Goal: Task Accomplishment & Management: Manage account settings

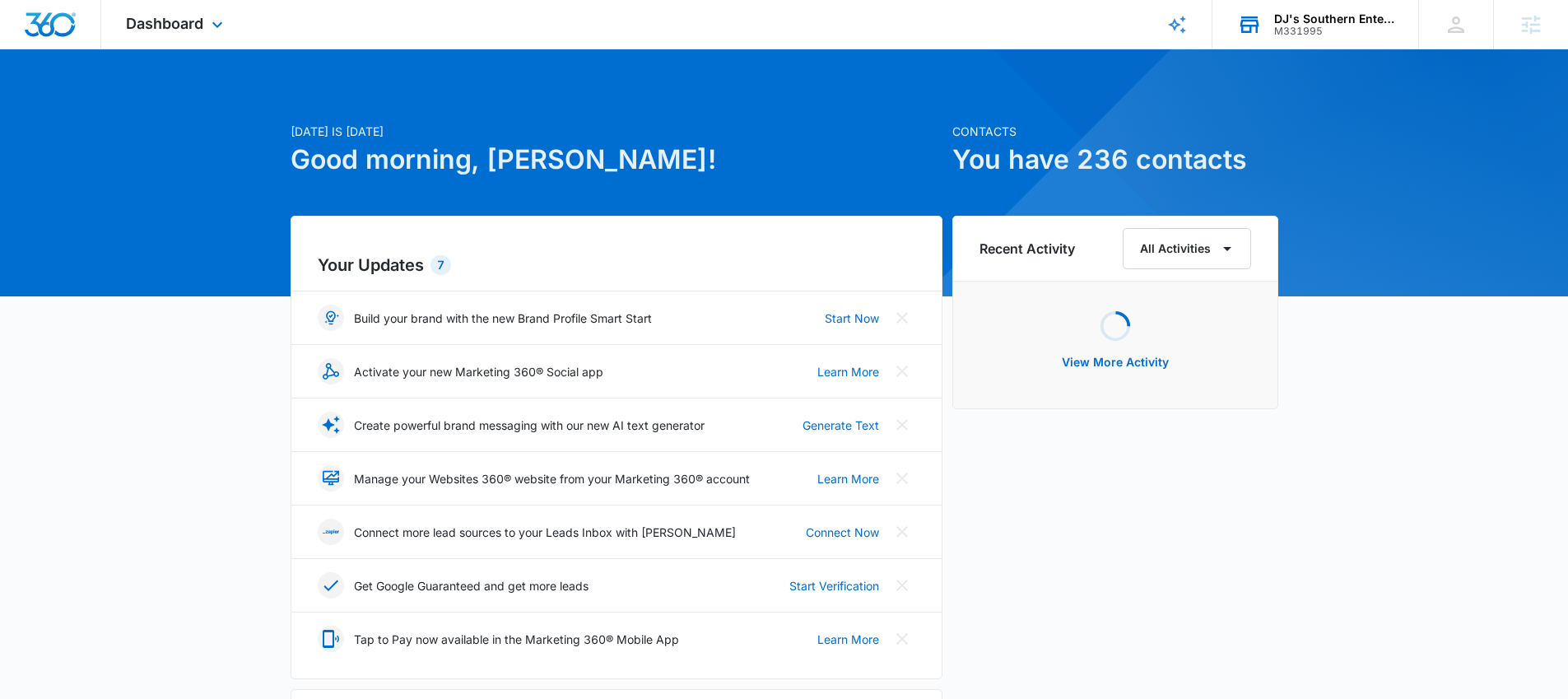
click at [1302, 27] on div "M331995" at bounding box center [1334, 31] width 120 height 11
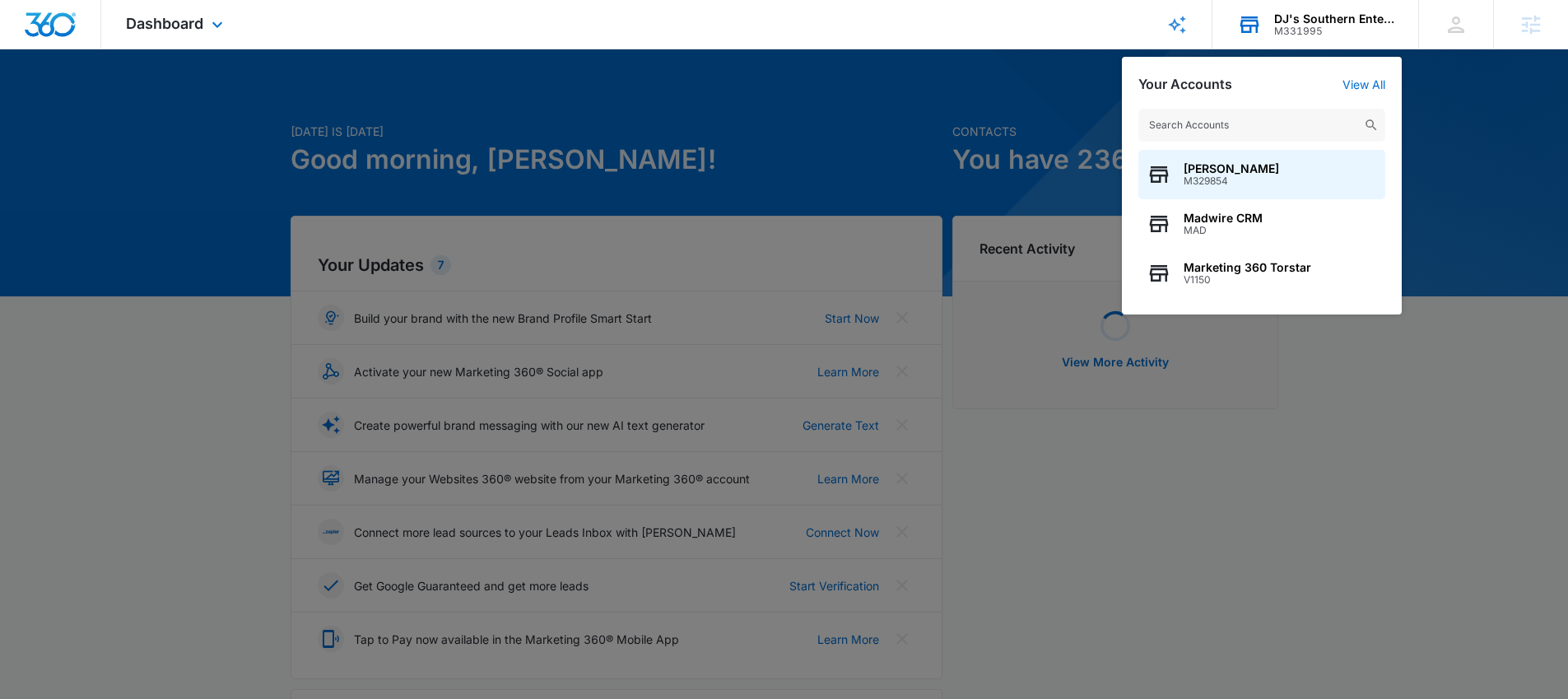
click at [1235, 115] on input "text" at bounding box center [1261, 125] width 247 height 33
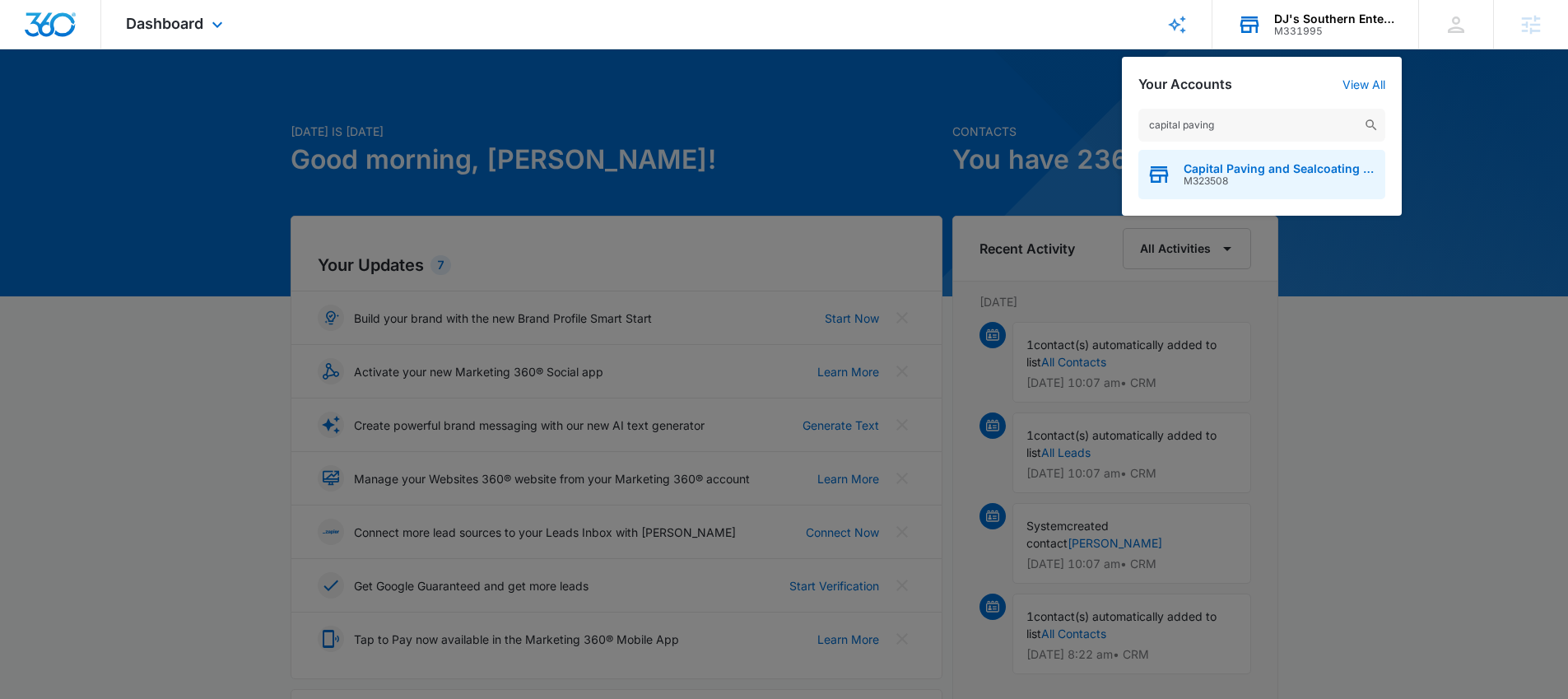
type input "capital paving"
click at [1269, 177] on span "M323508" at bounding box center [1280, 180] width 193 height 11
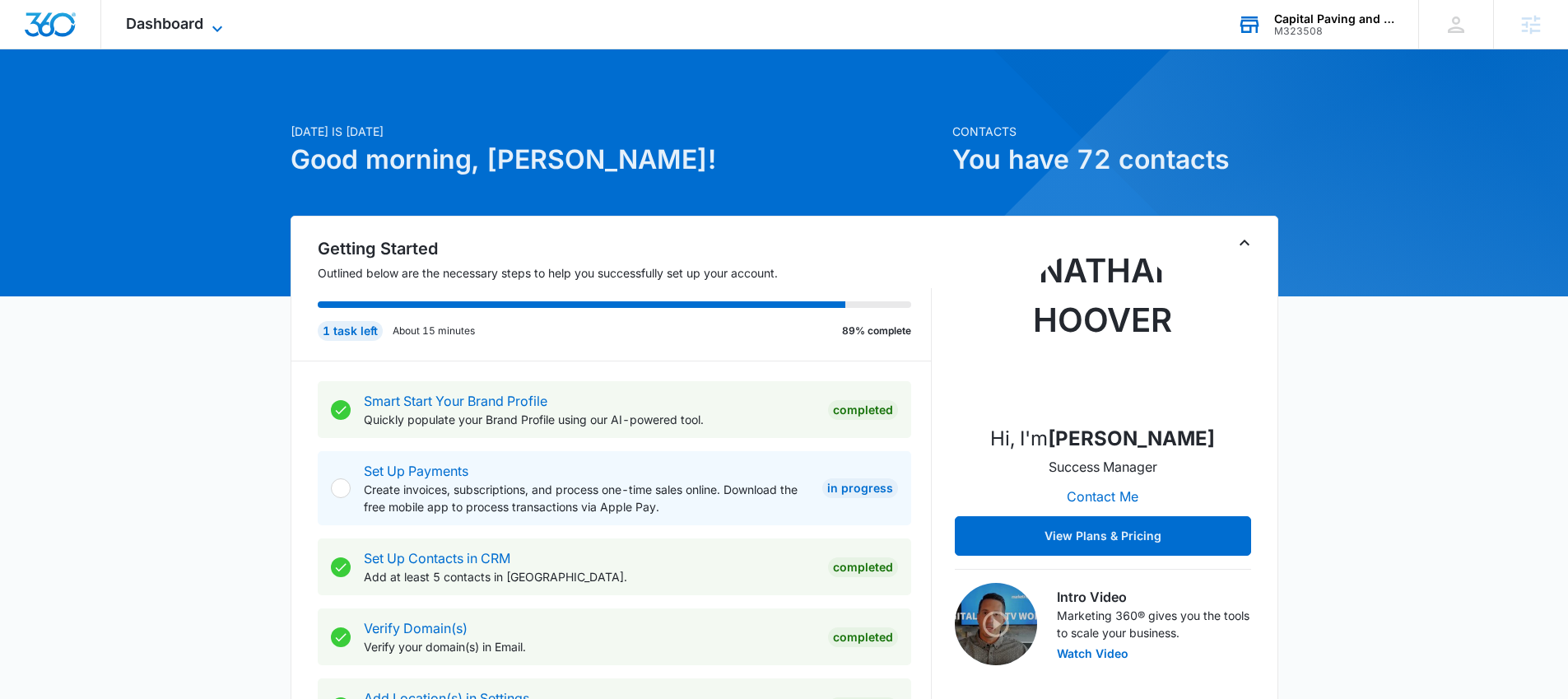
click at [179, 32] on span "Dashboard" at bounding box center [164, 23] width 78 height 17
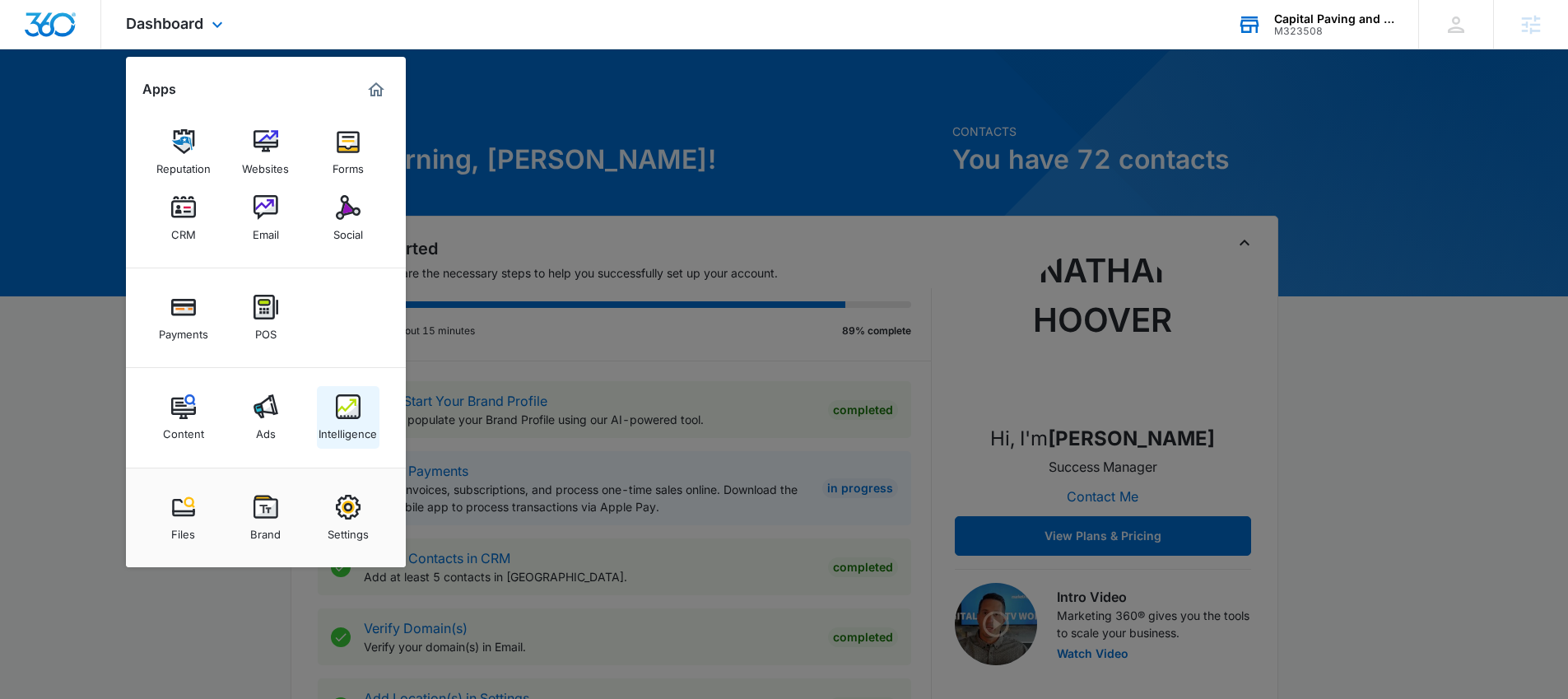
click at [355, 420] on div "Intelligence" at bounding box center [348, 429] width 58 height 21
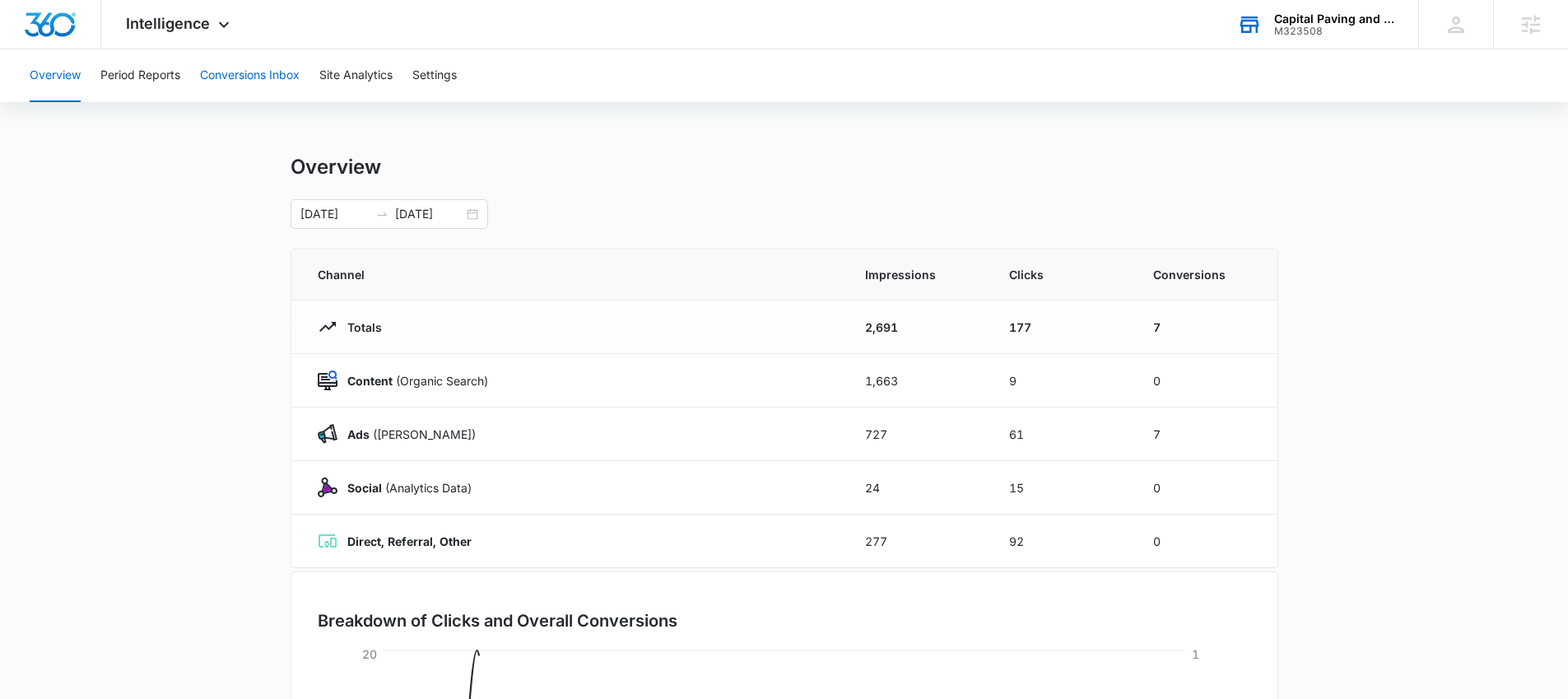
click at [262, 85] on button "Conversions Inbox" at bounding box center [250, 76] width 100 height 53
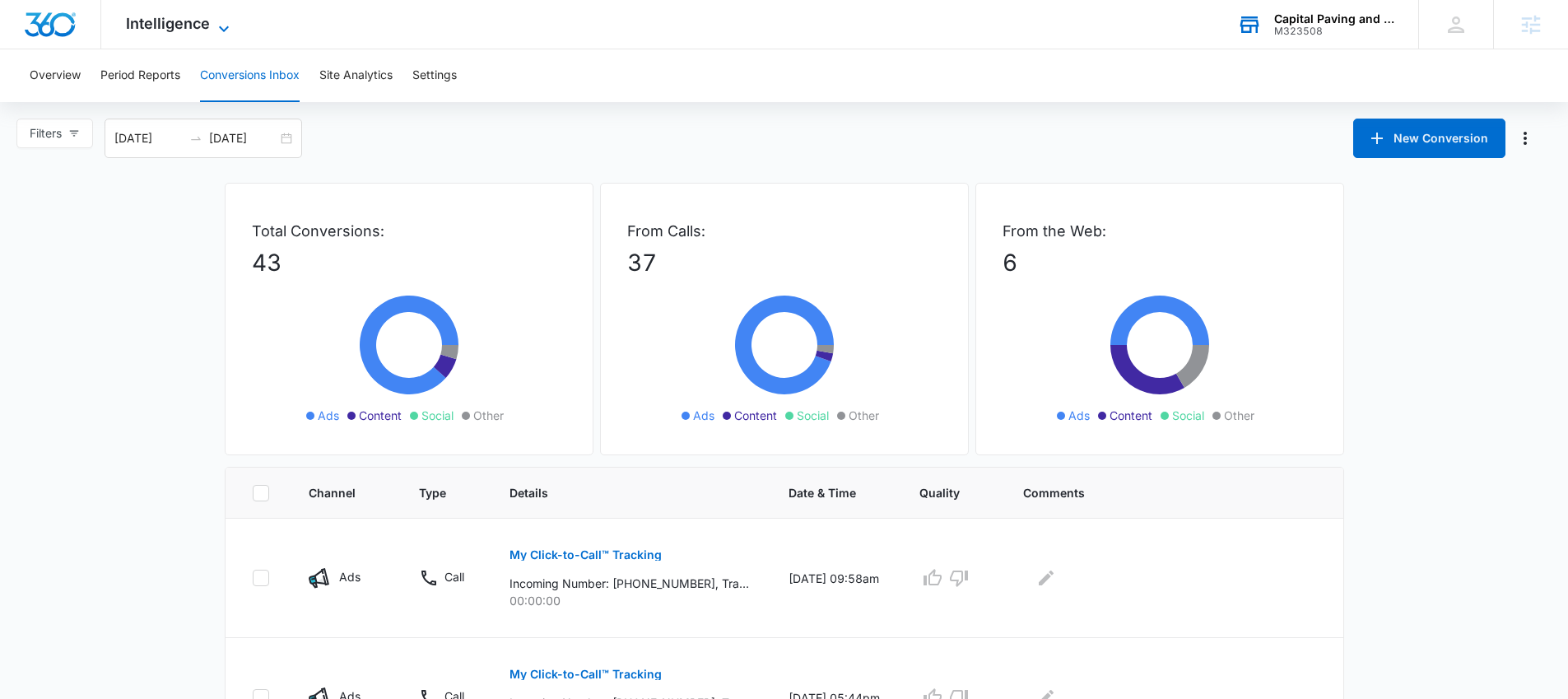
click at [150, 25] on span "Intelligence" at bounding box center [167, 23] width 84 height 17
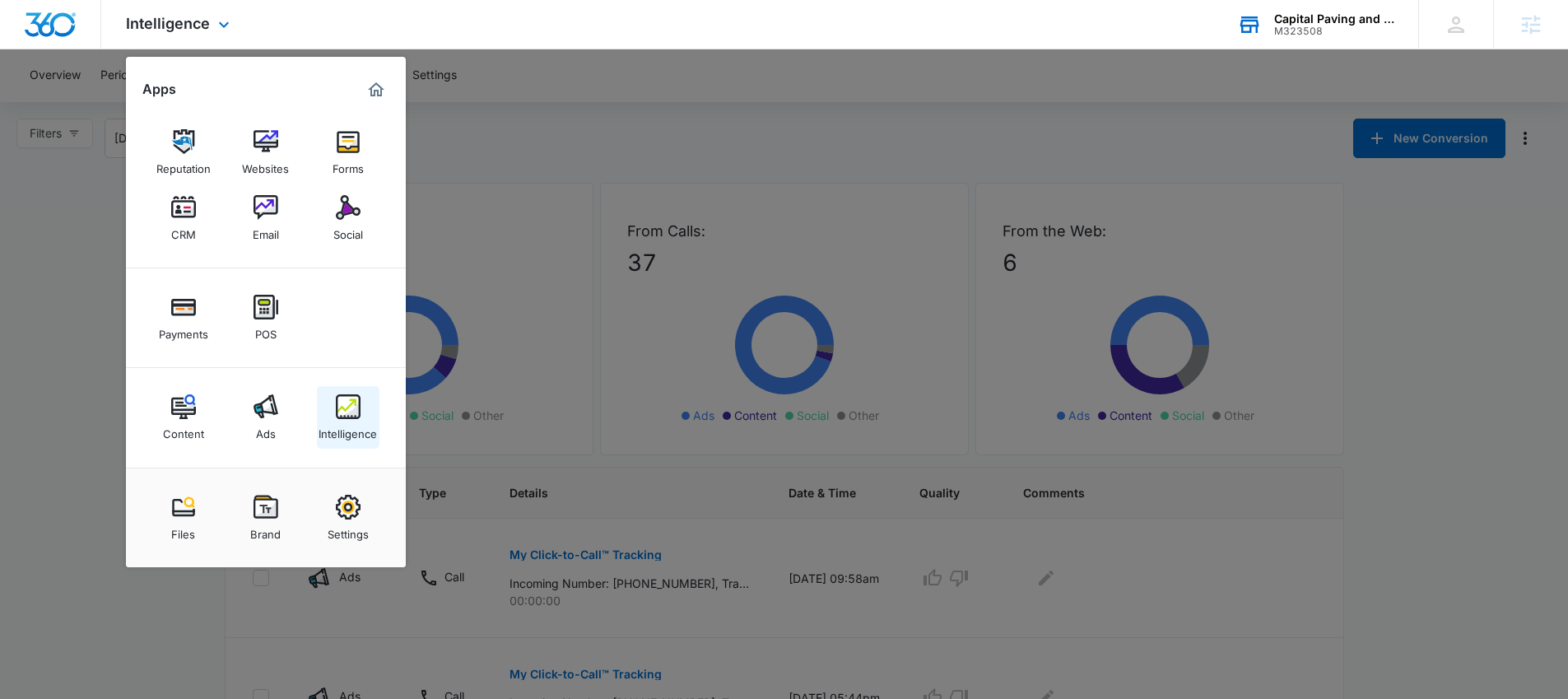
click at [340, 414] on img at bounding box center [348, 406] width 25 height 25
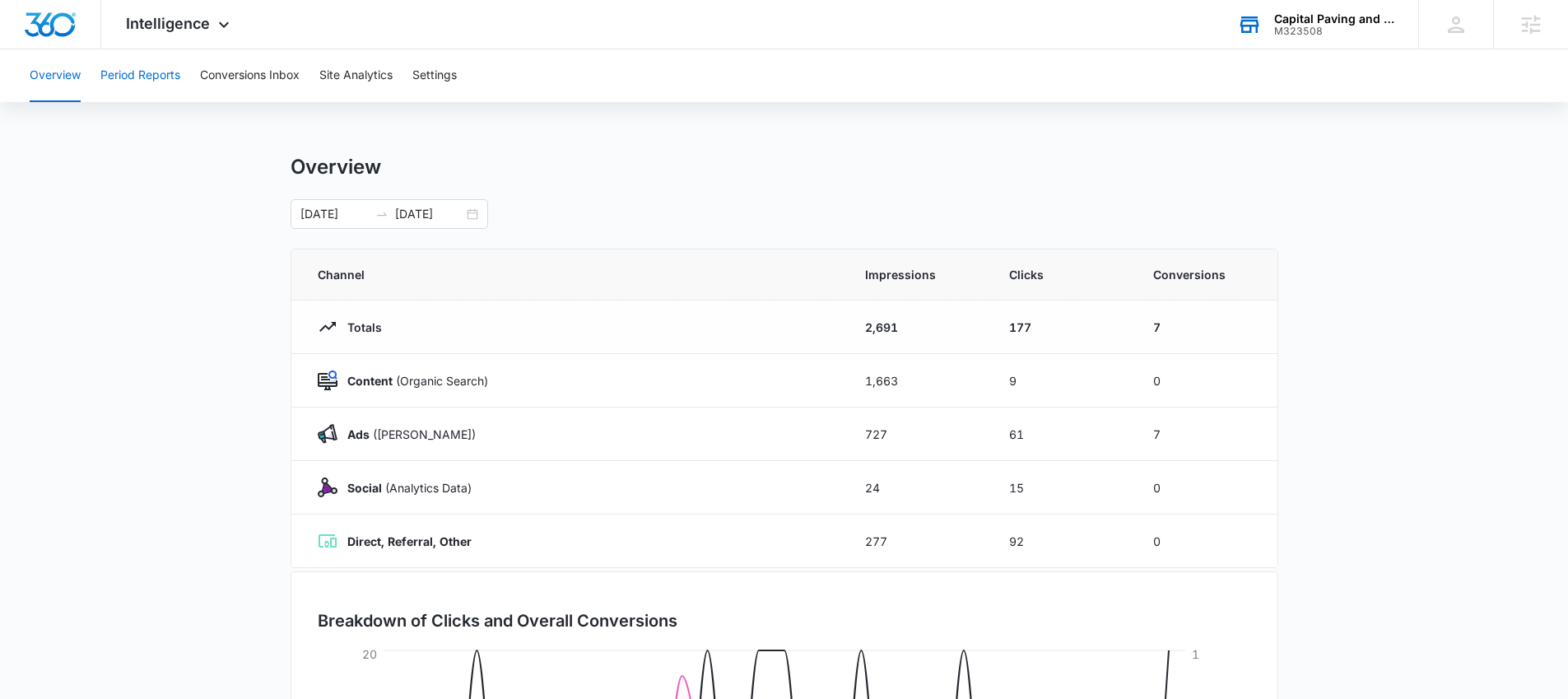
click at [137, 79] on button "Period Reports" at bounding box center [140, 76] width 79 height 53
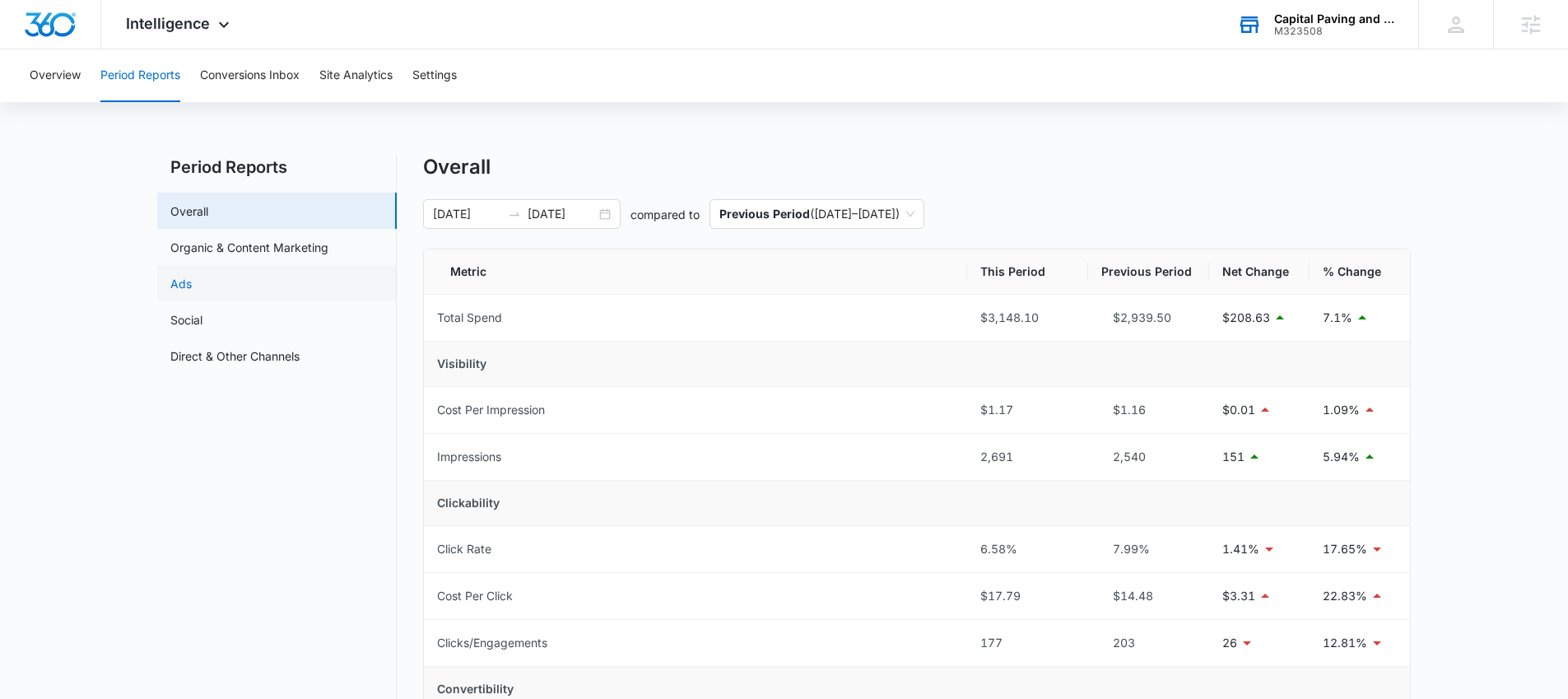
click at [191, 284] on link "Ads" at bounding box center [180, 284] width 21 height 17
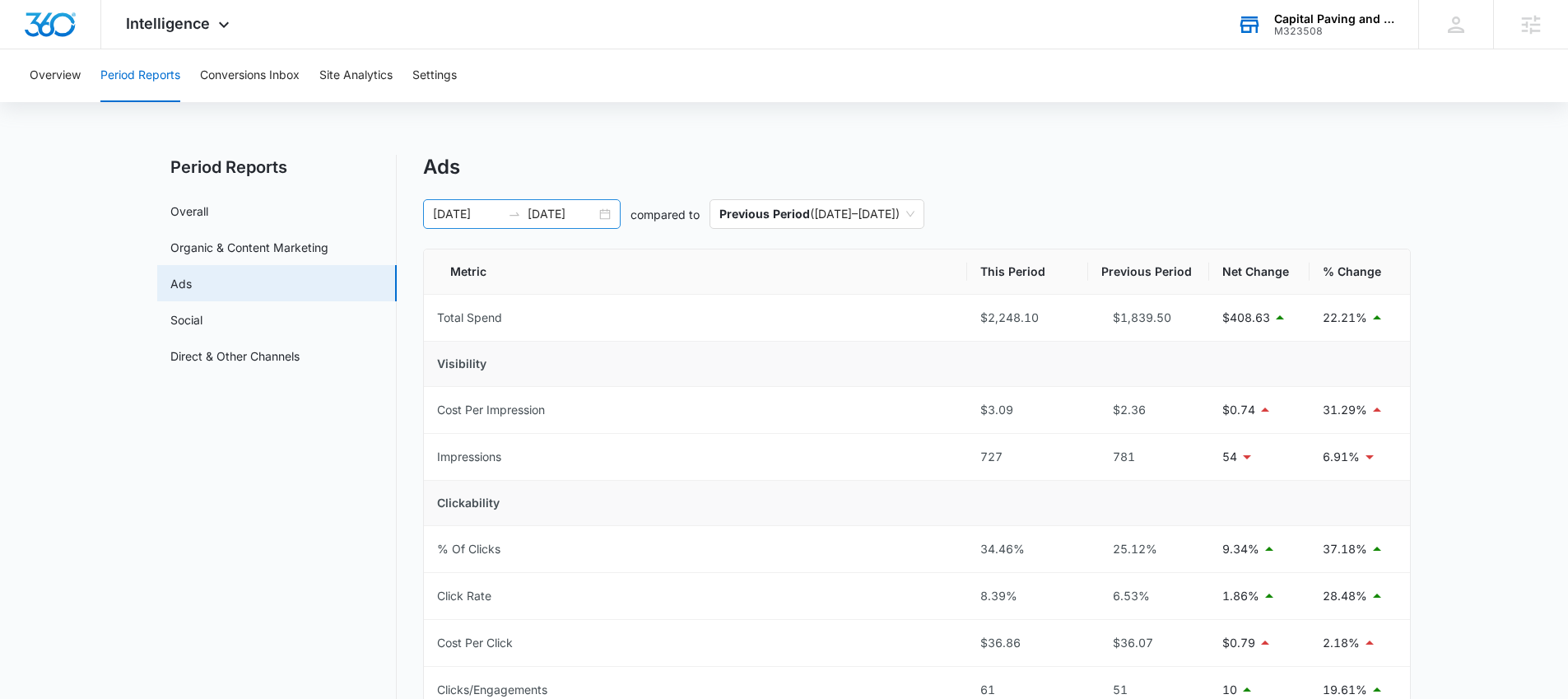
click at [600, 214] on div "08/11/2025 09/10/2025" at bounding box center [521, 214] width 197 height 30
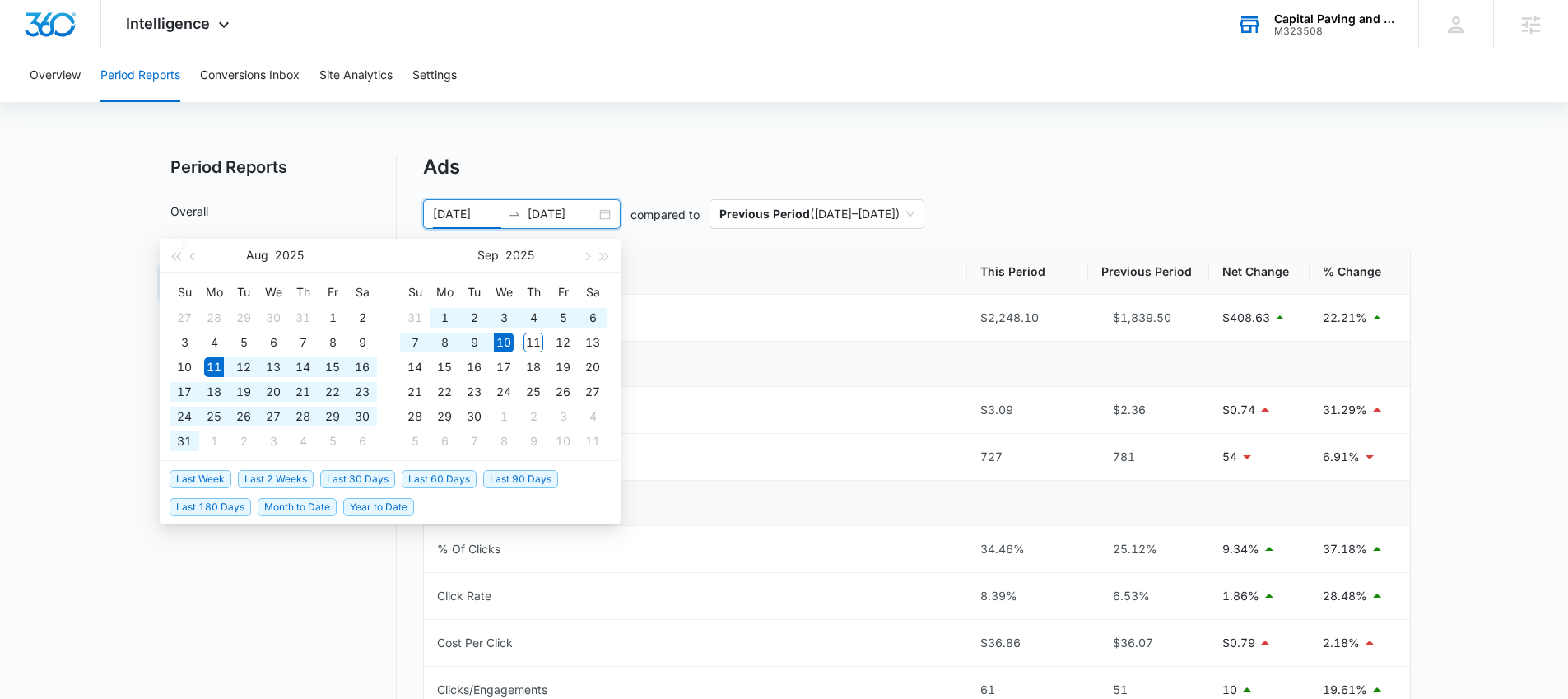
click at [353, 481] on span "Last 30 Days" at bounding box center [358, 479] width 75 height 18
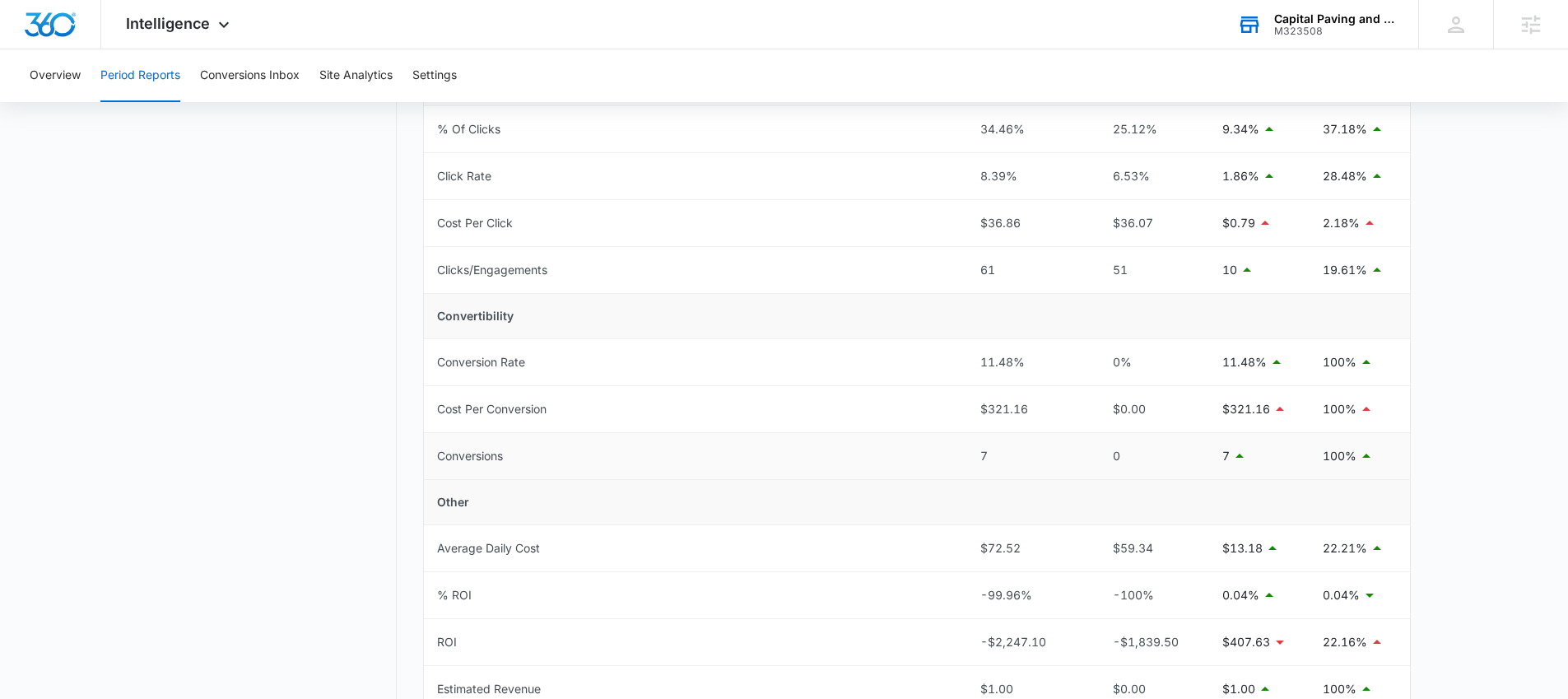
scroll to position [447, 0]
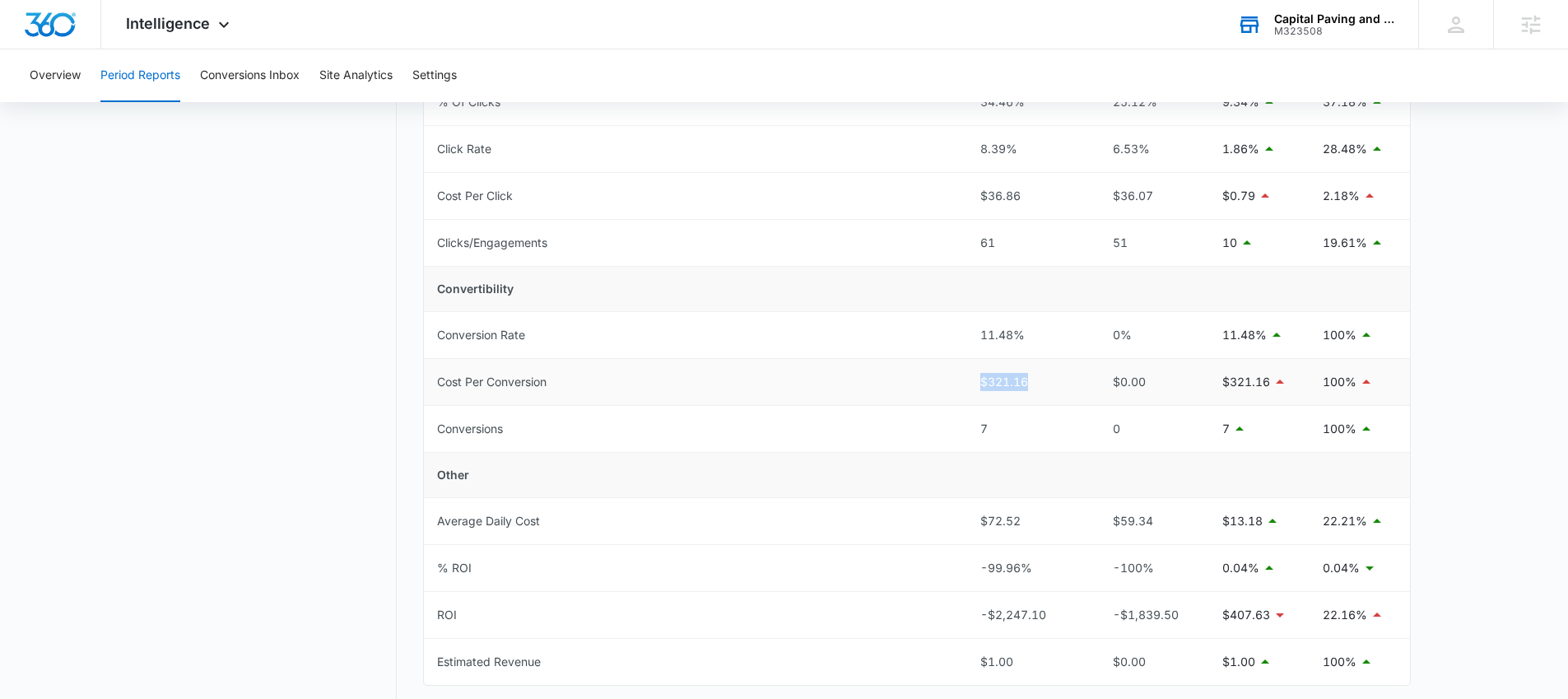
drag, startPoint x: 1037, startPoint y: 380, endPoint x: 925, endPoint y: 379, distance: 112.0
click at [933, 379] on tr "Cost Per Conversion $321.16 $0.00 $321.16 100%" at bounding box center [917, 382] width 986 height 47
click at [890, 382] on td "Cost Per Conversion" at bounding box center [696, 382] width 543 height 47
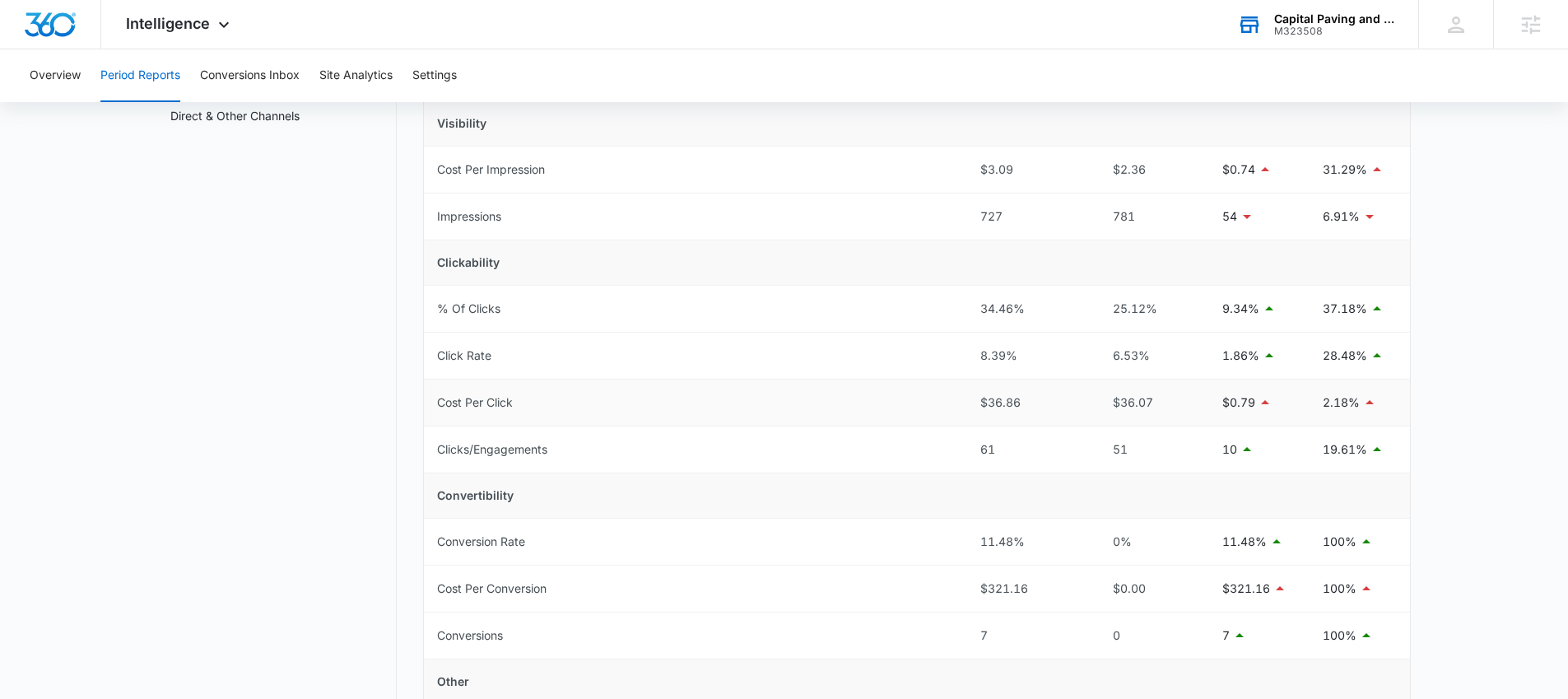
scroll to position [0, 0]
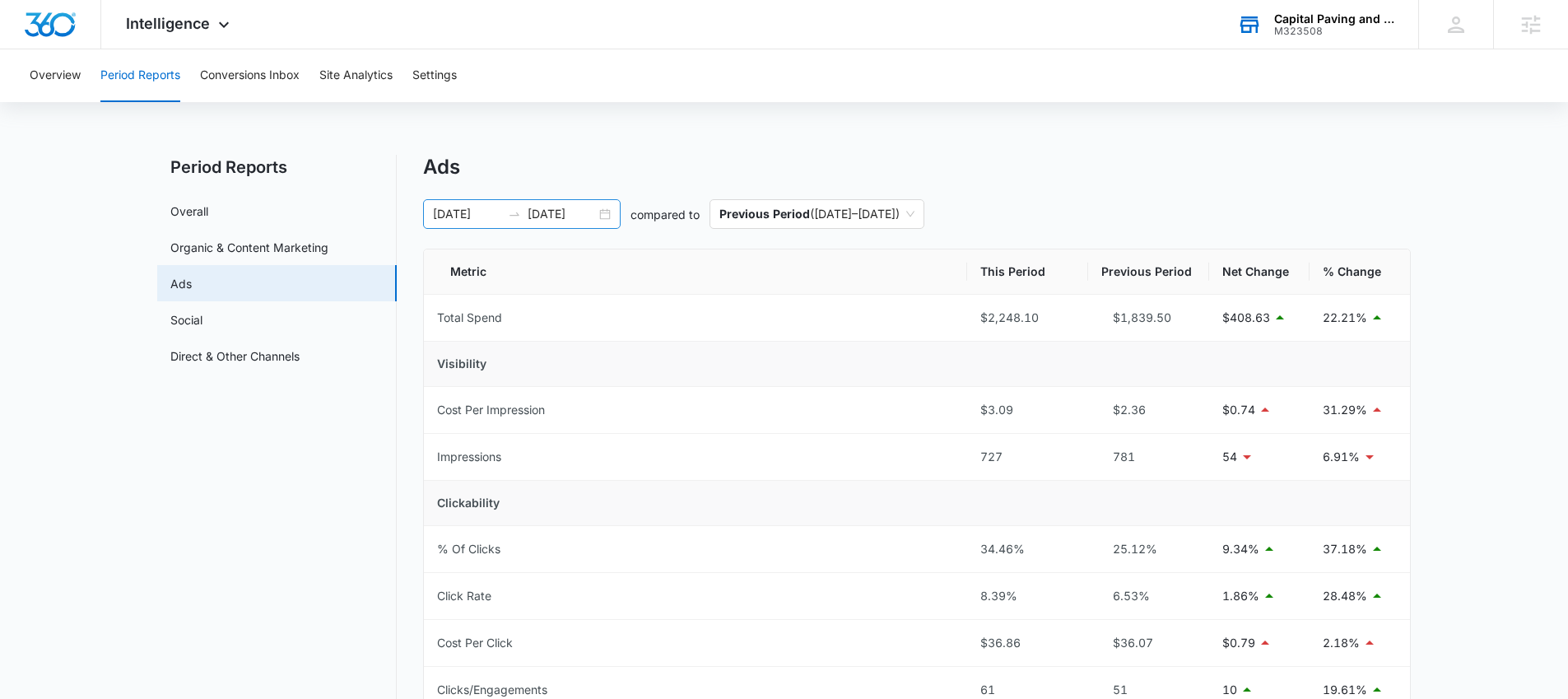
click at [609, 212] on div "08/11/2025 09/10/2025" at bounding box center [521, 214] width 197 height 30
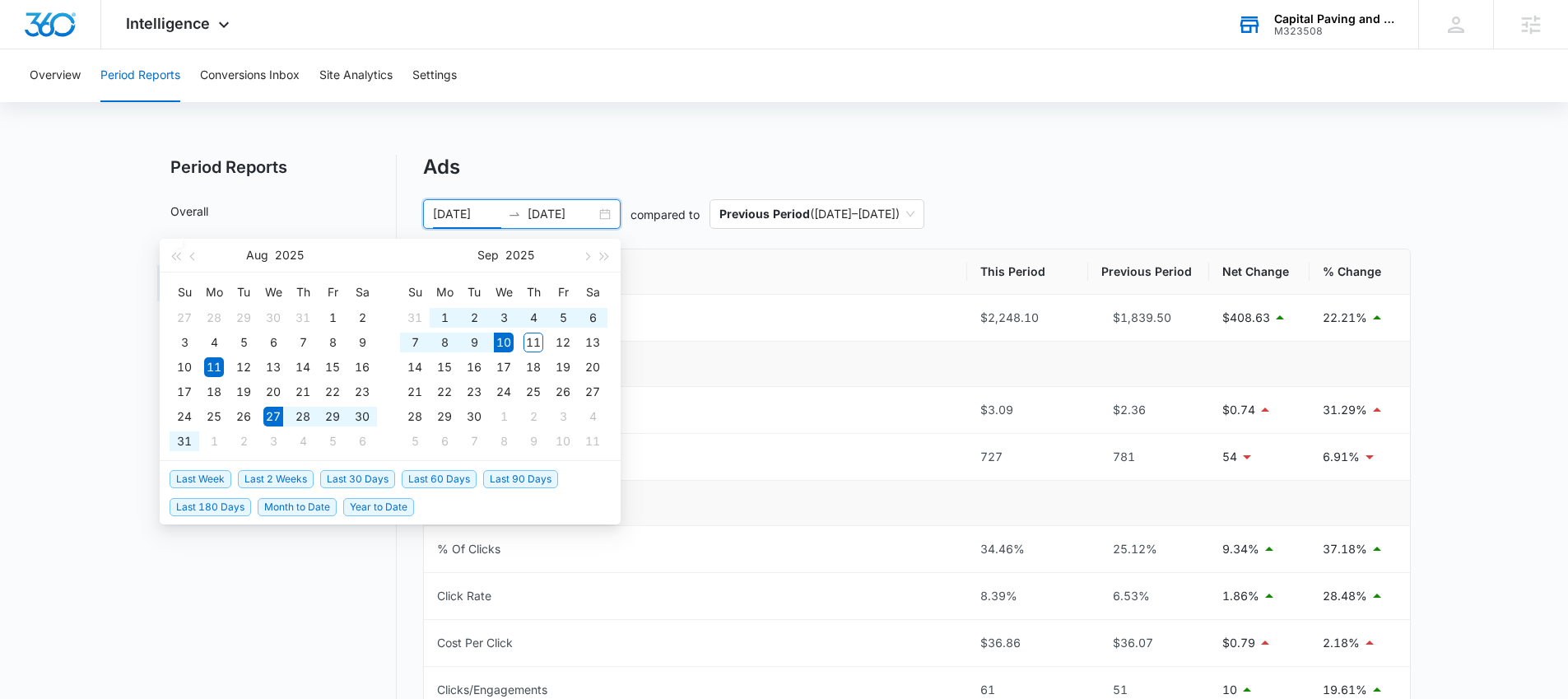
click at [284, 475] on span "Last 2 Weeks" at bounding box center [275, 479] width 76 height 18
type input "08/27/2025"
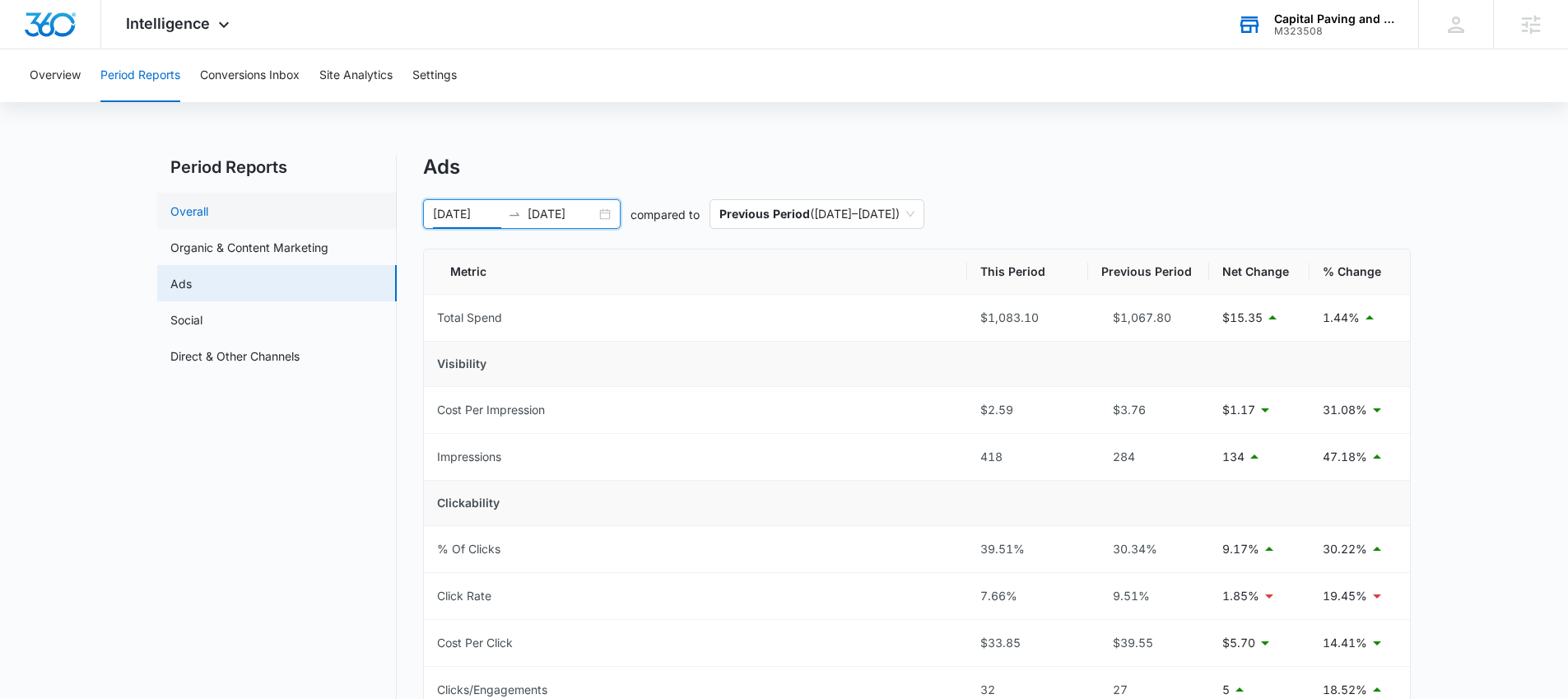
click at [208, 220] on link "Overall" at bounding box center [189, 211] width 38 height 17
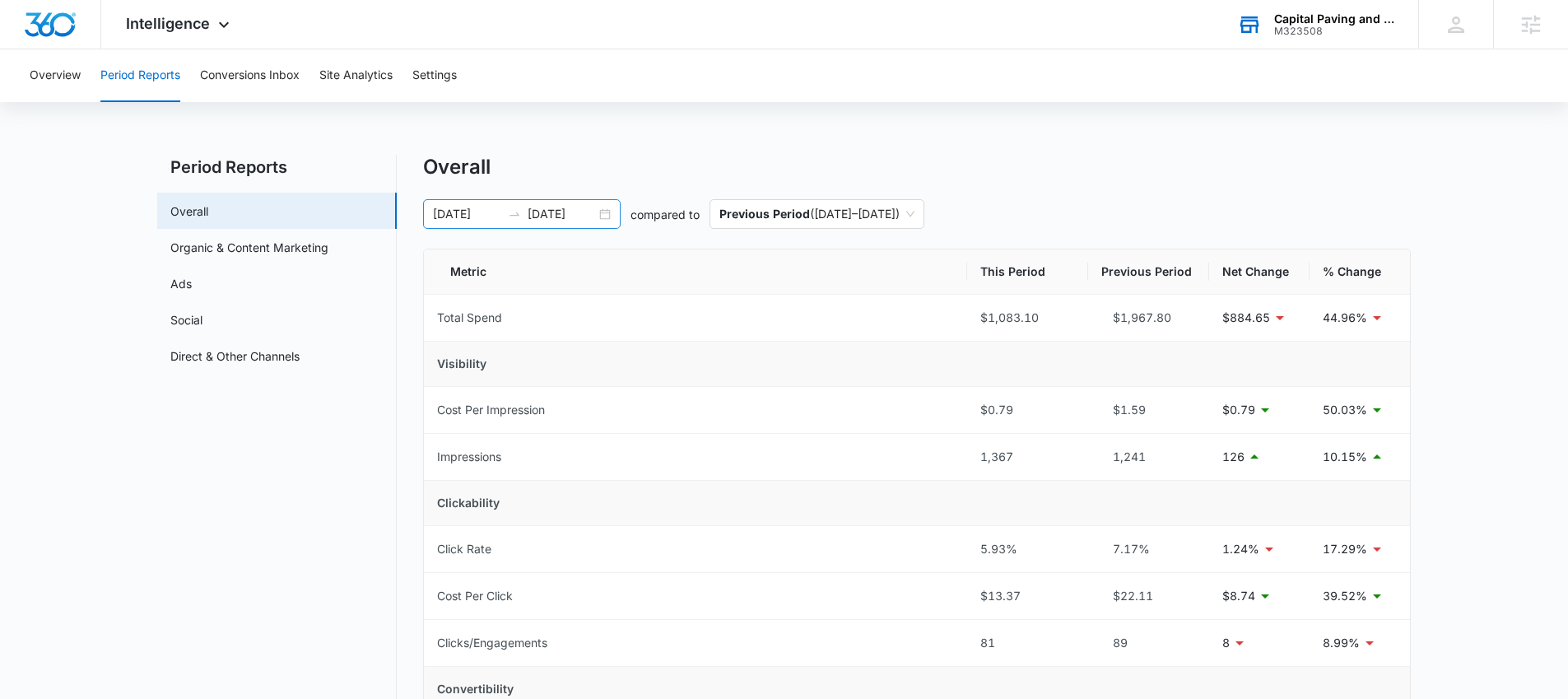
click at [599, 211] on div "08/27/2025 09/10/2025" at bounding box center [521, 214] width 197 height 30
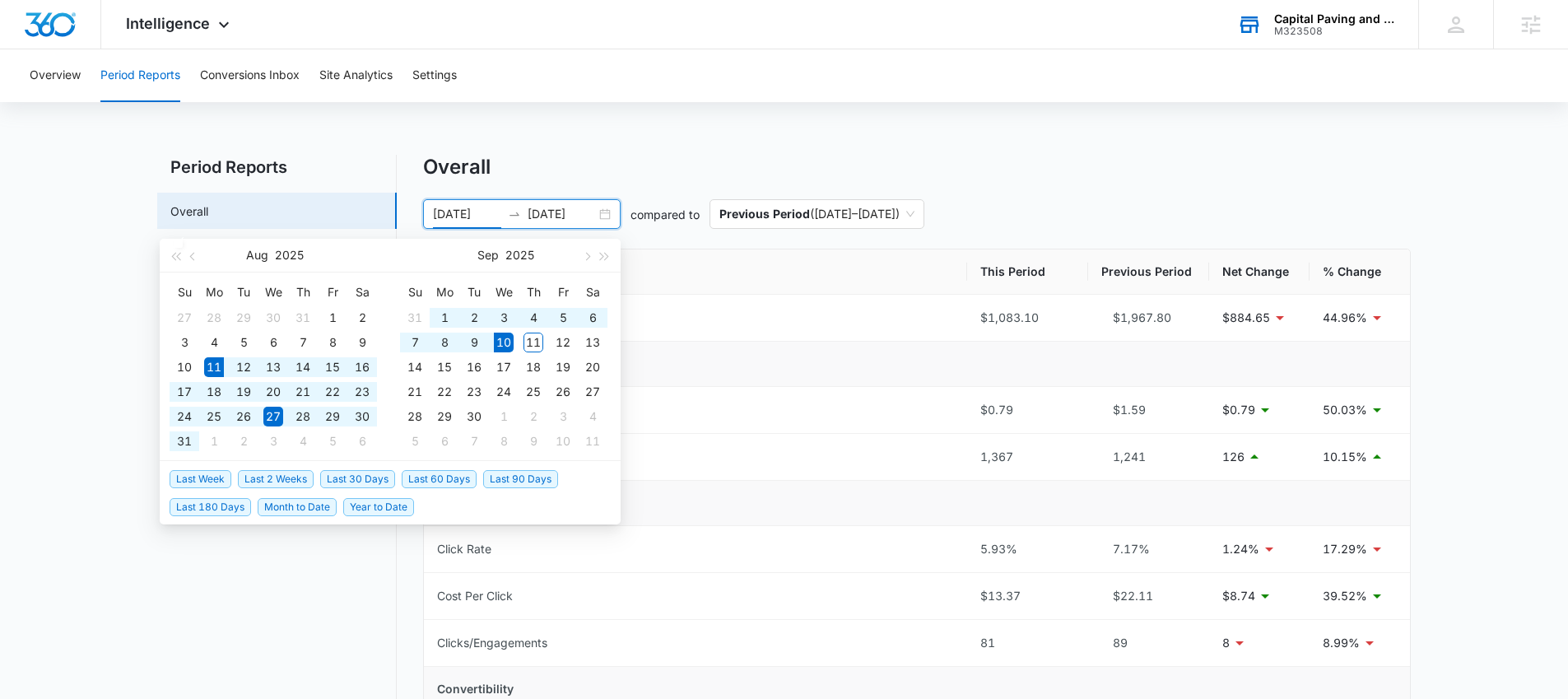
click at [362, 480] on span "Last 30 Days" at bounding box center [358, 479] width 75 height 18
type input "08/11/2025"
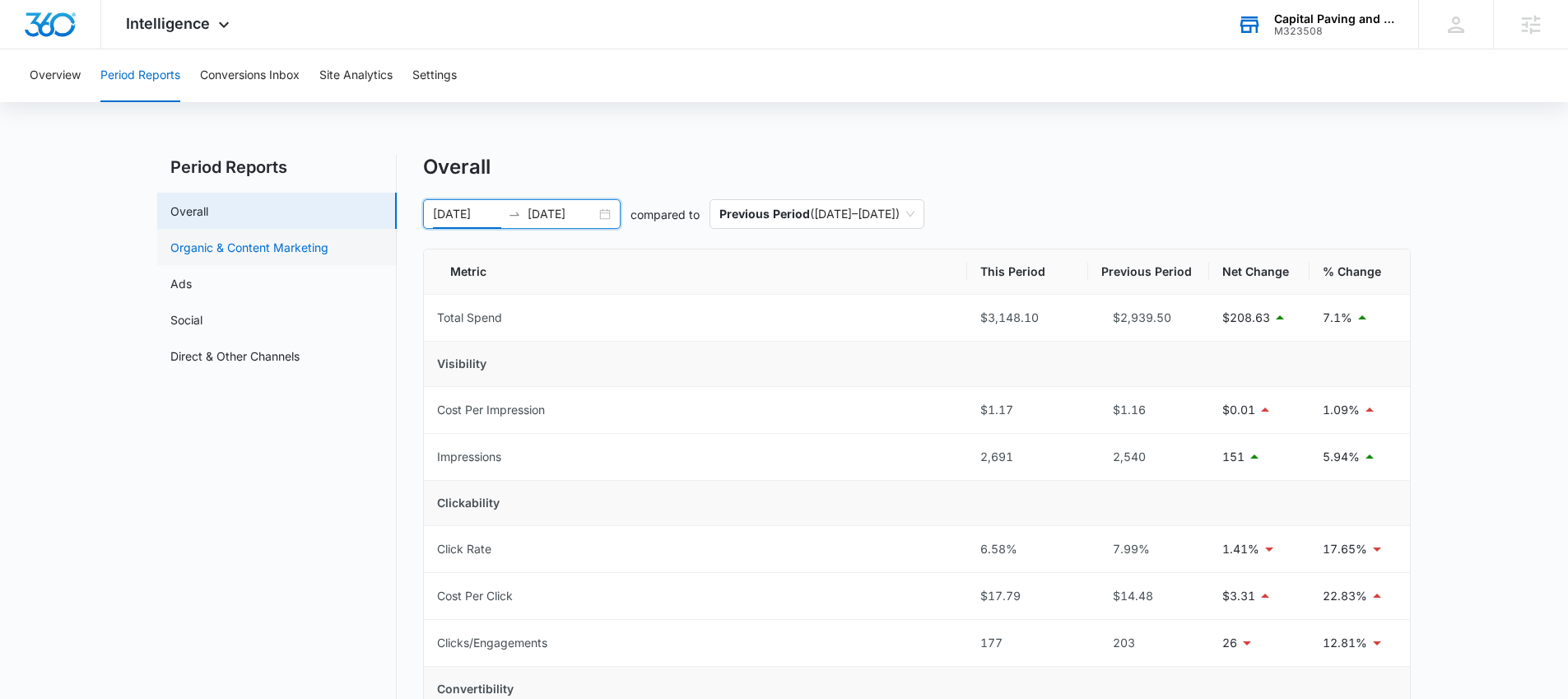
click at [219, 241] on link "Organic & Content Marketing" at bounding box center [249, 247] width 158 height 17
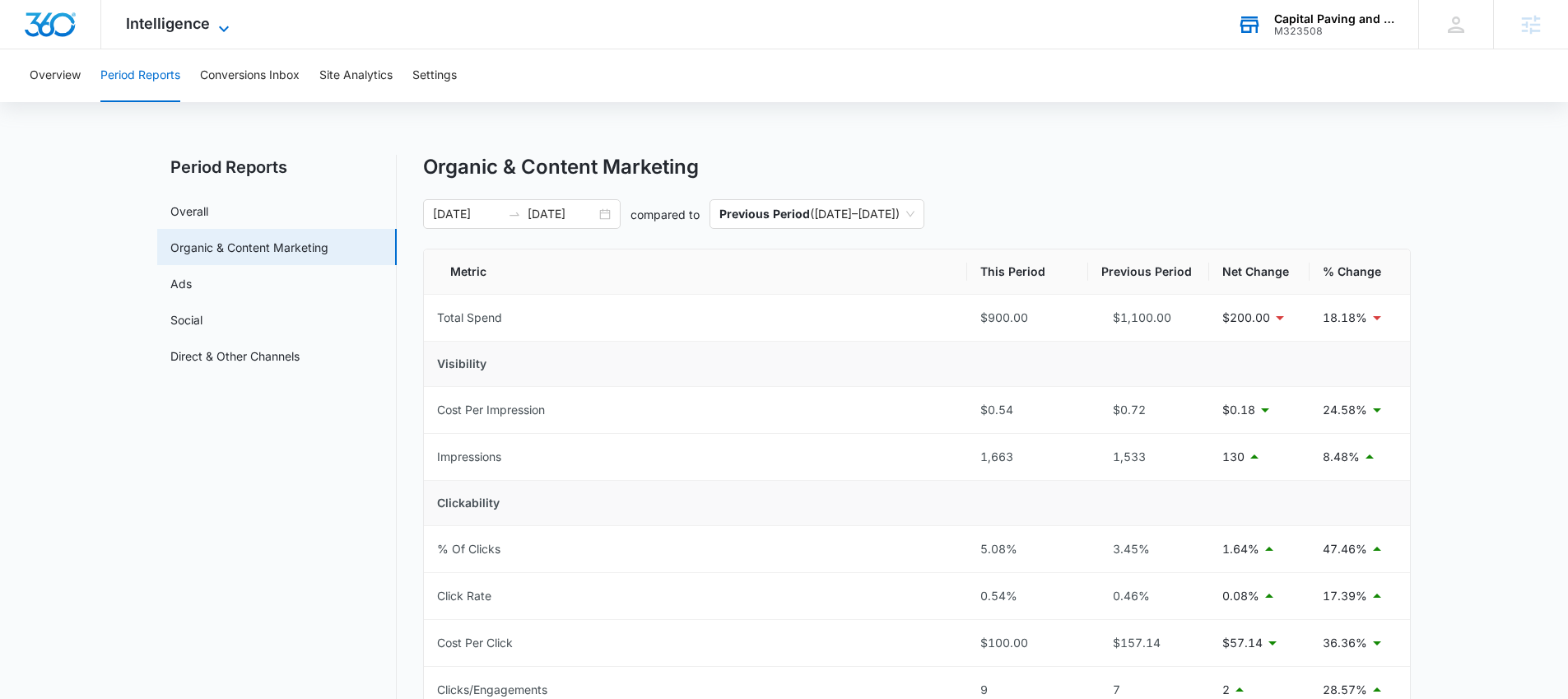
click at [159, 29] on span "Intelligence" at bounding box center [167, 23] width 84 height 17
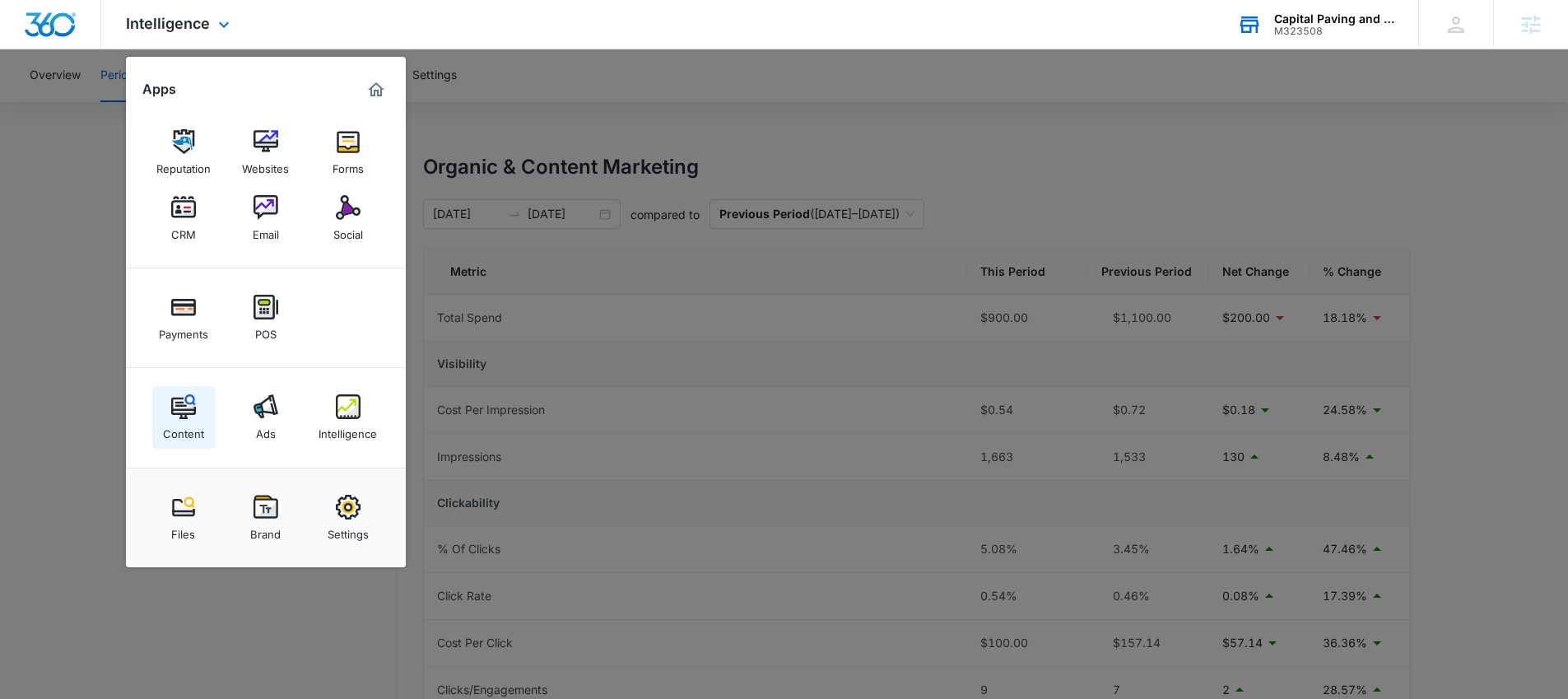
click at [189, 408] on img at bounding box center [183, 406] width 25 height 25
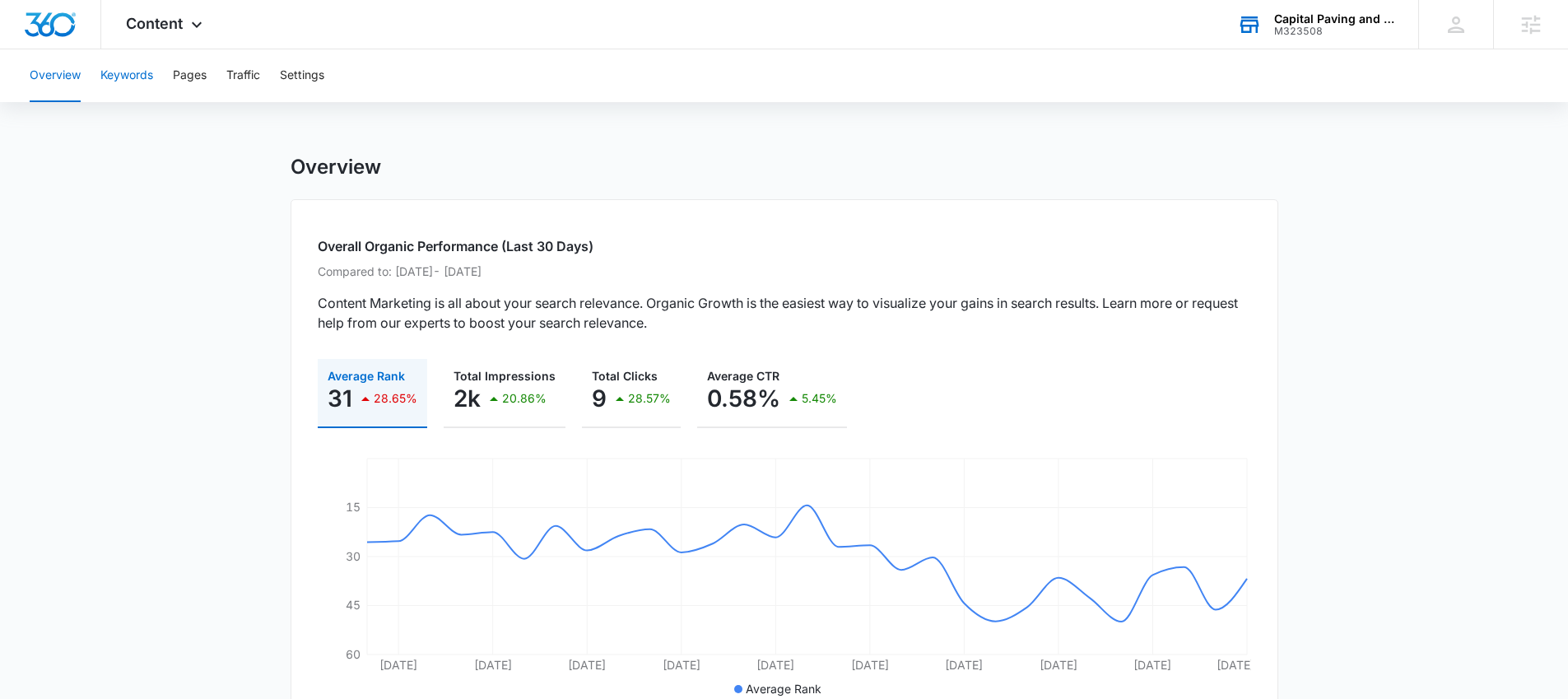
click at [127, 84] on button "Keywords" at bounding box center [127, 76] width 53 height 53
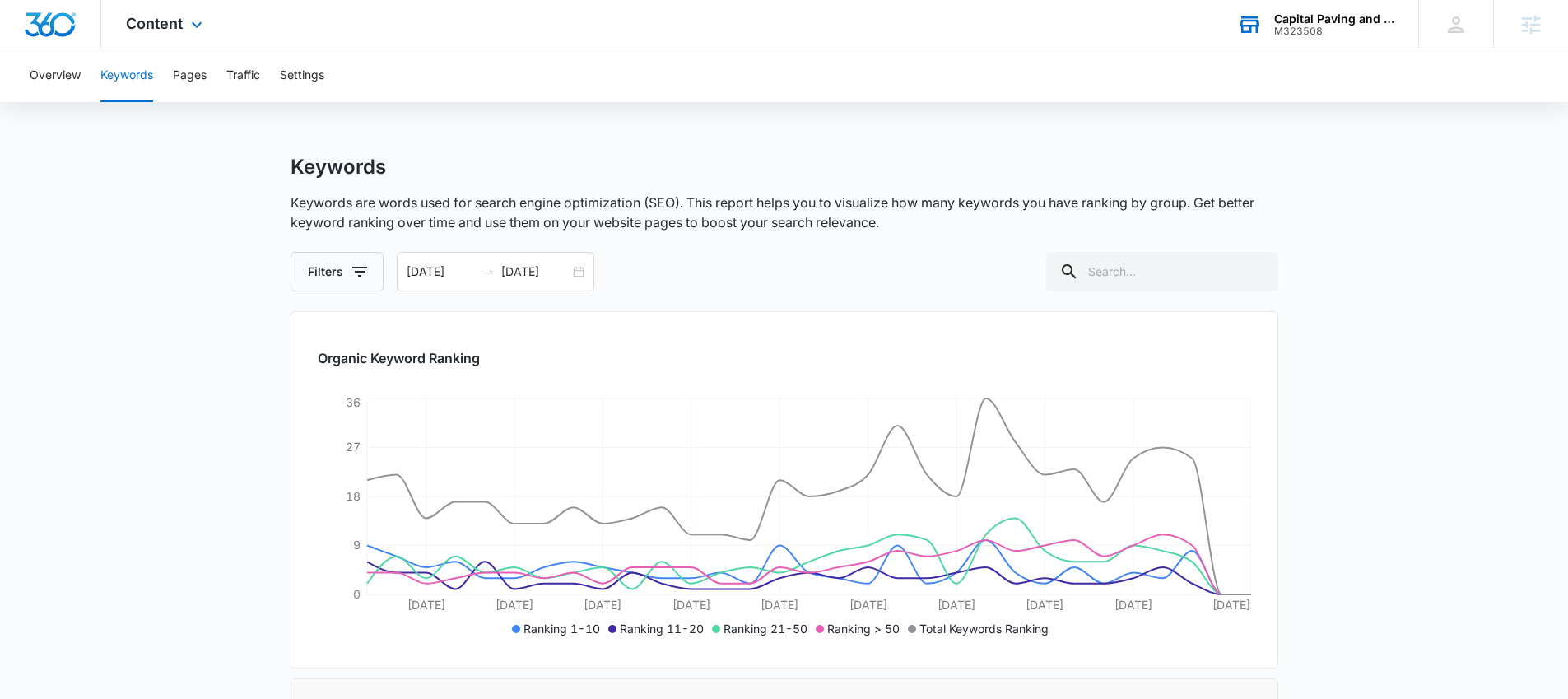
click at [151, 32] on div "Content Apps Reputation Websites Forms CRM Email Social Payments POS Content Ad…" at bounding box center [166, 24] width 130 height 49
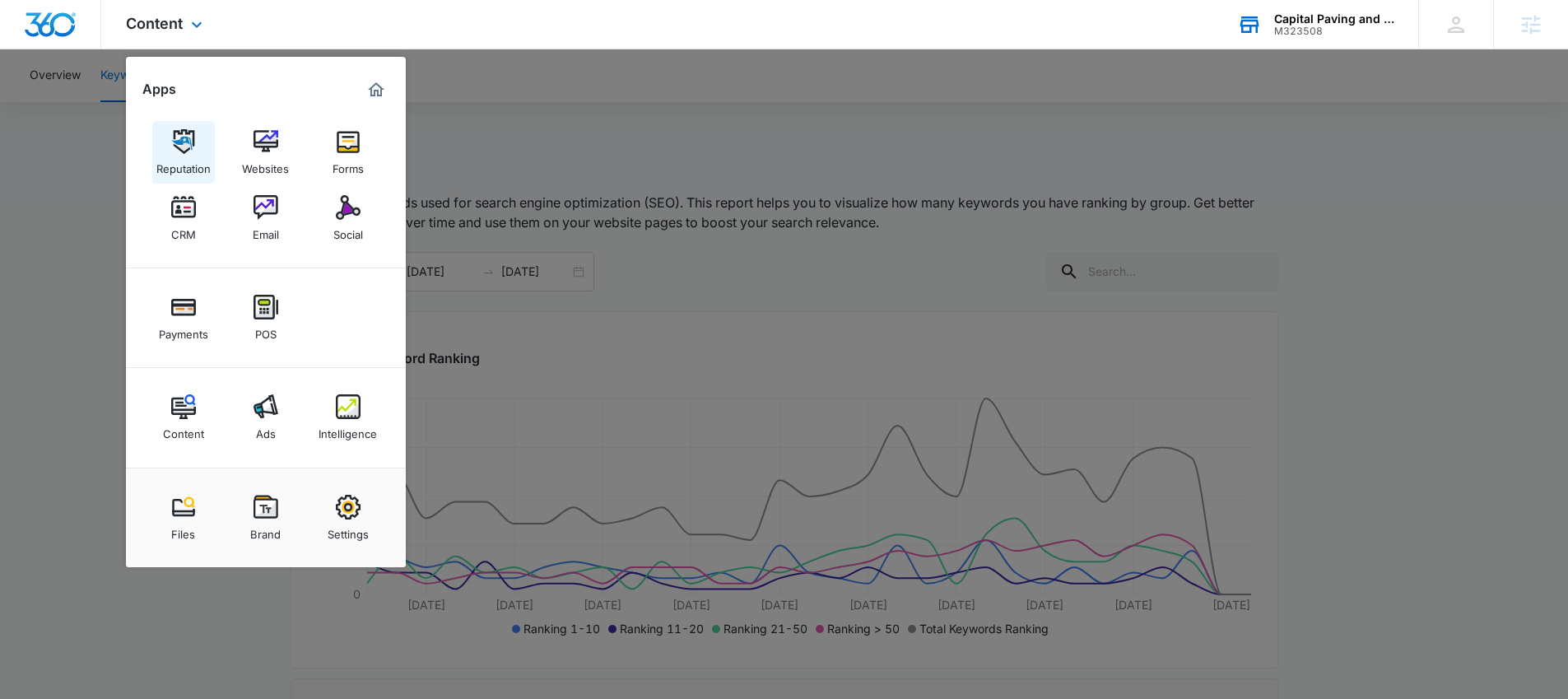
click at [171, 147] on img at bounding box center [183, 141] width 25 height 25
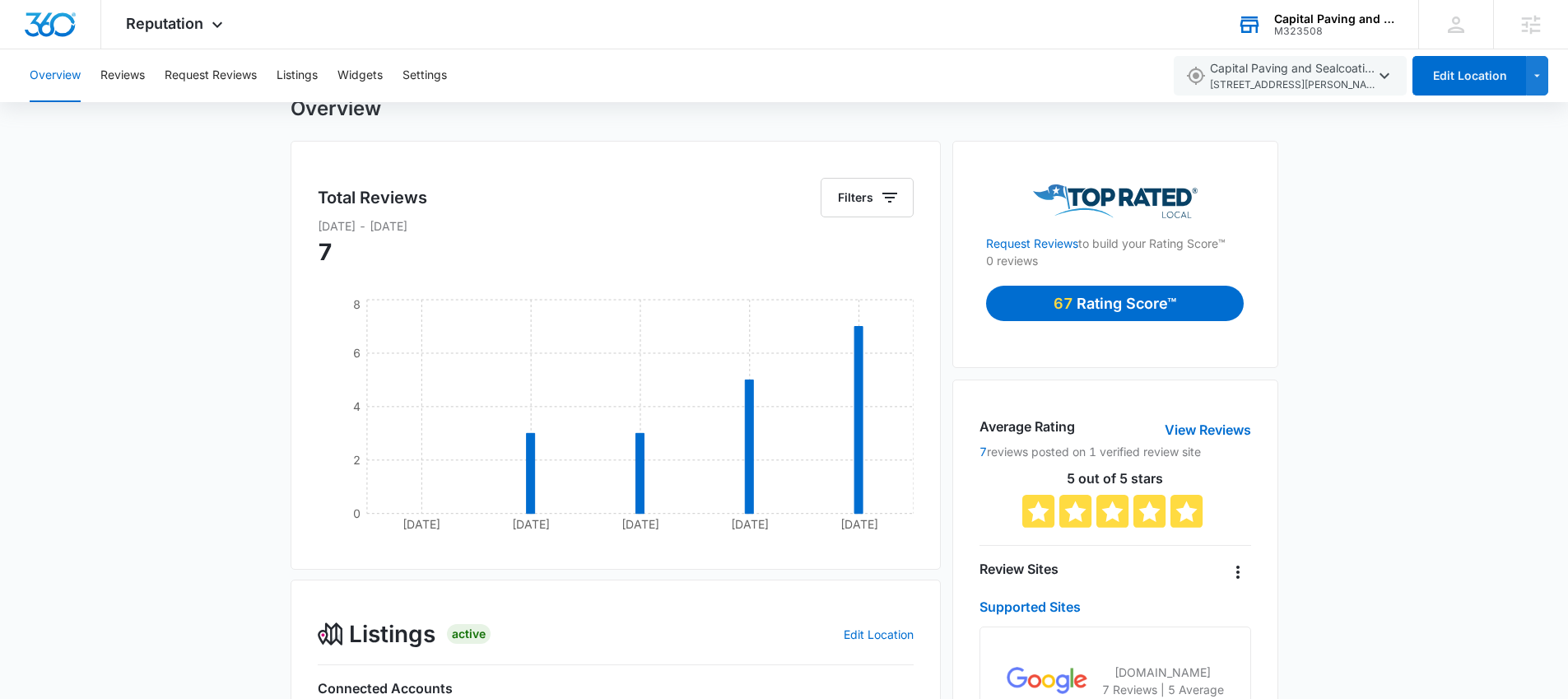
scroll to position [32, 0]
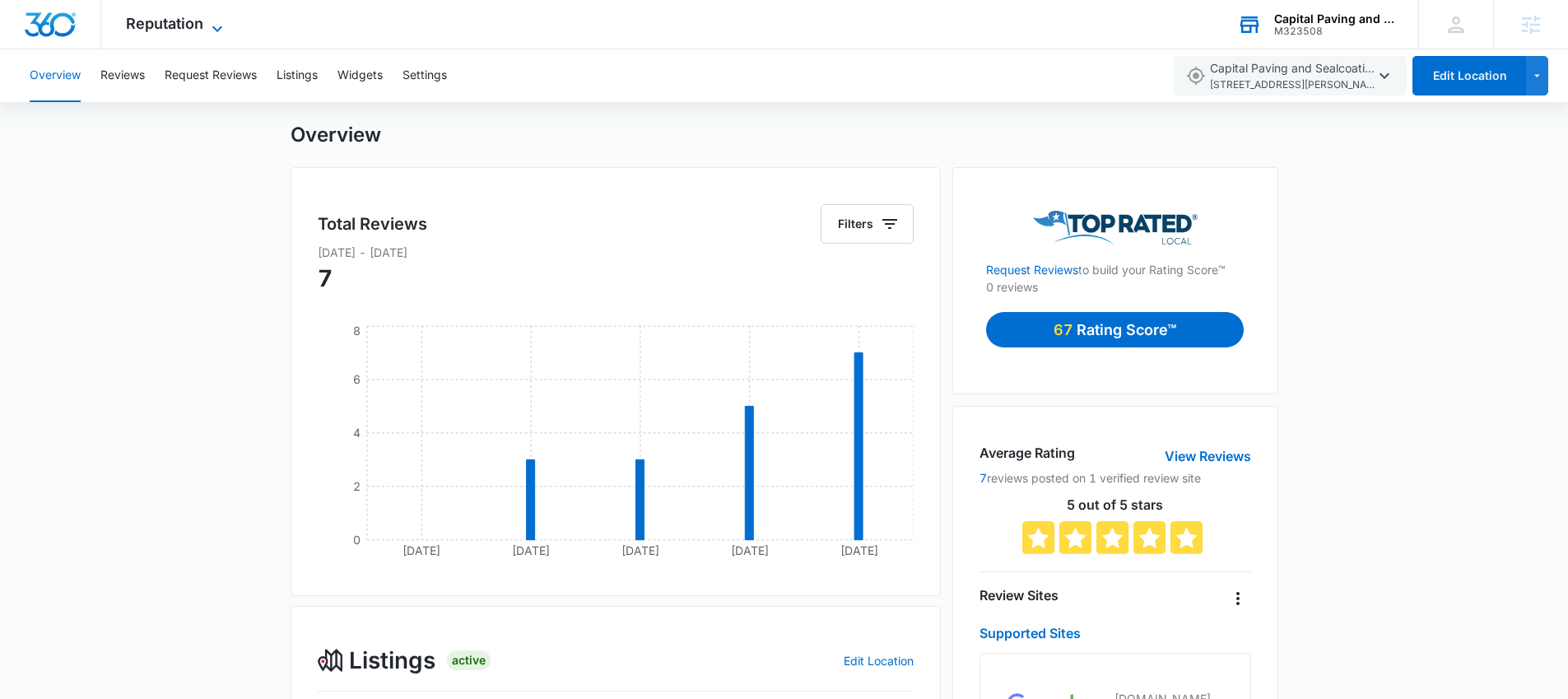
click at [173, 21] on span "Reputation" at bounding box center [164, 23] width 78 height 17
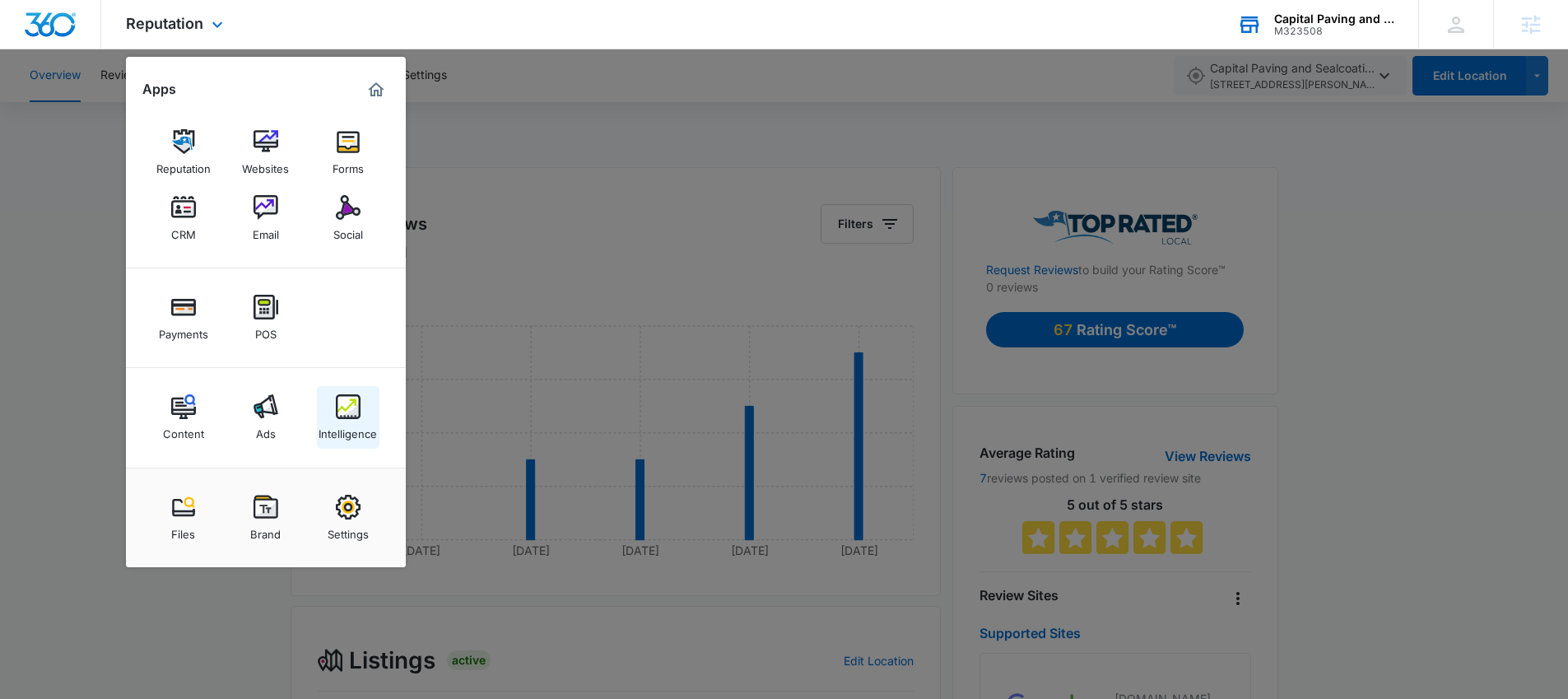
click at [350, 416] on img at bounding box center [348, 406] width 25 height 25
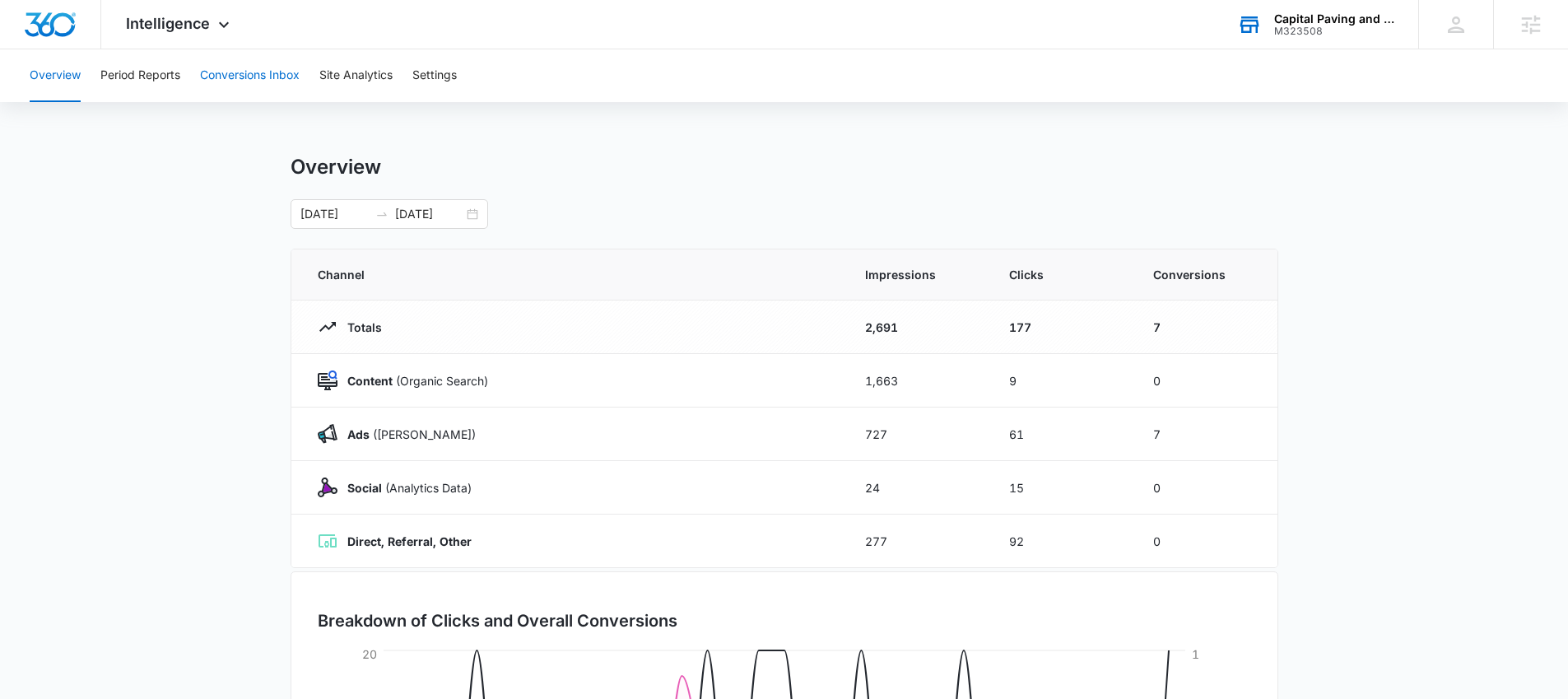
click at [250, 85] on button "Conversions Inbox" at bounding box center [250, 76] width 100 height 53
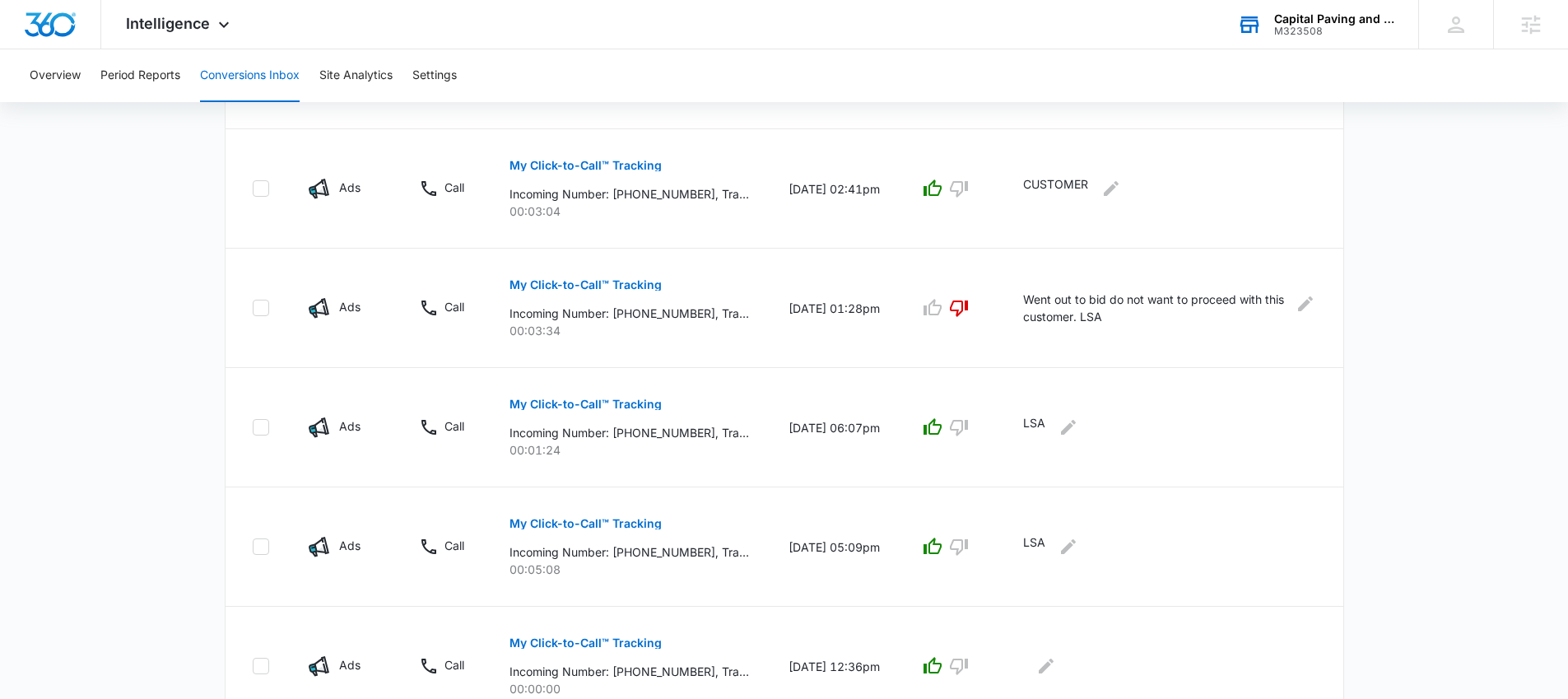
scroll to position [1065, 0]
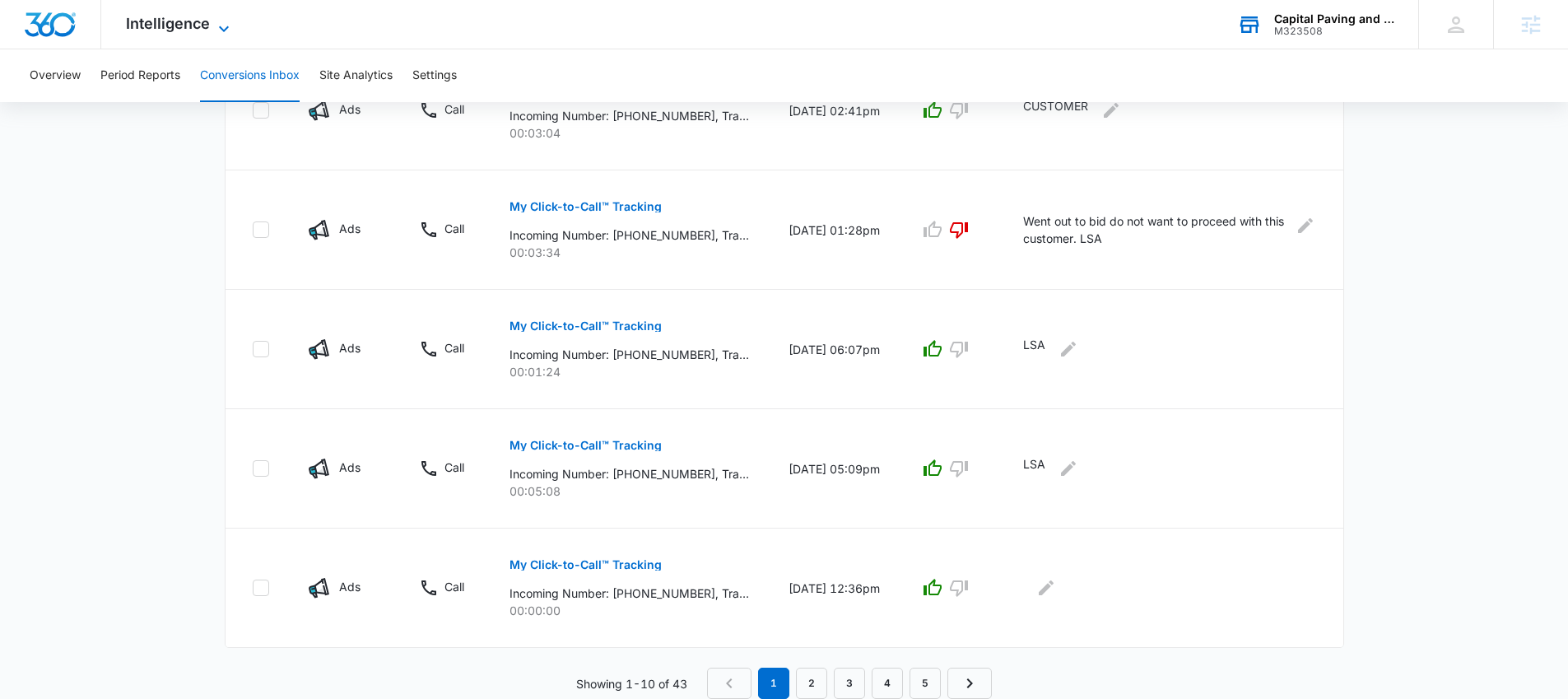
click at [181, 22] on span "Intelligence" at bounding box center [167, 23] width 84 height 17
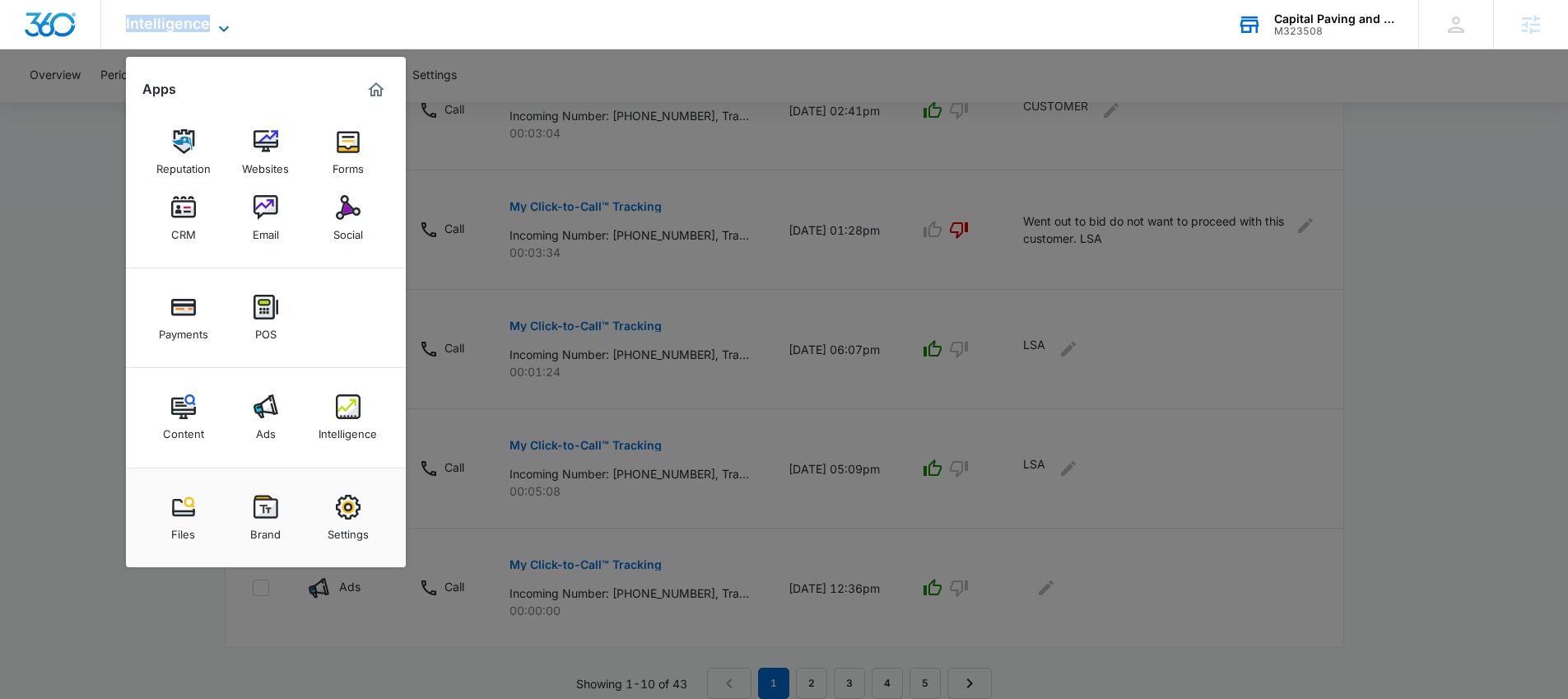
click at [181, 22] on span "Intelligence" at bounding box center [167, 23] width 84 height 17
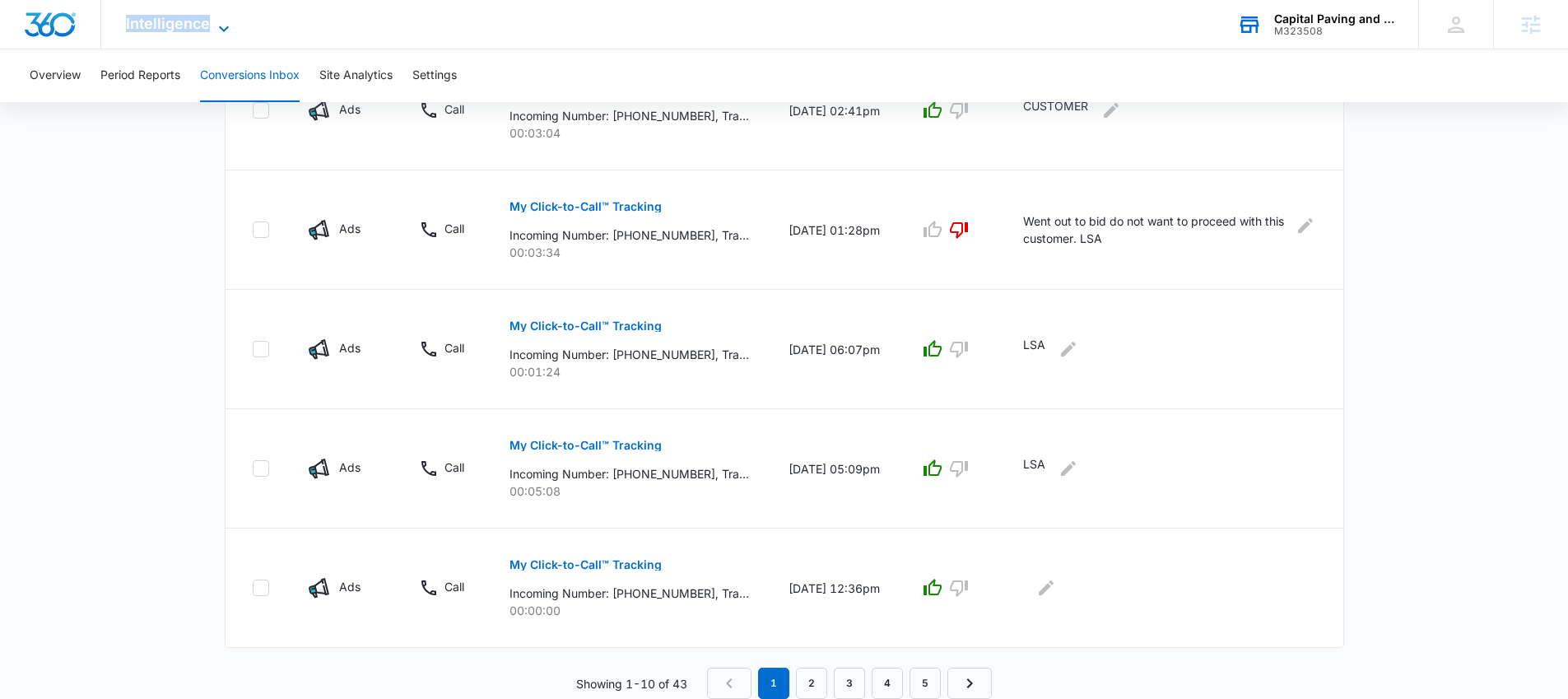
click at [173, 22] on span "Intelligence" at bounding box center [167, 23] width 84 height 17
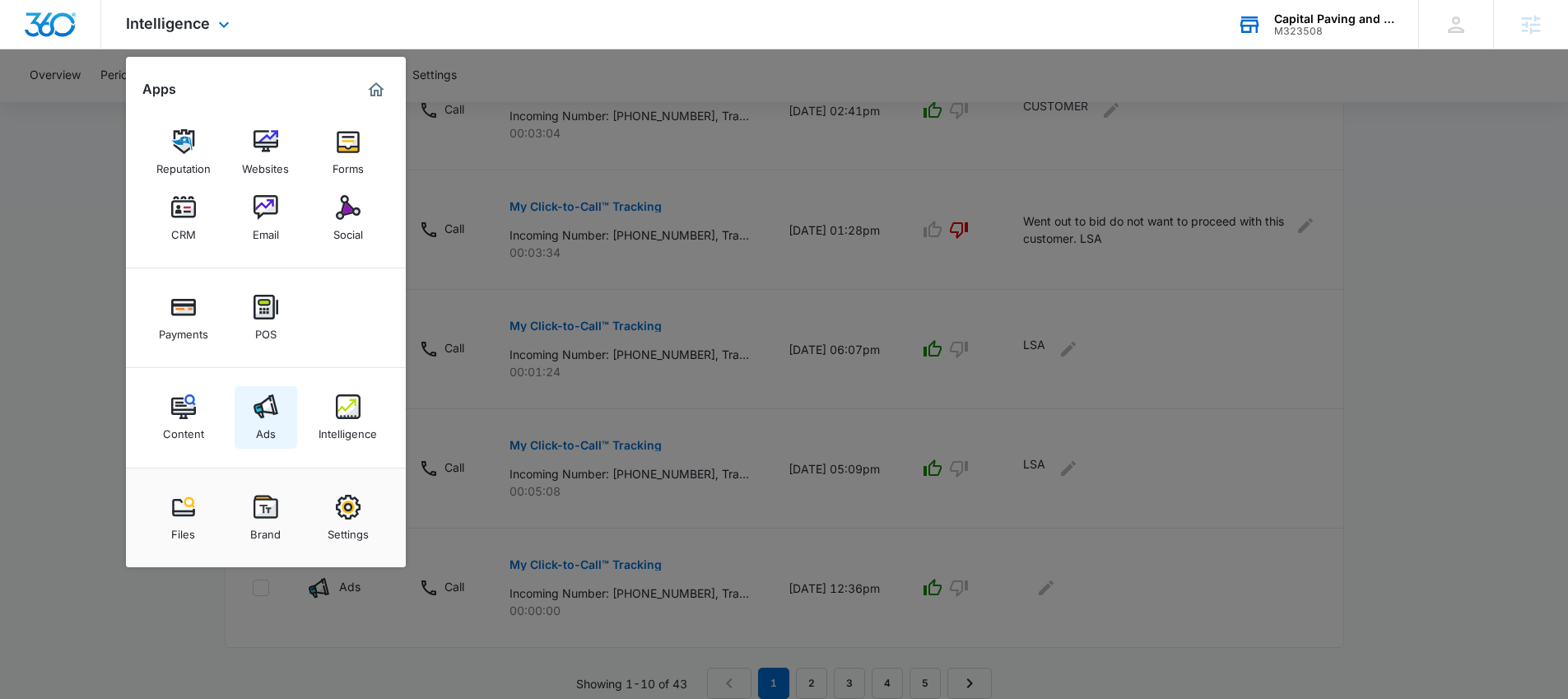
click at [280, 409] on link "Ads" at bounding box center [266, 417] width 62 height 62
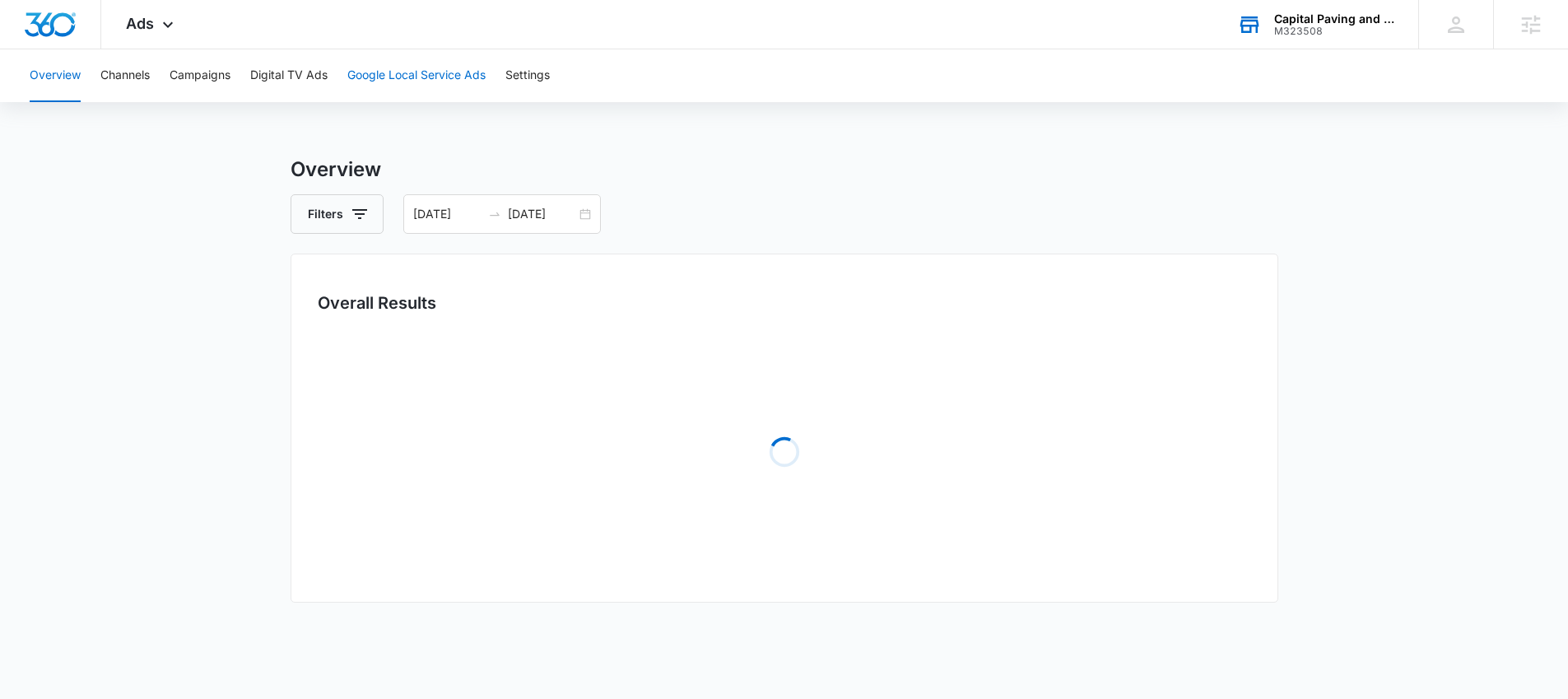
click at [408, 75] on button "Google Local Service Ads" at bounding box center [417, 76] width 138 height 53
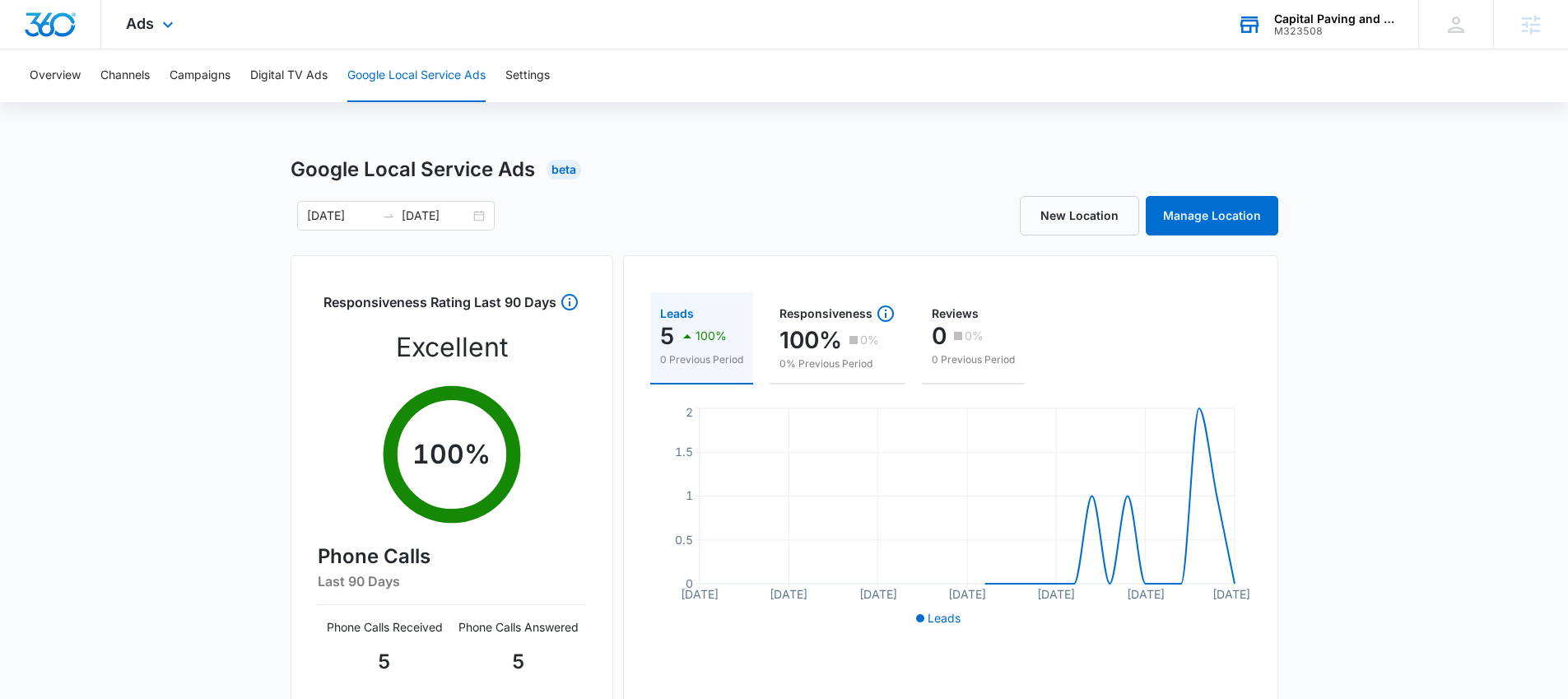
click at [154, 27] on div "Ads Apps Reputation Websites Forms CRM Email Social Payments POS Content Ads In…" at bounding box center [151, 24] width 101 height 49
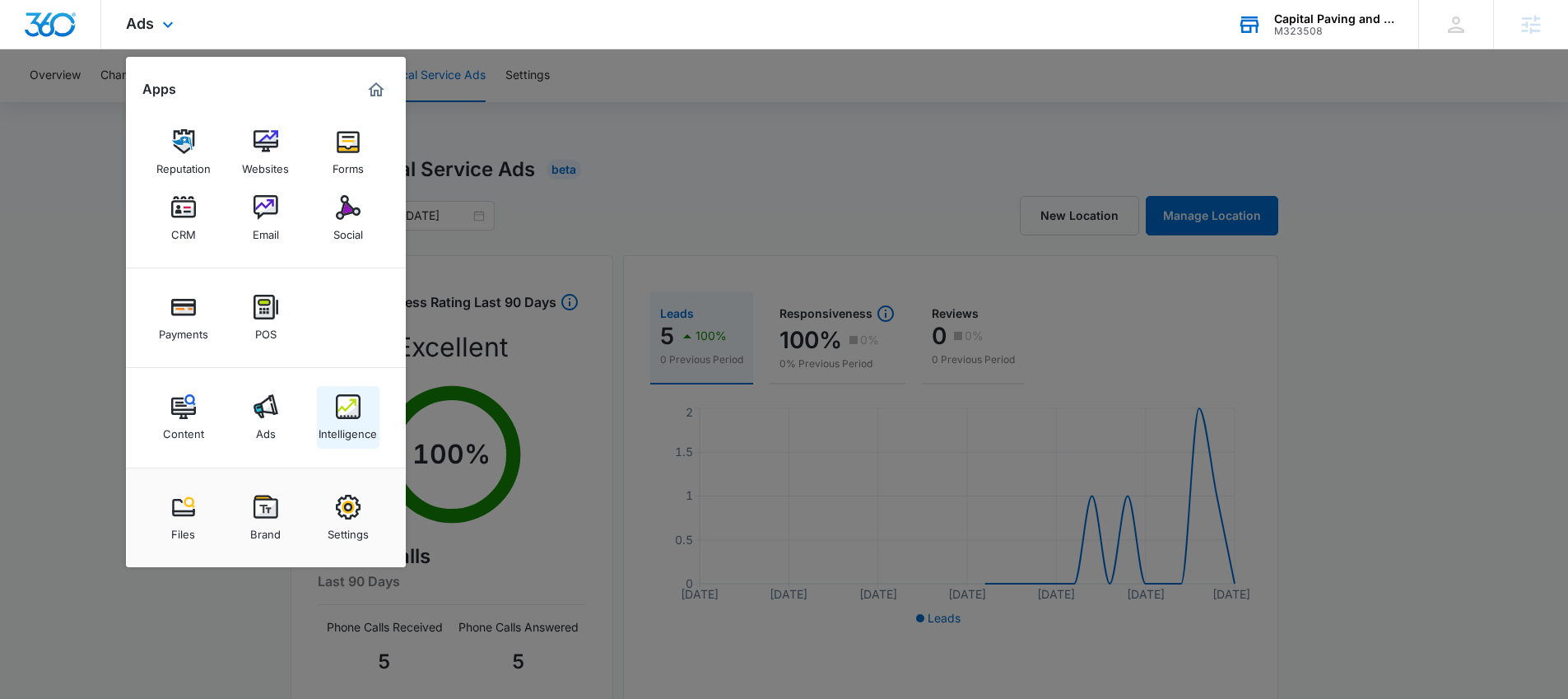
click at [350, 406] on img at bounding box center [348, 406] width 25 height 25
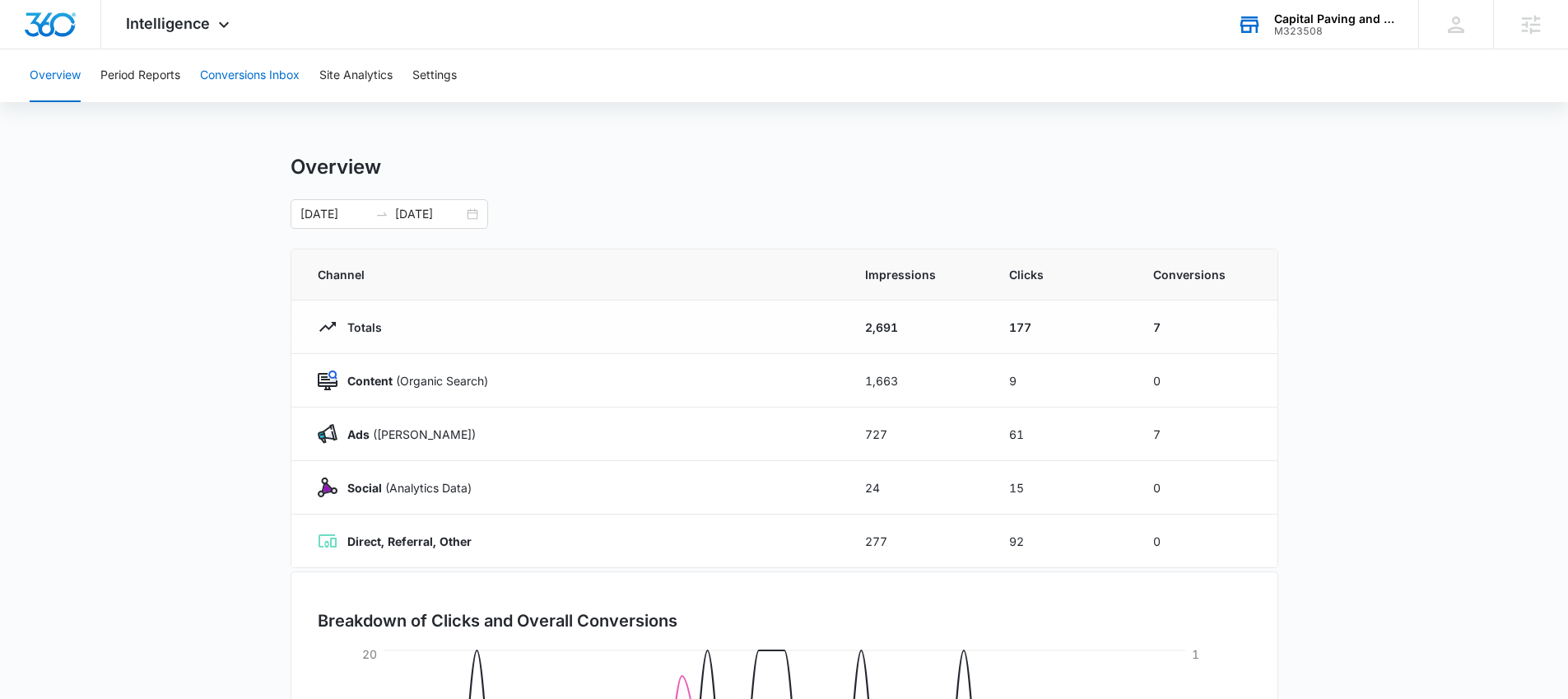
click at [248, 78] on button "Conversions Inbox" at bounding box center [250, 76] width 100 height 53
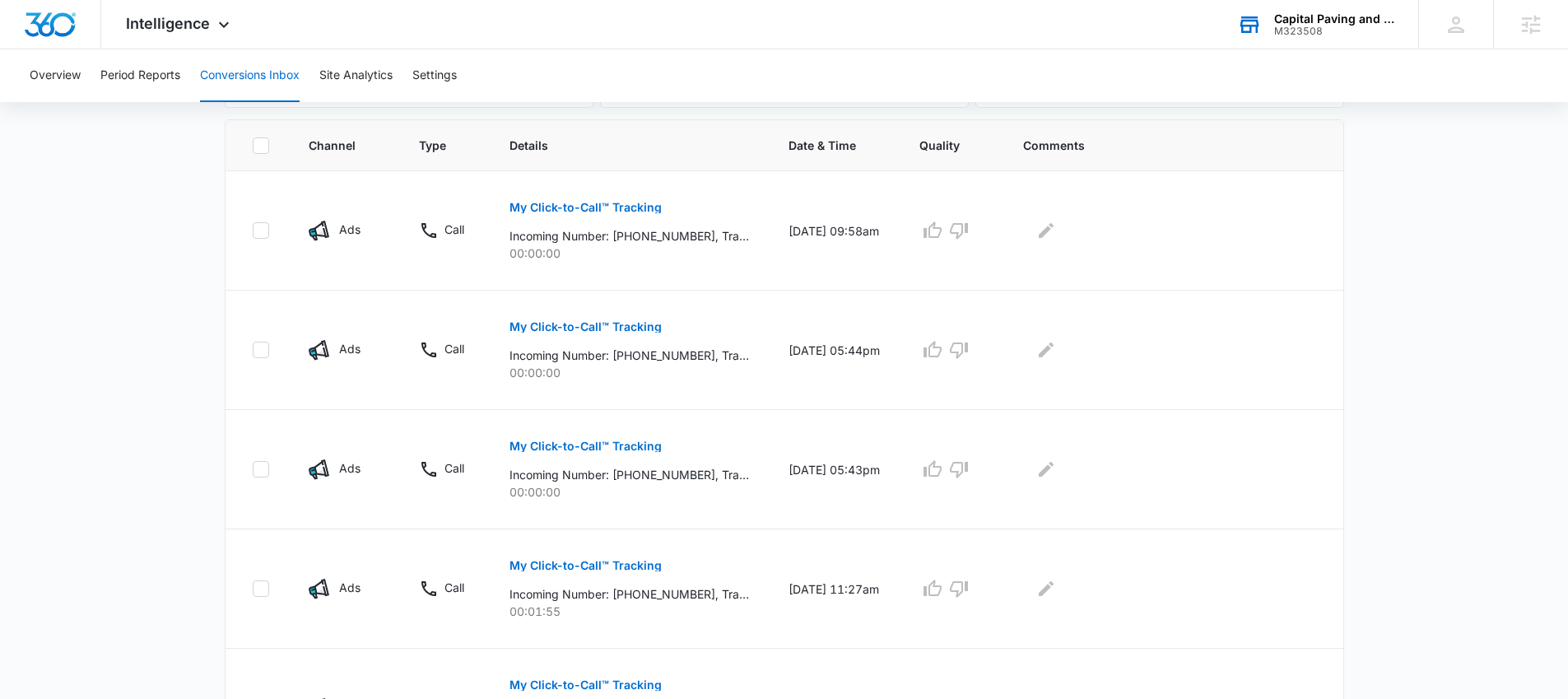
scroll to position [327, 0]
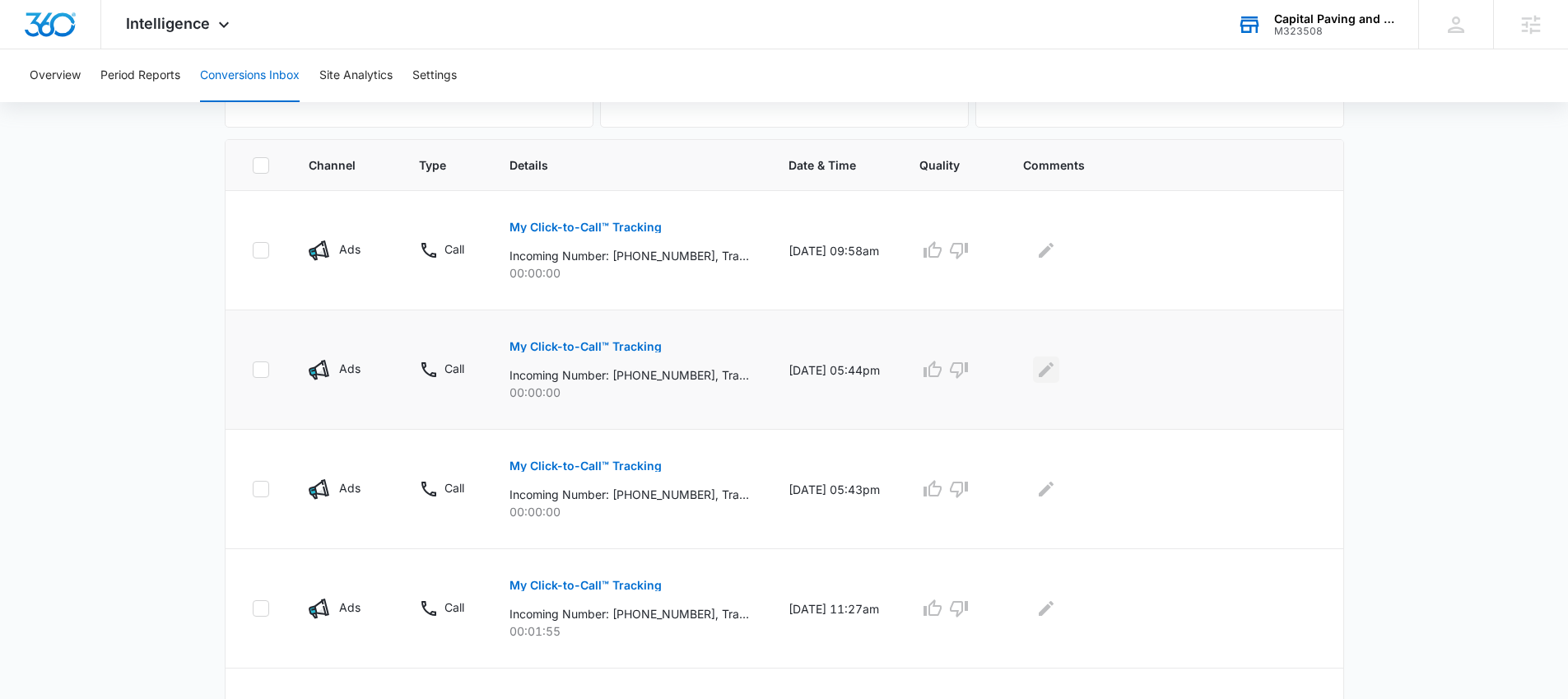
click at [1054, 370] on icon "Edit Comments" at bounding box center [1046, 369] width 15 height 15
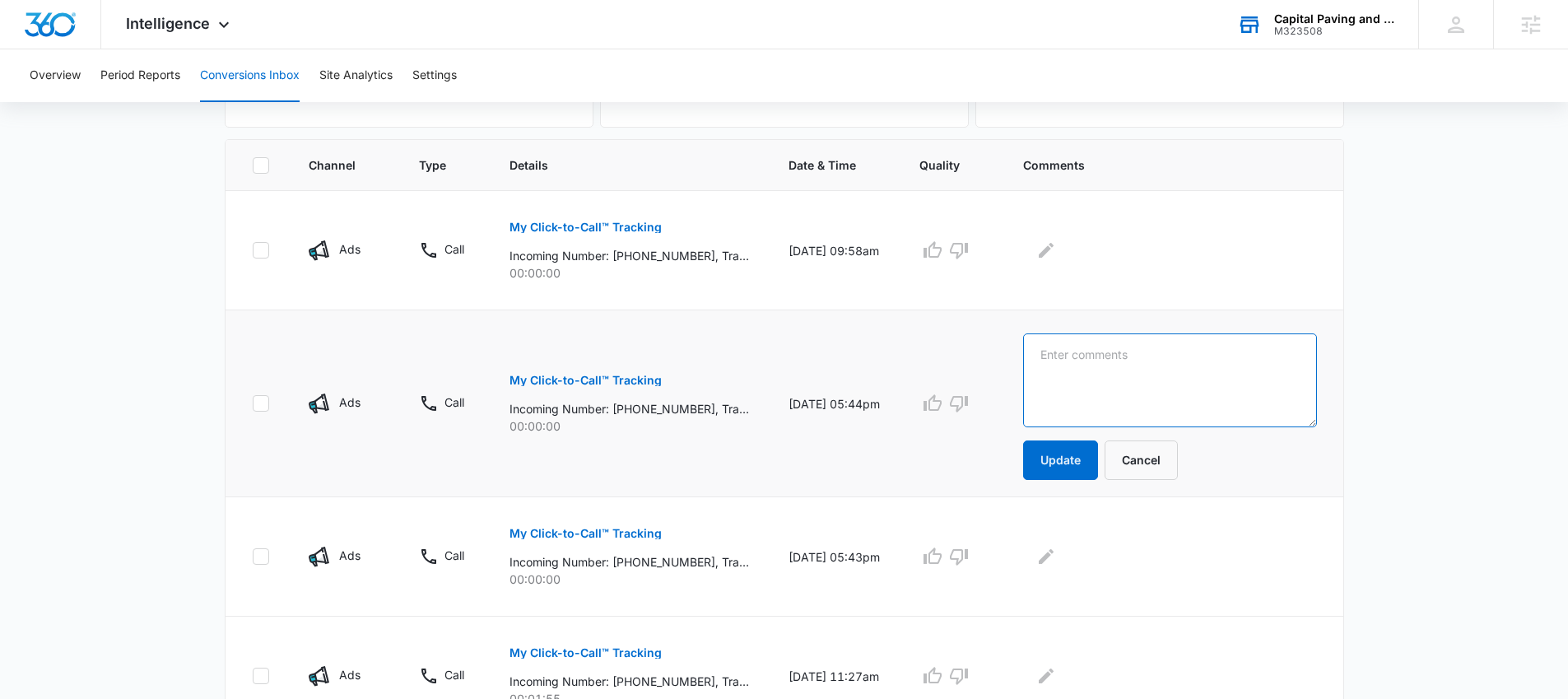
click at [1106, 367] on textarea at bounding box center [1170, 380] width 294 height 94
type textarea "LSA BUT WAS NOT CHARGED"
click at [1084, 456] on button "Update" at bounding box center [1060, 460] width 75 height 39
click at [1080, 456] on button "Update" at bounding box center [1060, 460] width 75 height 39
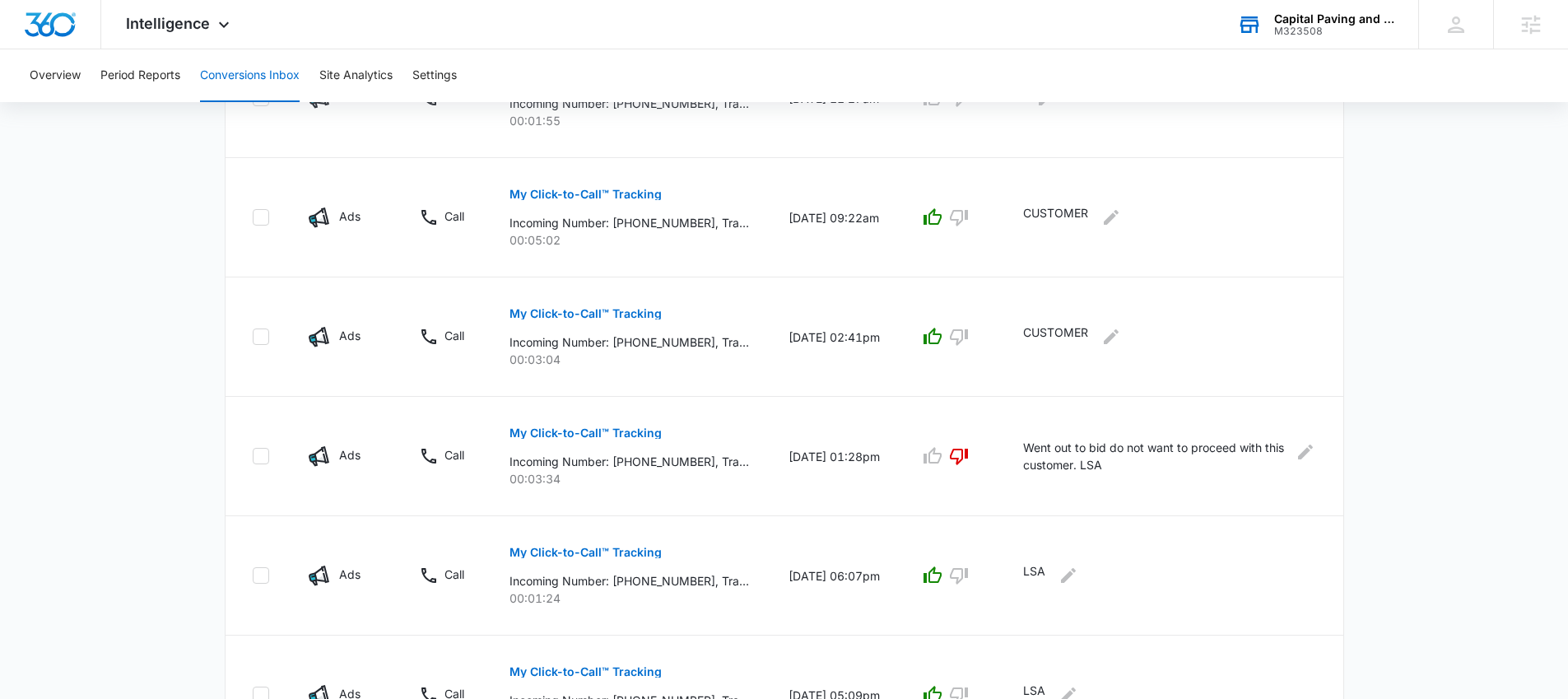
scroll to position [1065, 0]
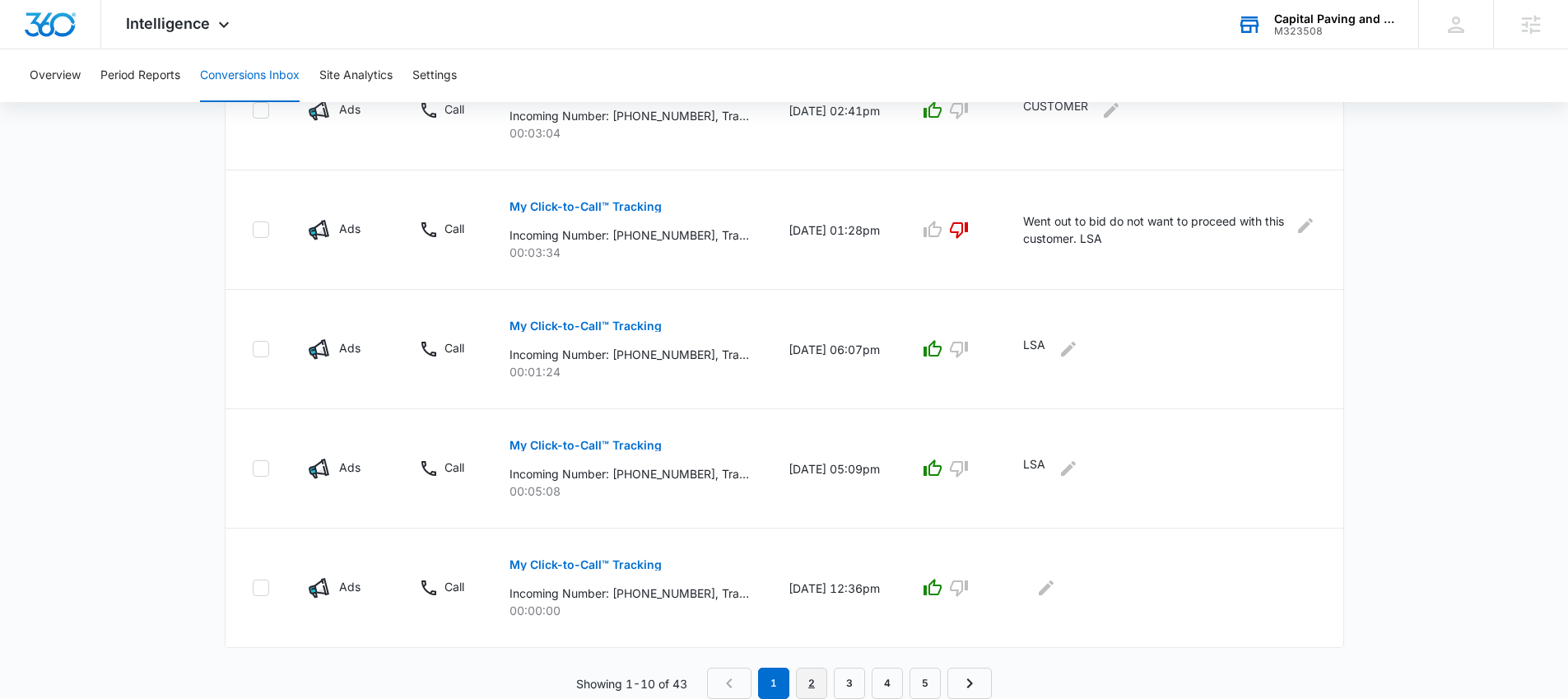
click at [812, 681] on link "2" at bounding box center [812, 683] width 32 height 32
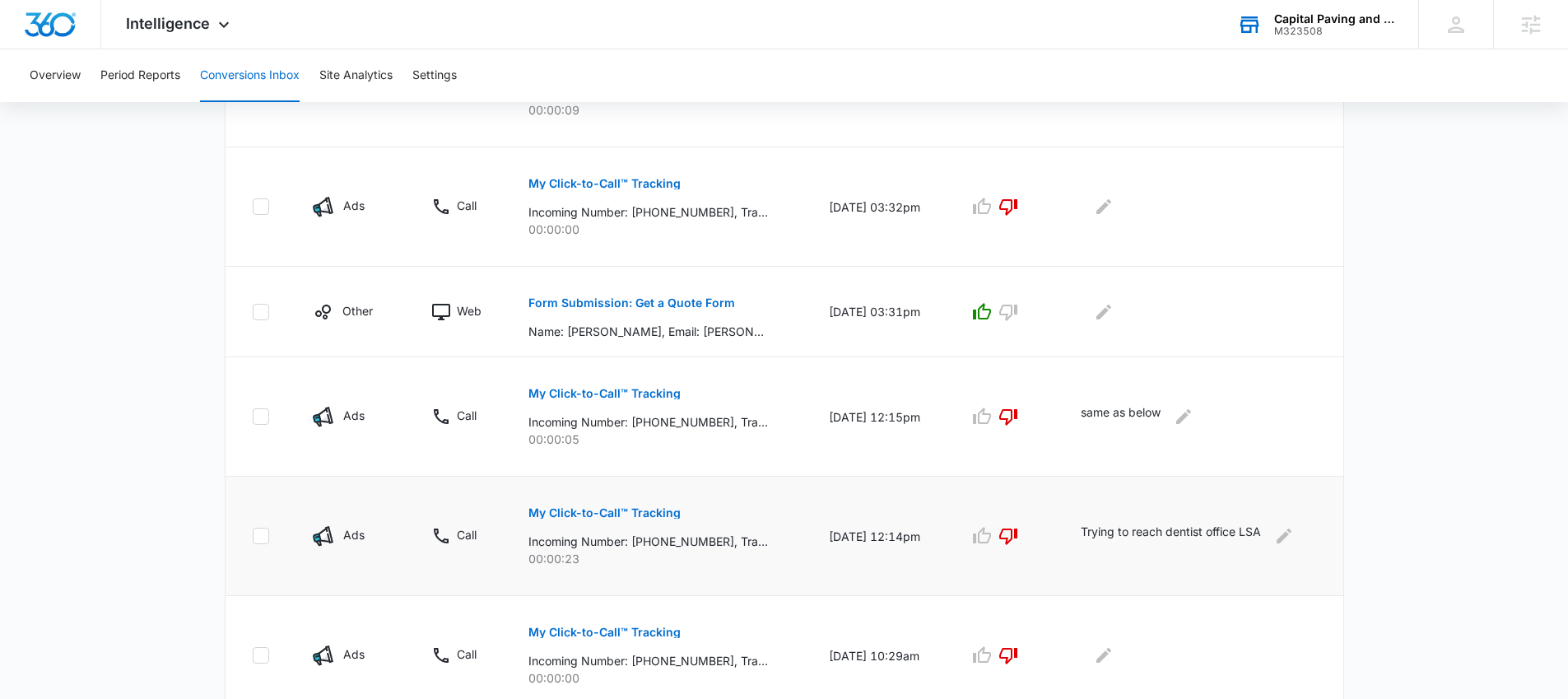
scroll to position [1036, 0]
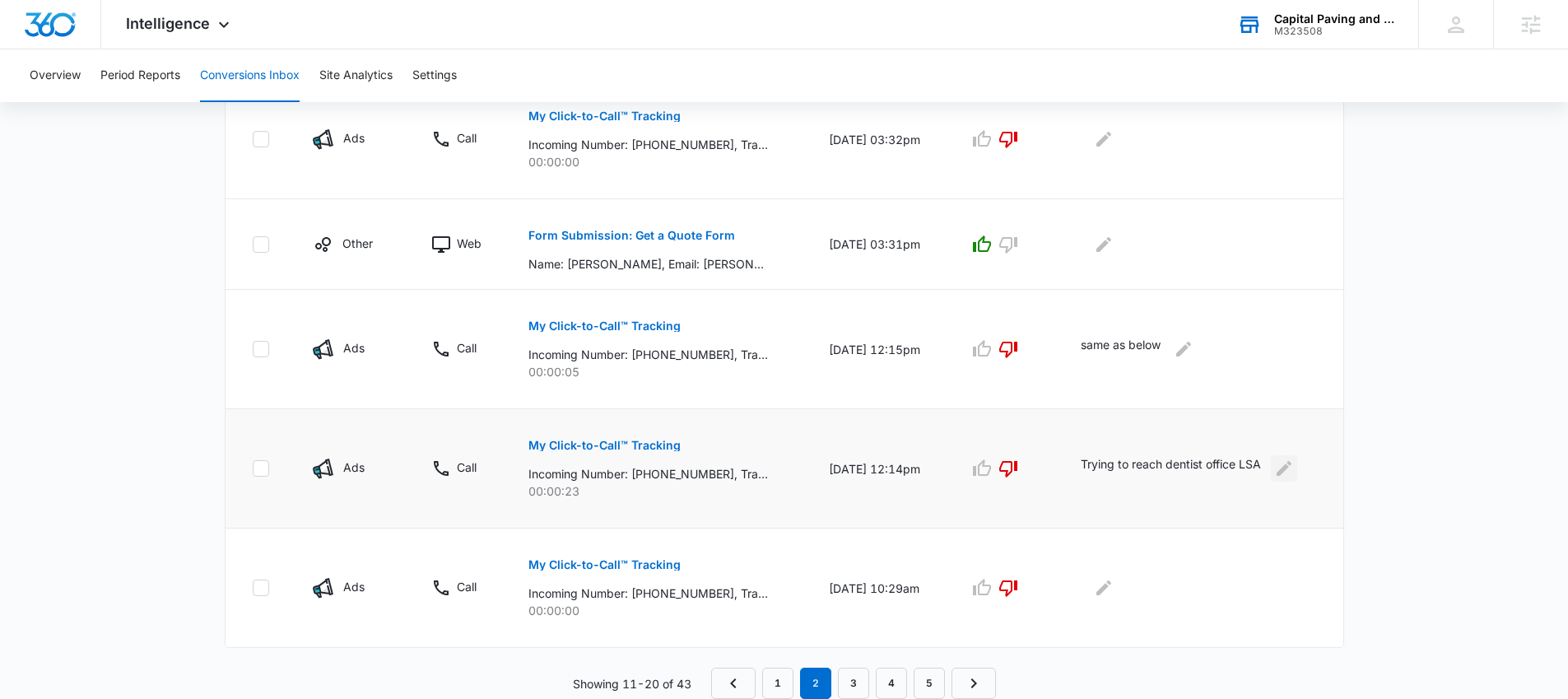
click at [1293, 479] on button "Edit Comments" at bounding box center [1283, 468] width 26 height 26
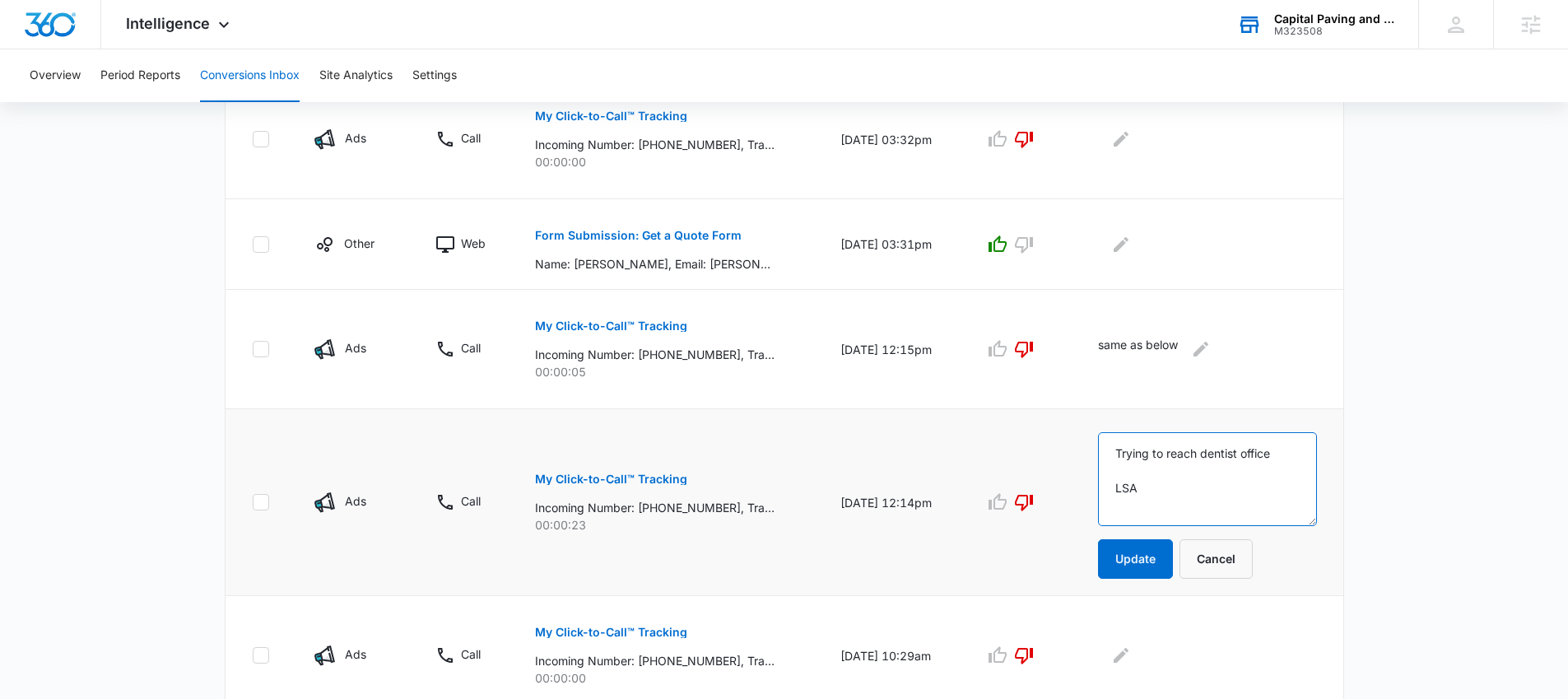
click at [1228, 479] on textarea "Trying to reach dentist office LSA" at bounding box center [1207, 479] width 218 height 94
type textarea "Trying to reach dentist office LSA Was Credited"
click at [1153, 561] on button "Update" at bounding box center [1136, 559] width 75 height 39
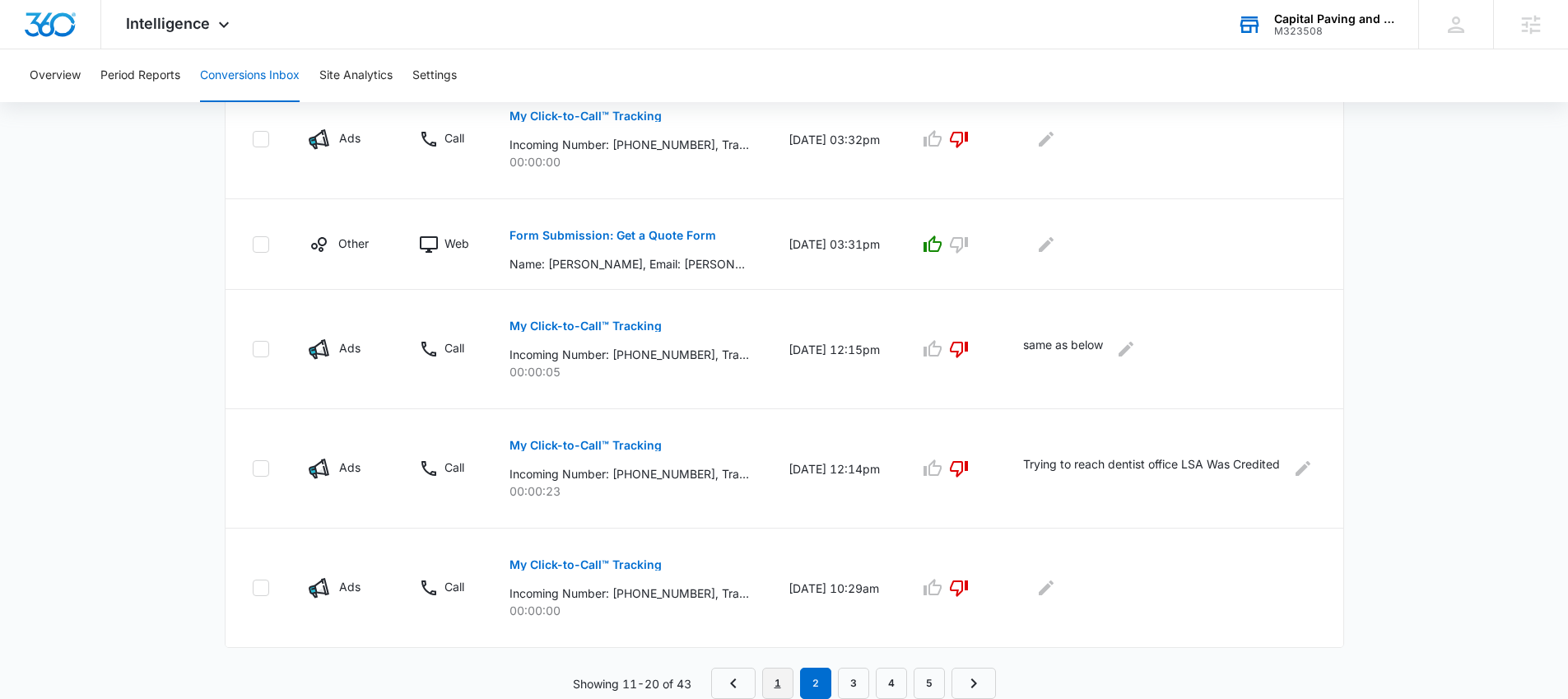
click at [778, 673] on link "1" at bounding box center [778, 683] width 32 height 32
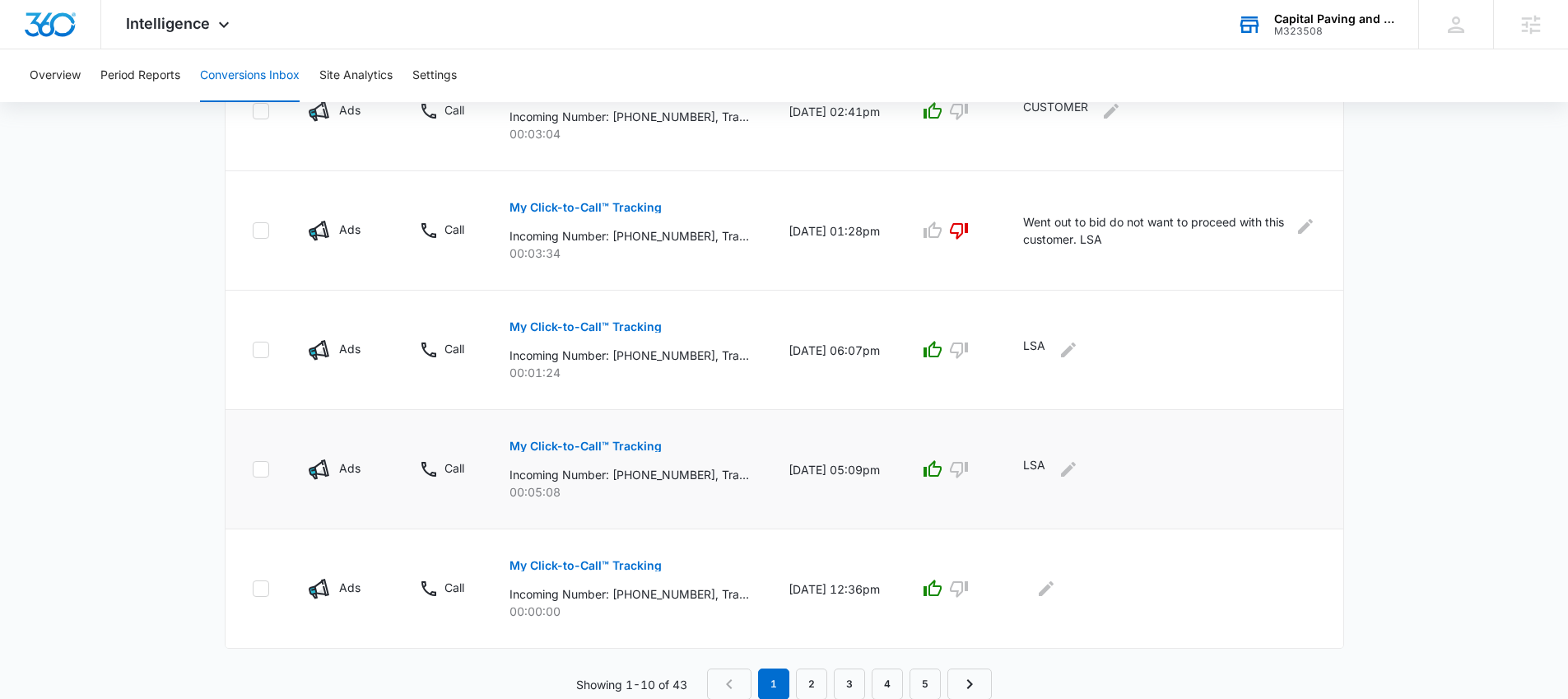
scroll to position [1065, 0]
click at [808, 681] on link "2" at bounding box center [812, 683] width 32 height 32
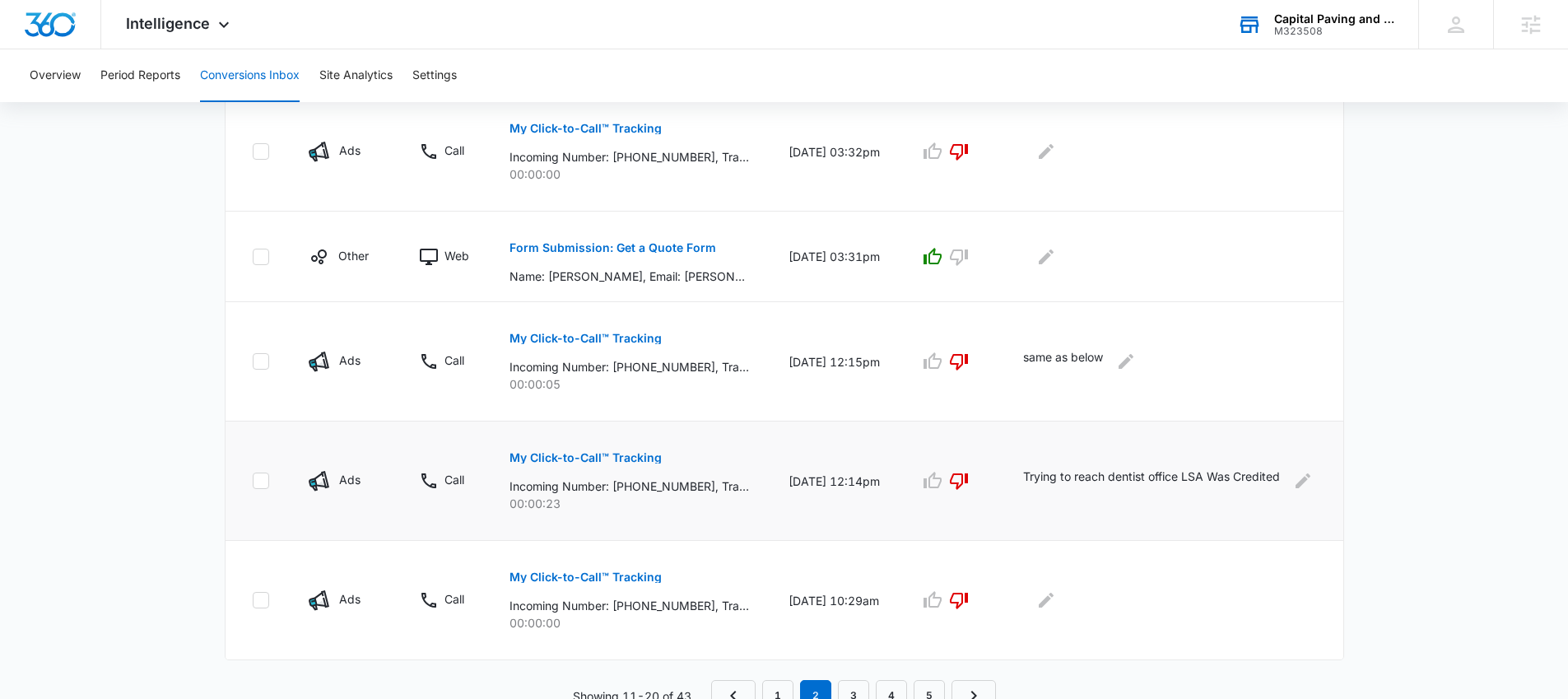
scroll to position [1036, 0]
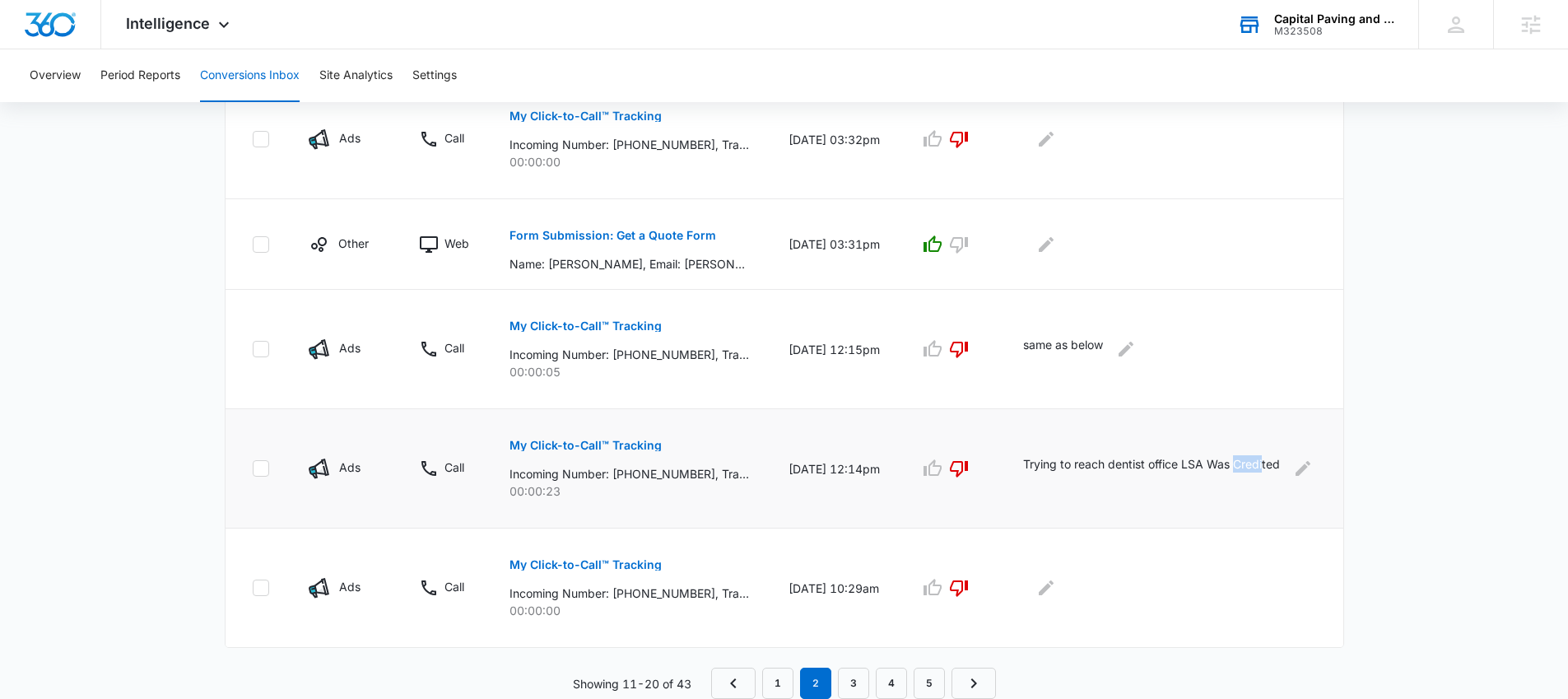
drag, startPoint x: 1048, startPoint y: 479, endPoint x: 1094, endPoint y: 483, distance: 46.2
click at [1094, 482] on p "Trying to reach dentist office LSA Was Credited" at bounding box center [1151, 468] width 257 height 26
click at [1159, 474] on p "Trying to reach dentist office LSA Was Credited" at bounding box center [1151, 468] width 257 height 26
click at [778, 683] on link "1" at bounding box center [778, 683] width 32 height 32
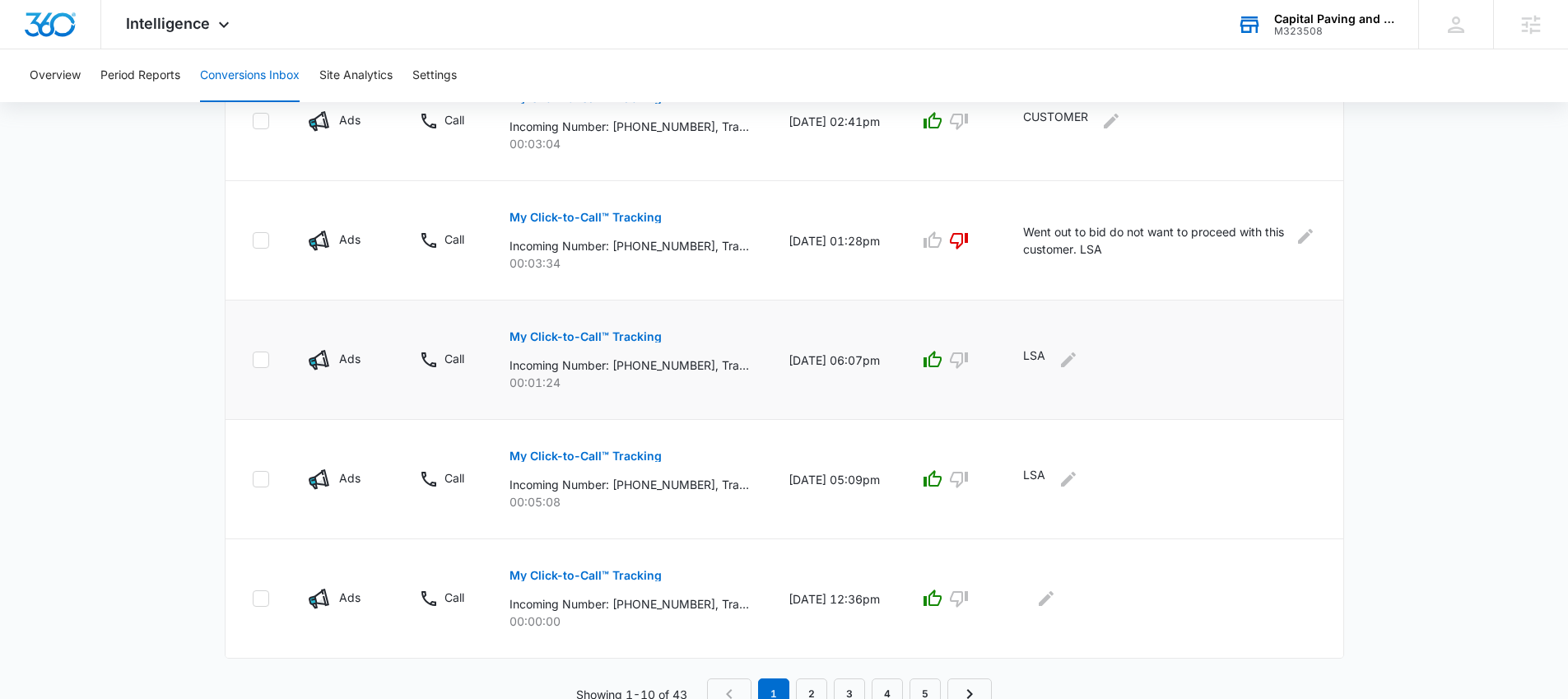
scroll to position [1065, 0]
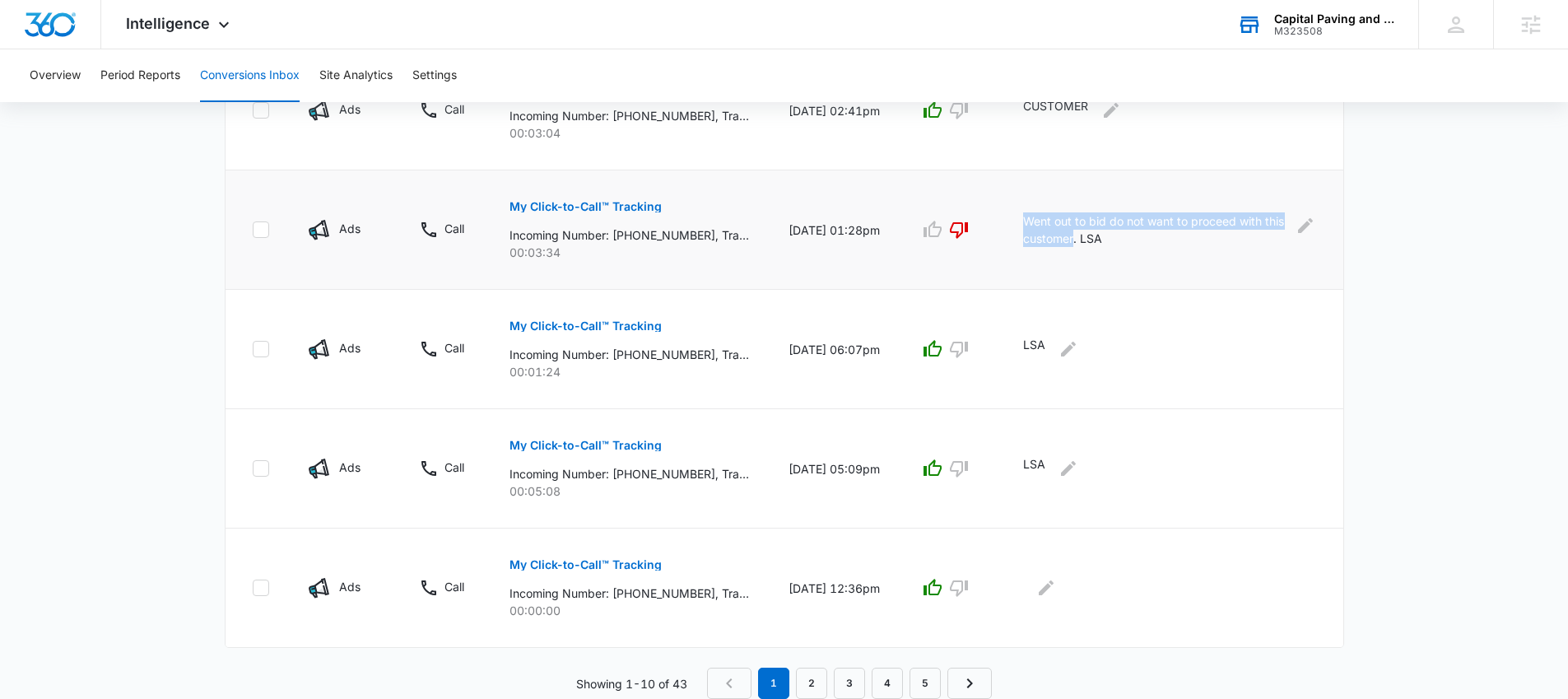
drag, startPoint x: 1043, startPoint y: 220, endPoint x: 1114, endPoint y: 244, distance: 74.9
click at [1114, 244] on p "Went out to bid do not want to proceed with this customer. LSA" at bounding box center [1154, 230] width 262 height 34
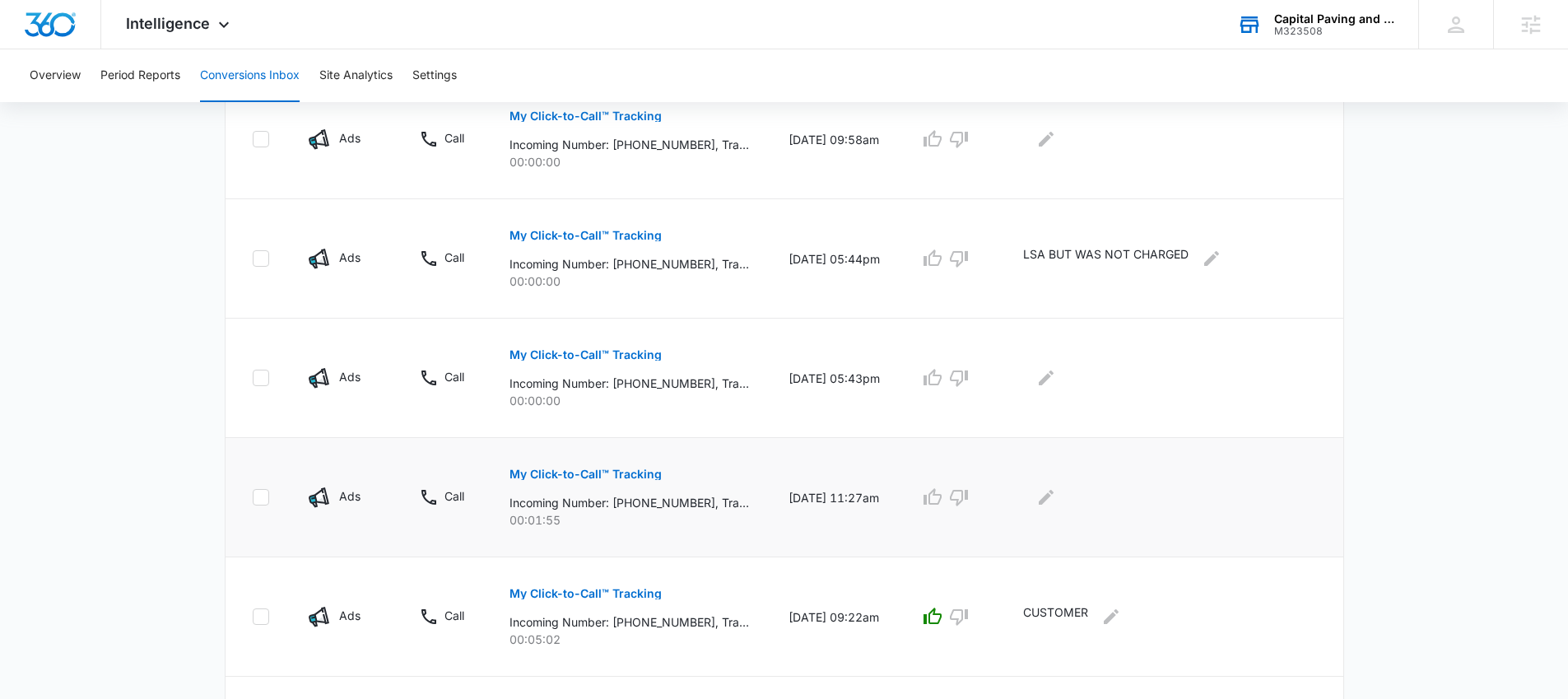
scroll to position [438, 0]
drag, startPoint x: 1039, startPoint y: 256, endPoint x: 1202, endPoint y: 248, distance: 163.2
click at [1189, 248] on p "LSA BUT WAS NOT CHARGED" at bounding box center [1106, 260] width 166 height 26
drag, startPoint x: 699, startPoint y: 268, endPoint x: 641, endPoint y: 266, distance: 58.0
click at [641, 266] on p "Incoming Number: +16576843180, Tracking Number: +13602008877, Ring To: +1360523…" at bounding box center [629, 266] width 239 height 17
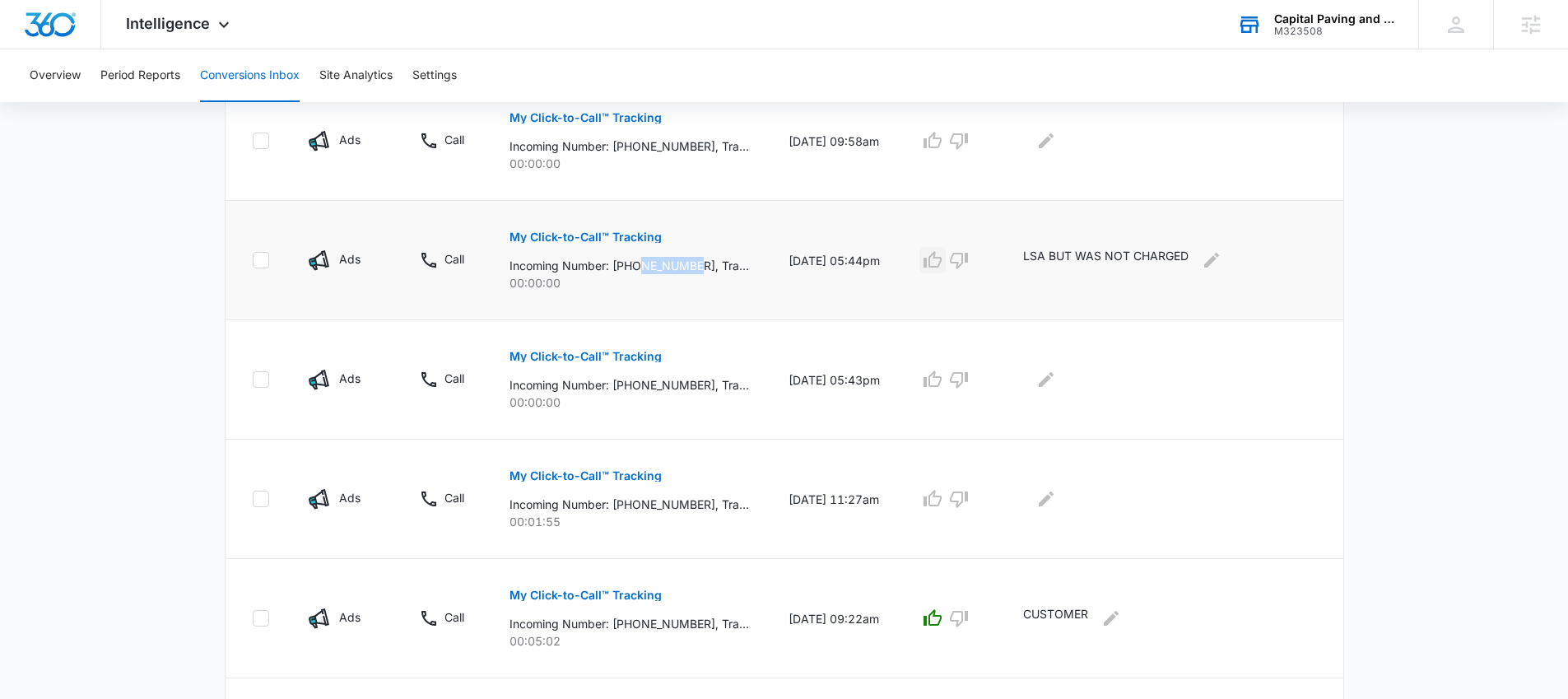
click at [942, 259] on icon "button" at bounding box center [932, 259] width 18 height 16
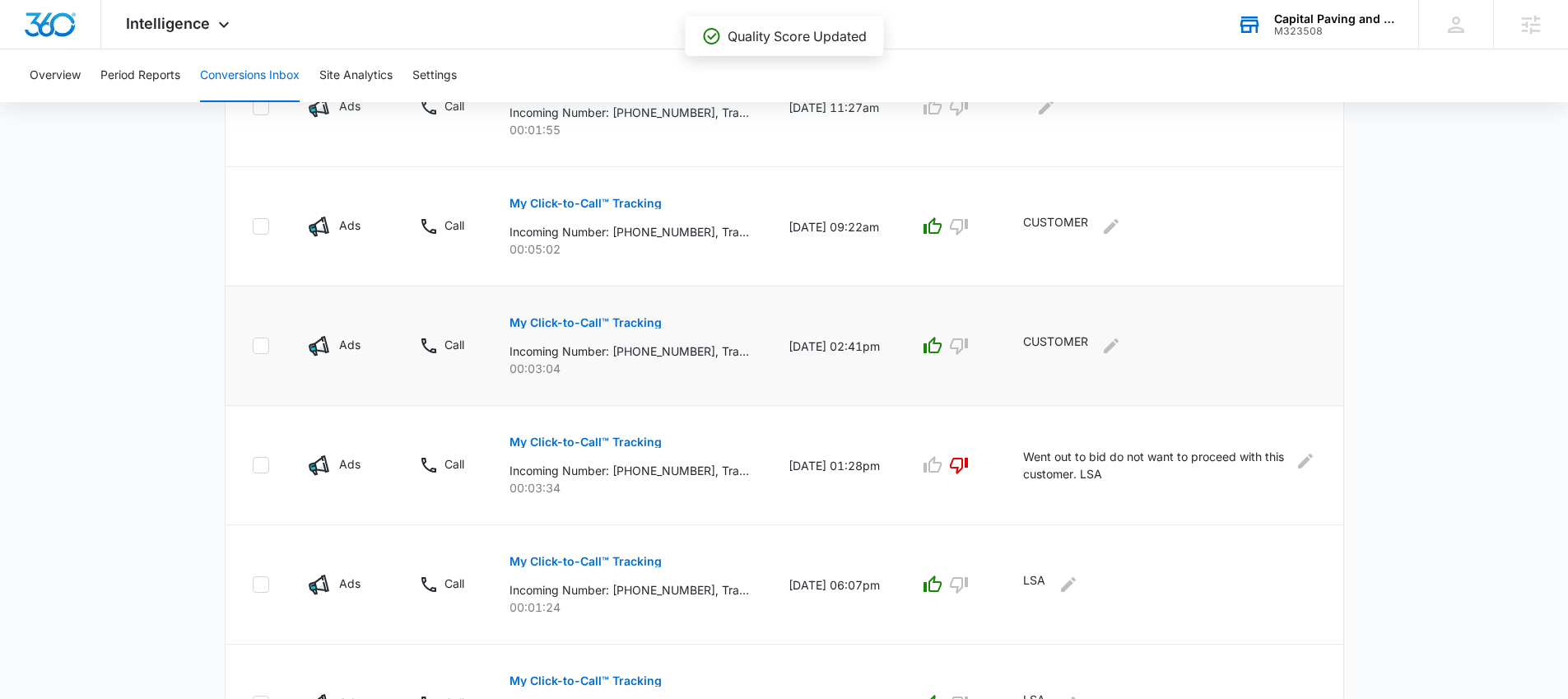
scroll to position [1065, 0]
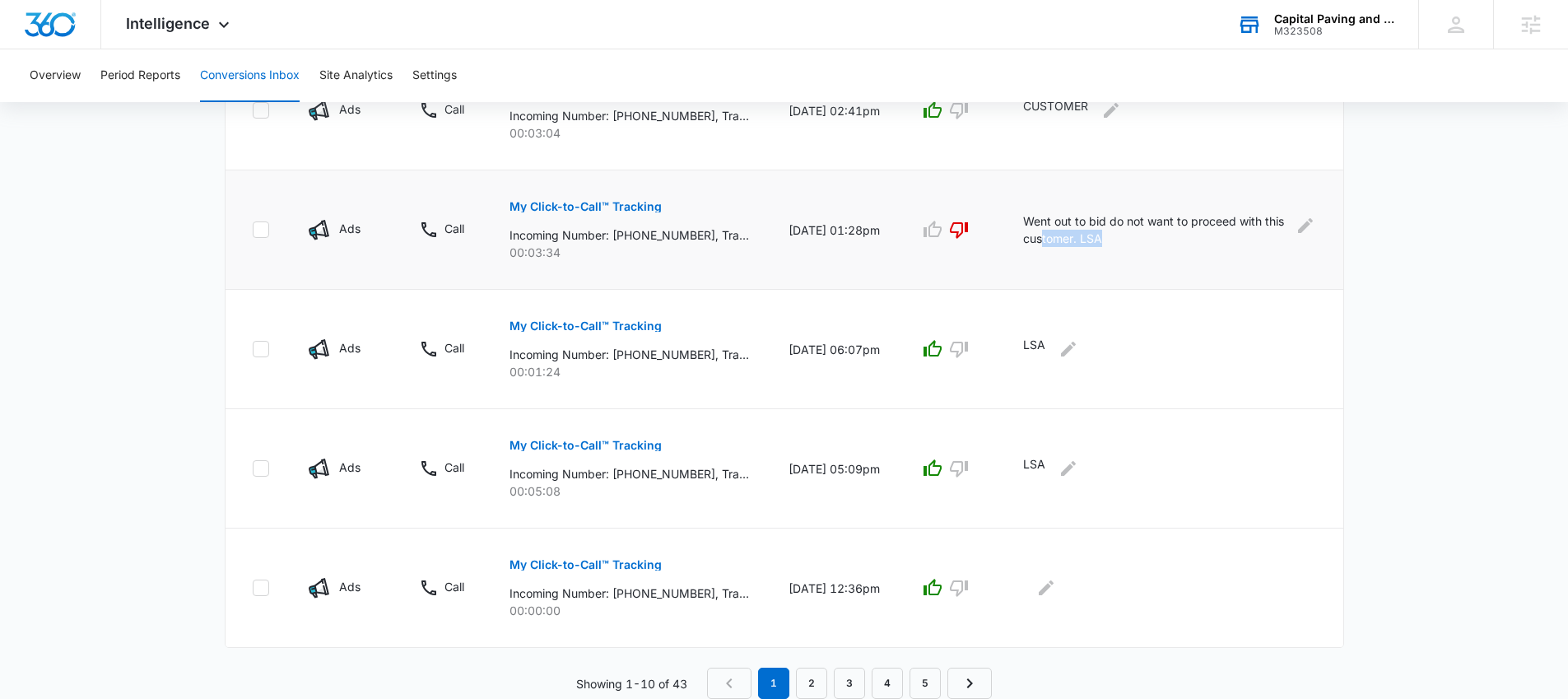
drag, startPoint x: 1148, startPoint y: 237, endPoint x: 1083, endPoint y: 232, distance: 65.2
click at [1083, 232] on p "Went out to bid do not want to proceed with this customer. LSA" at bounding box center [1154, 230] width 262 height 34
click at [1151, 238] on p "Went out to bid do not want to proceed with this customer. LSA" at bounding box center [1154, 230] width 262 height 34
drag, startPoint x: 1151, startPoint y: 239, endPoint x: 1120, endPoint y: 241, distance: 31.1
click at [1120, 241] on p "Went out to bid do not want to proceed with this customer. LSA" at bounding box center [1154, 230] width 262 height 34
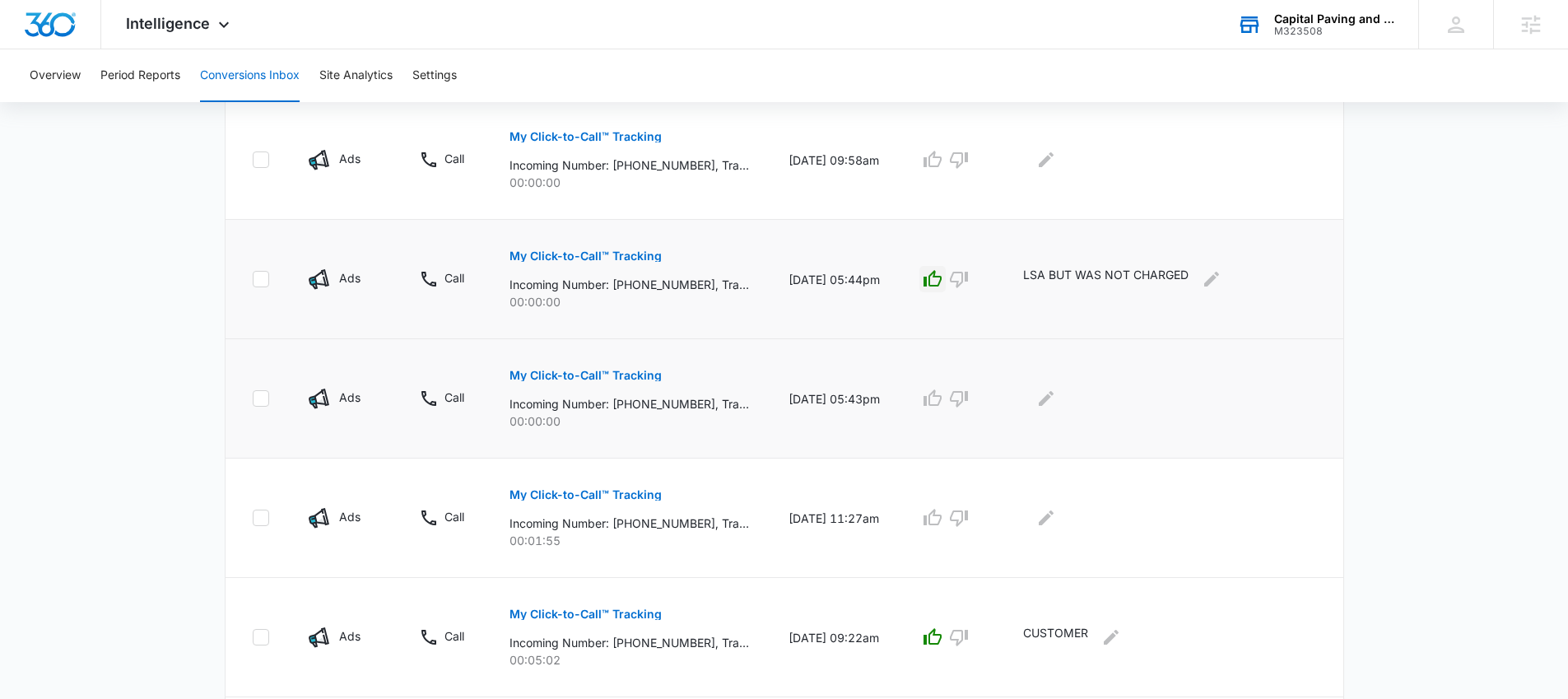
scroll to position [394, 0]
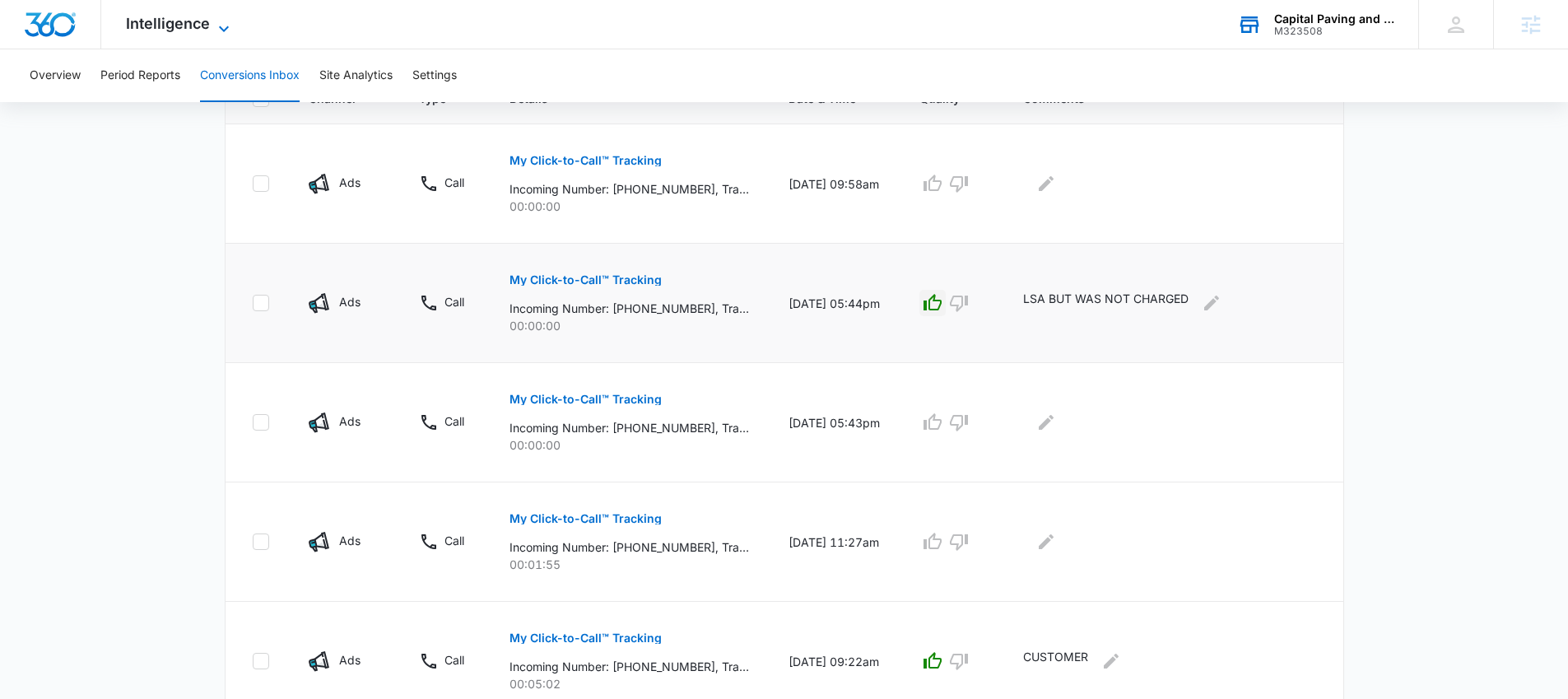
click at [164, 26] on span "Intelligence" at bounding box center [167, 23] width 84 height 17
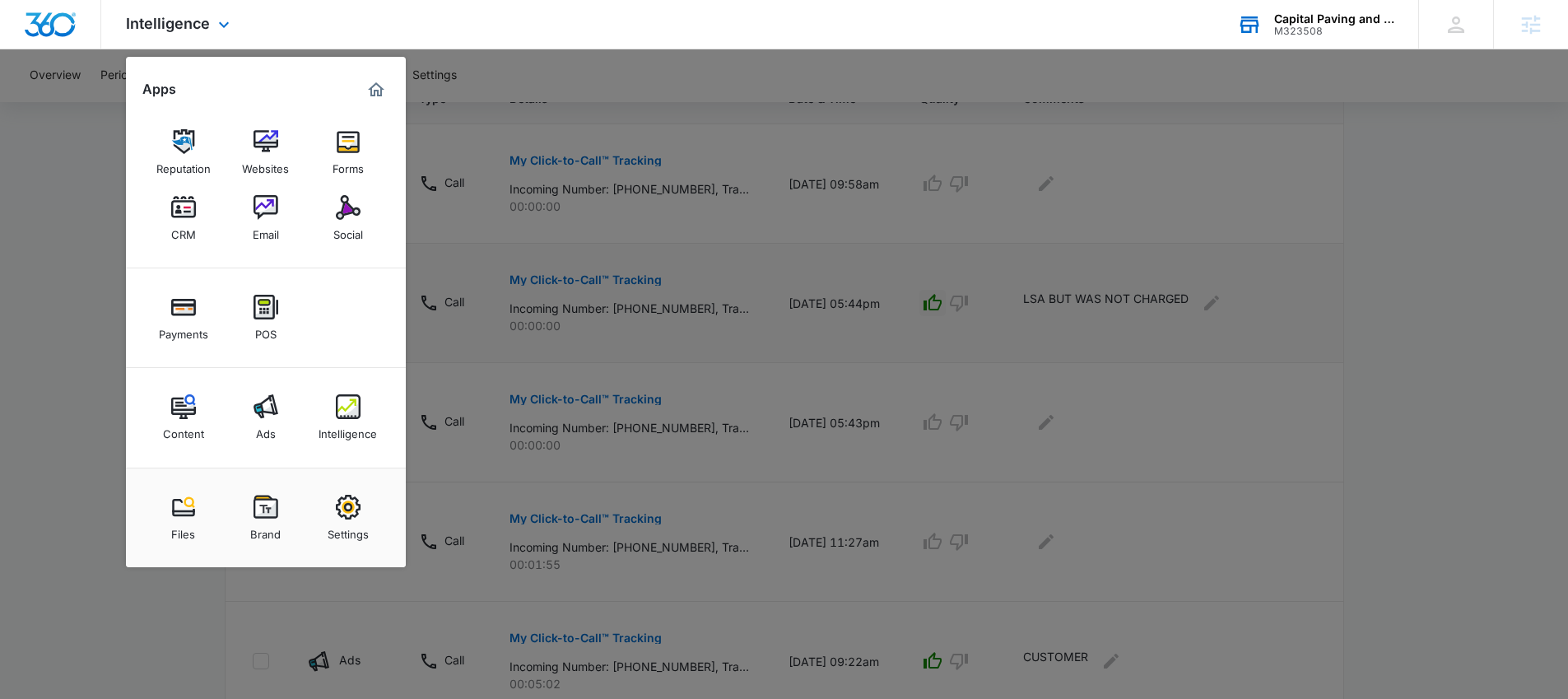
click at [261, 380] on div "Content Ads Intelligence" at bounding box center [266, 418] width 280 height 100
click at [263, 406] on img at bounding box center [266, 406] width 25 height 25
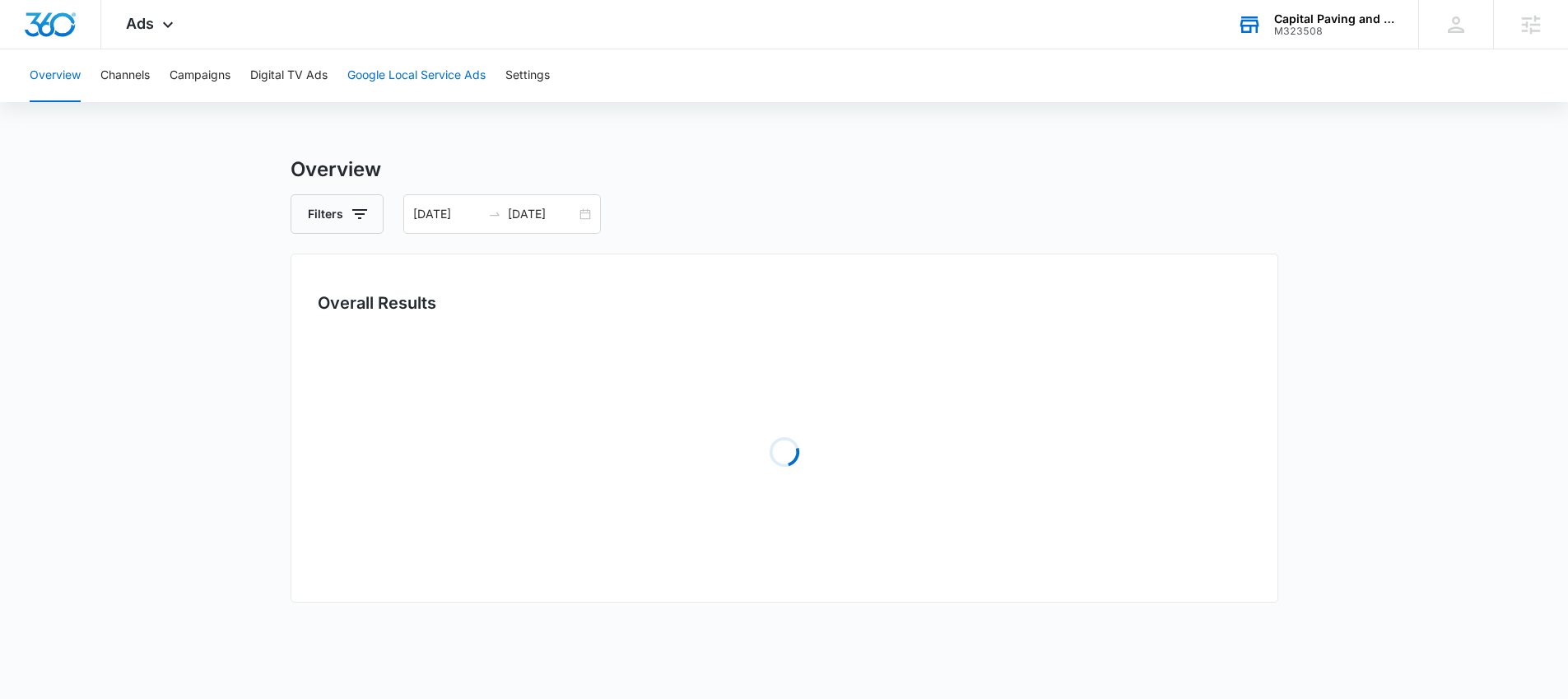
click at [421, 73] on button "Google Local Service Ads" at bounding box center [417, 76] width 138 height 53
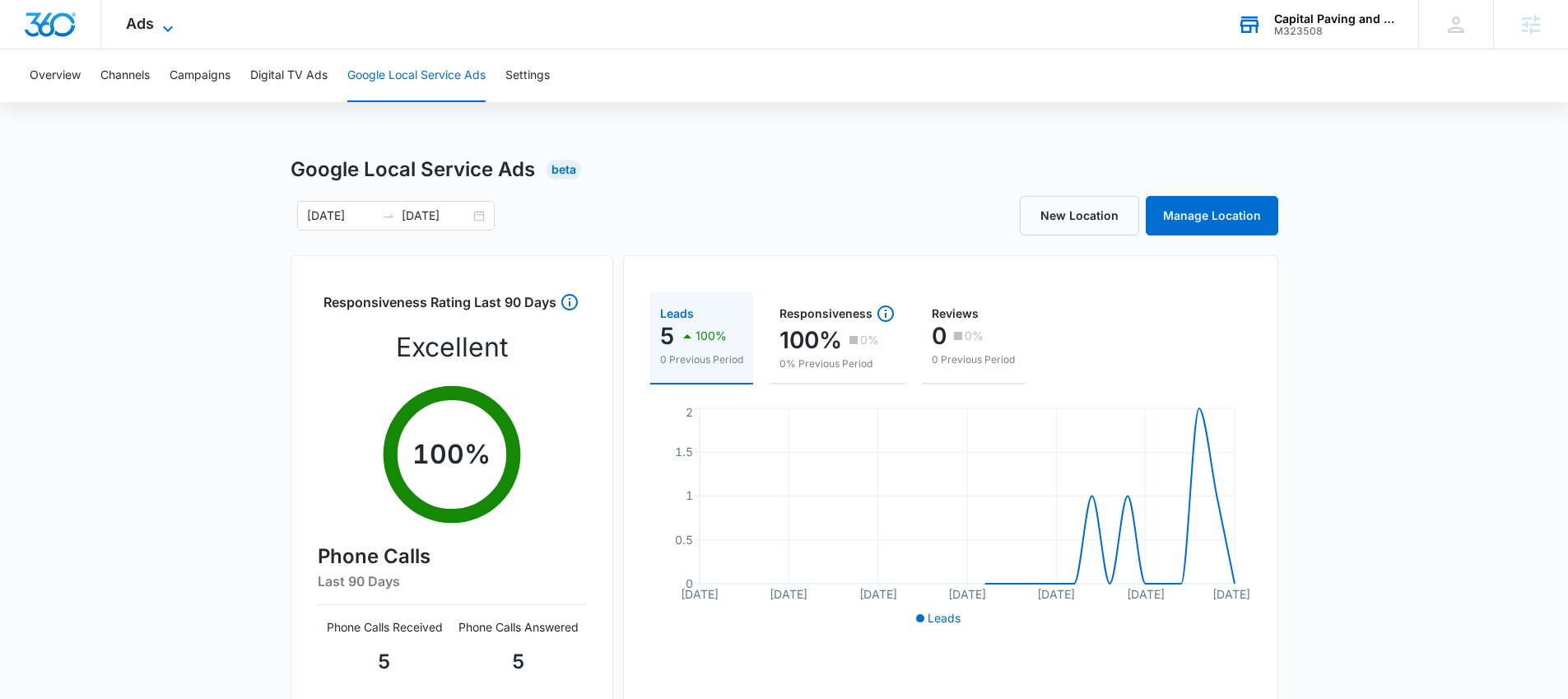
click at [145, 30] on span "Ads" at bounding box center [139, 23] width 28 height 17
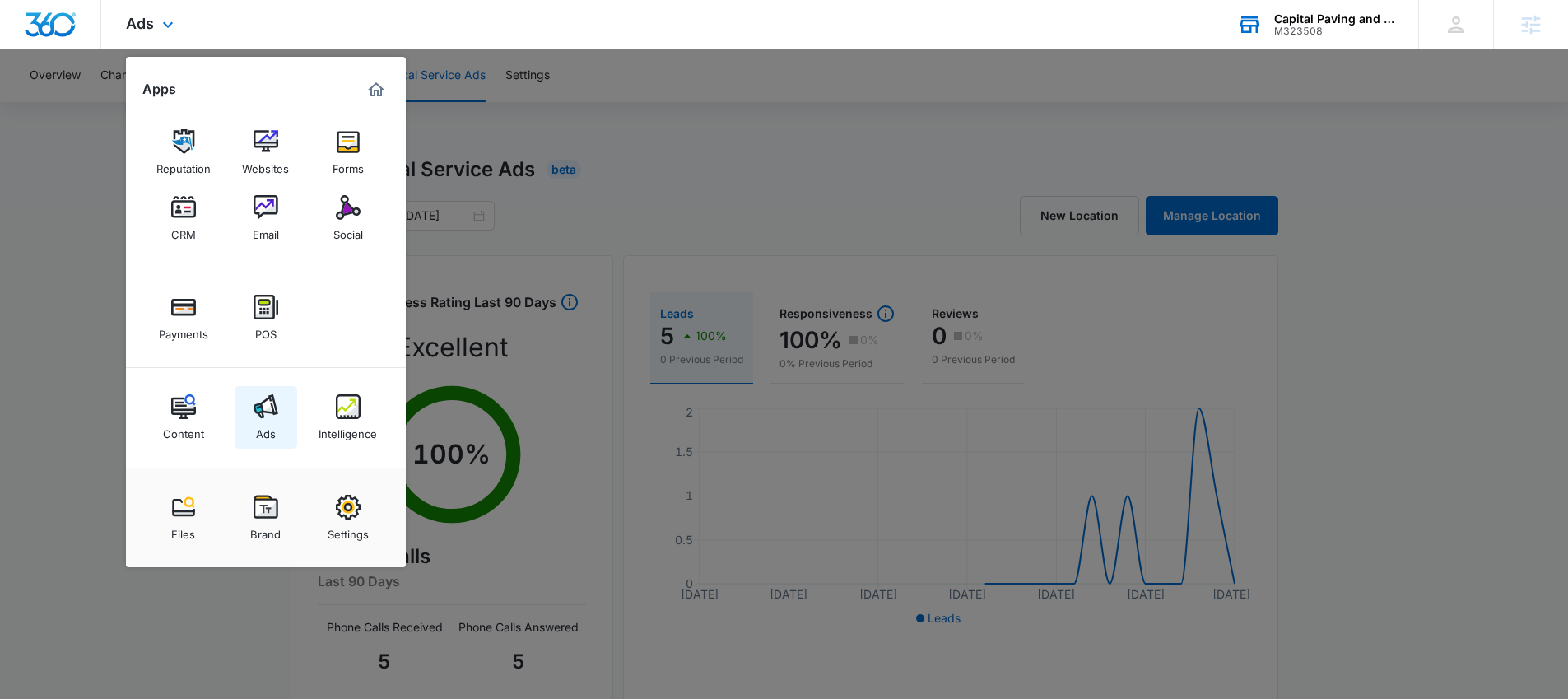
click at [269, 421] on div "Ads" at bounding box center [266, 429] width 20 height 21
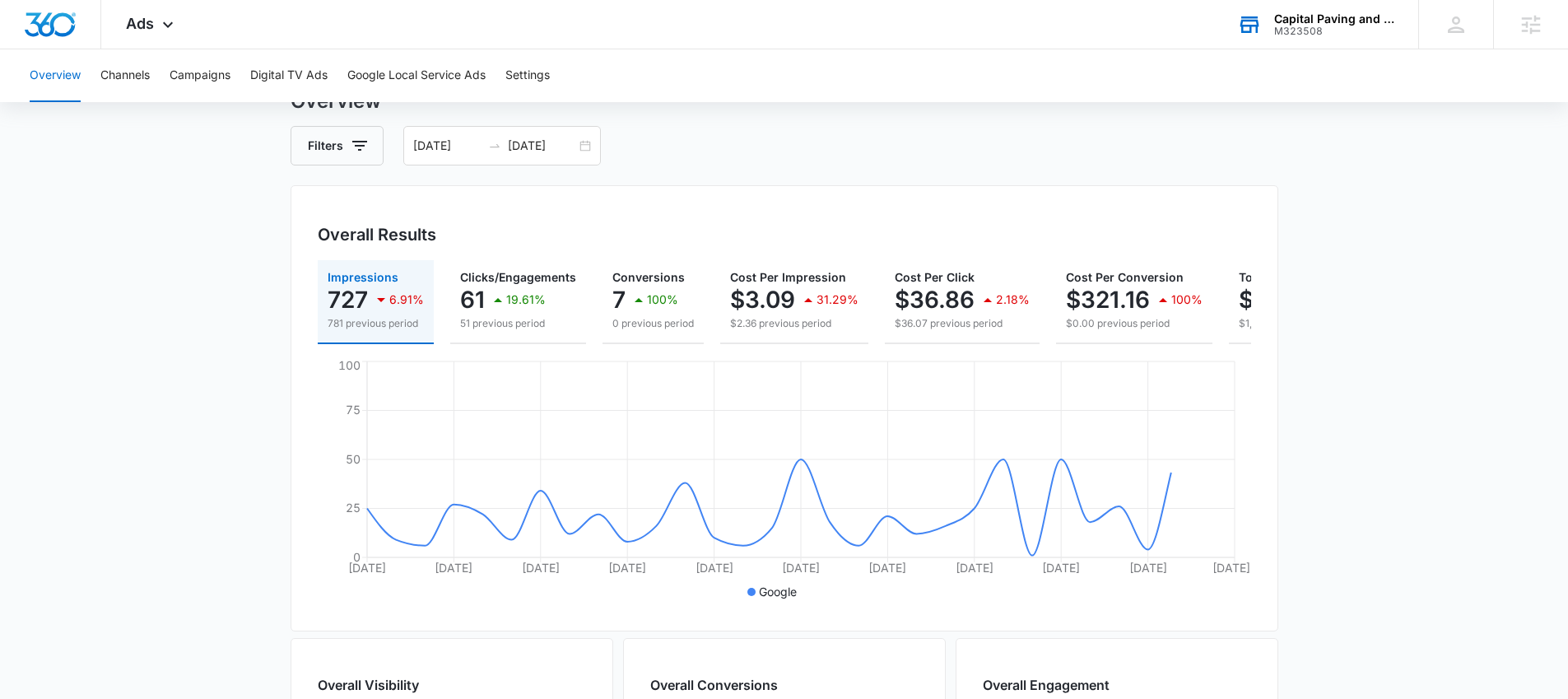
scroll to position [85, 0]
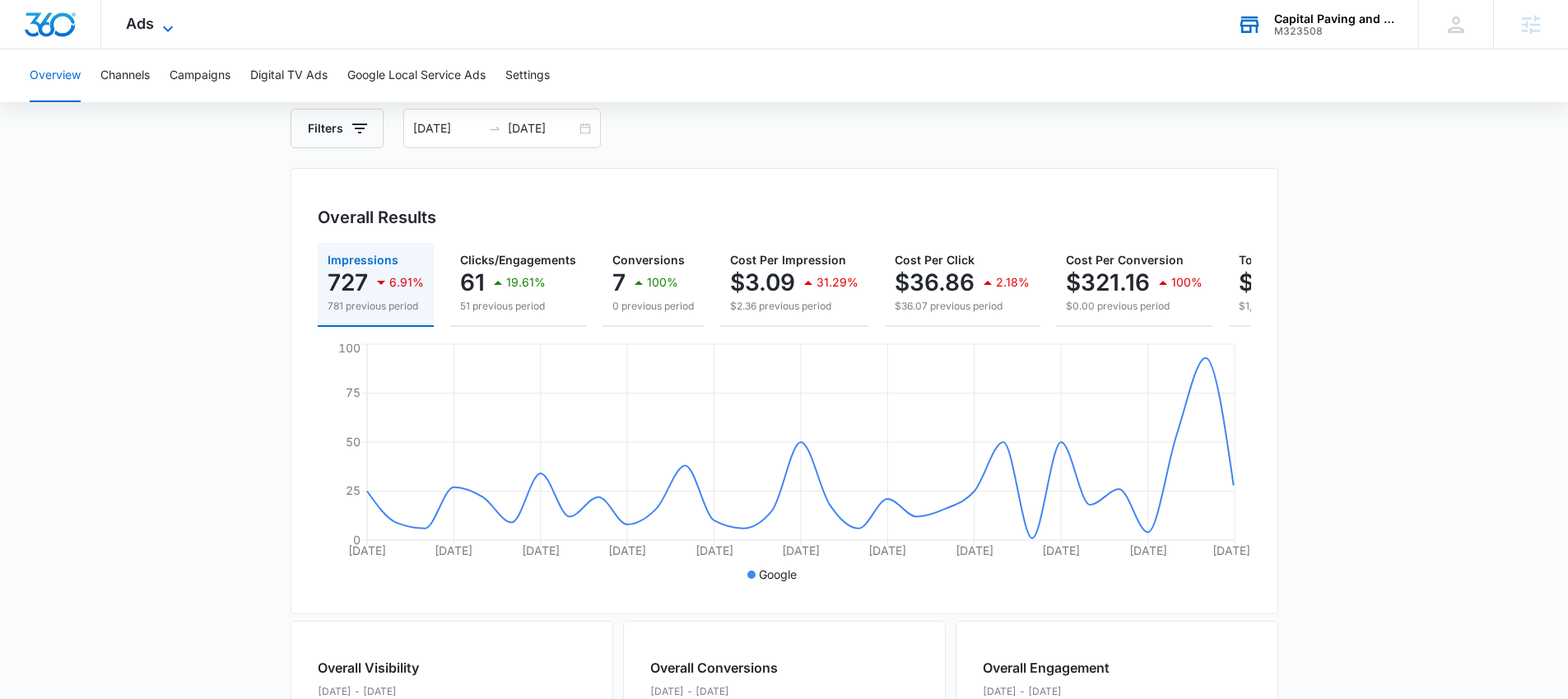
click at [161, 33] on icon at bounding box center [167, 28] width 20 height 20
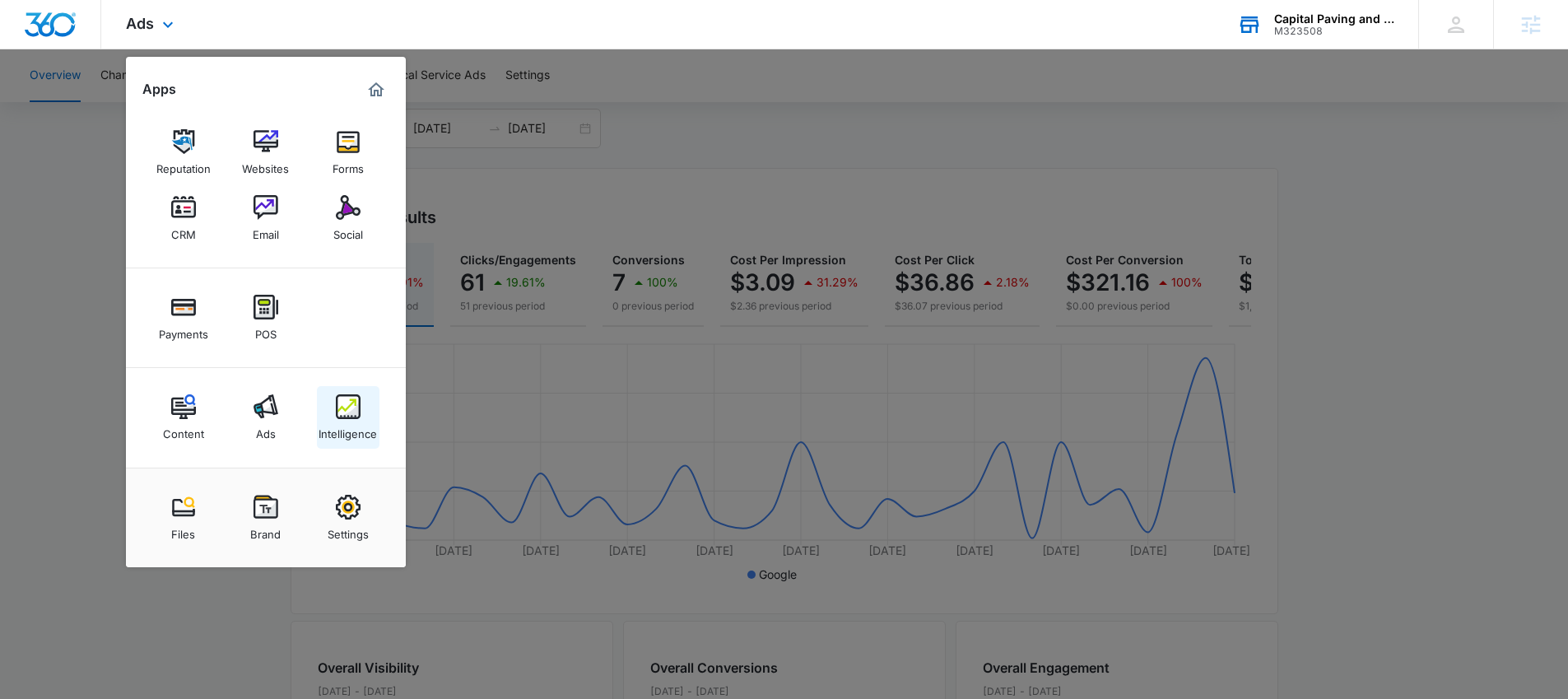
click at [353, 412] on img at bounding box center [348, 406] width 25 height 25
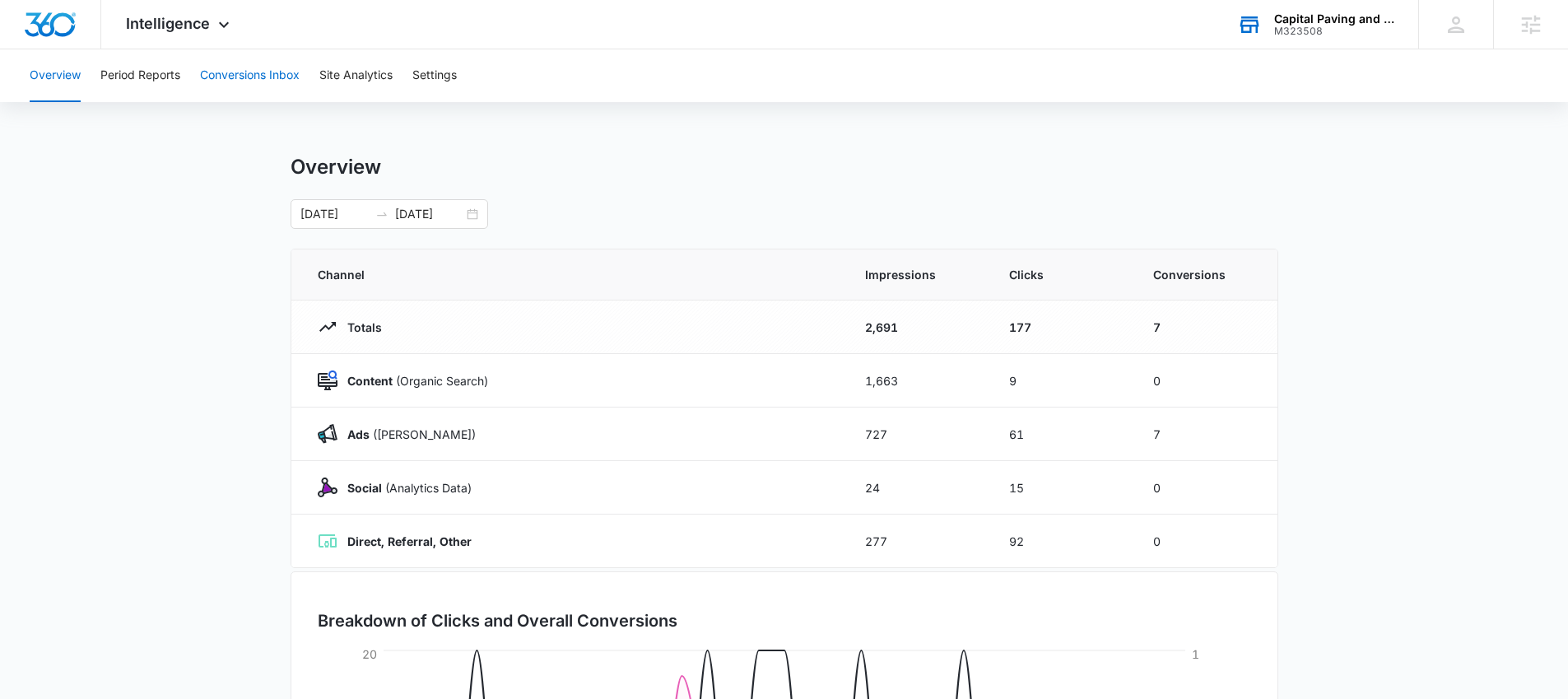
click at [263, 78] on button "Conversions Inbox" at bounding box center [250, 76] width 100 height 53
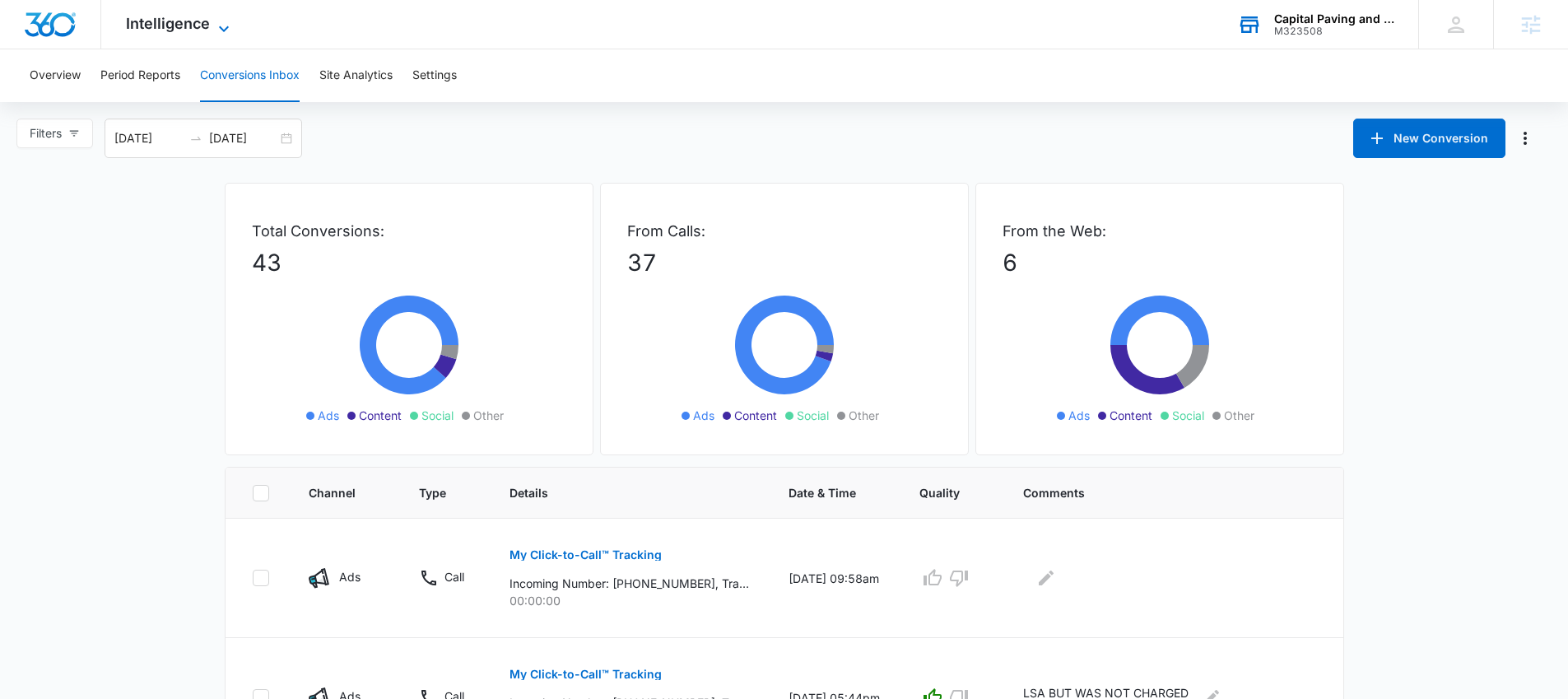
click at [172, 19] on span "Intelligence" at bounding box center [167, 23] width 84 height 17
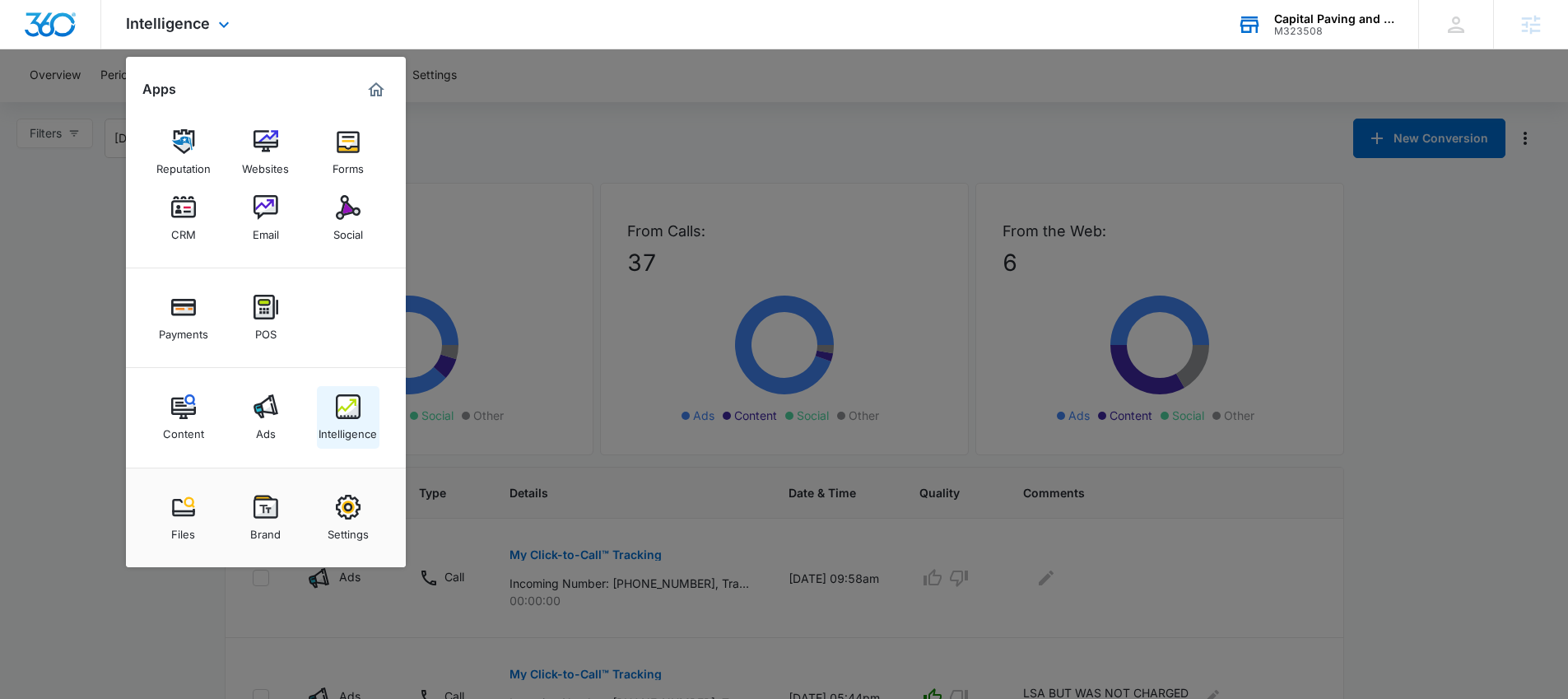
click at [355, 405] on img at bounding box center [348, 406] width 25 height 25
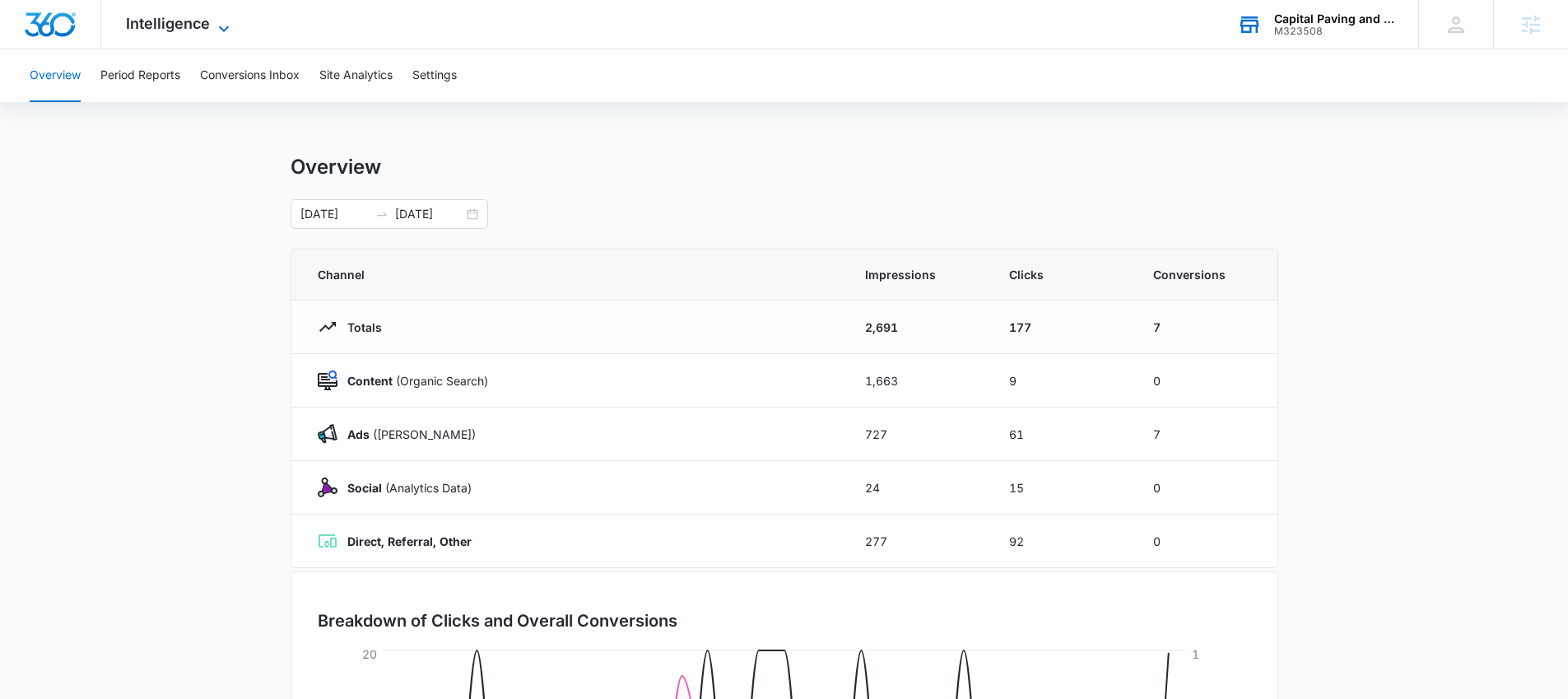
click at [157, 15] on span "Intelligence" at bounding box center [167, 23] width 84 height 17
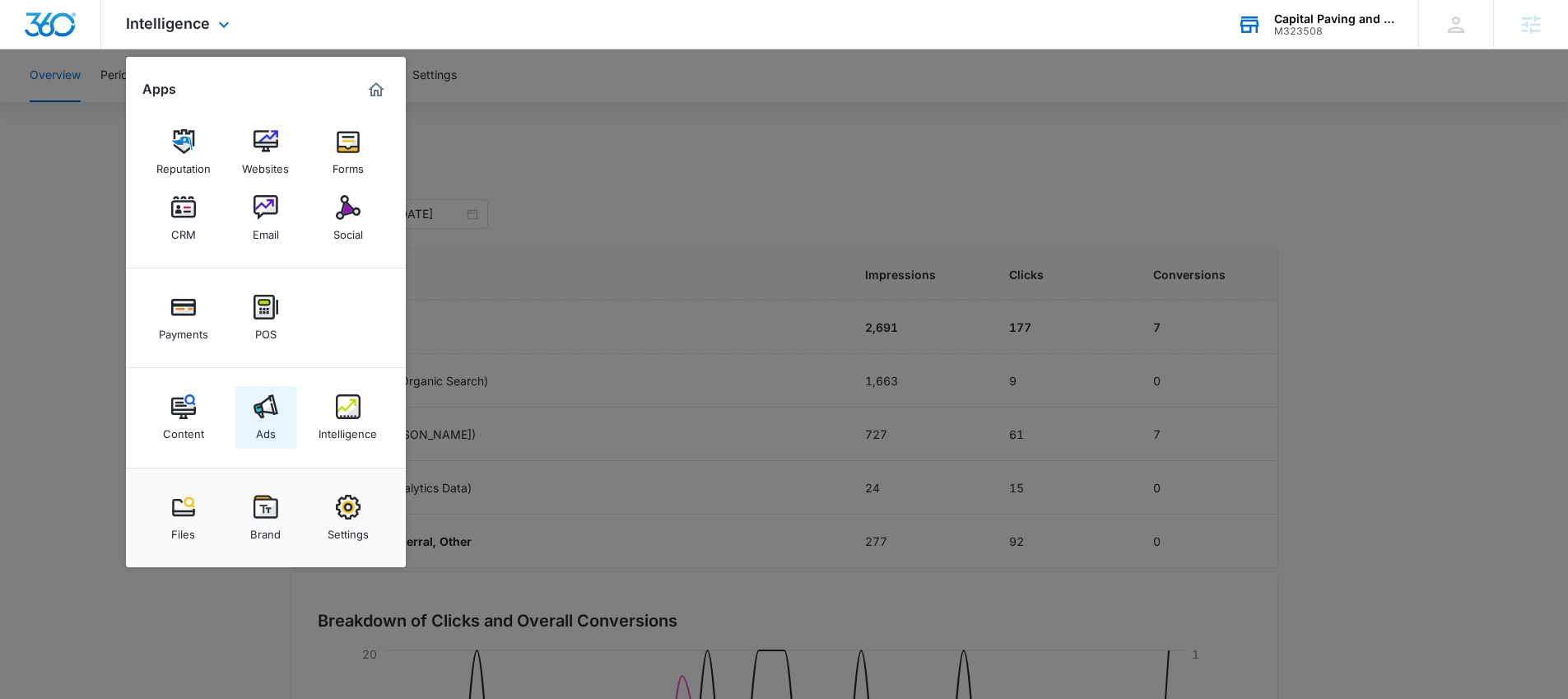
click at [272, 401] on img at bounding box center [266, 406] width 25 height 25
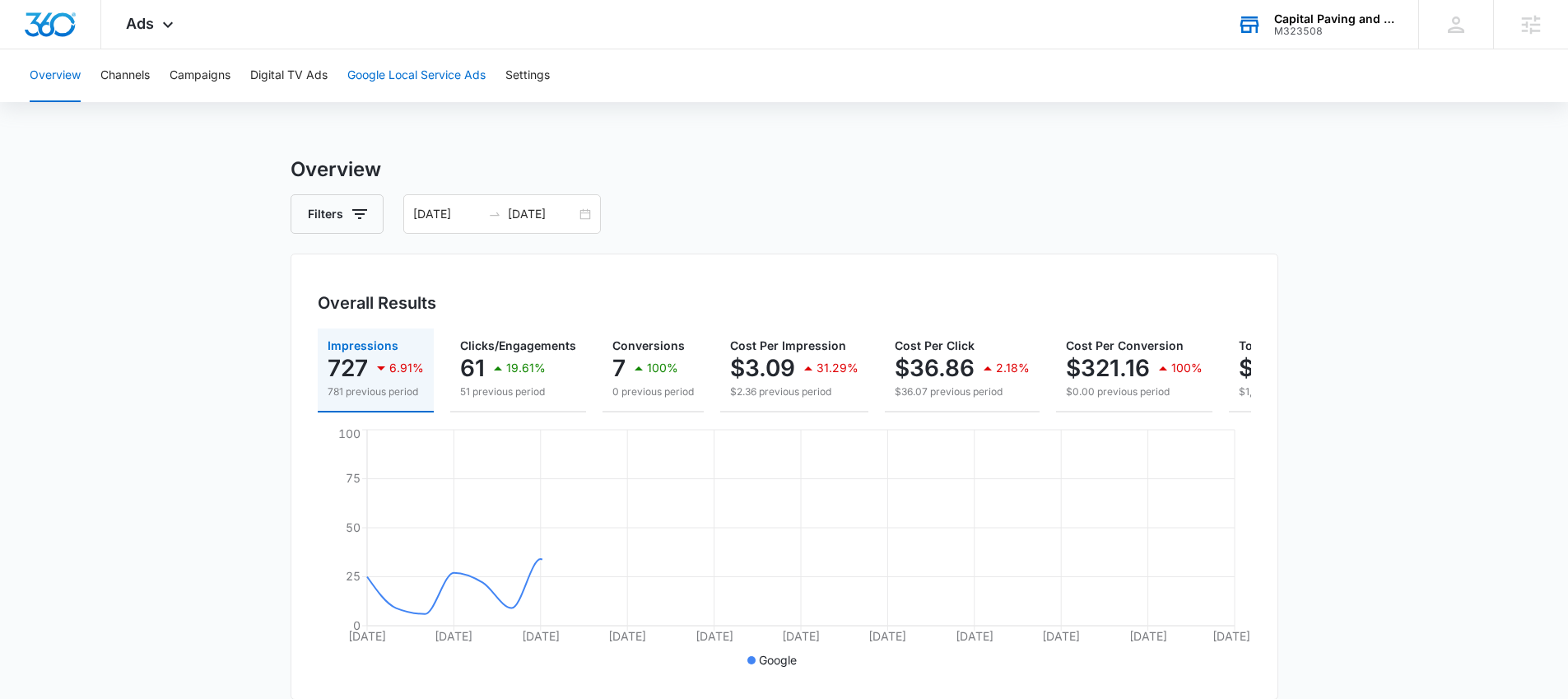
click at [427, 73] on button "Google Local Service Ads" at bounding box center [417, 76] width 138 height 53
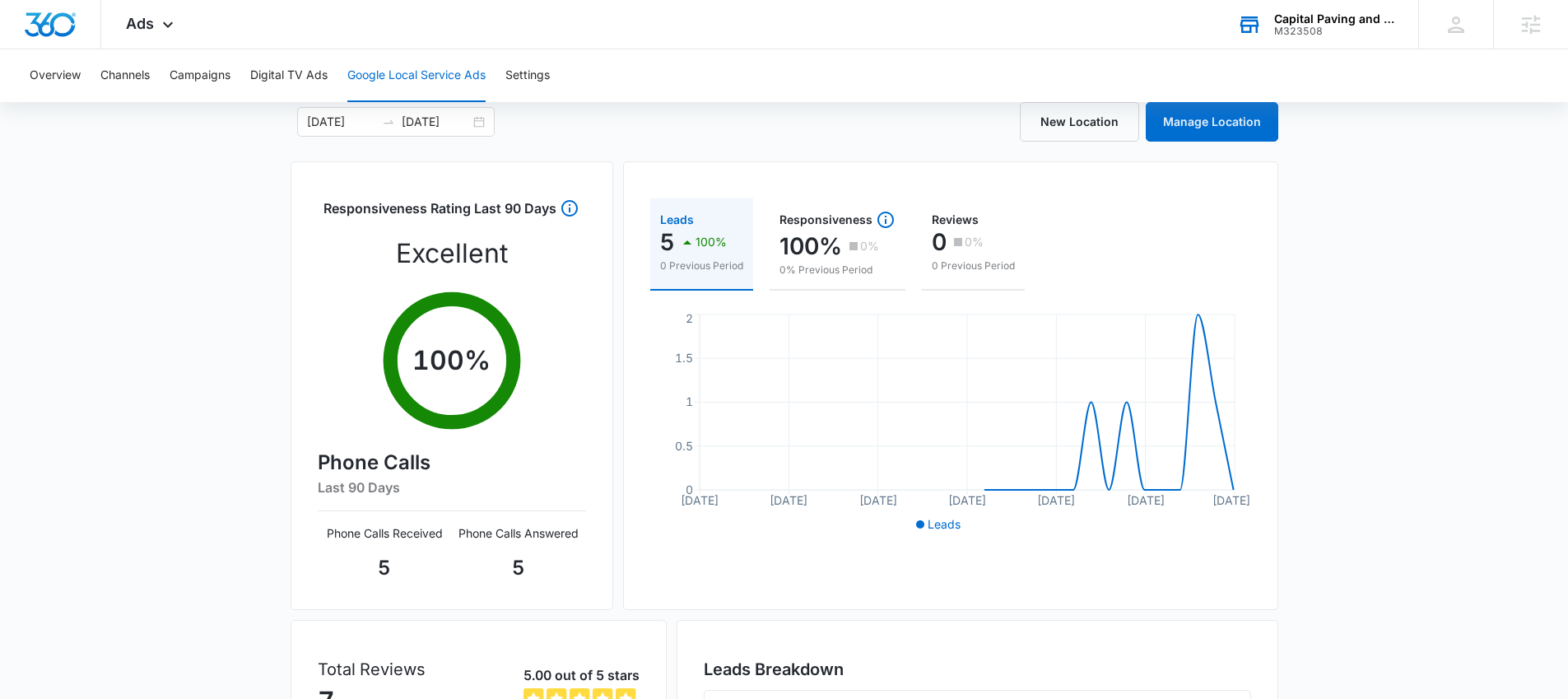
scroll to position [313, 0]
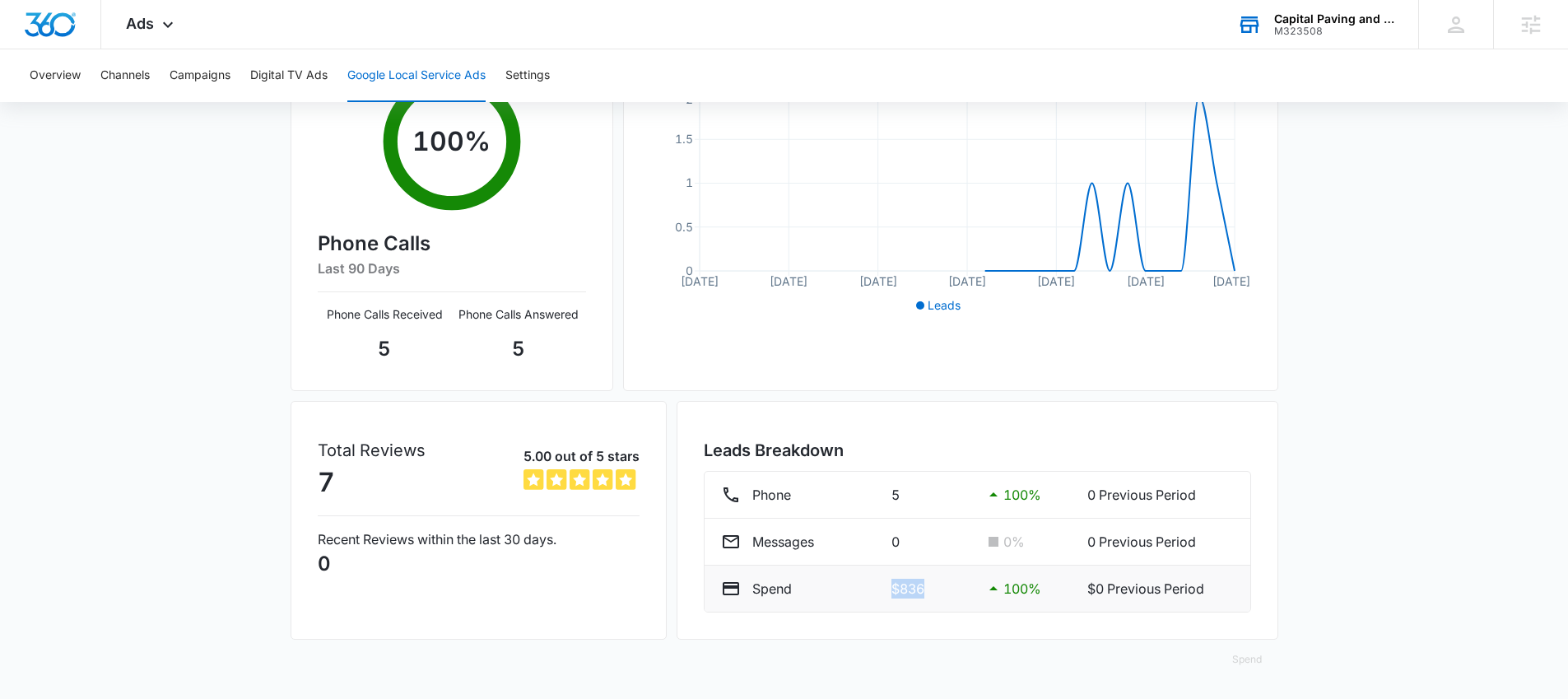
drag, startPoint x: 926, startPoint y: 584, endPoint x: 884, endPoint y: 584, distance: 42.0
click at [884, 584] on div "Spend $836 100 % $0 Previous Period" at bounding box center [978, 588] width 513 height 20
click at [897, 593] on p "$836" at bounding box center [931, 588] width 79 height 20
drag, startPoint x: 890, startPoint y: 590, endPoint x: 927, endPoint y: 589, distance: 37.0
click at [927, 589] on p "$836" at bounding box center [931, 588] width 79 height 20
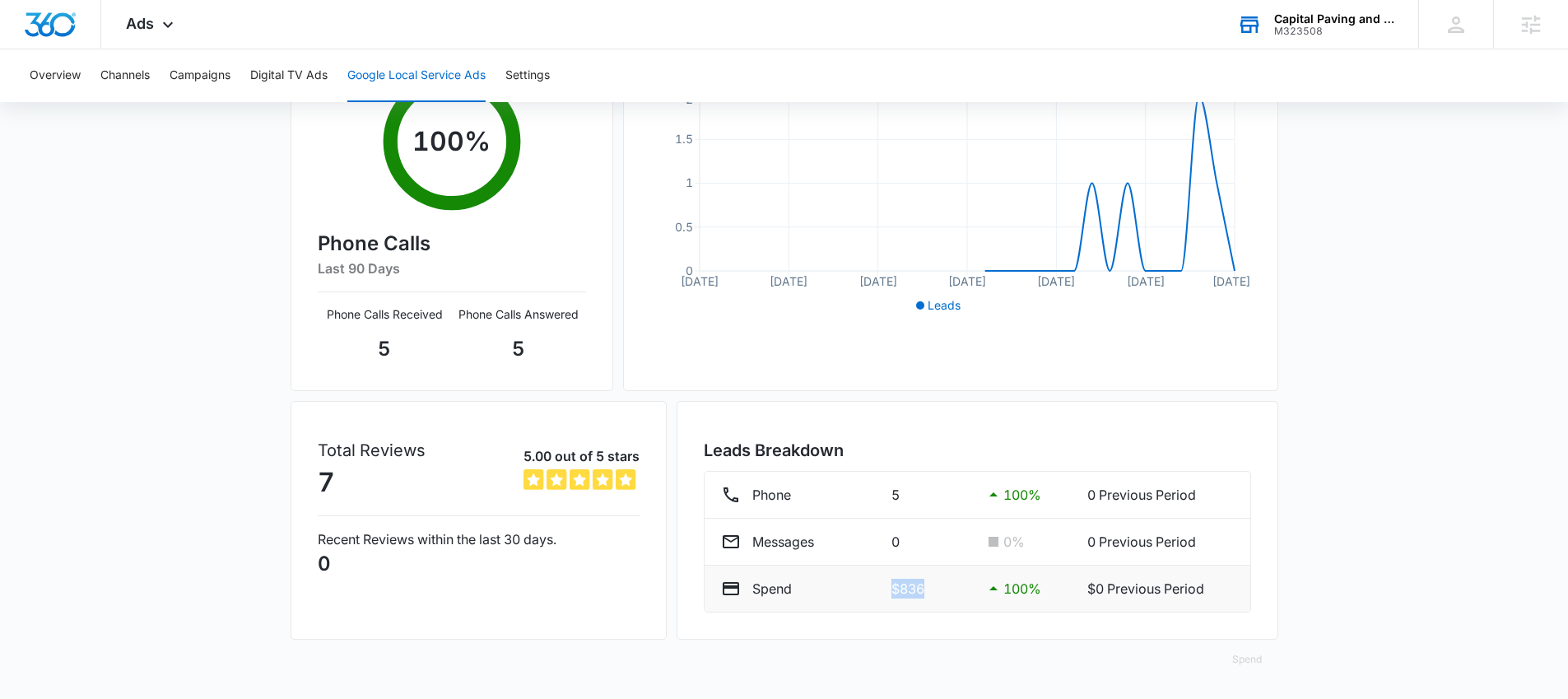
click at [919, 590] on p "$836" at bounding box center [931, 588] width 79 height 20
drag, startPoint x: 922, startPoint y: 591, endPoint x: 890, endPoint y: 587, distance: 32.2
click at [891, 587] on p "$836" at bounding box center [931, 588] width 79 height 20
click at [917, 587] on p "$836" at bounding box center [931, 588] width 79 height 20
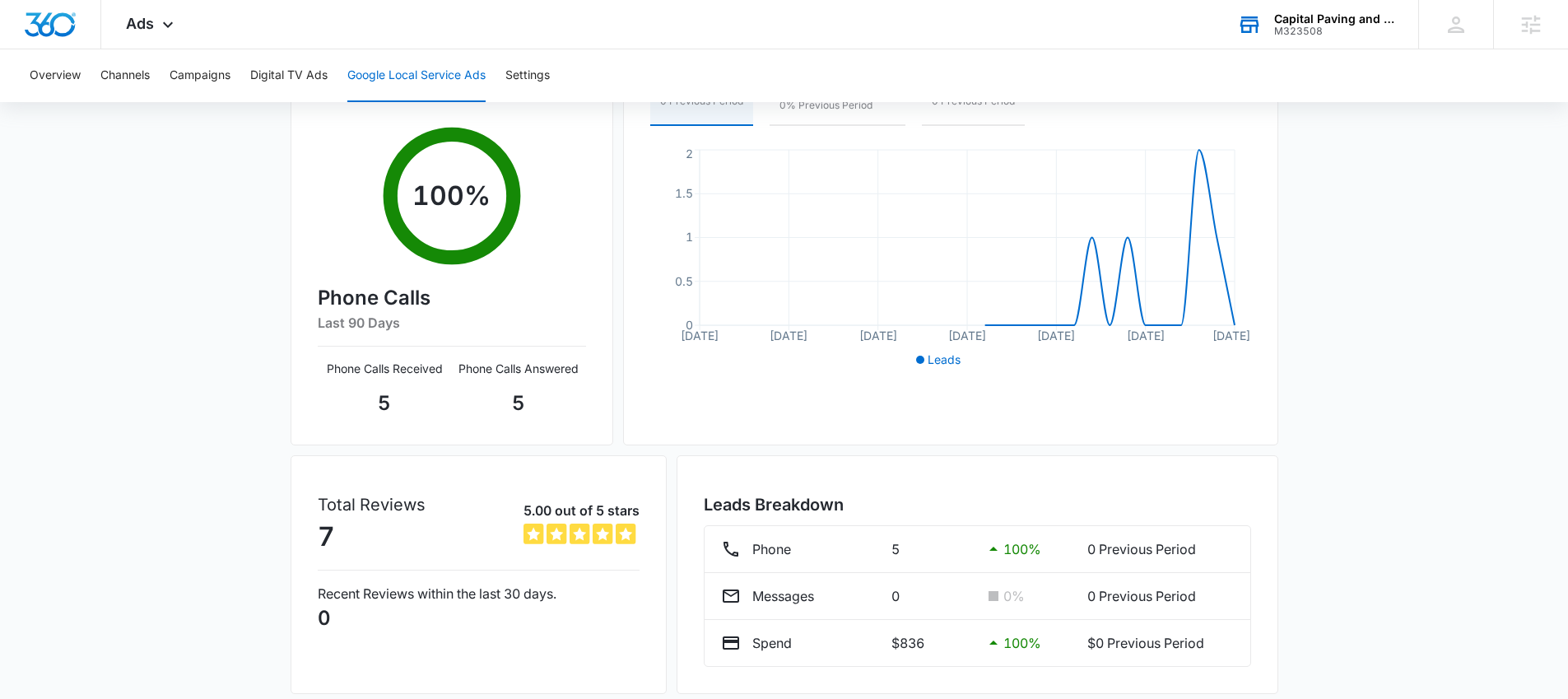
scroll to position [0, 0]
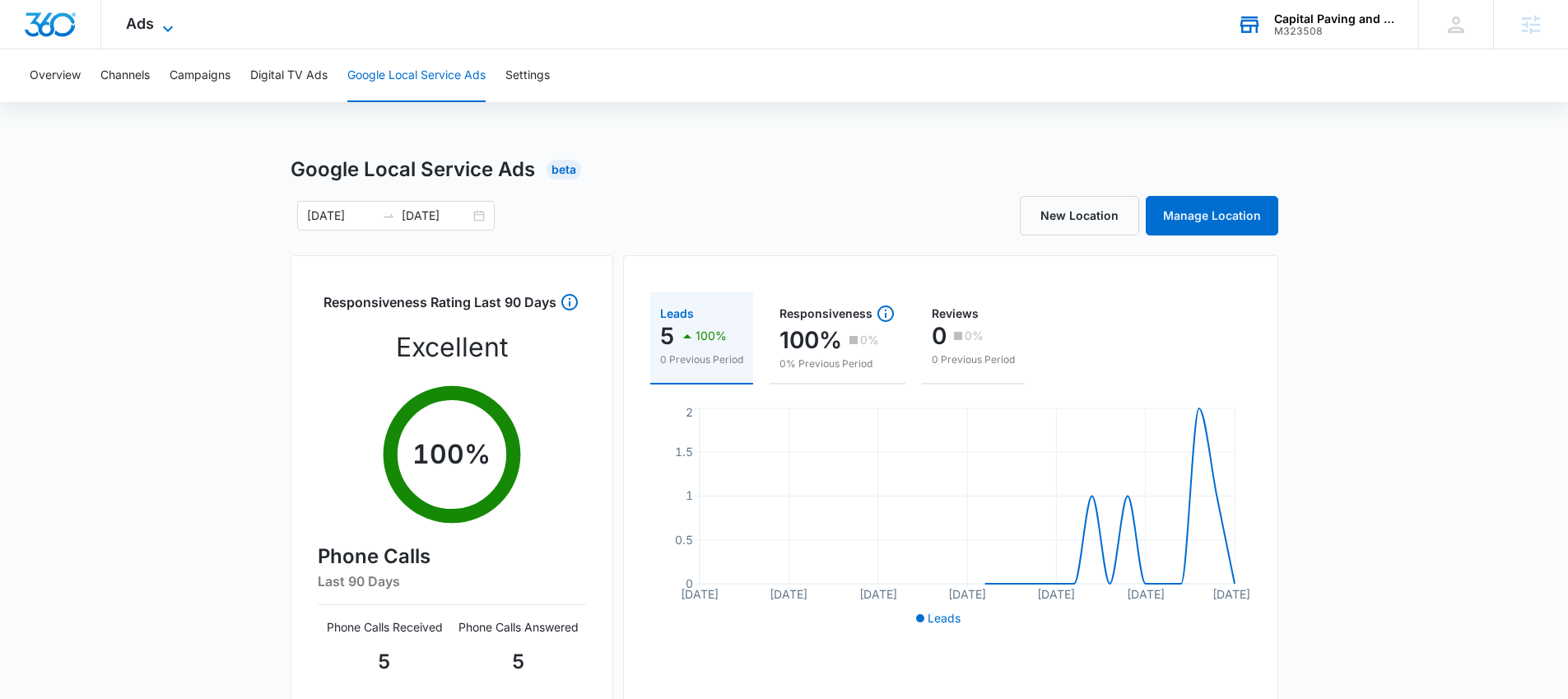
click at [140, 30] on span "Ads" at bounding box center [139, 23] width 28 height 17
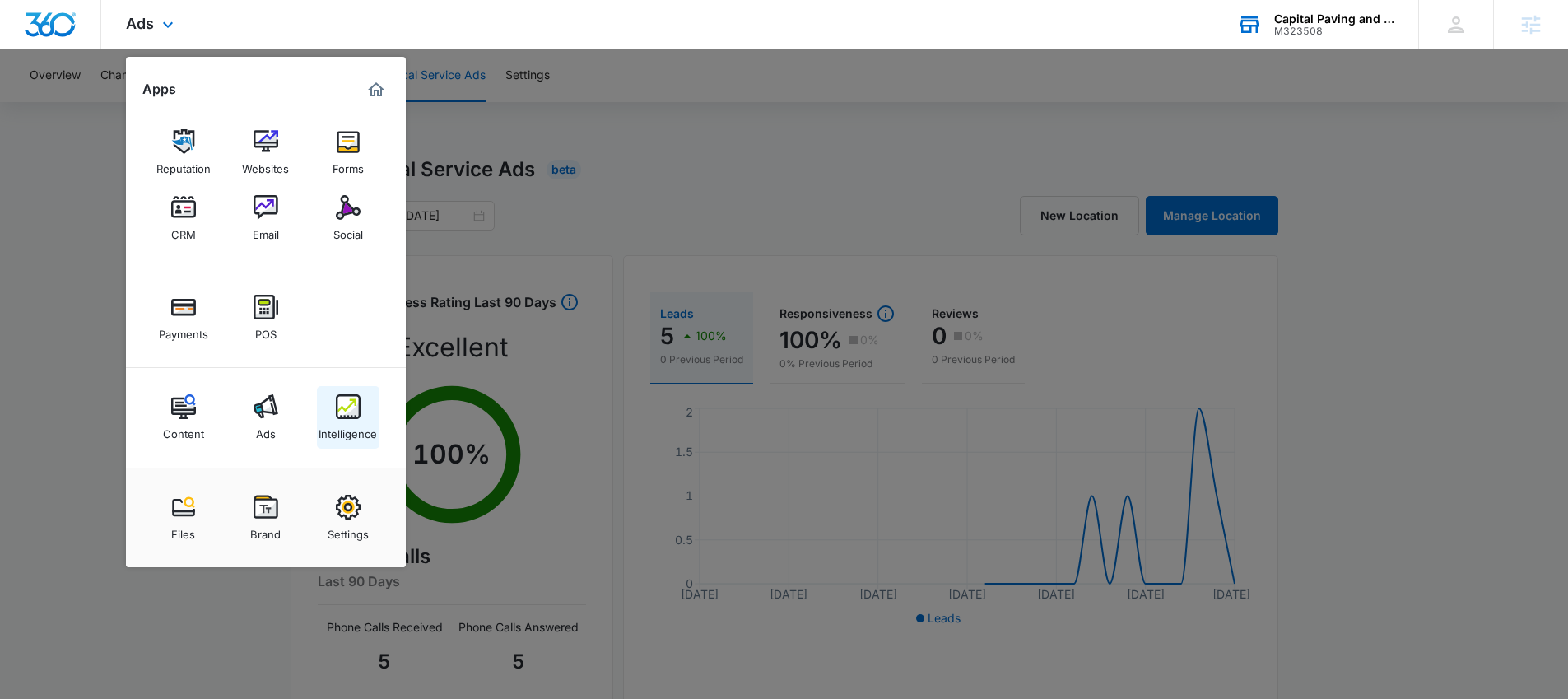
click at [343, 423] on div "Intelligence" at bounding box center [348, 429] width 58 height 21
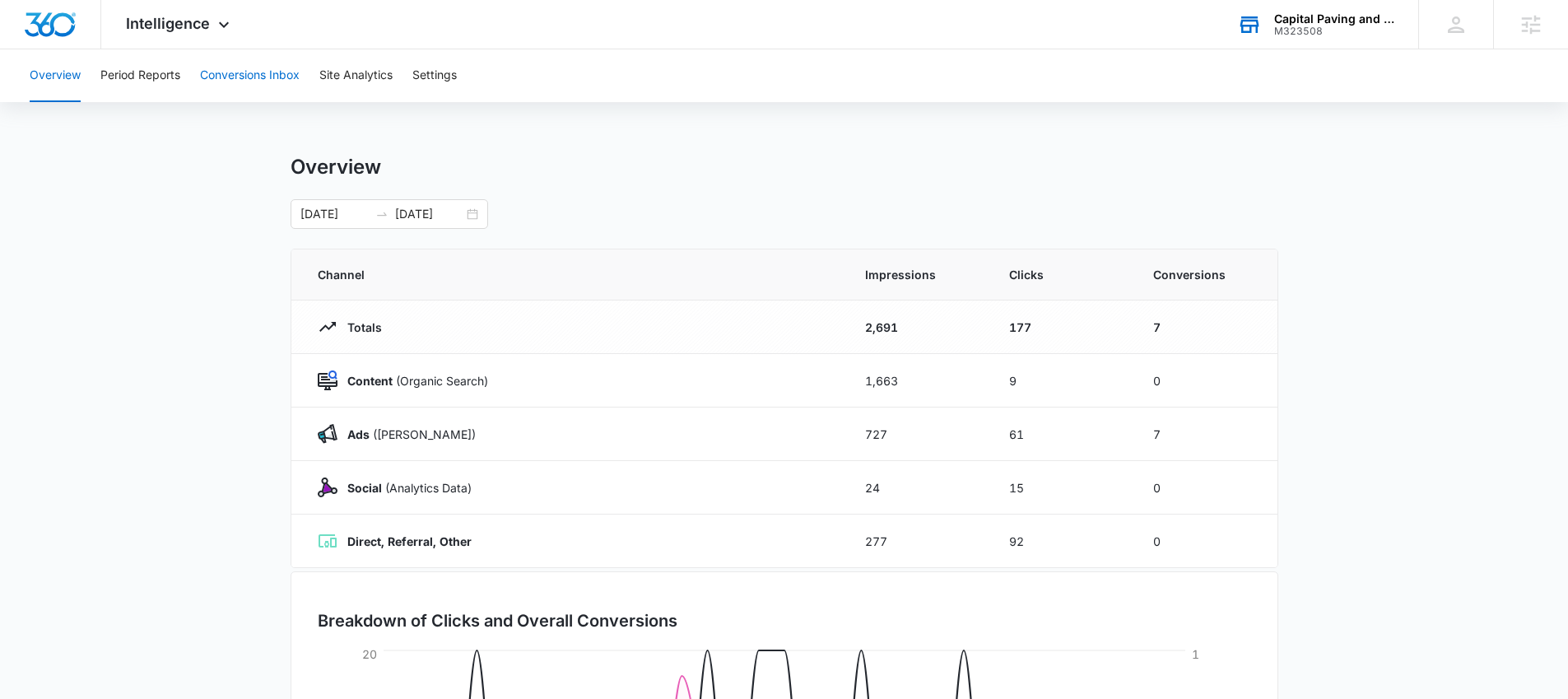
click at [250, 77] on button "Conversions Inbox" at bounding box center [250, 76] width 100 height 53
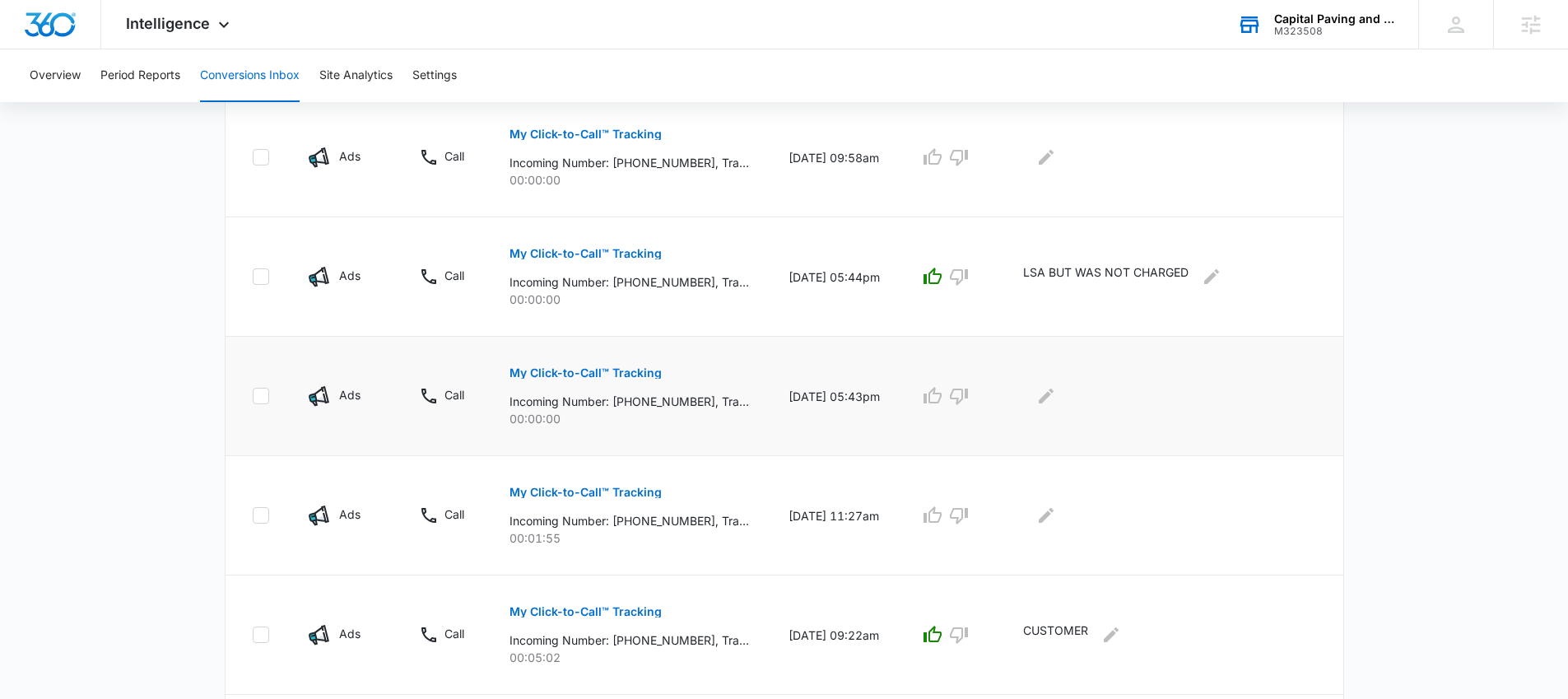
scroll to position [424, 0]
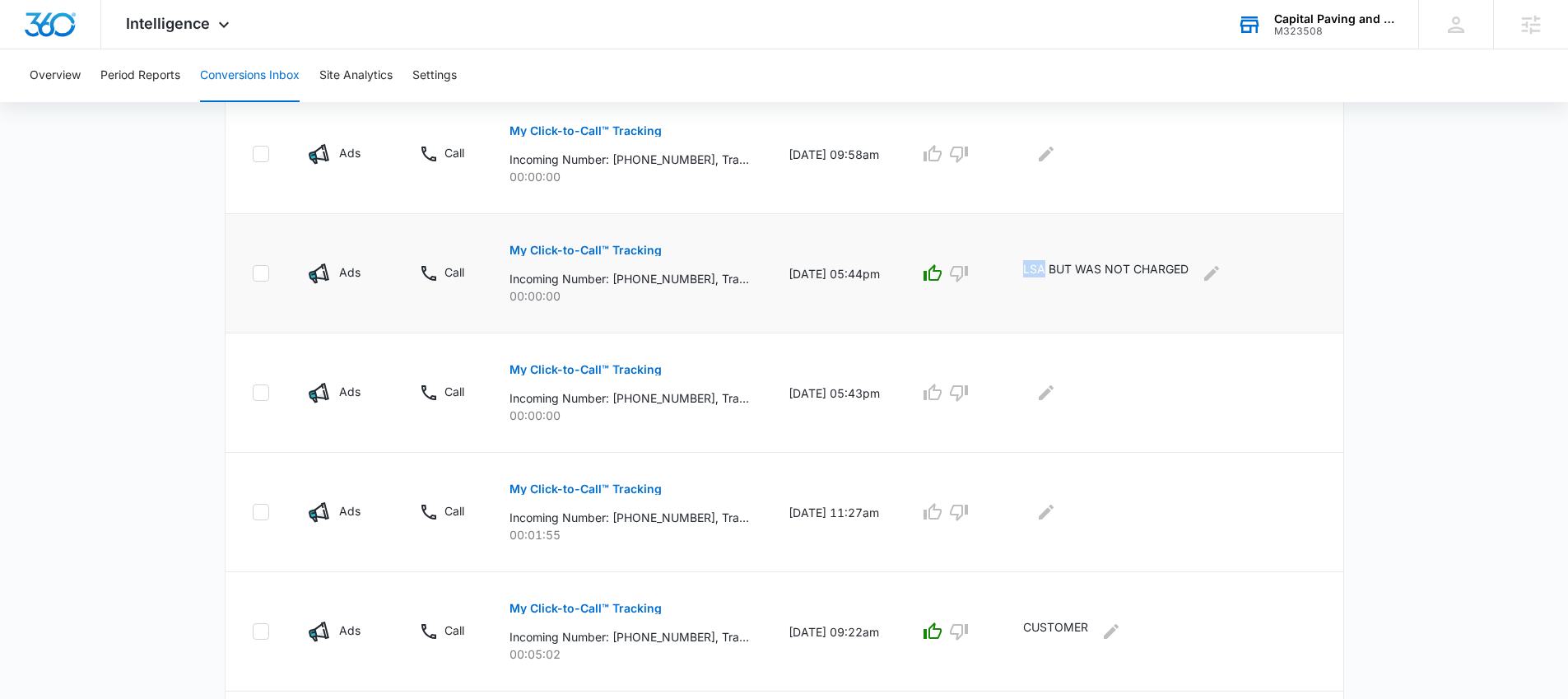
drag, startPoint x: 1041, startPoint y: 268, endPoint x: 1061, endPoint y: 268, distance: 20.0
click at [1061, 268] on p "LSA BUT WAS NOT CHARGED" at bounding box center [1106, 273] width 166 height 26
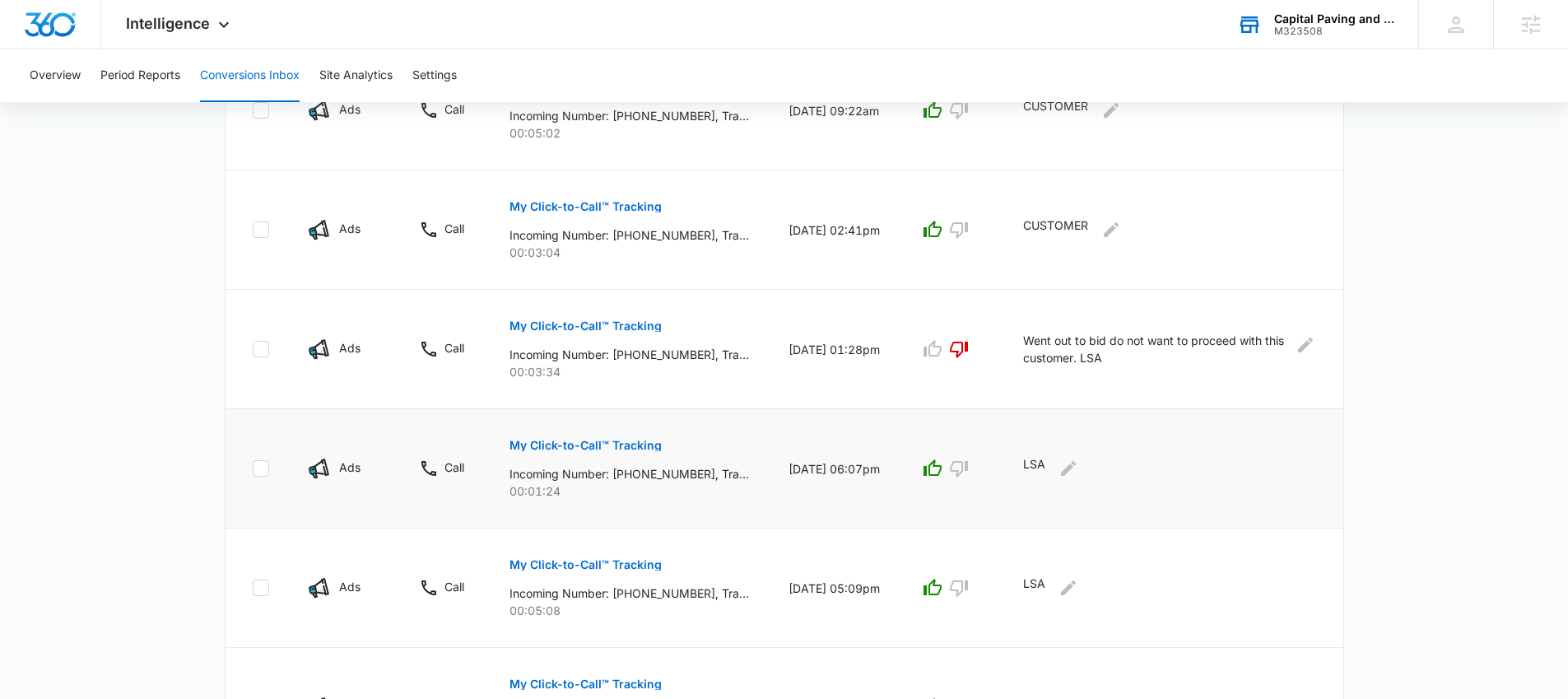
scroll to position [1013, 0]
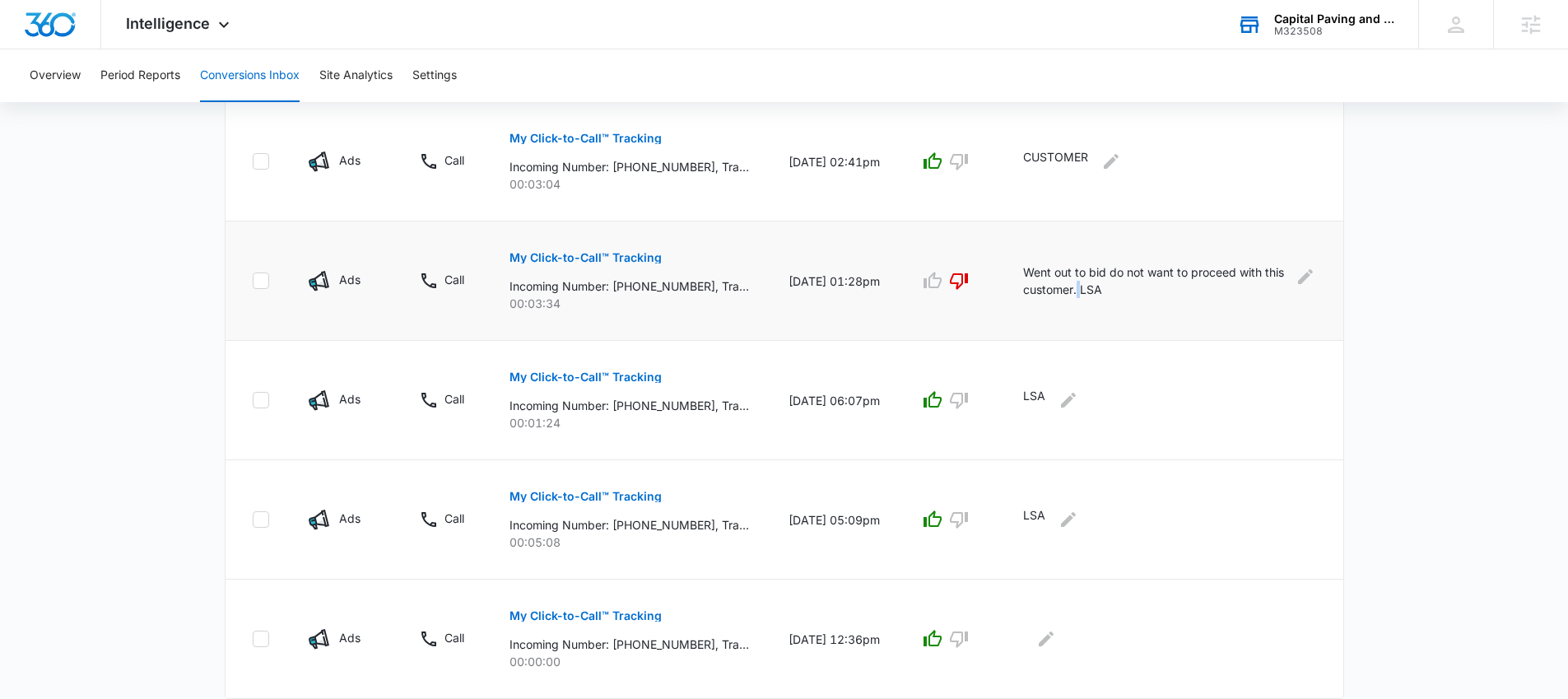
click at [1119, 289] on p "Went out to bid do not want to proceed with this customer. LSA" at bounding box center [1154, 280] width 262 height 34
click at [1132, 291] on p "Went out to bid do not want to proceed with this customer. LSA" at bounding box center [1154, 280] width 262 height 34
drag, startPoint x: 1136, startPoint y: 291, endPoint x: 1111, endPoint y: 289, distance: 25.1
click at [1111, 289] on p "Went out to bid do not want to proceed with this customer. LSA" at bounding box center [1154, 280] width 262 height 34
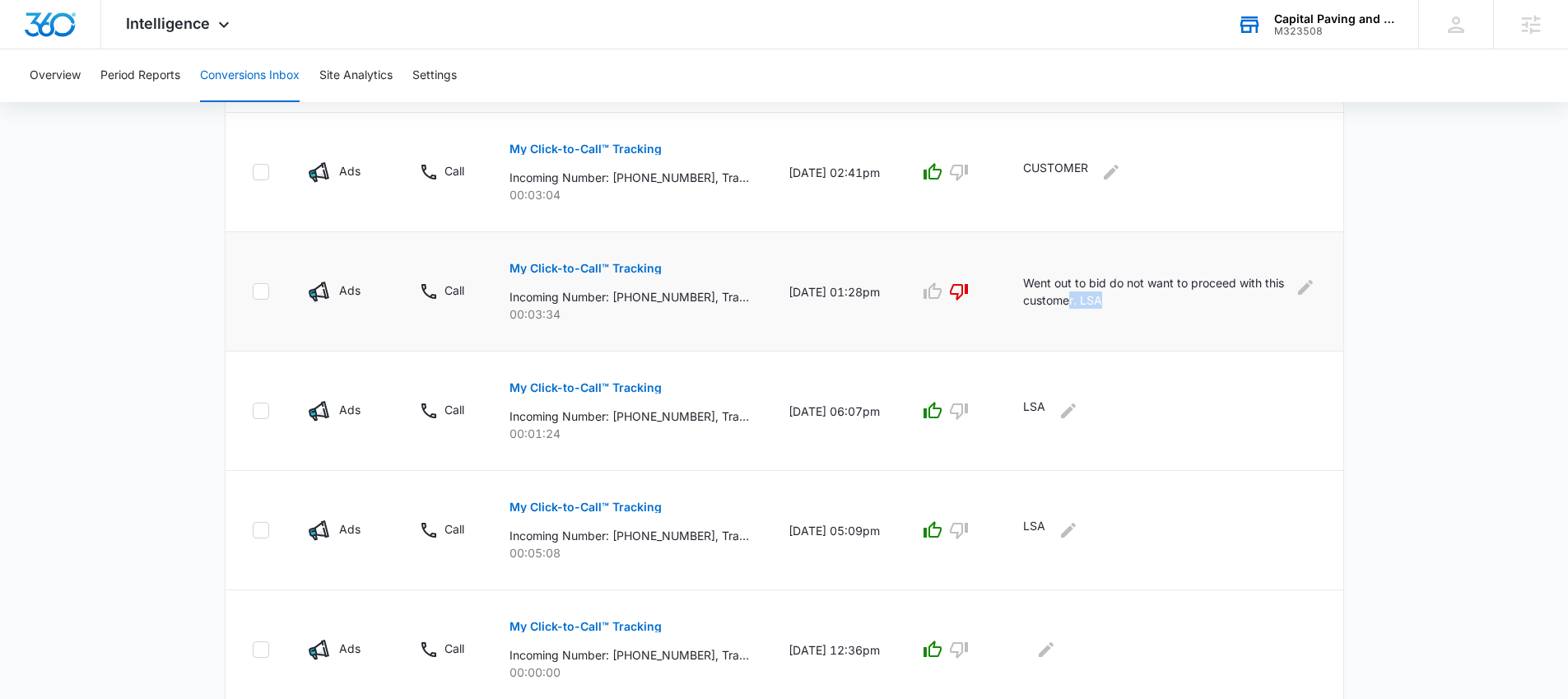
click at [1159, 312] on td "Went out to bid do not want to proceed with this customer. LSA" at bounding box center [1173, 292] width 340 height 120
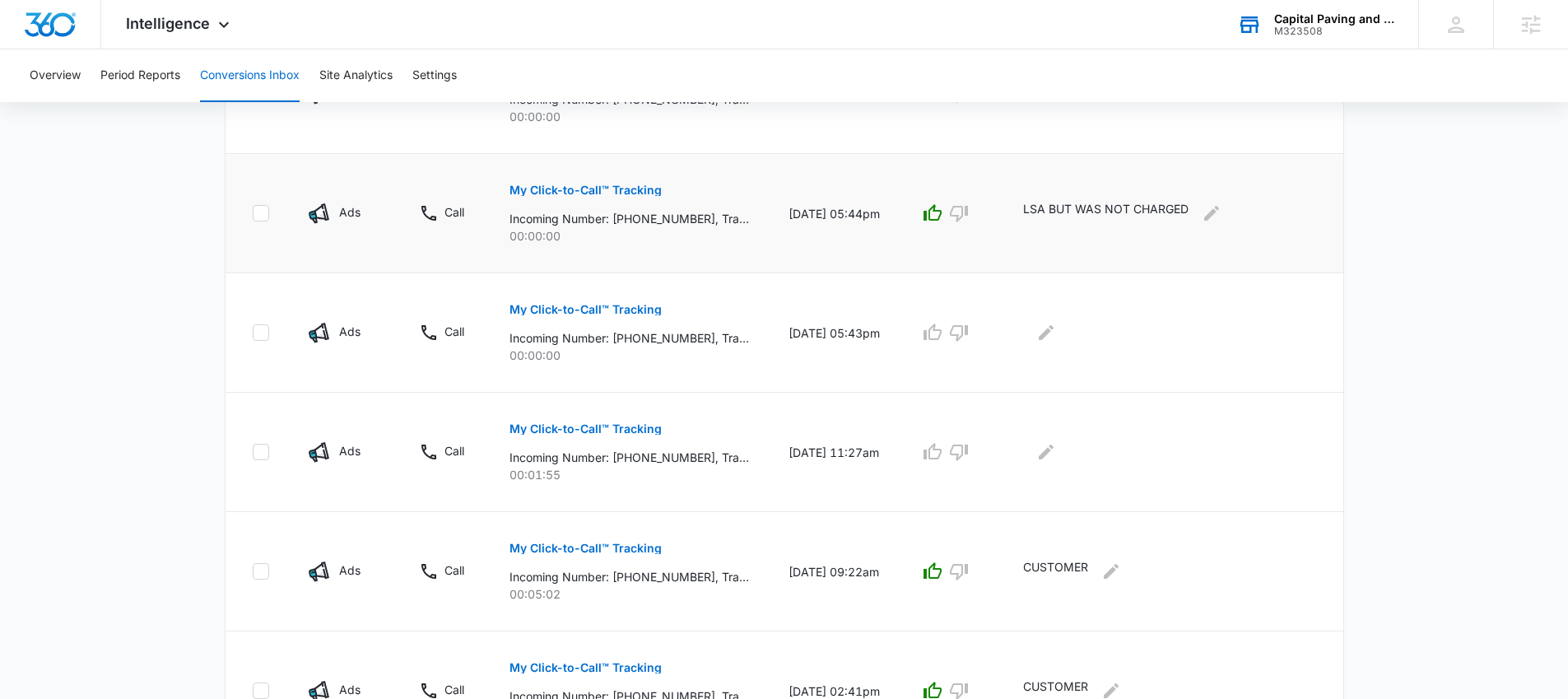
scroll to position [480, 0]
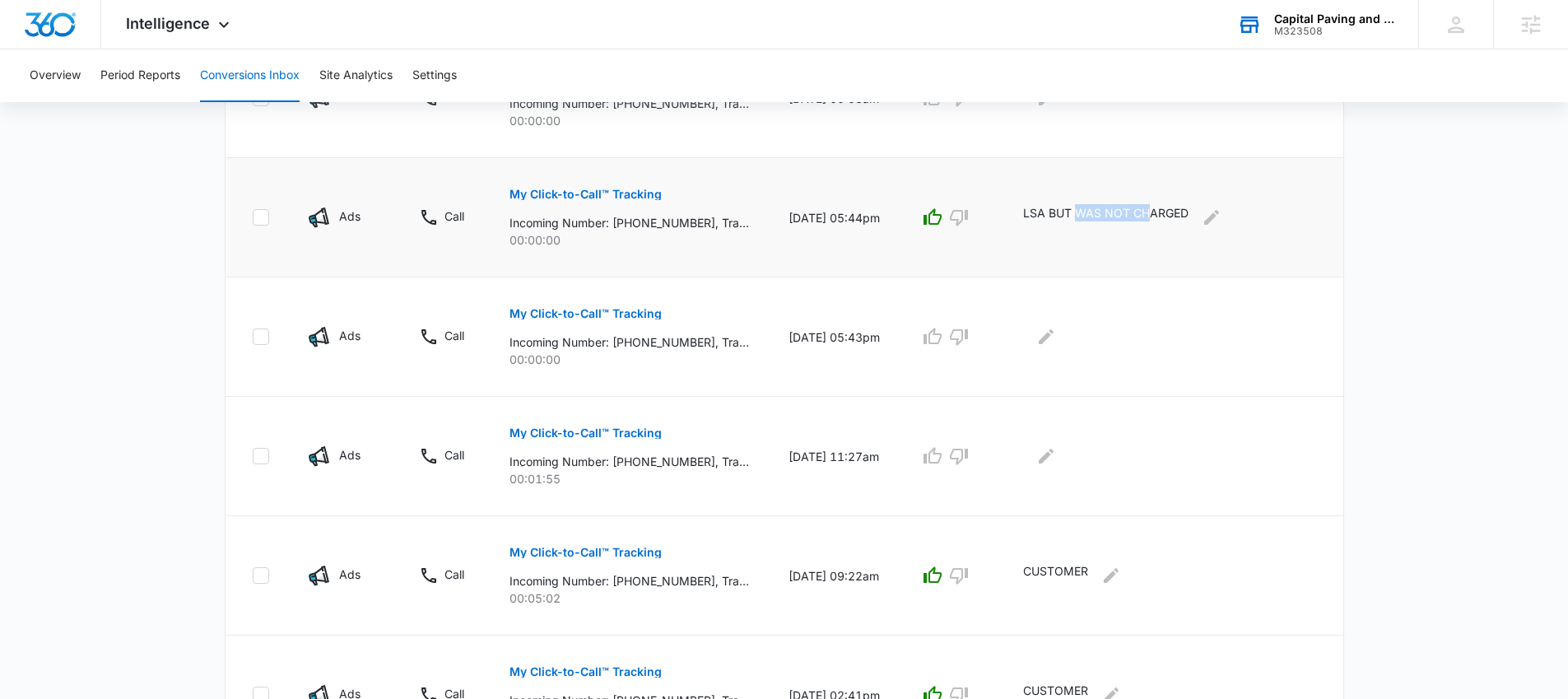
drag, startPoint x: 1095, startPoint y: 213, endPoint x: 1174, endPoint y: 219, distance: 79.2
click at [1172, 219] on p "LSA BUT WAS NOT CHARGED" at bounding box center [1106, 217] width 166 height 26
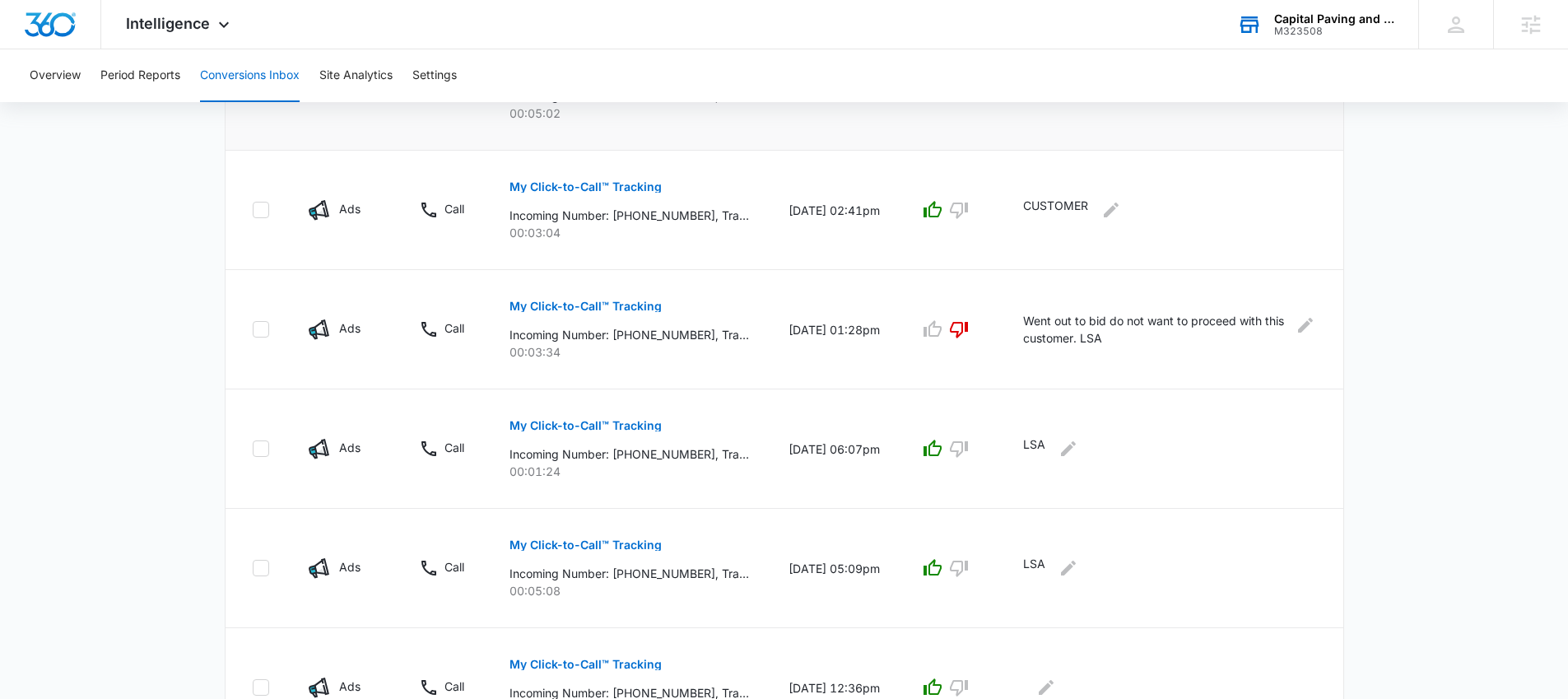
scroll to position [1065, 0]
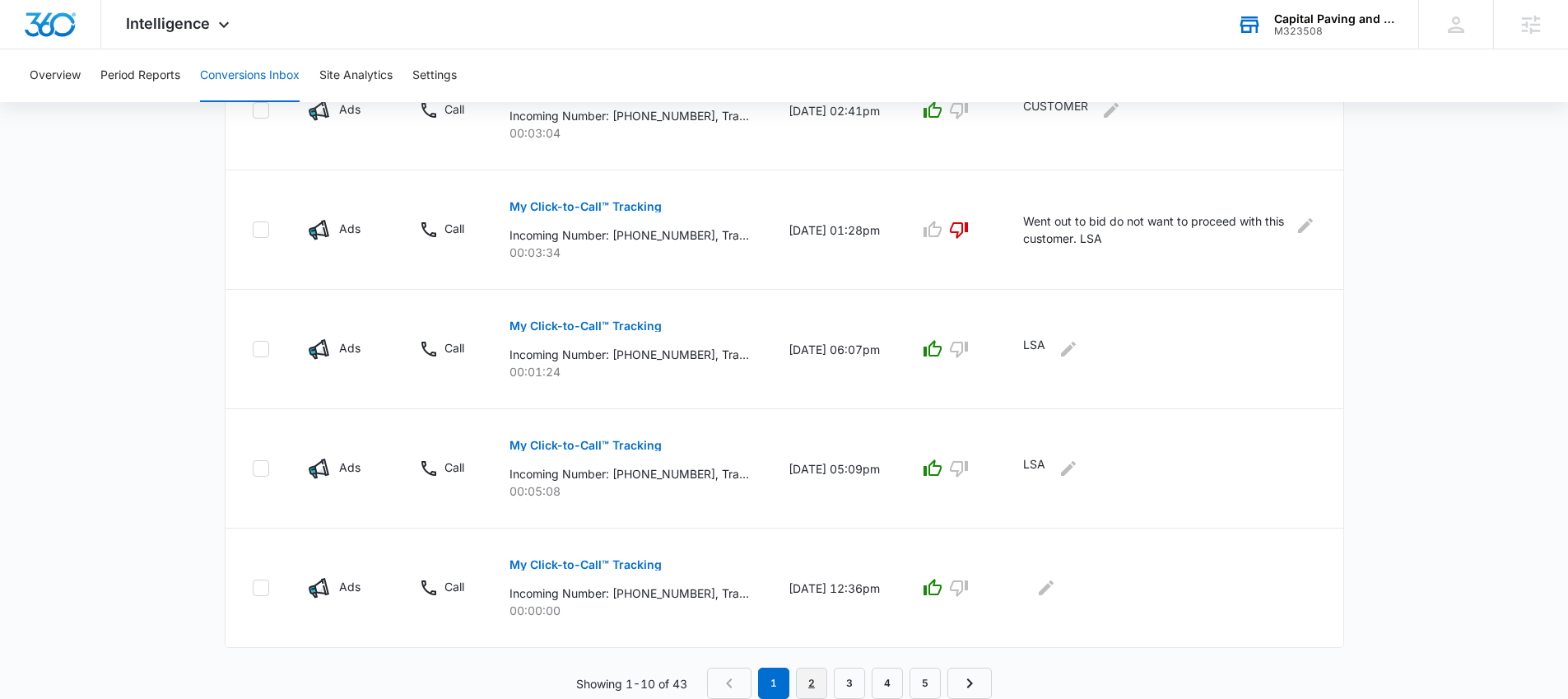
click at [811, 678] on link "2" at bounding box center [812, 683] width 32 height 32
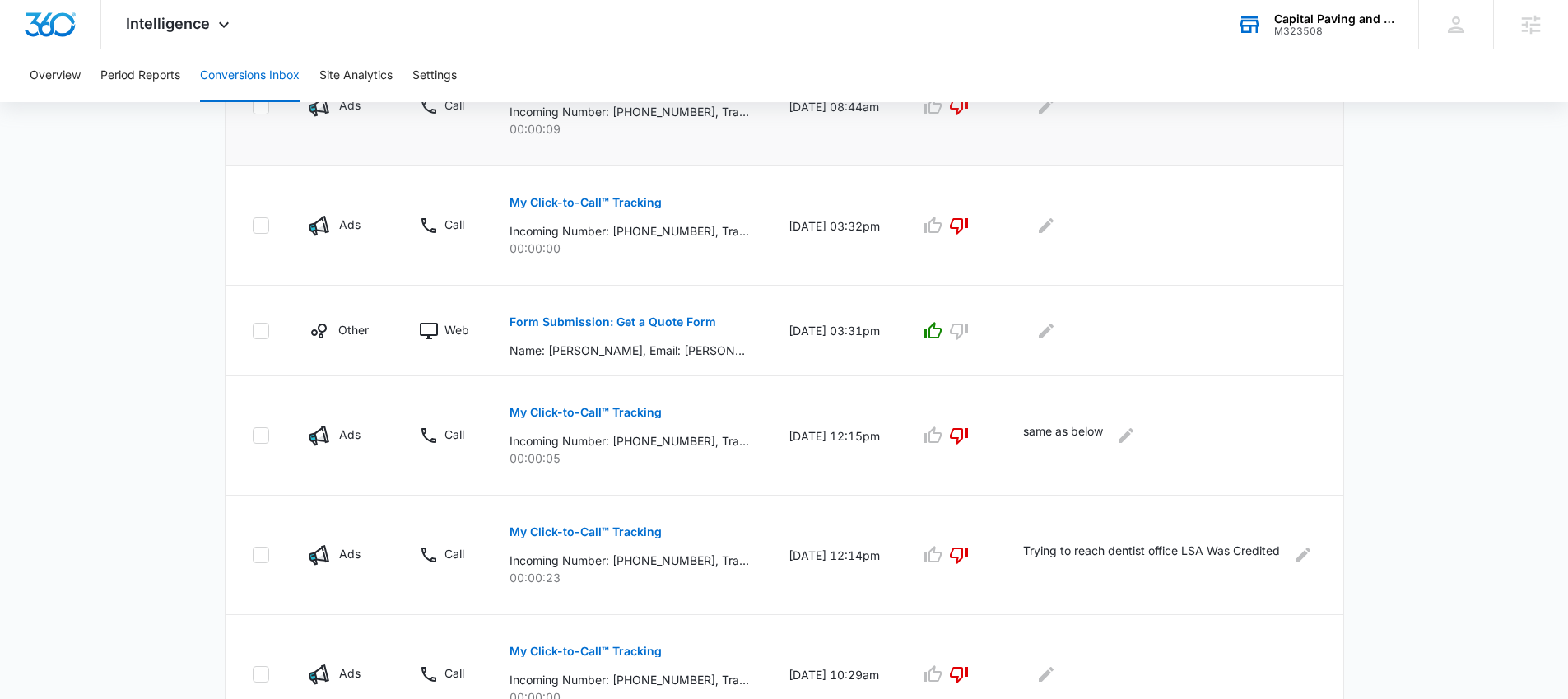
scroll to position [1036, 0]
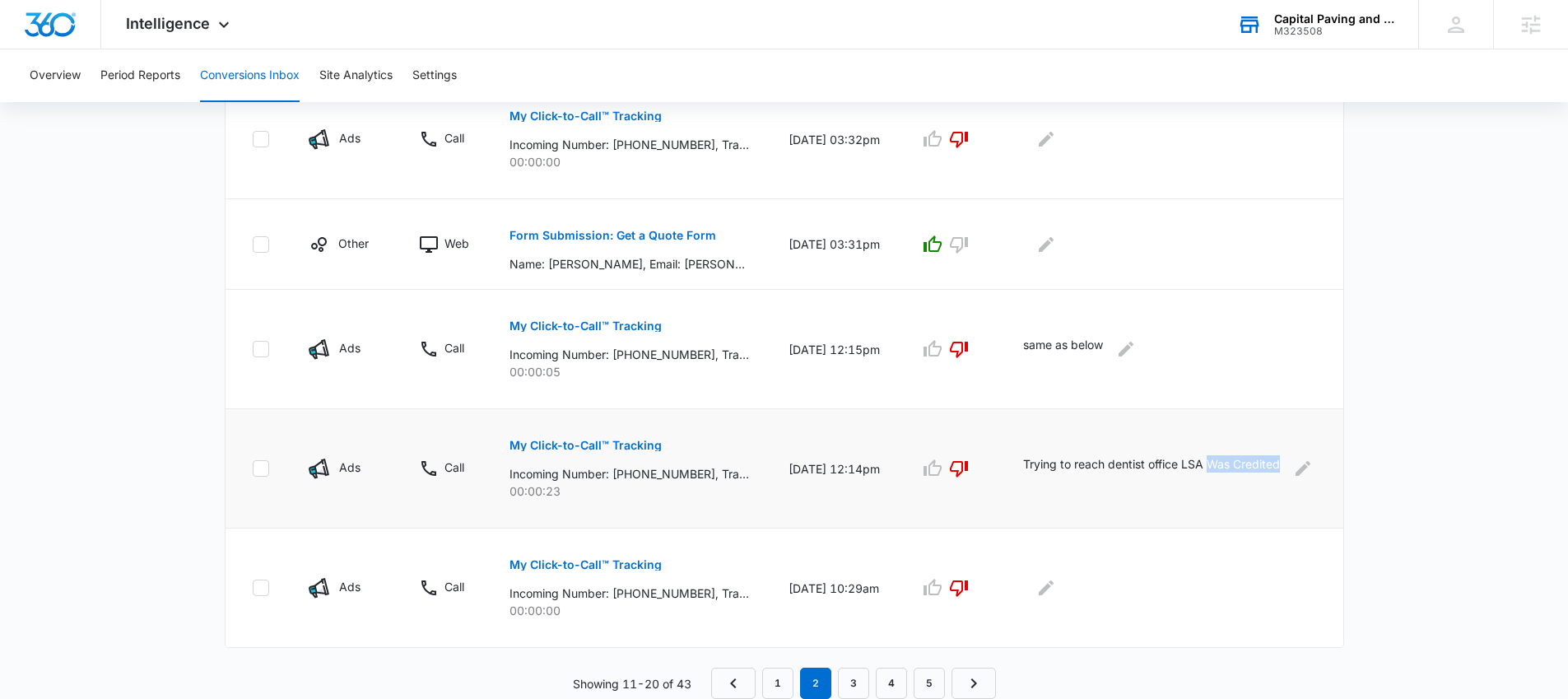
drag, startPoint x: 1231, startPoint y: 458, endPoint x: 1248, endPoint y: 476, distance: 24.8
click at [1248, 476] on p "Trying to reach dentist office LSA Was Credited" at bounding box center [1151, 468] width 257 height 26
click at [778, 679] on link "1" at bounding box center [778, 683] width 32 height 32
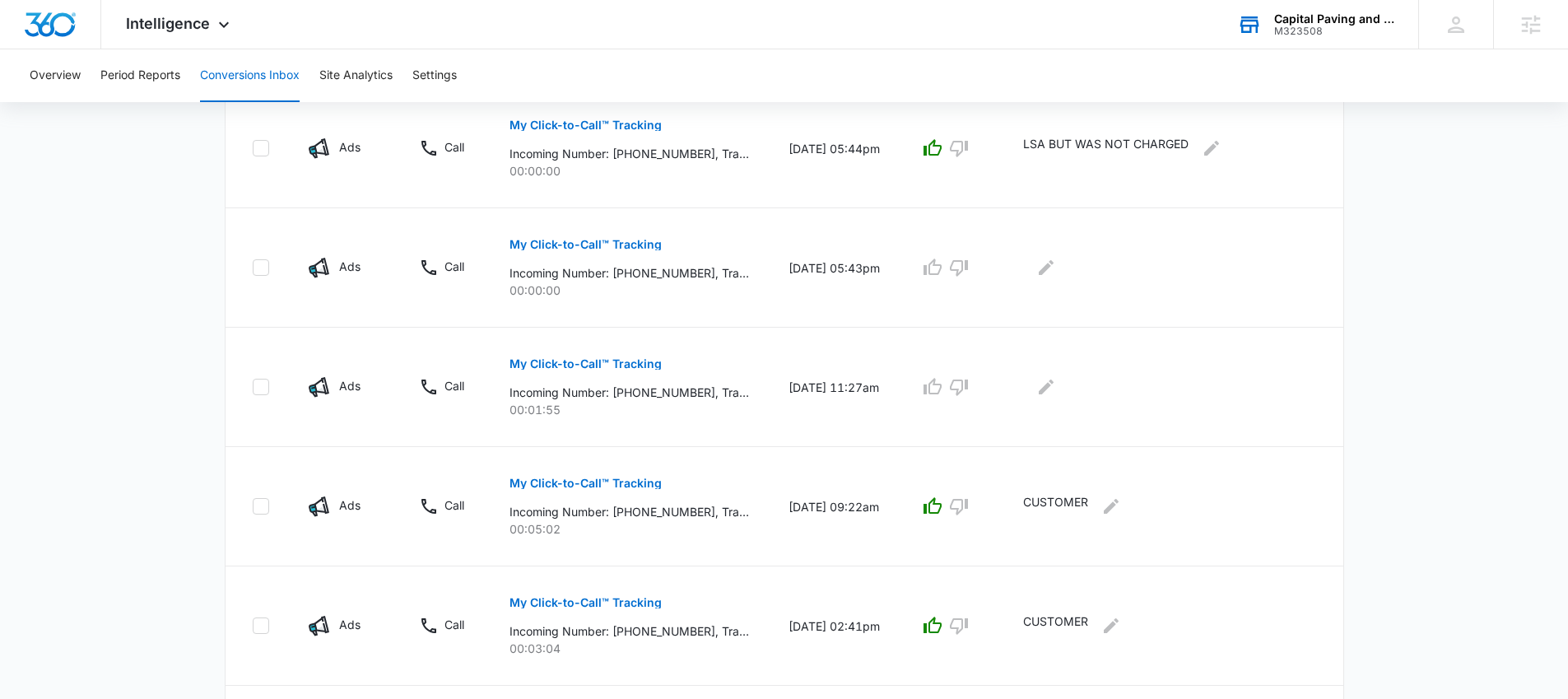
scroll to position [537, 0]
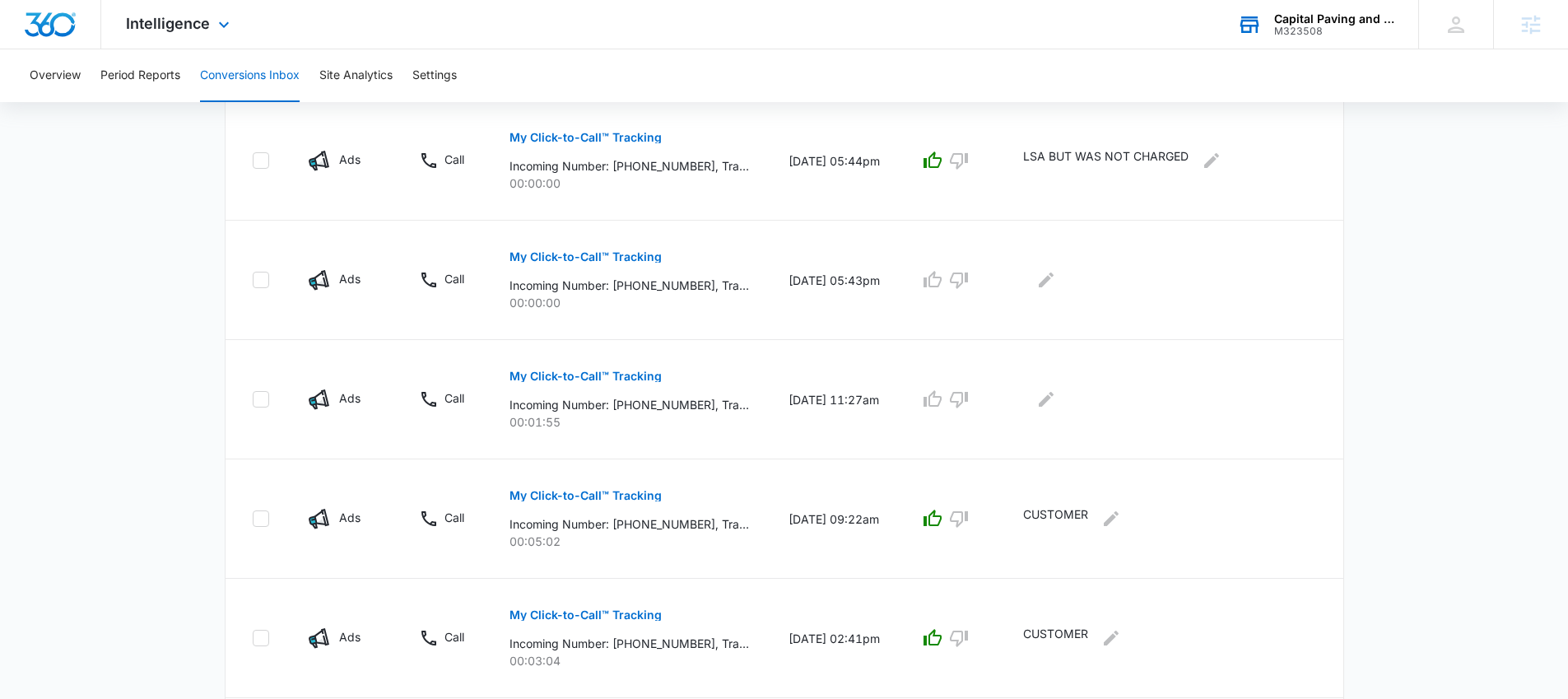
click at [168, 11] on div "Intelligence Apps Reputation Websites Forms CRM Email Social Payments POS Conte…" at bounding box center [179, 24] width 157 height 49
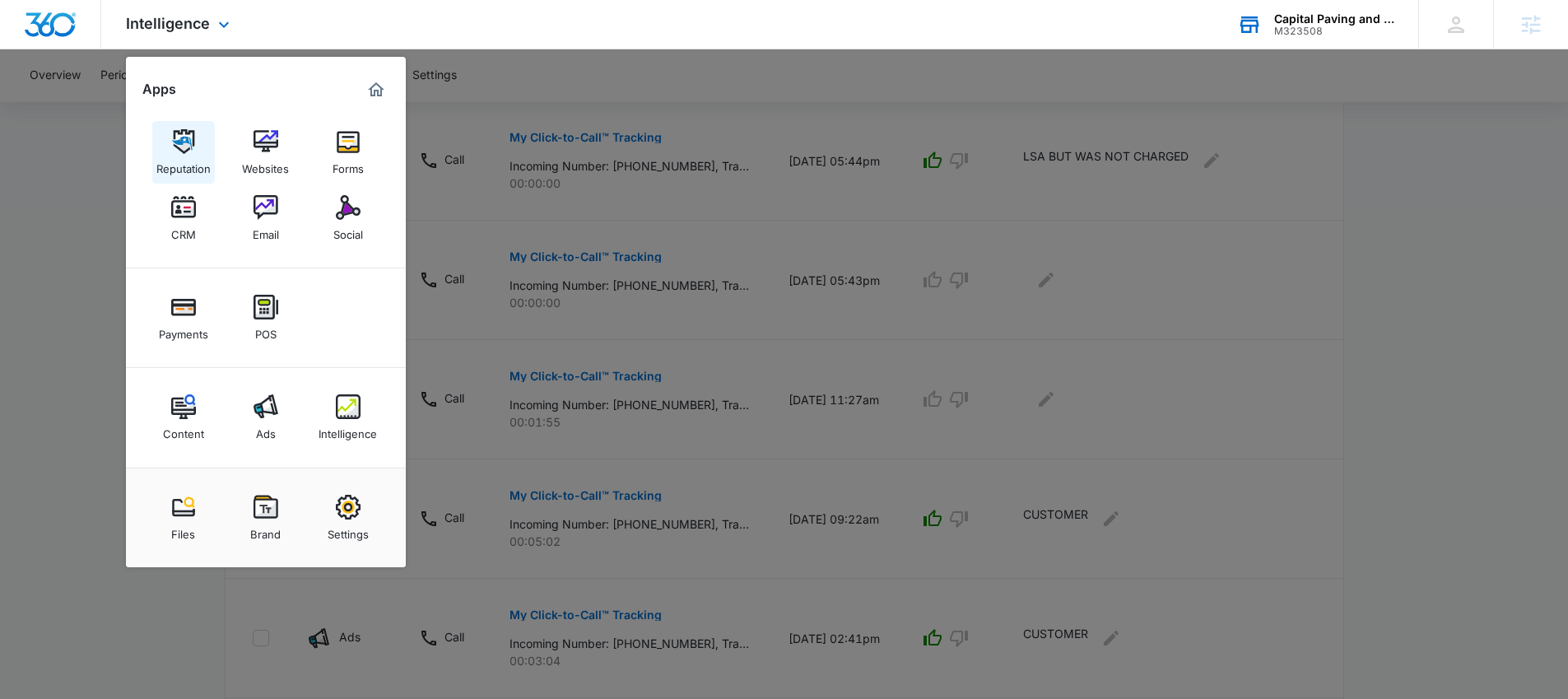
click at [197, 141] on link "Reputation" at bounding box center [183, 152] width 62 height 62
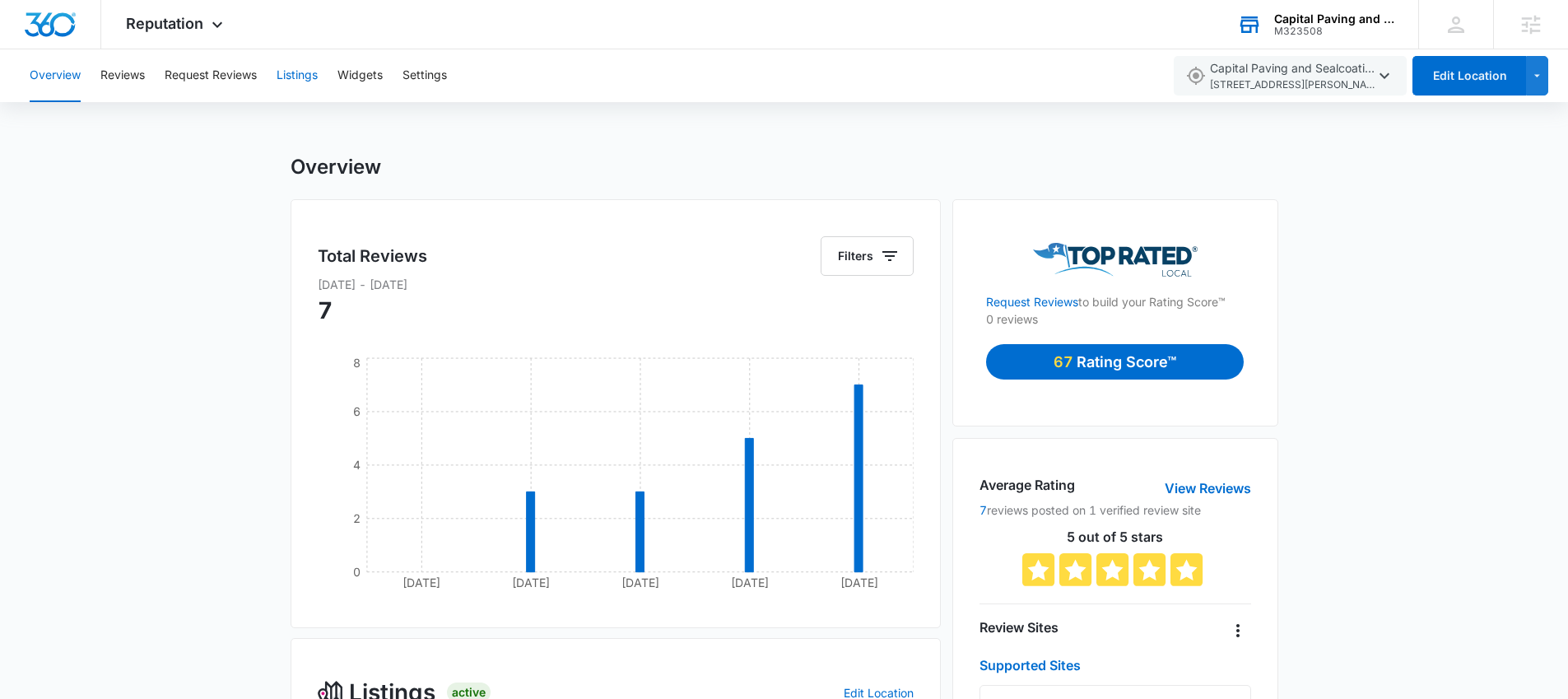
click at [300, 73] on button "Listings" at bounding box center [297, 76] width 41 height 53
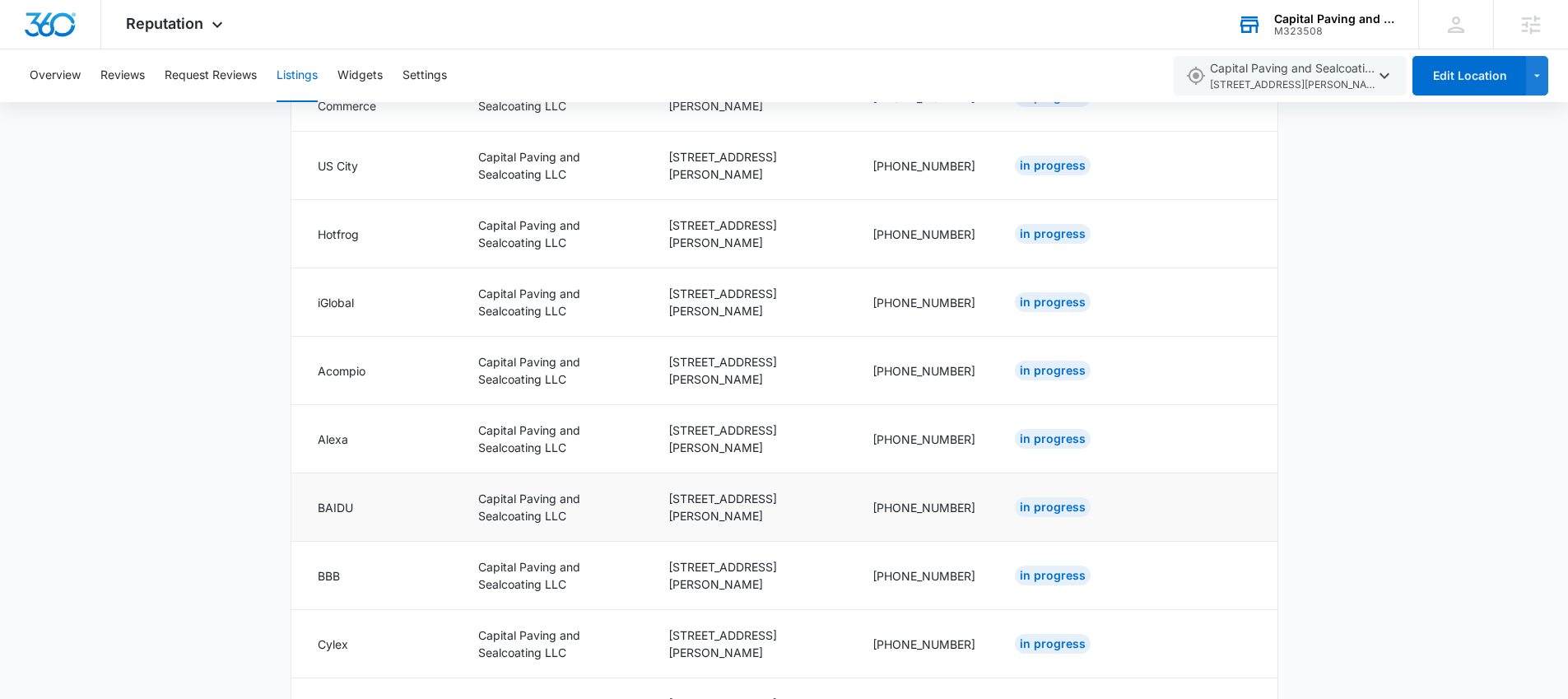
scroll to position [1495, 0]
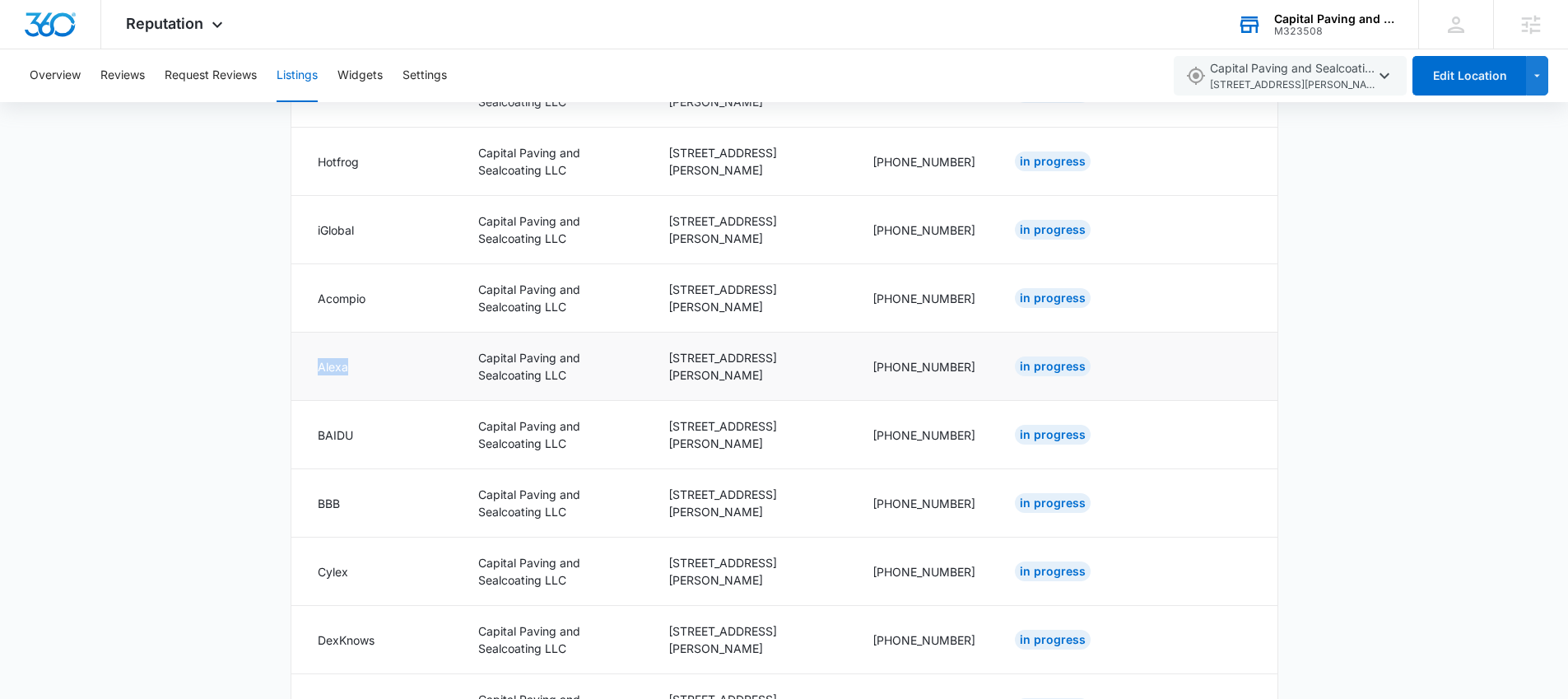
drag, startPoint x: 352, startPoint y: 368, endPoint x: 312, endPoint y: 368, distance: 40.0
click at [312, 368] on td "Alexa" at bounding box center [375, 367] width 168 height 68
click at [345, 355] on td "Alexa" at bounding box center [375, 367] width 168 height 68
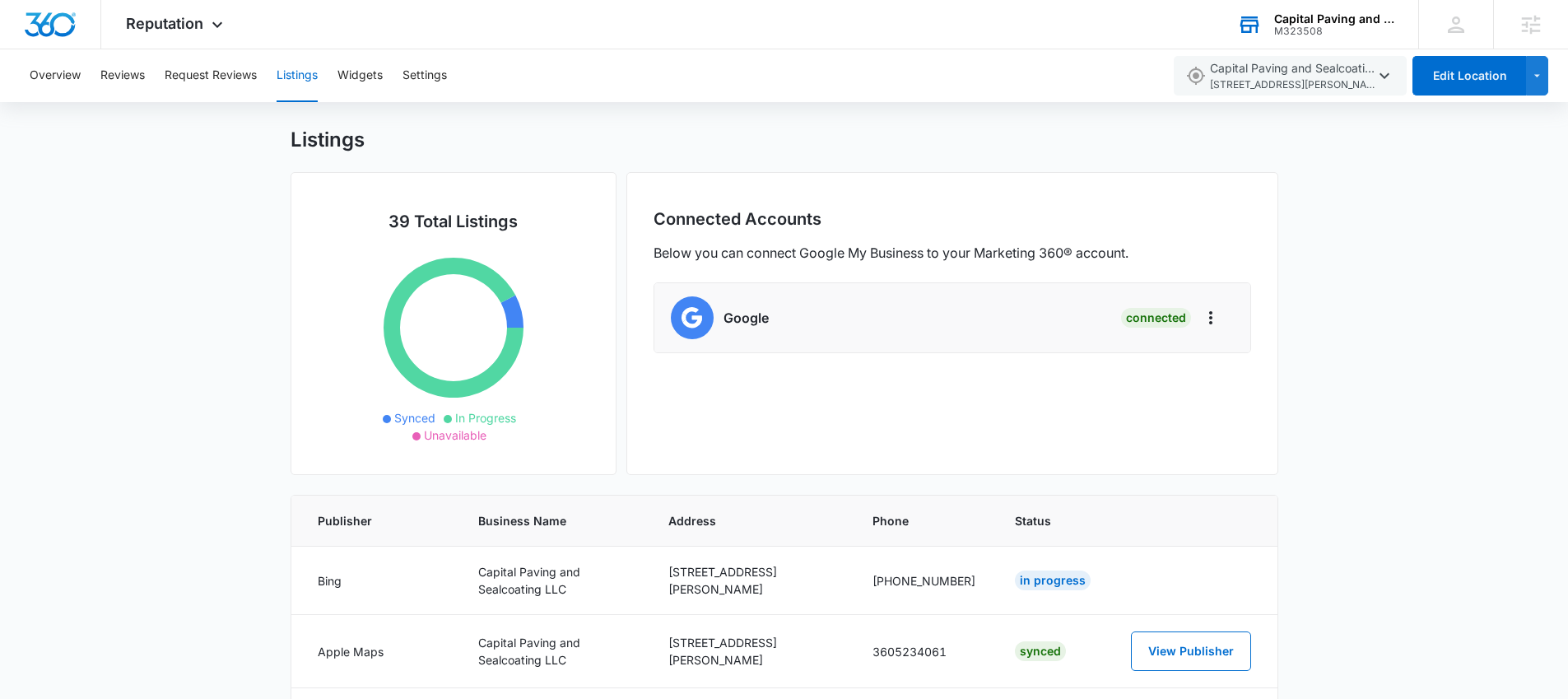
scroll to position [0, 0]
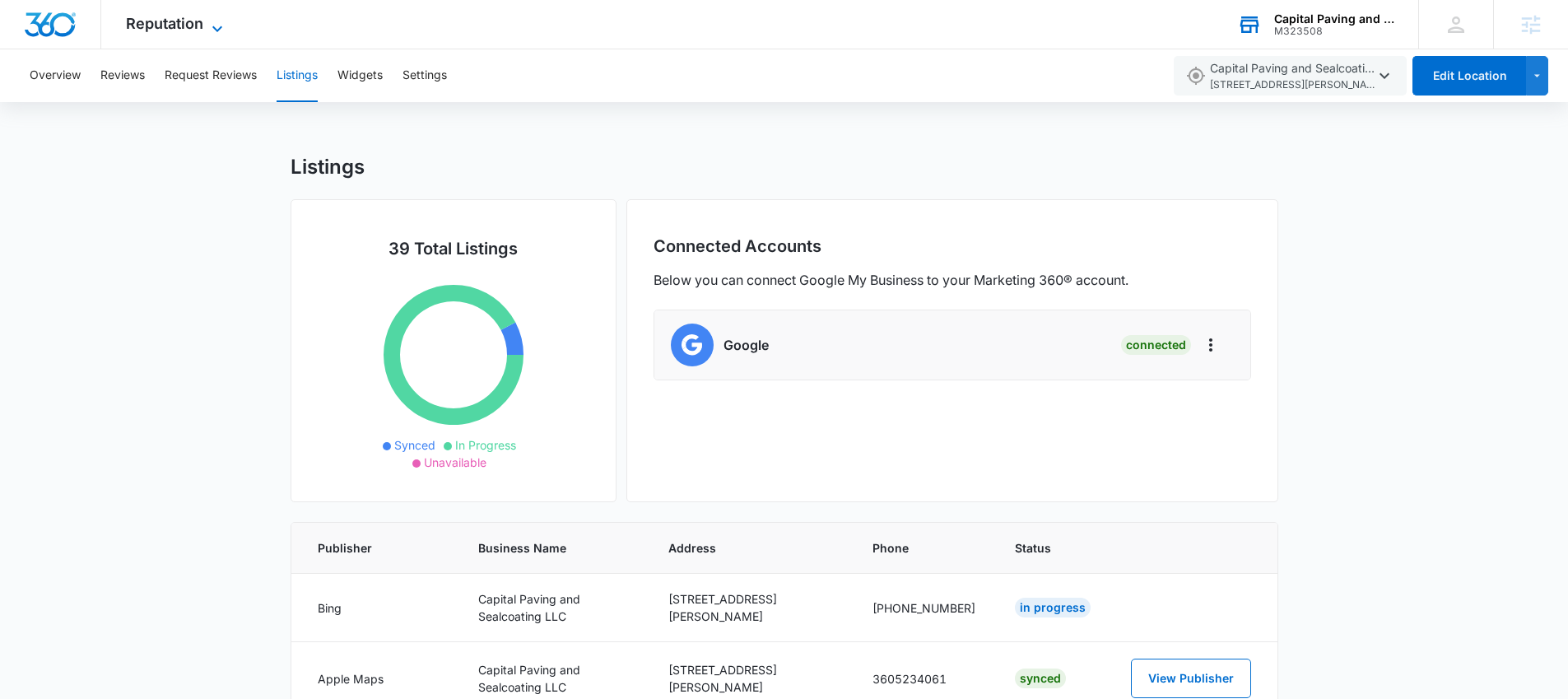
click at [196, 26] on span "Reputation" at bounding box center [164, 23] width 78 height 17
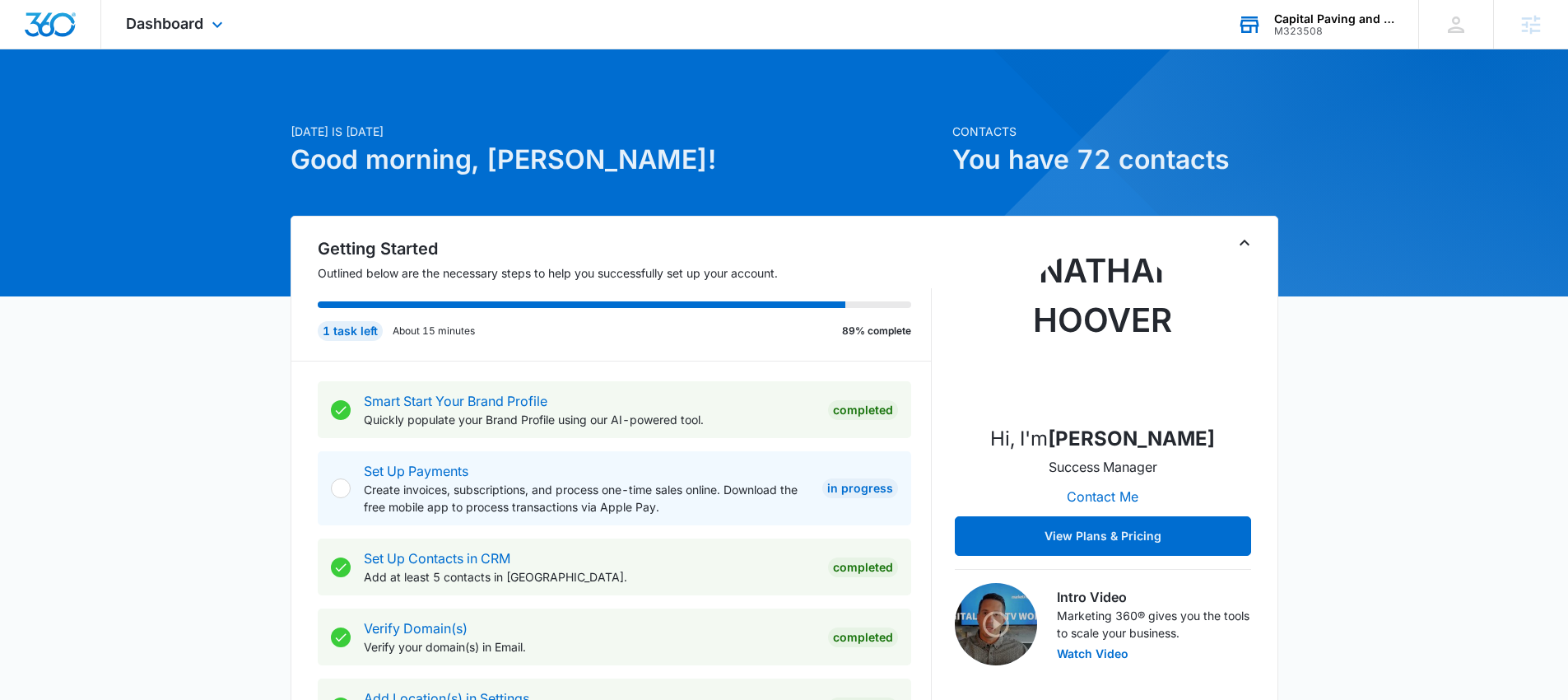
click at [1287, 32] on div "M323508" at bounding box center [1334, 31] width 120 height 11
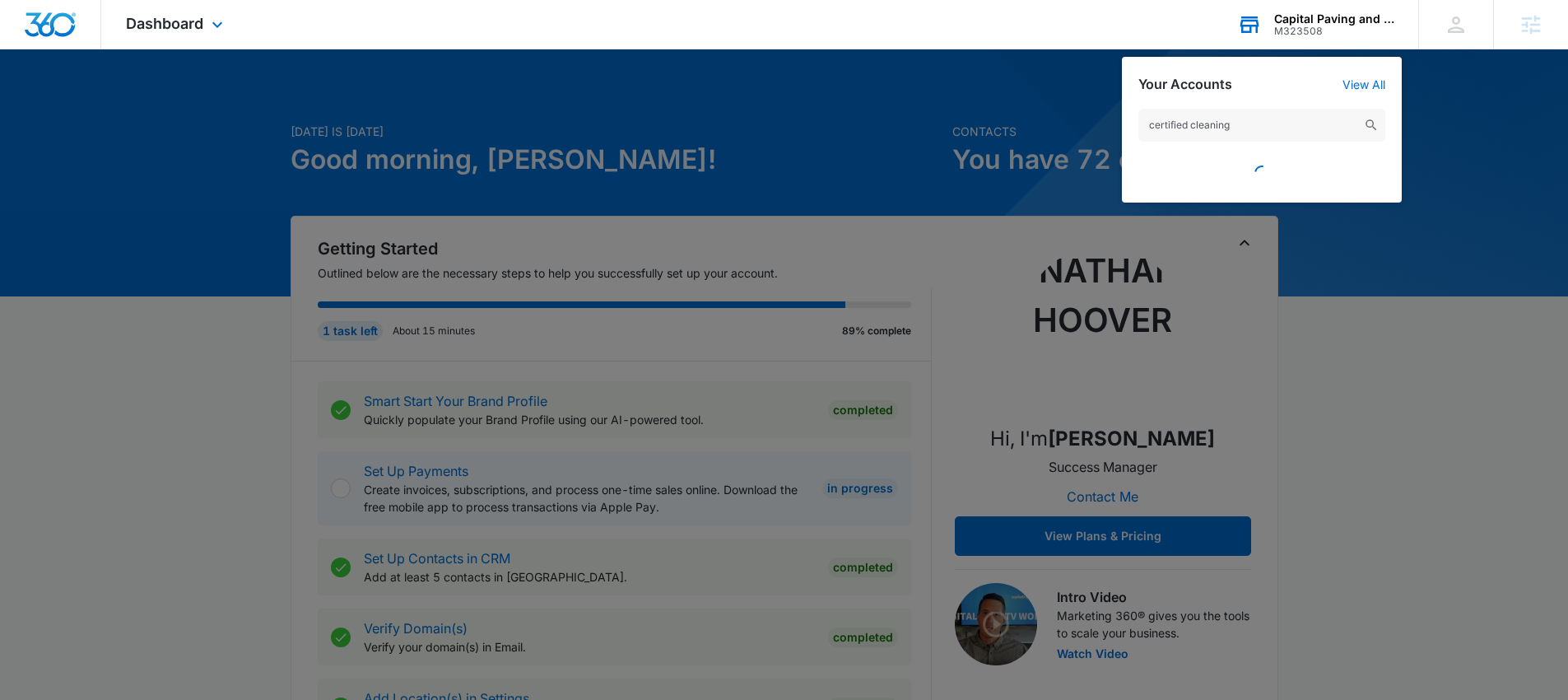
click at [1270, 123] on input "certified cleaning" at bounding box center [1261, 125] width 247 height 33
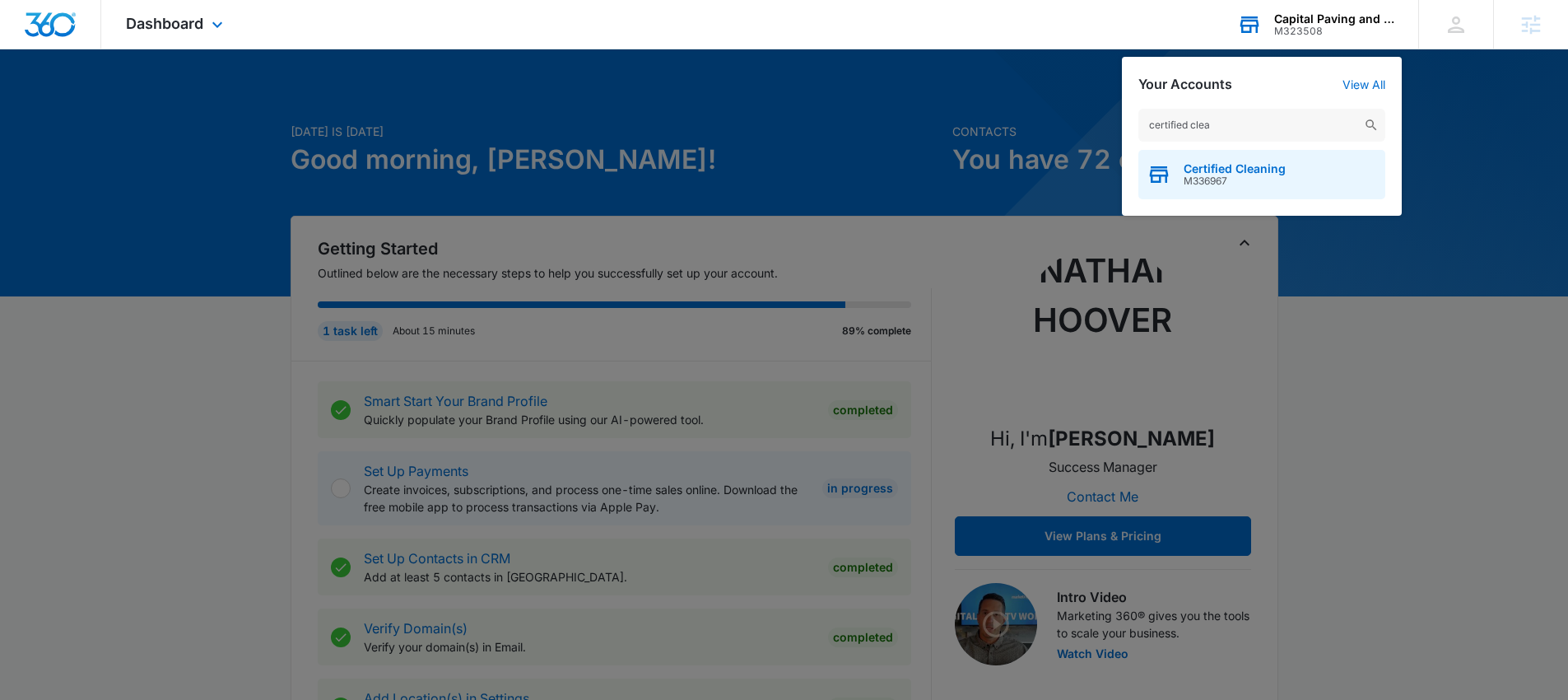
type input "certified clea"
click at [1233, 175] on span "M336967" at bounding box center [1234, 180] width 102 height 11
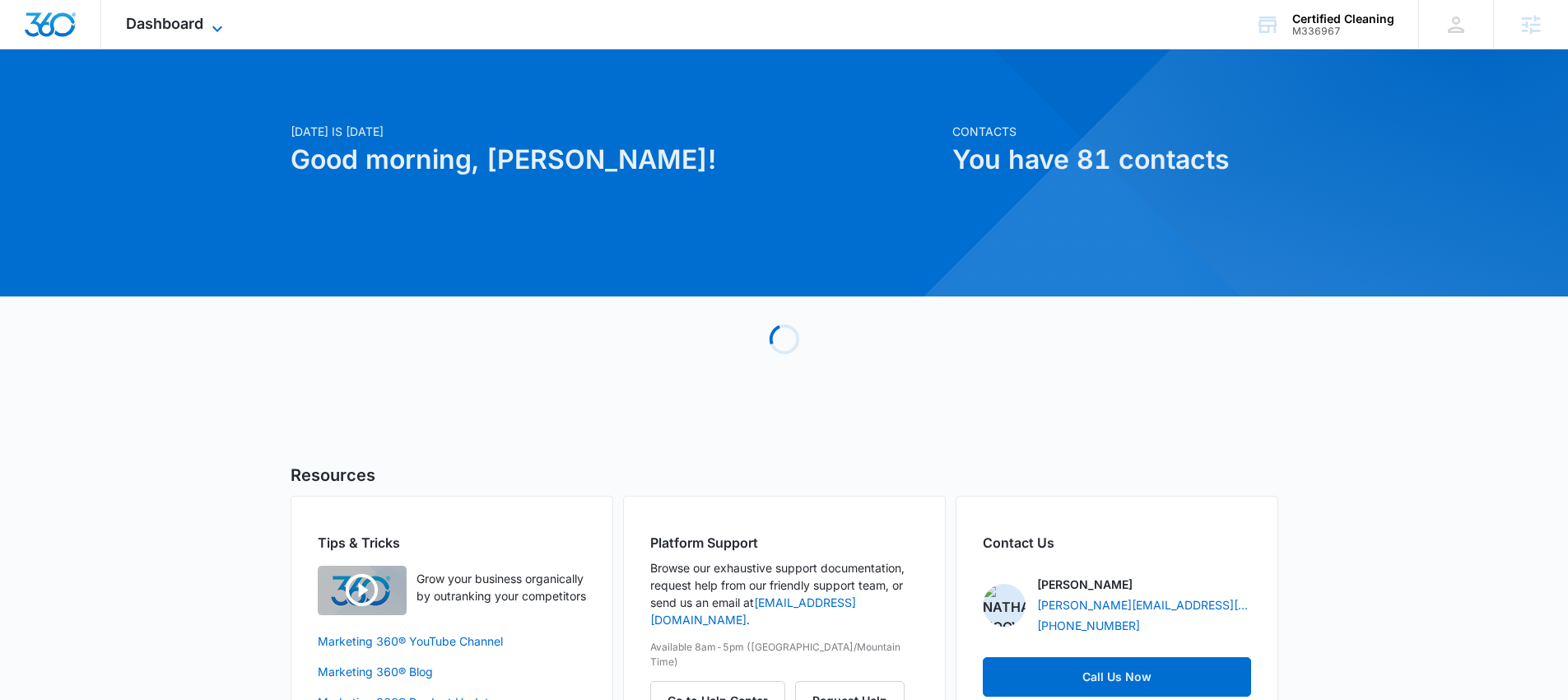
click at [171, 27] on span "Dashboard" at bounding box center [164, 23] width 78 height 17
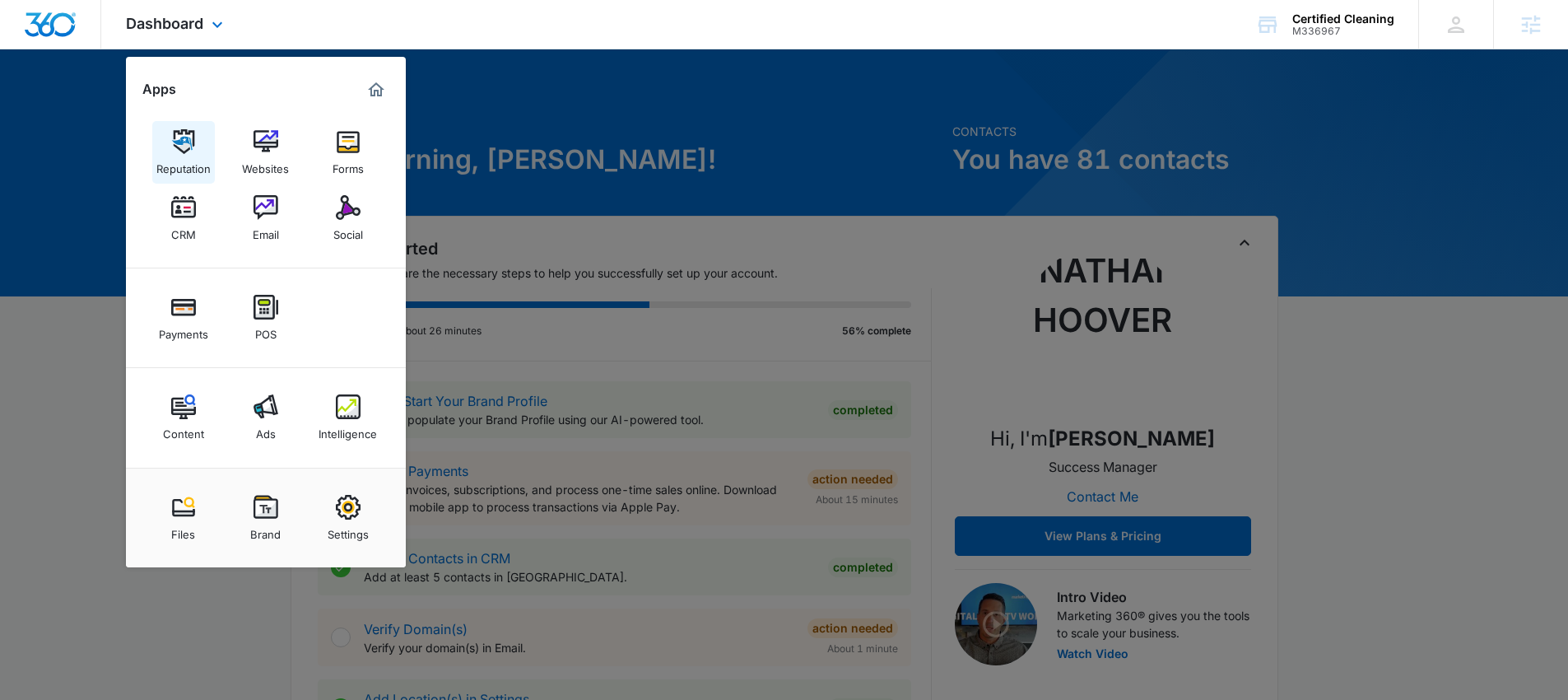
click at [193, 155] on div "Reputation" at bounding box center [184, 164] width 55 height 21
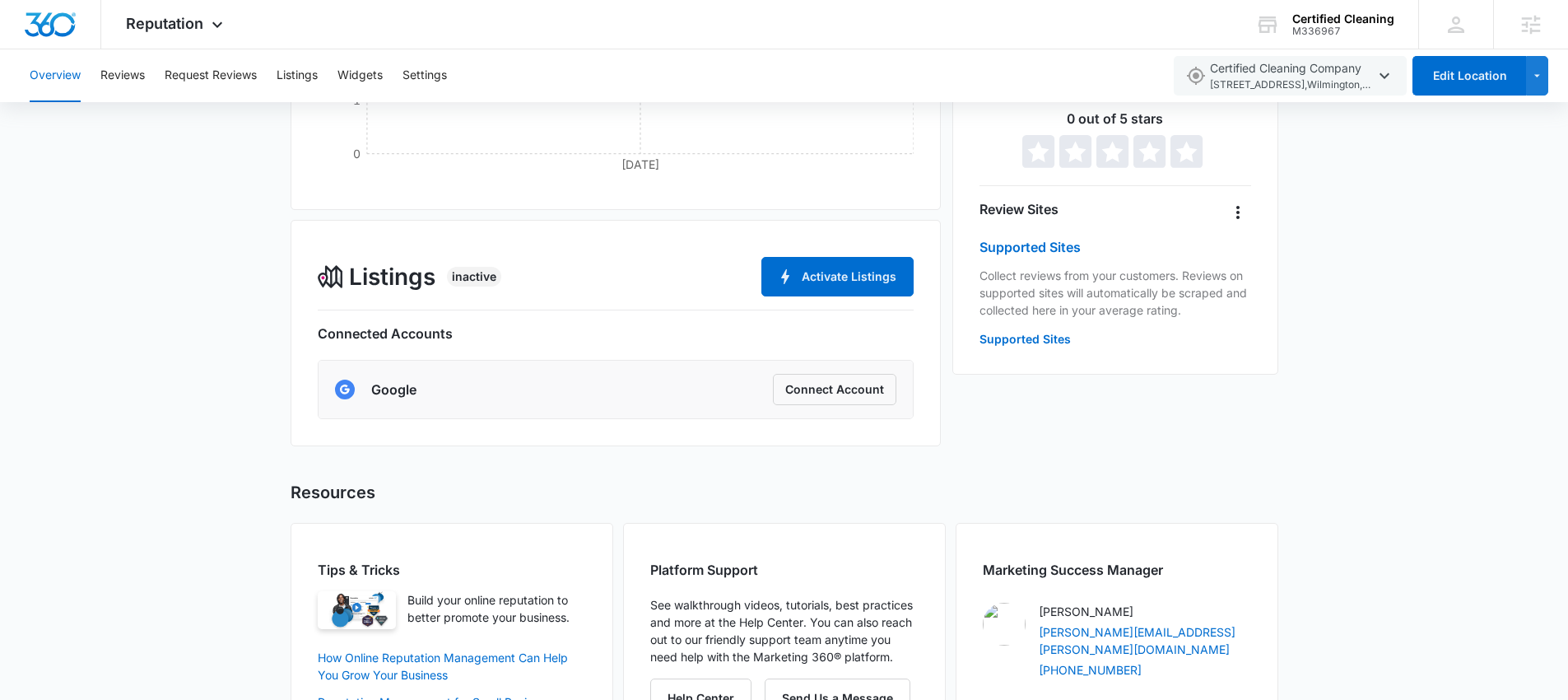
scroll to position [538, 0]
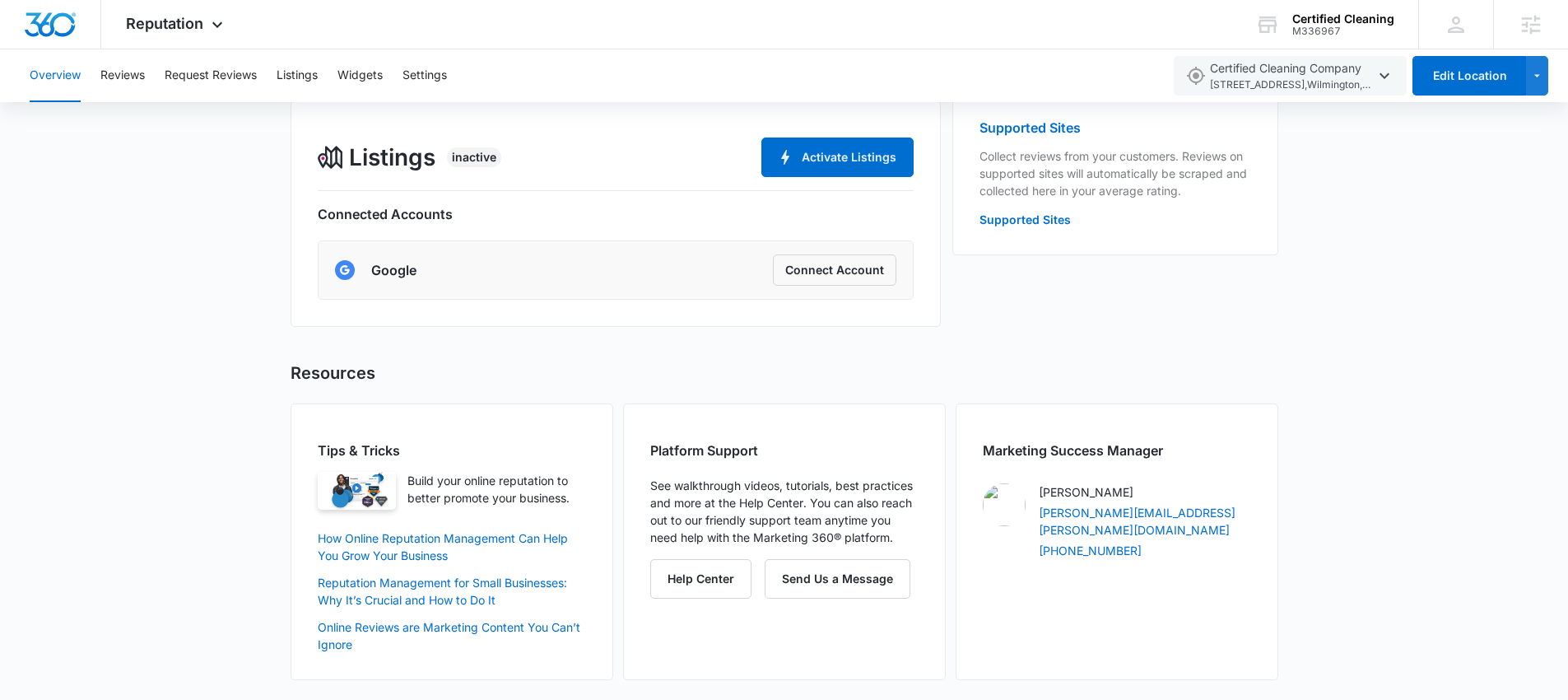
click at [384, 269] on h6 "Google" at bounding box center [393, 269] width 45 height 20
click at [336, 269] on img at bounding box center [344, 269] width 20 height 20
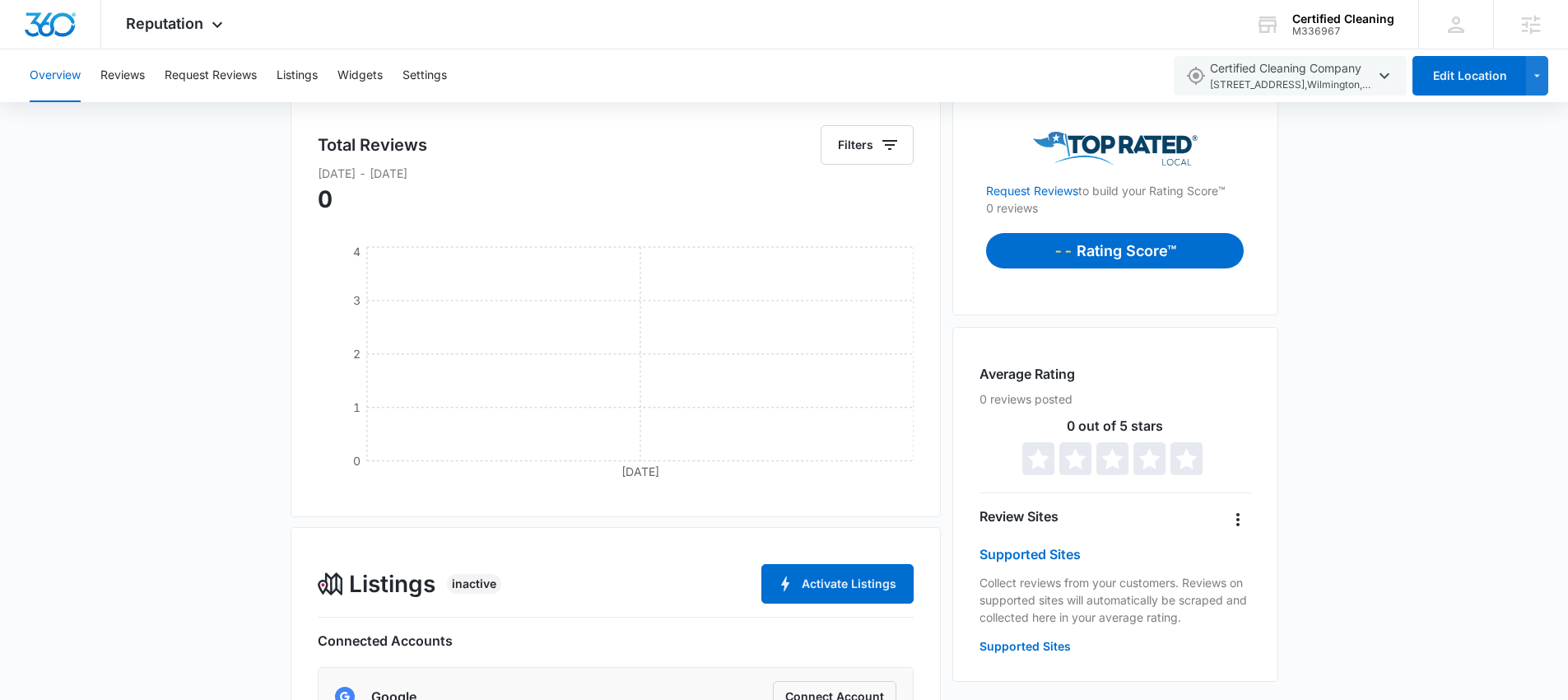
scroll to position [0, 0]
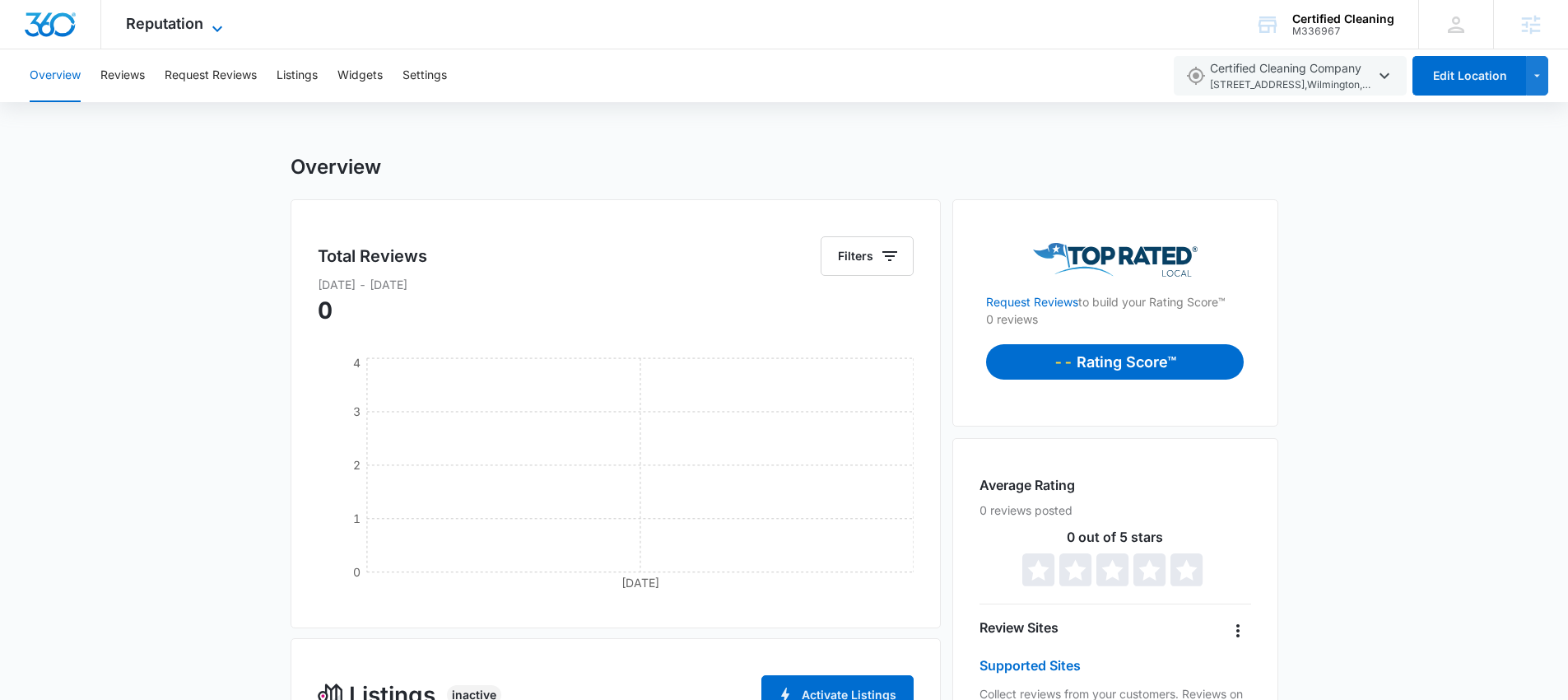
click at [159, 27] on span "Reputation" at bounding box center [164, 23] width 78 height 17
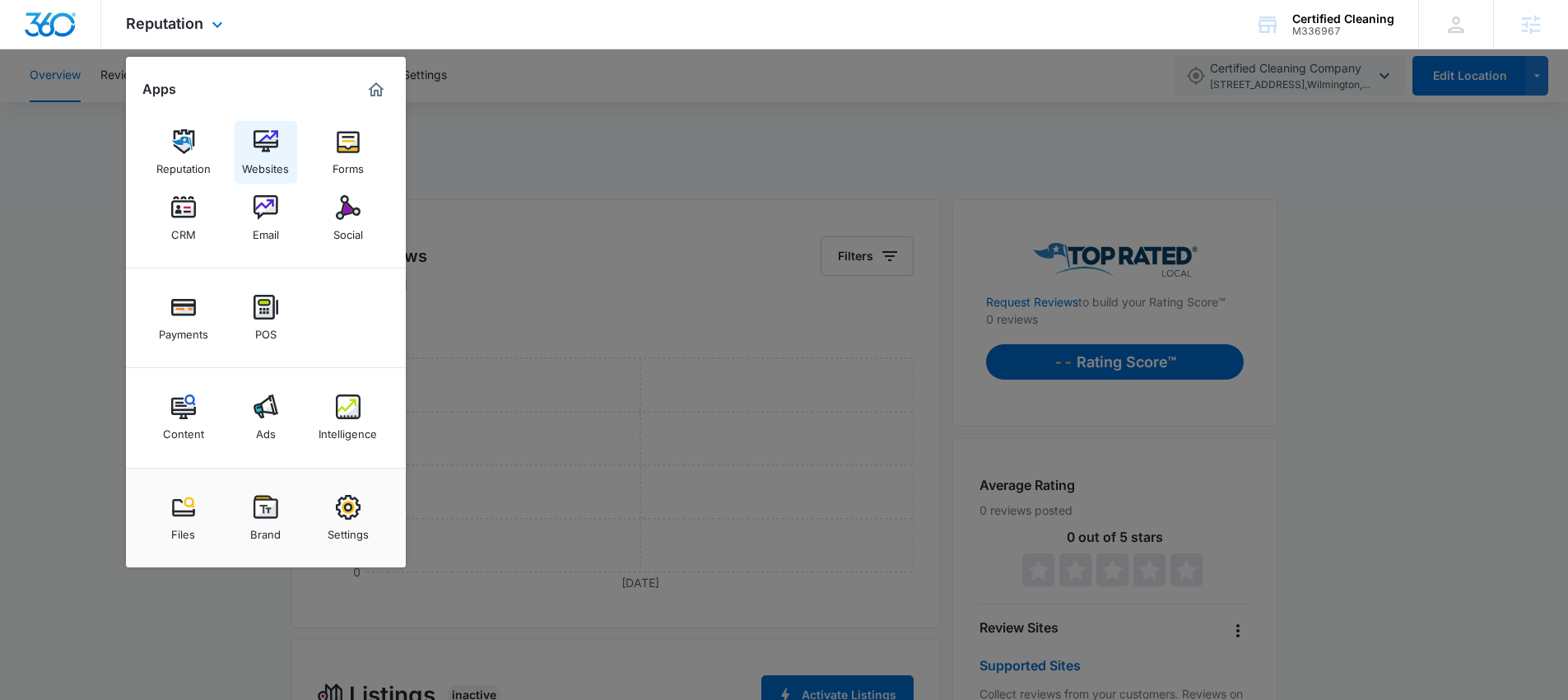
click at [267, 158] on div "Websites" at bounding box center [265, 164] width 47 height 21
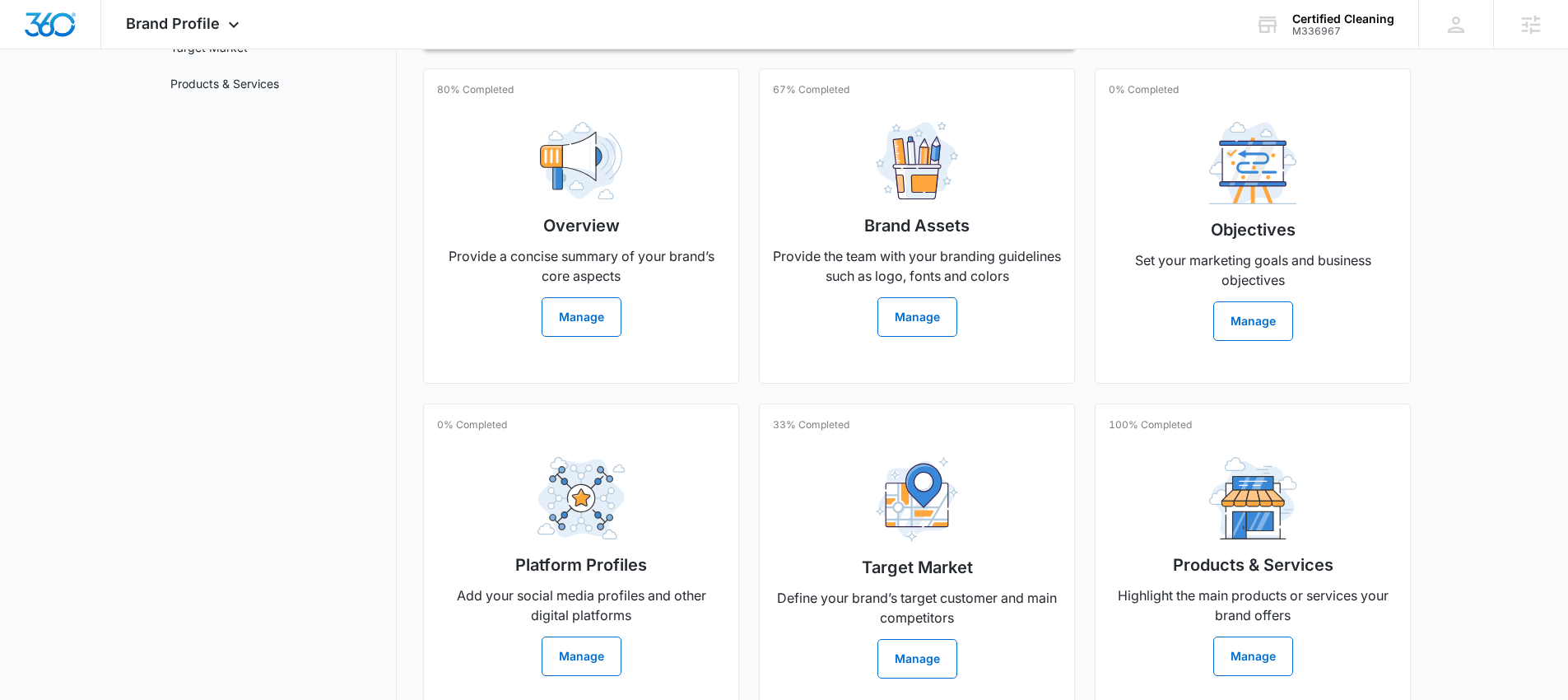
scroll to position [331, 0]
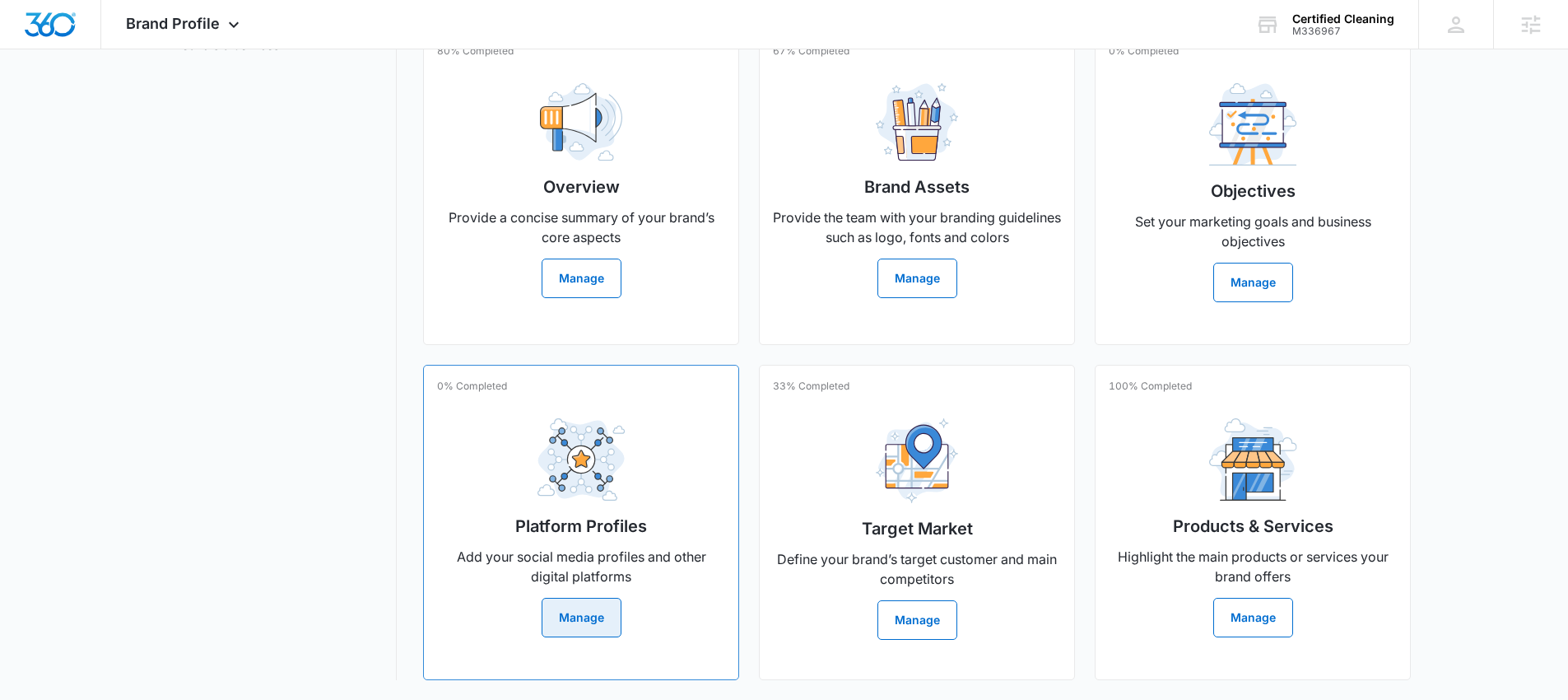
click at [585, 617] on button "Manage" at bounding box center [581, 617] width 79 height 39
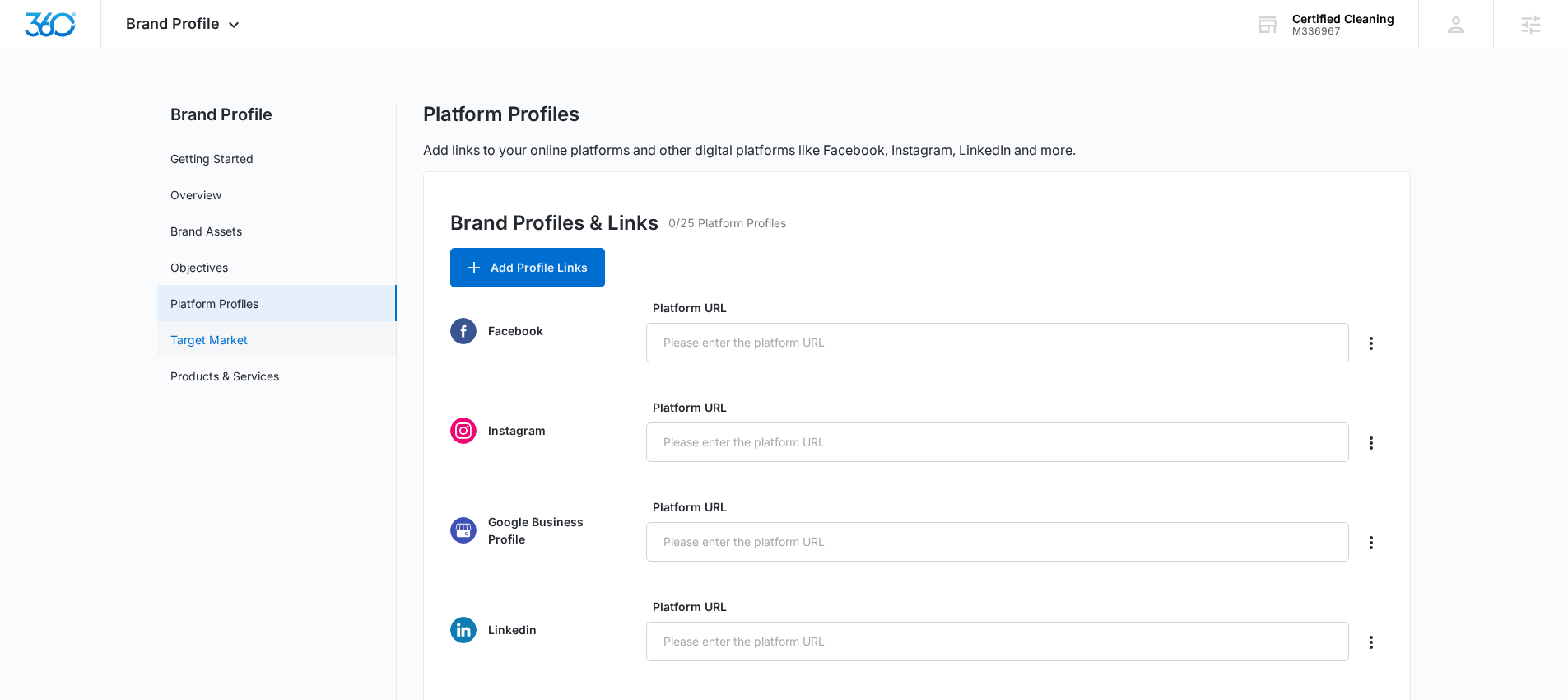
click at [214, 334] on link "Target Market" at bounding box center [208, 339] width 78 height 17
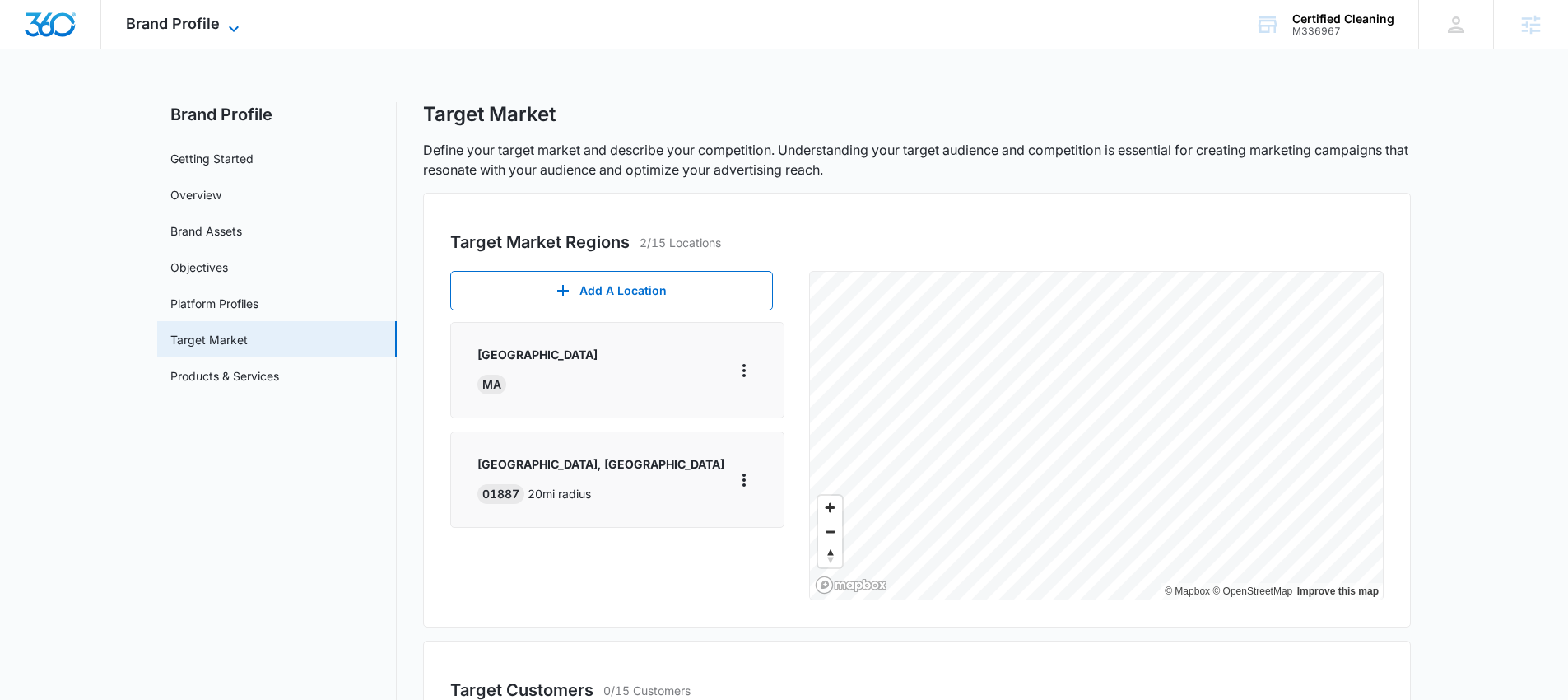
click at [218, 31] on span "Brand Profile" at bounding box center [173, 23] width 94 height 17
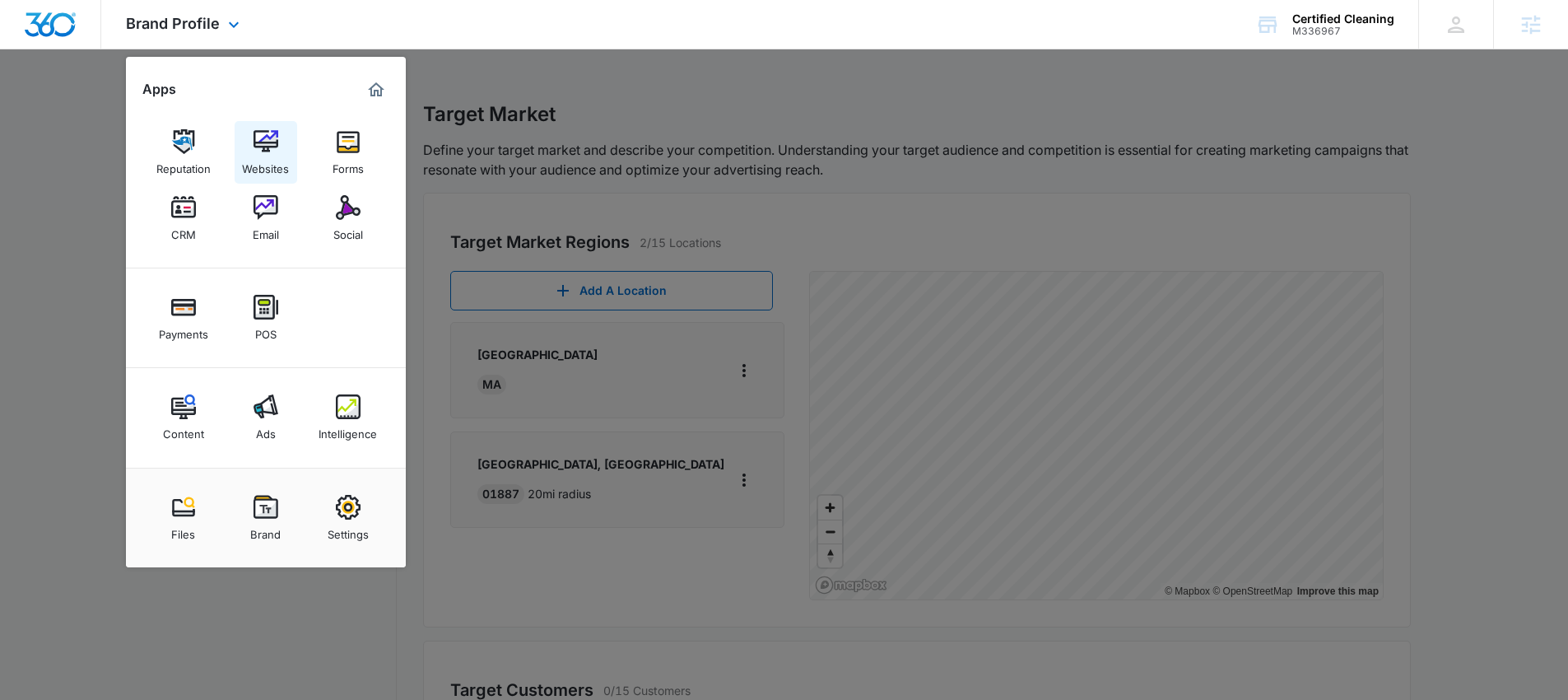
click at [271, 146] on img at bounding box center [266, 141] width 25 height 25
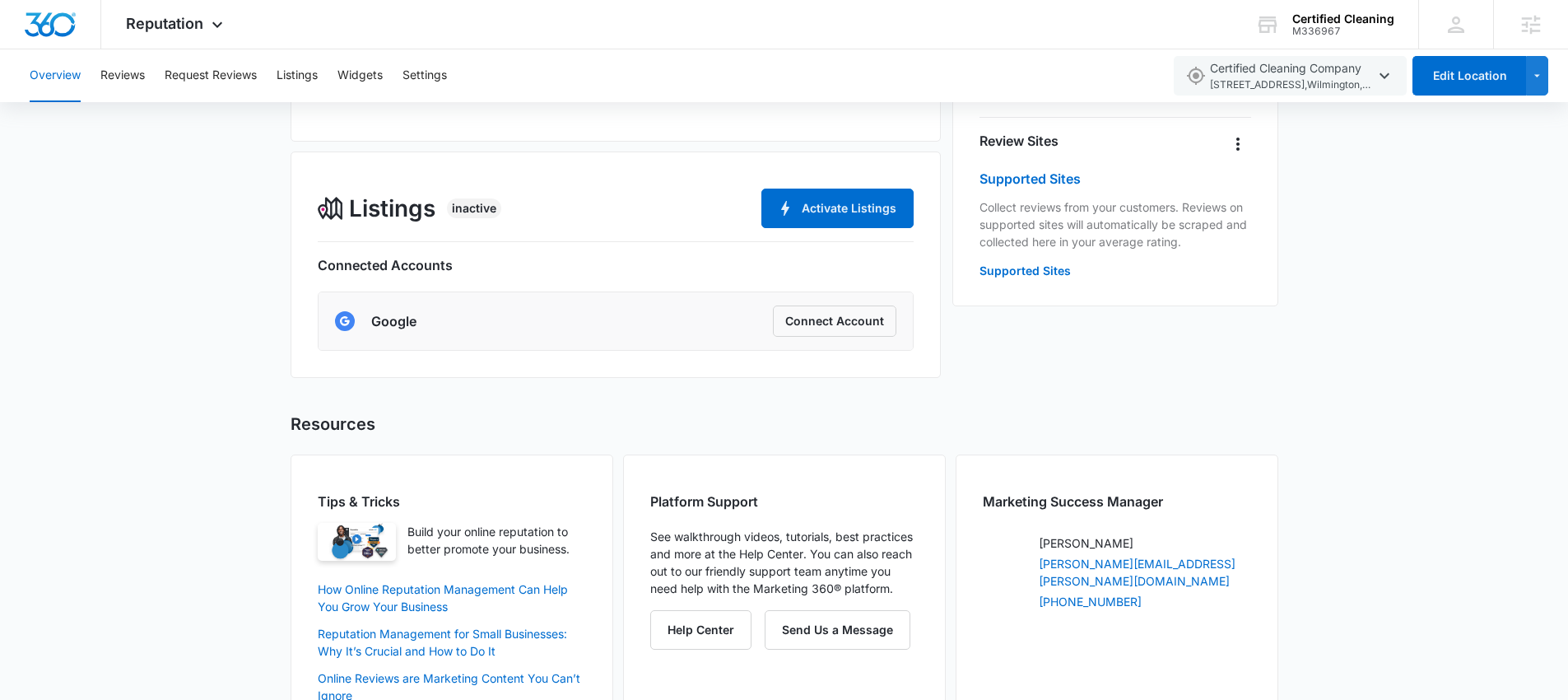
scroll to position [538, 0]
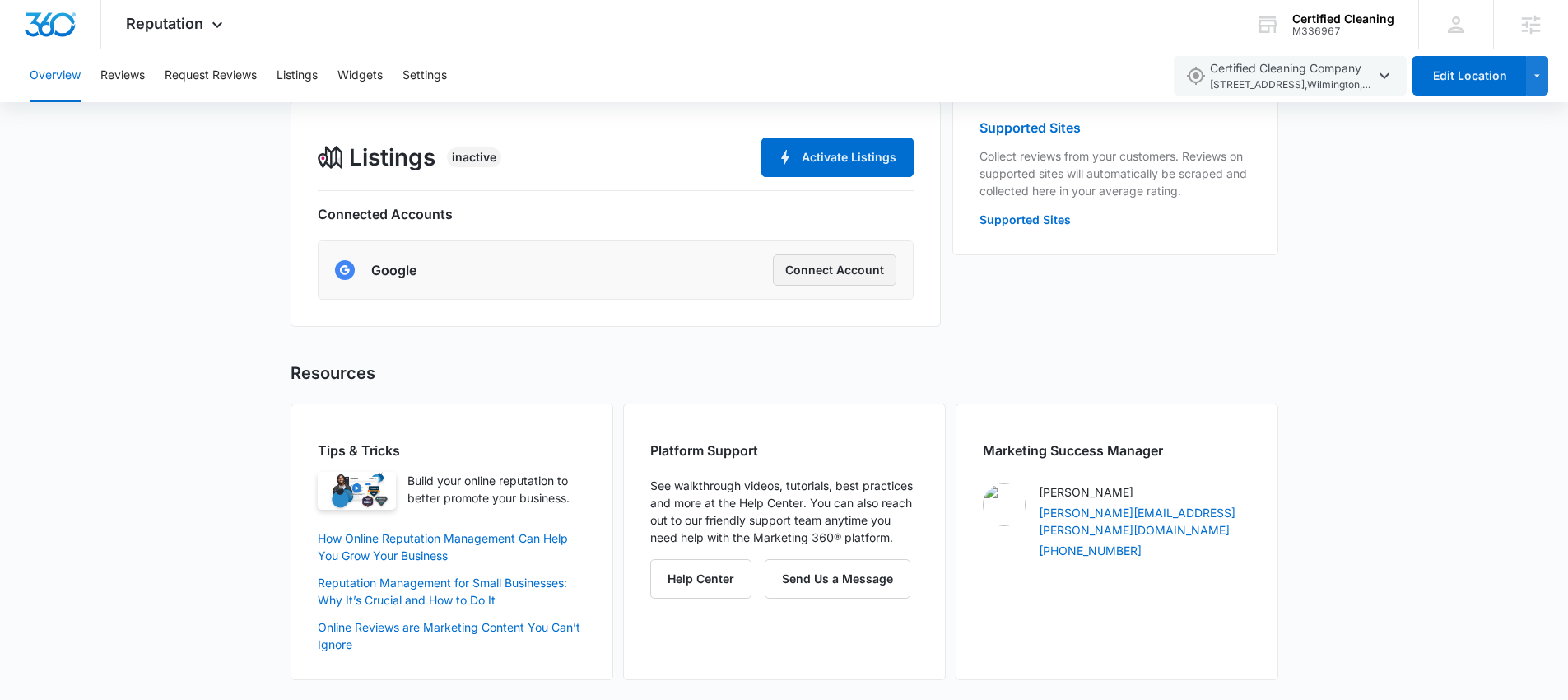
click at [850, 273] on button "Connect Account" at bounding box center [835, 270] width 124 height 32
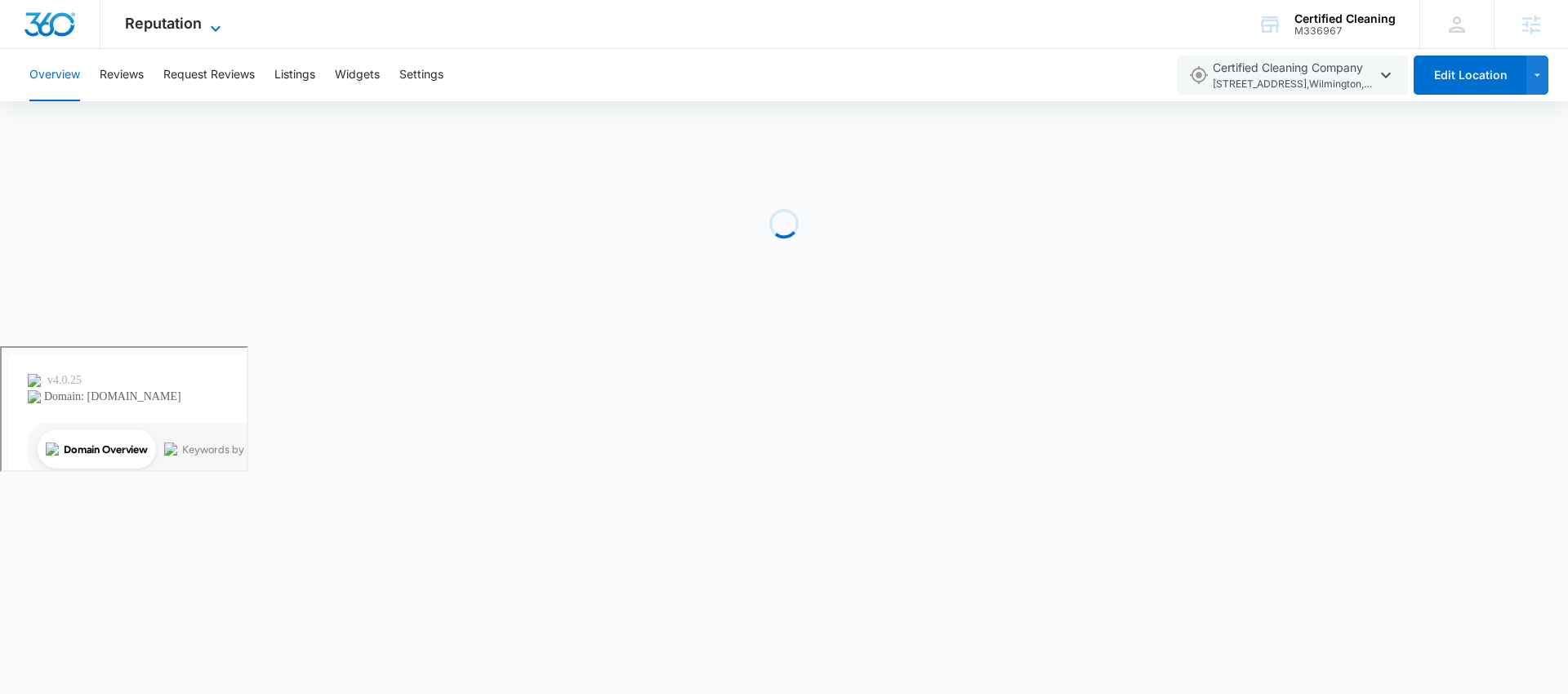
click at [199, 22] on span "Reputation" at bounding box center [163, 23] width 77 height 17
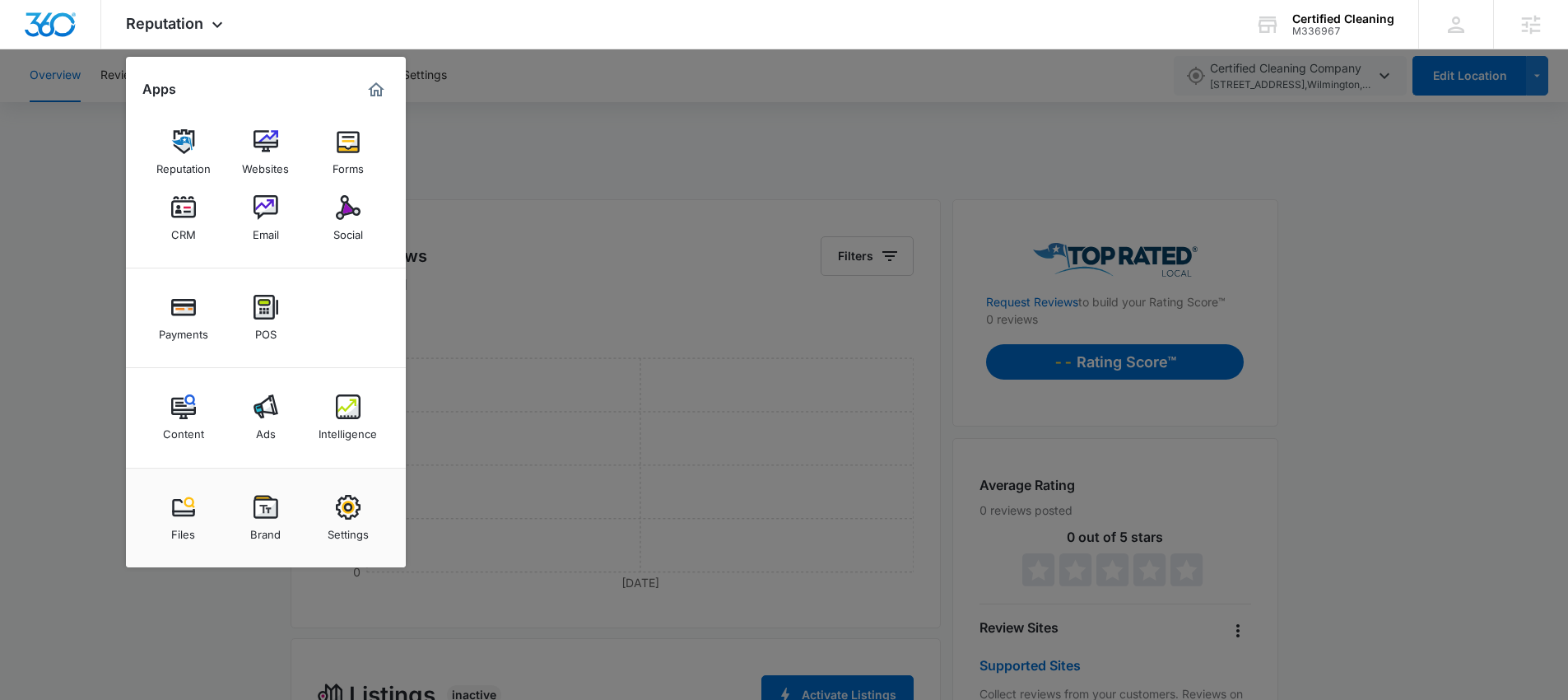
click at [537, 143] on div at bounding box center [784, 350] width 1568 height 700
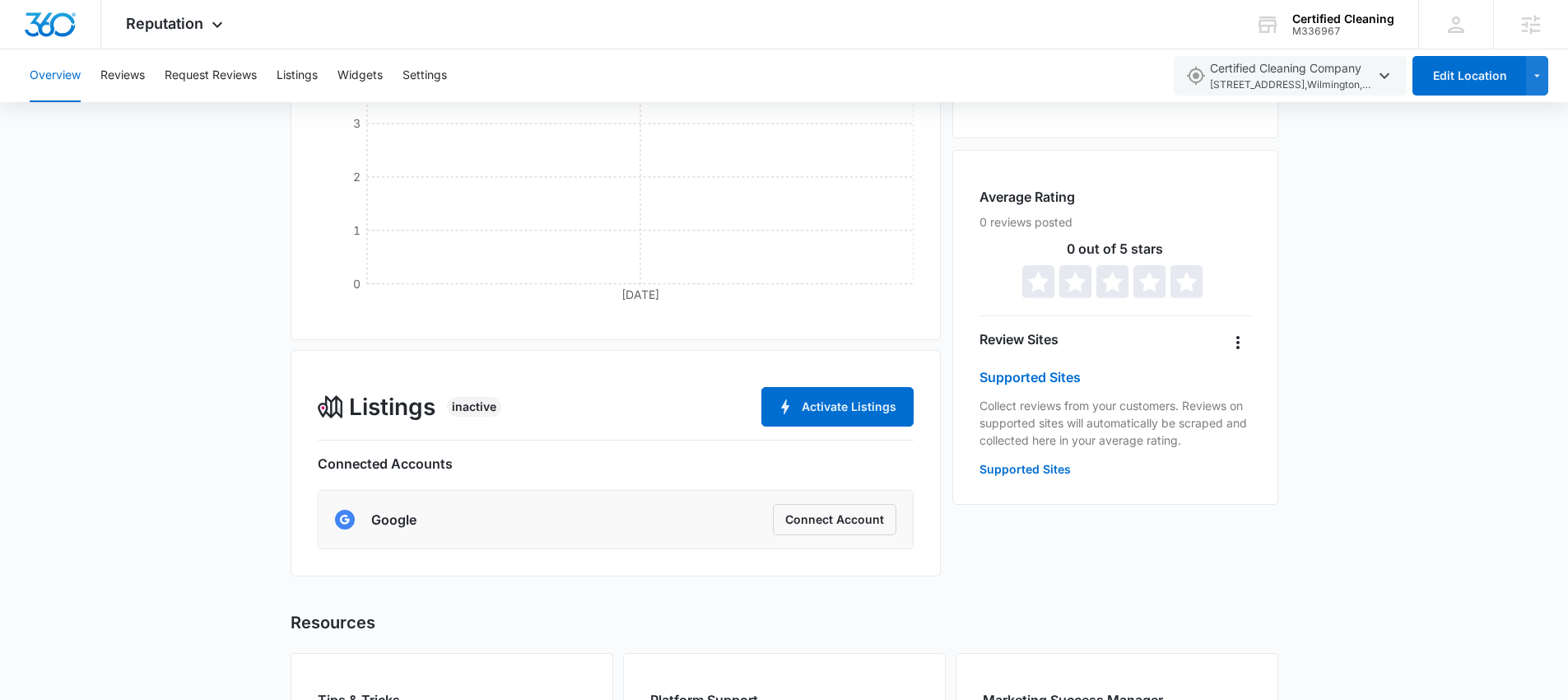
scroll to position [502, 0]
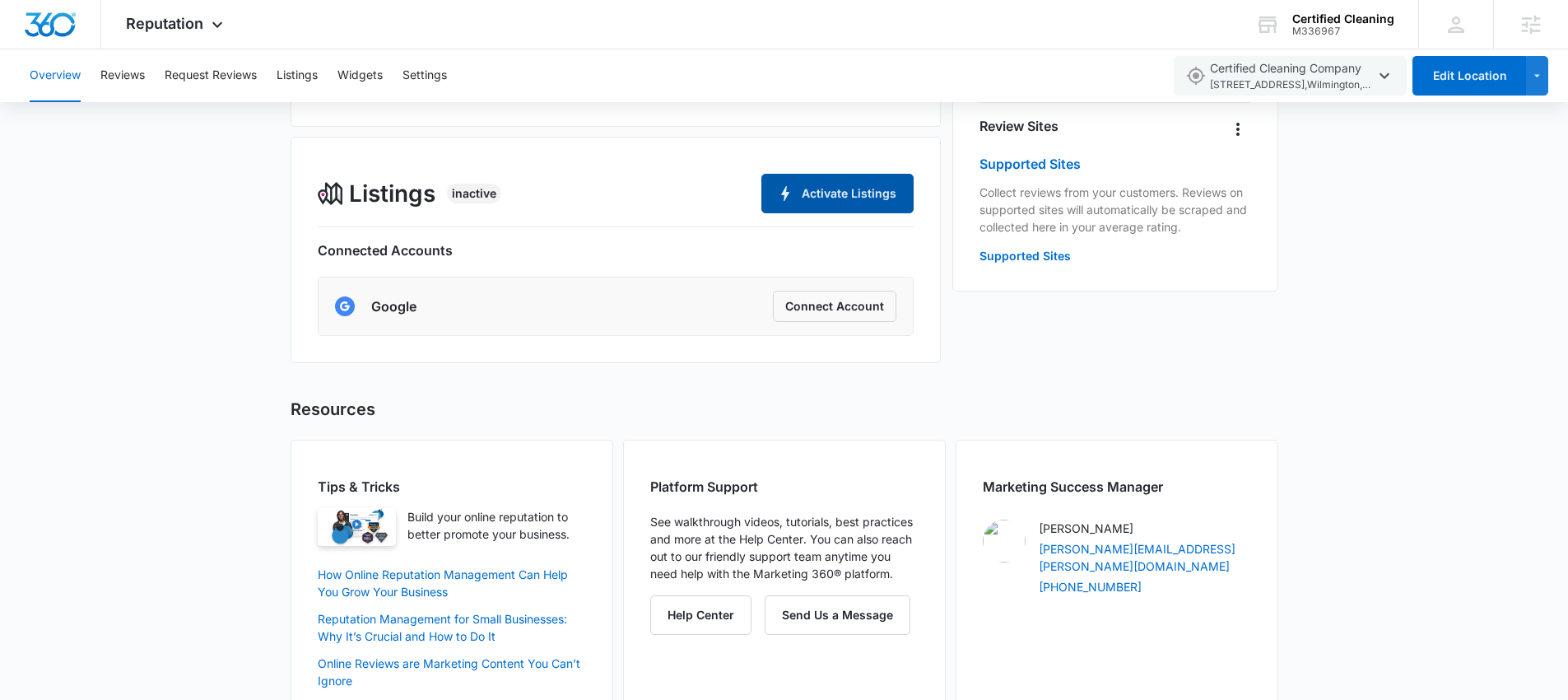
drag, startPoint x: 859, startPoint y: 192, endPoint x: 477, endPoint y: 183, distance: 382.1
click at [477, 183] on div "Listings Inactive Activate Listings" at bounding box center [616, 193] width 596 height 39
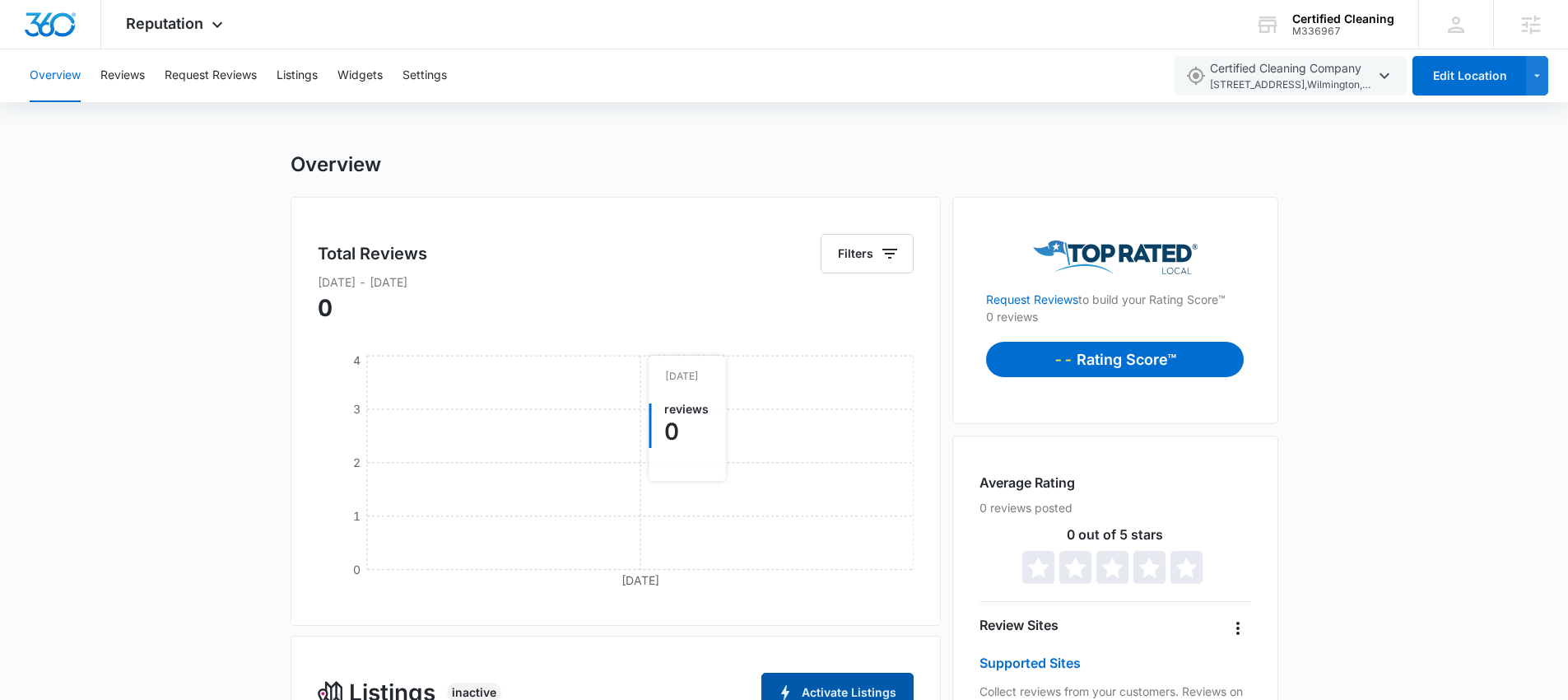
scroll to position [0, 0]
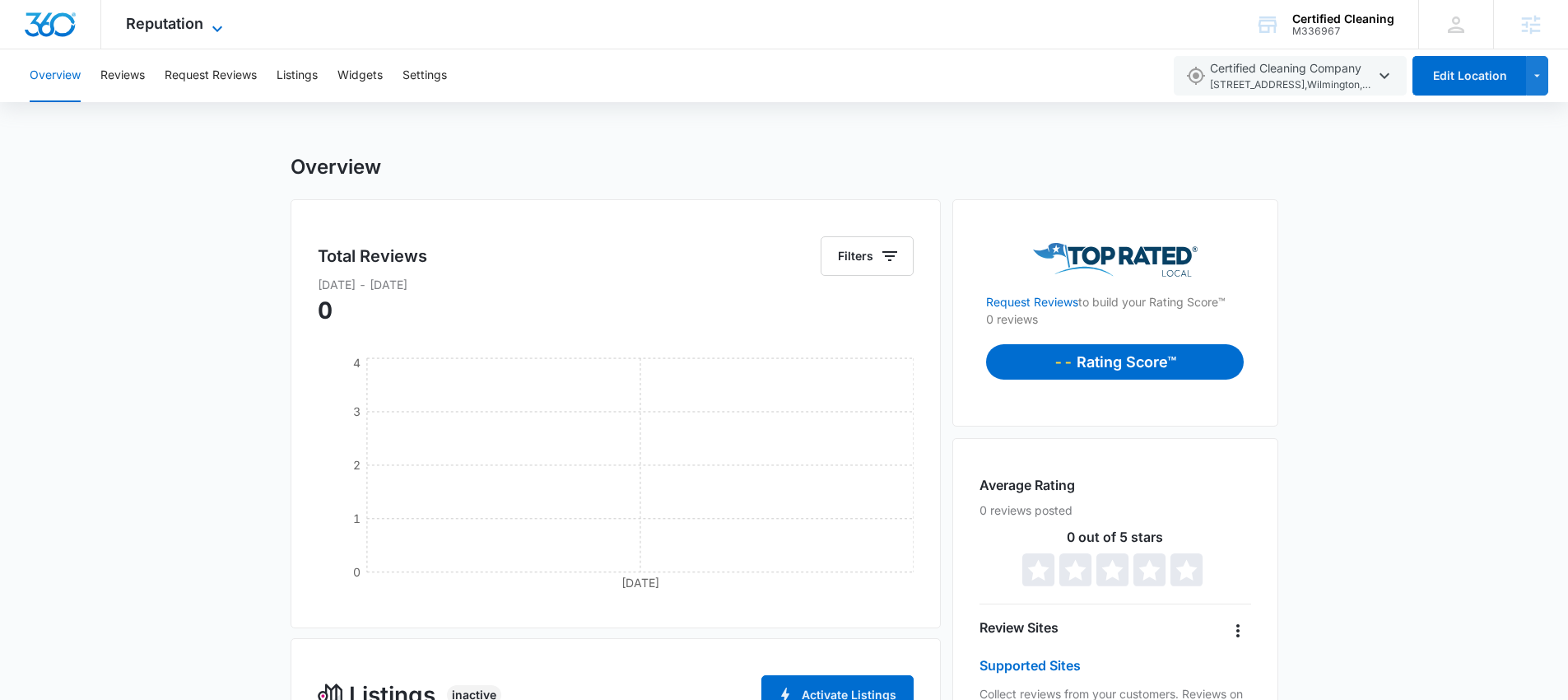
click at [187, 29] on span "Reputation" at bounding box center [164, 23] width 78 height 17
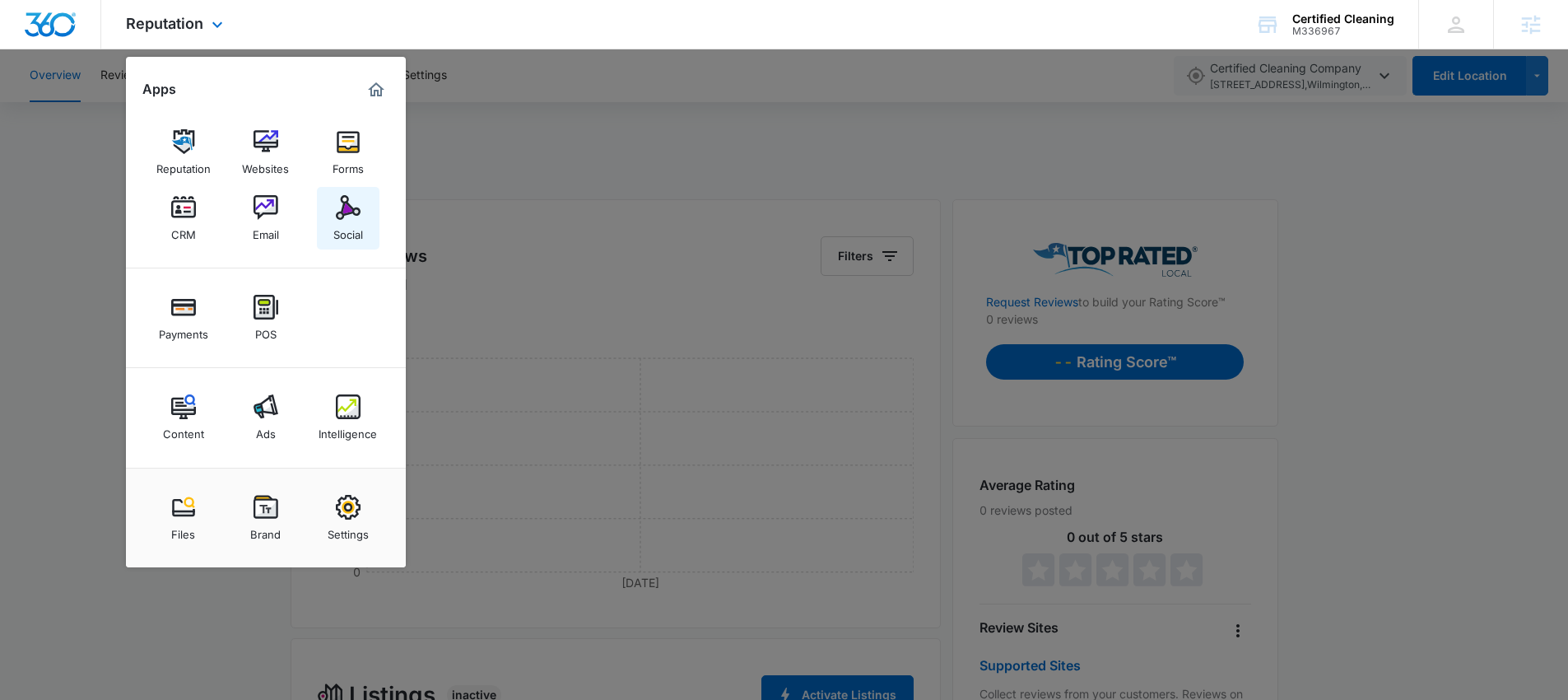
click at [347, 228] on div "Social" at bounding box center [348, 230] width 30 height 21
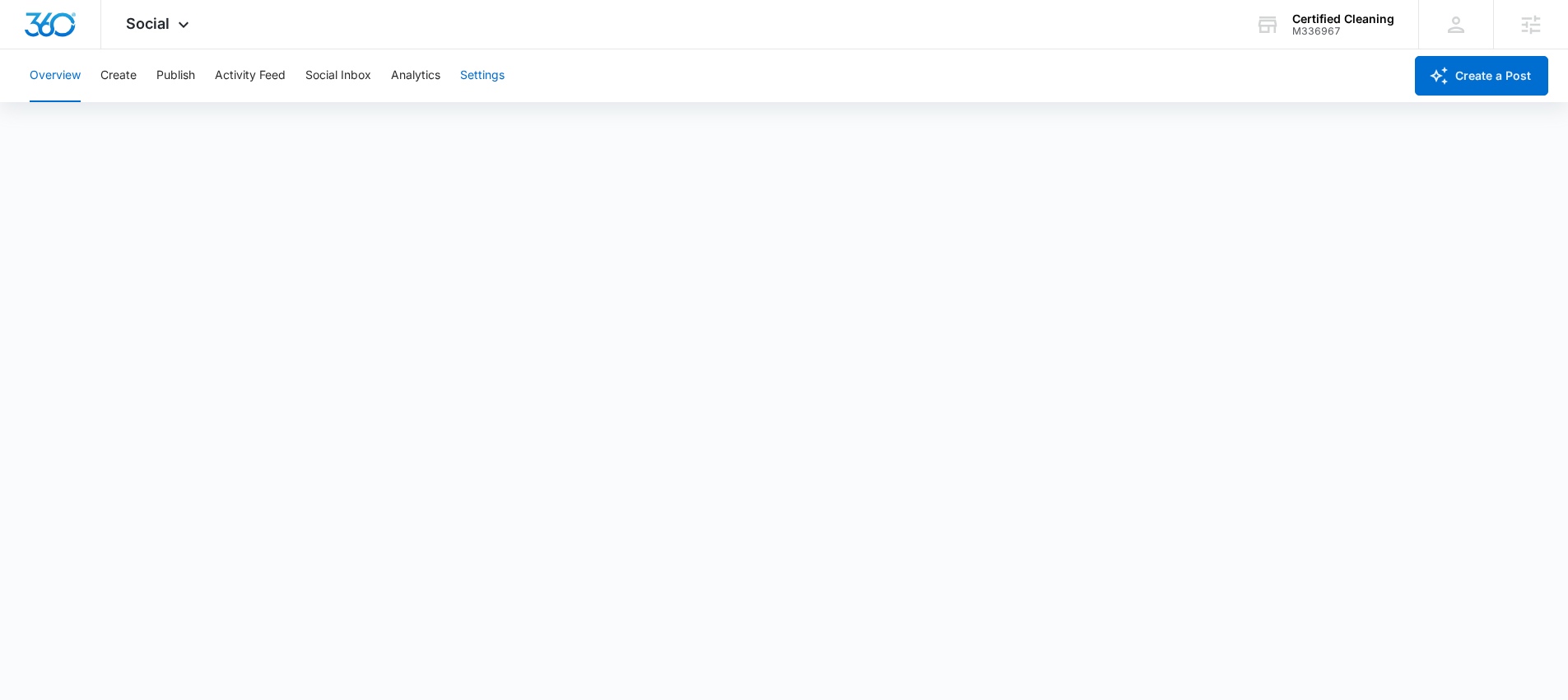
click at [476, 72] on button "Settings" at bounding box center [483, 76] width 44 height 53
click at [580, 26] on div "Social Apps Reputation Websites Forms CRM Email Social Payments POS Content Ads…" at bounding box center [784, 25] width 1568 height 50
click at [157, 23] on span "Social" at bounding box center [147, 23] width 44 height 17
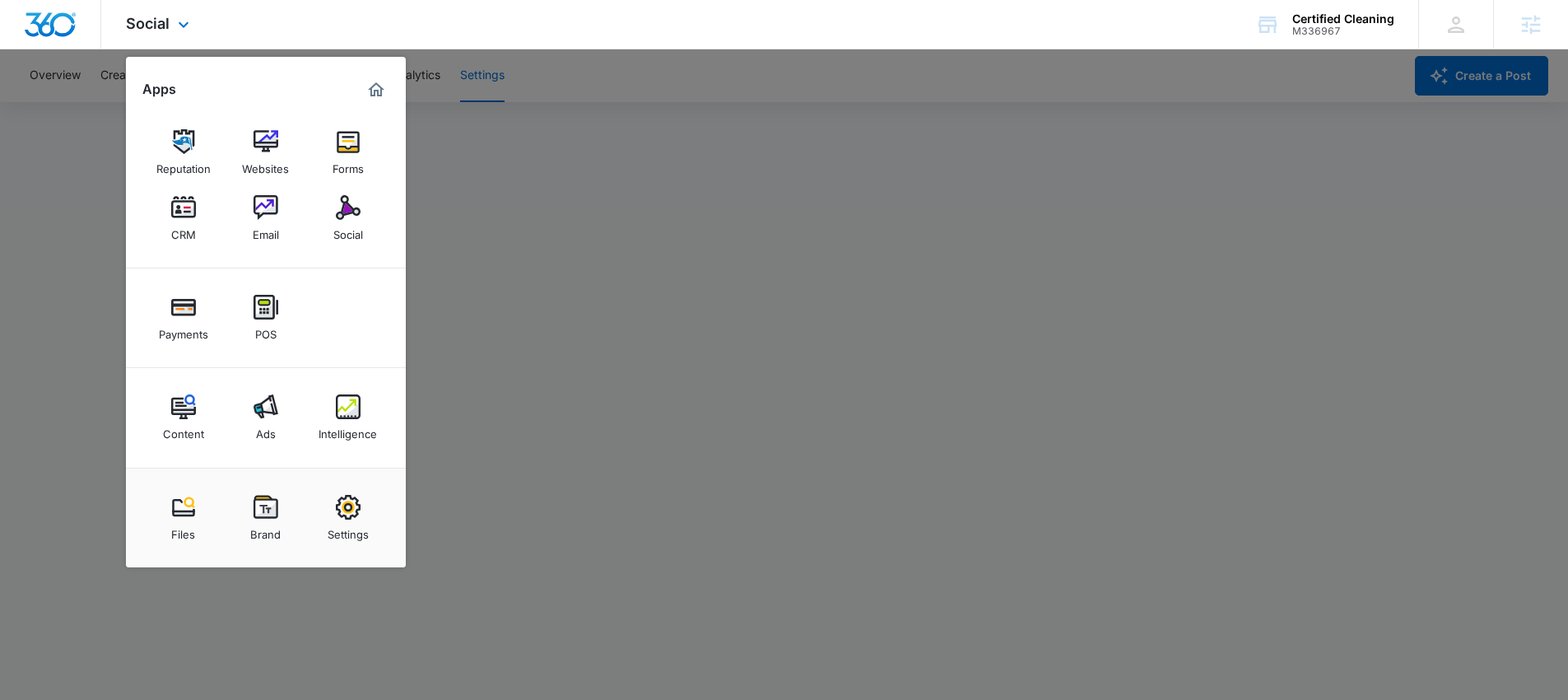
click at [614, 31] on div "Social Apps Reputation Websites Forms CRM Email Social Payments POS Content Ads…" at bounding box center [784, 25] width 1568 height 50
click at [1326, 15] on div "Certified Cleaning" at bounding box center [1343, 18] width 102 height 13
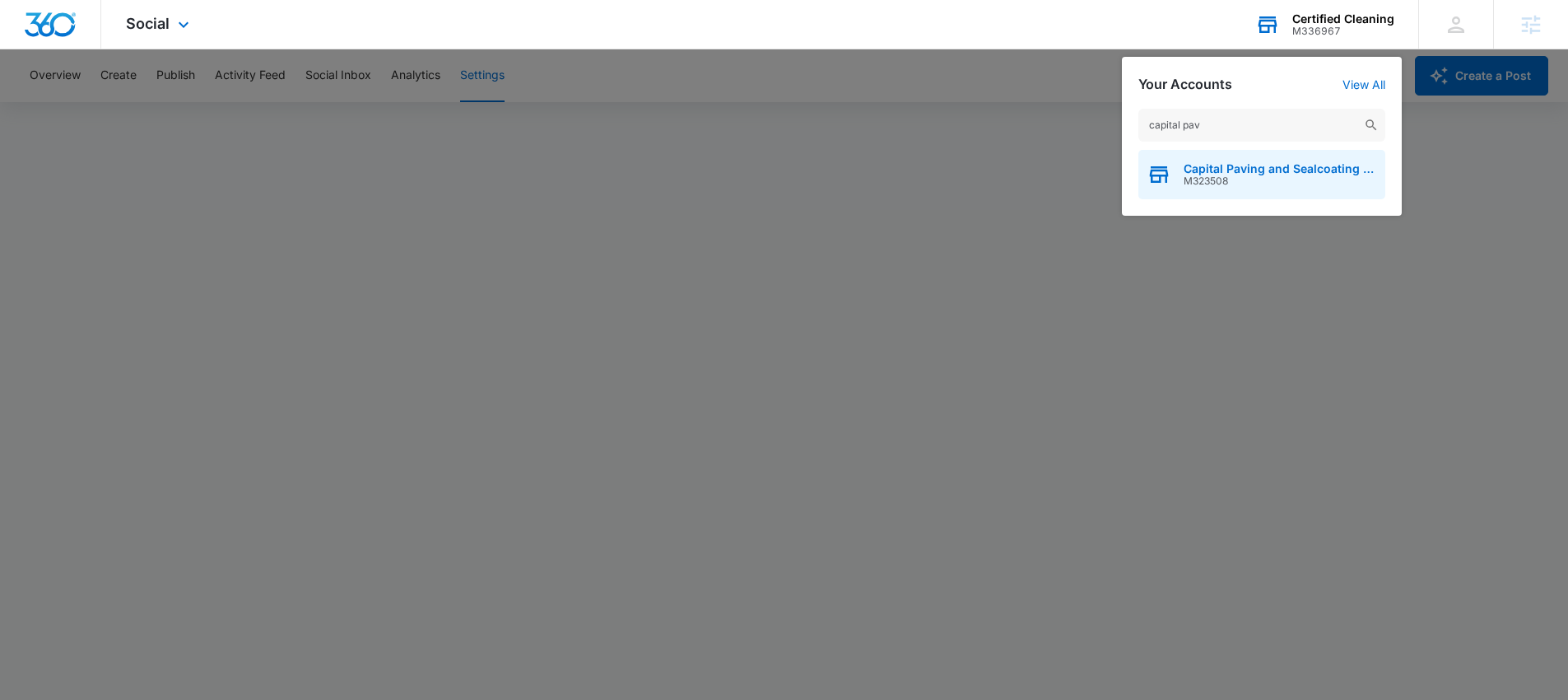
type input "capital pav"
click at [1195, 168] on span "Capital Paving and Sealcoating LLC" at bounding box center [1280, 168] width 193 height 13
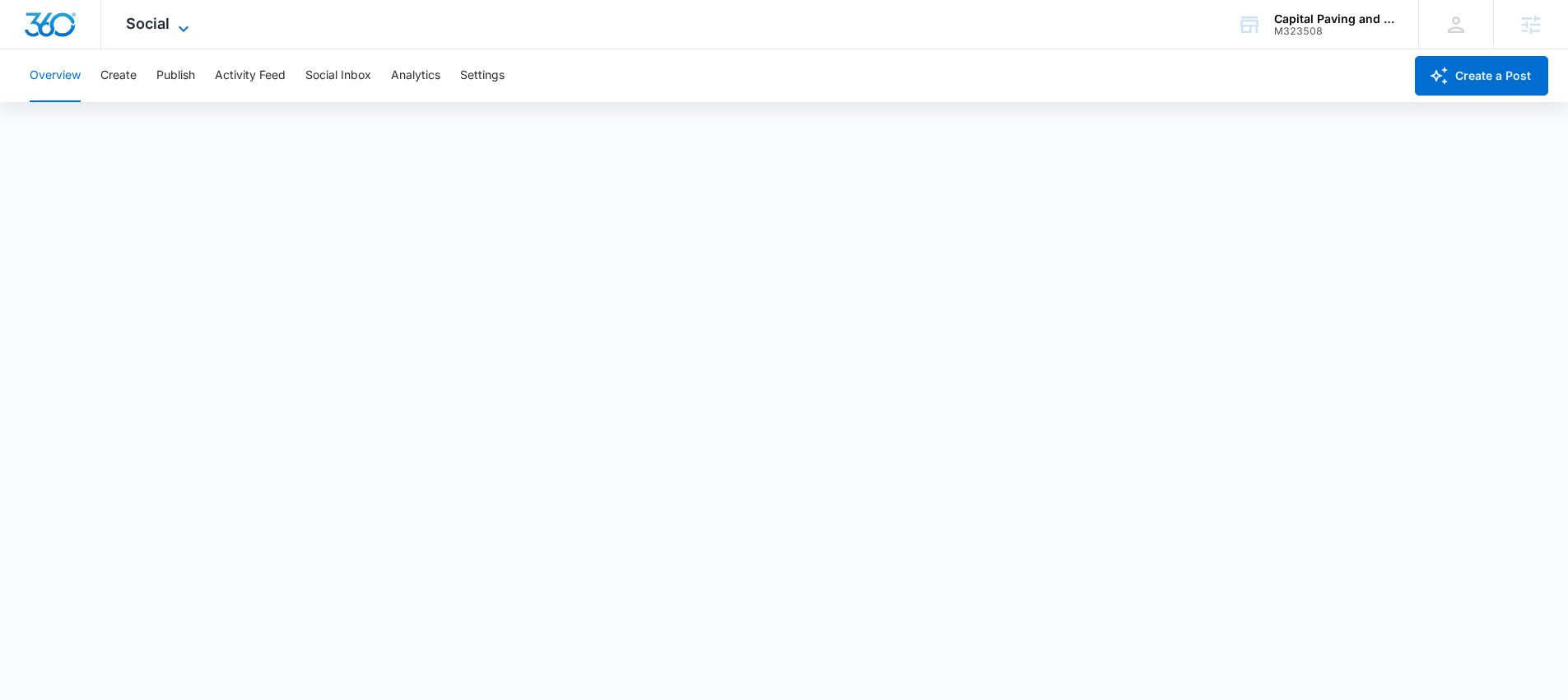
click at [155, 25] on span "Social" at bounding box center [147, 23] width 44 height 17
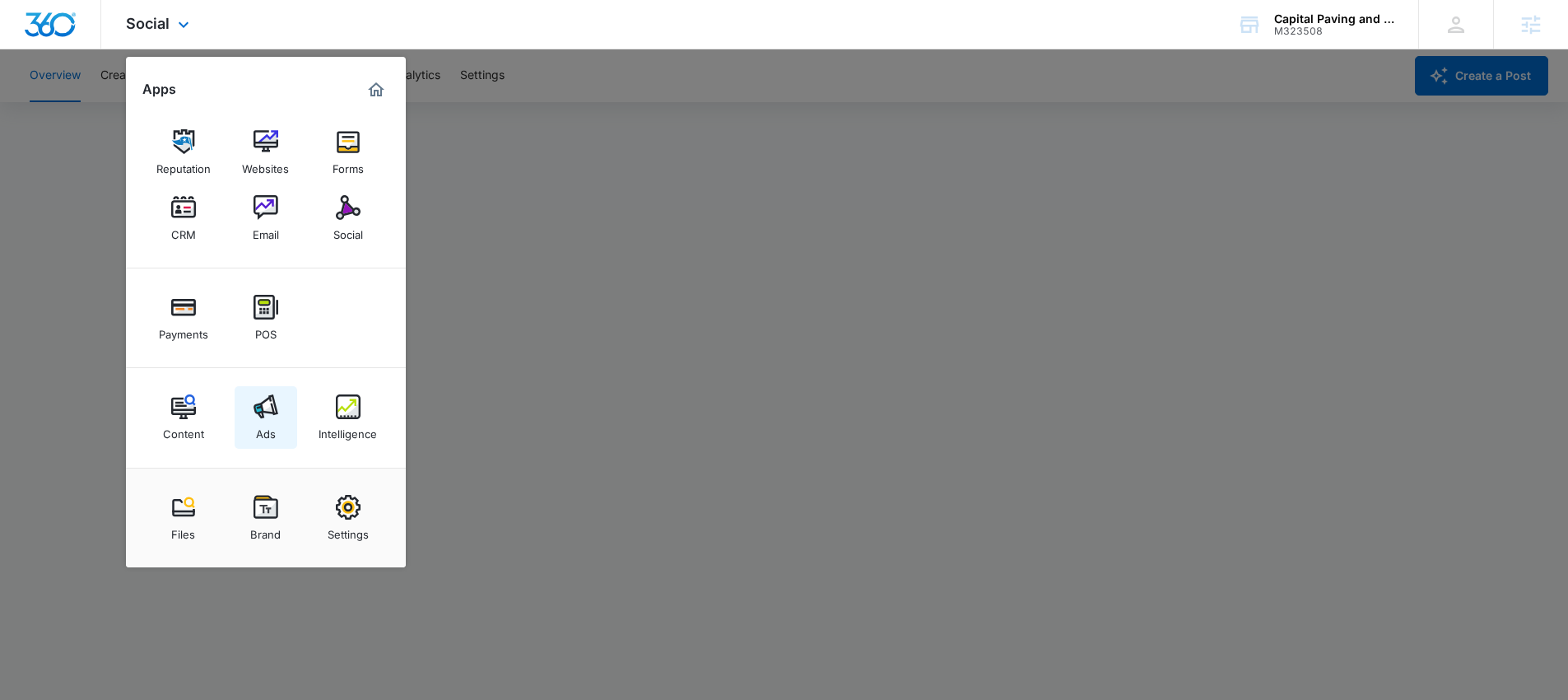
click at [257, 424] on div "Ads" at bounding box center [266, 429] width 20 height 21
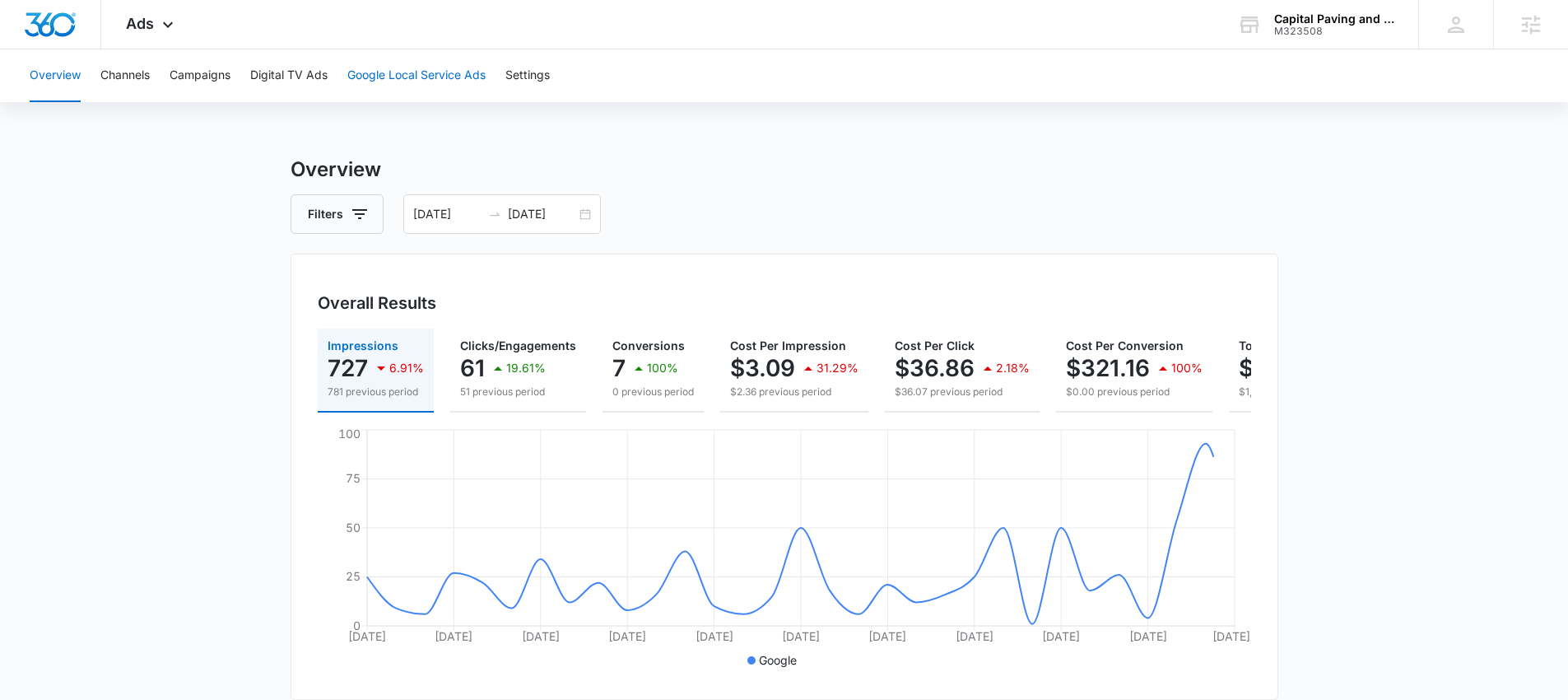
click at [431, 79] on button "Google Local Service Ads" at bounding box center [417, 76] width 138 height 53
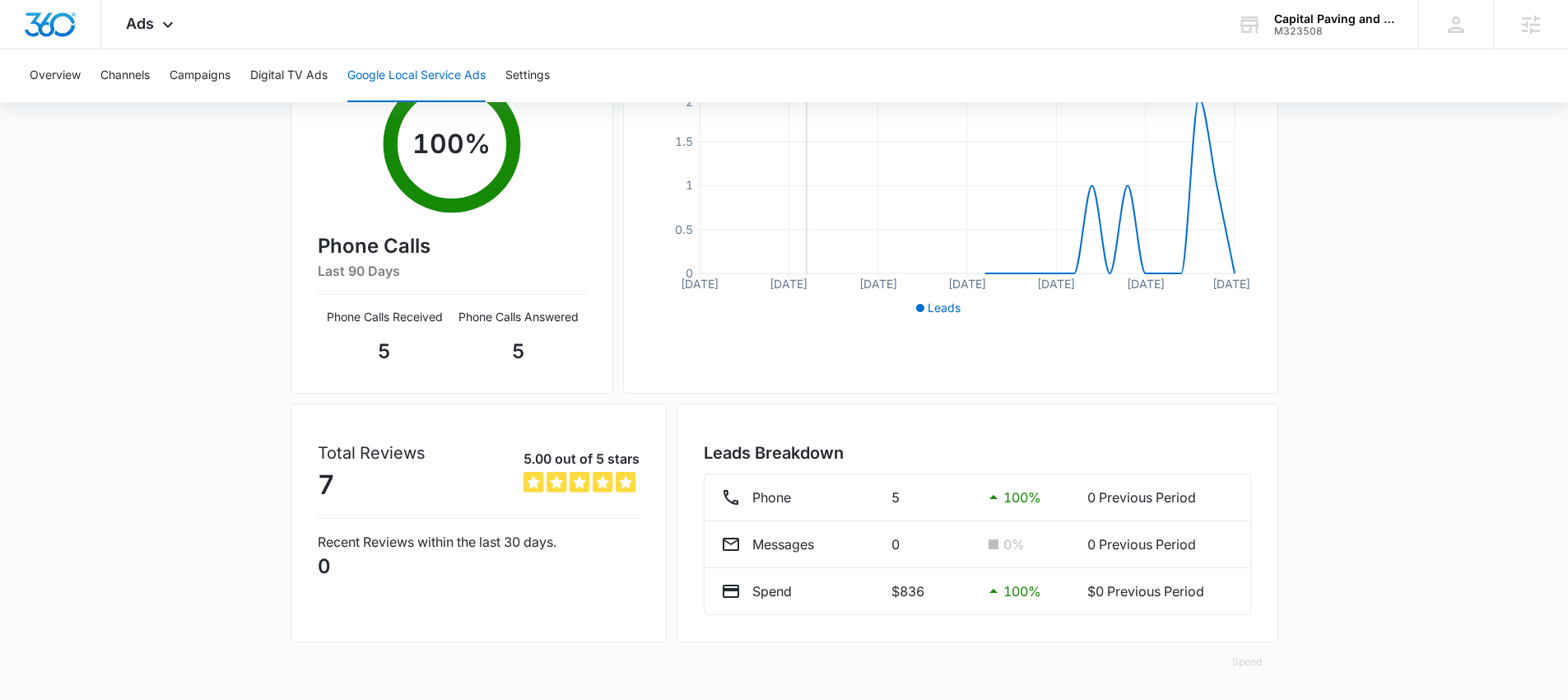
scroll to position [312, 0]
